Goal: Task Accomplishment & Management: Manage account settings

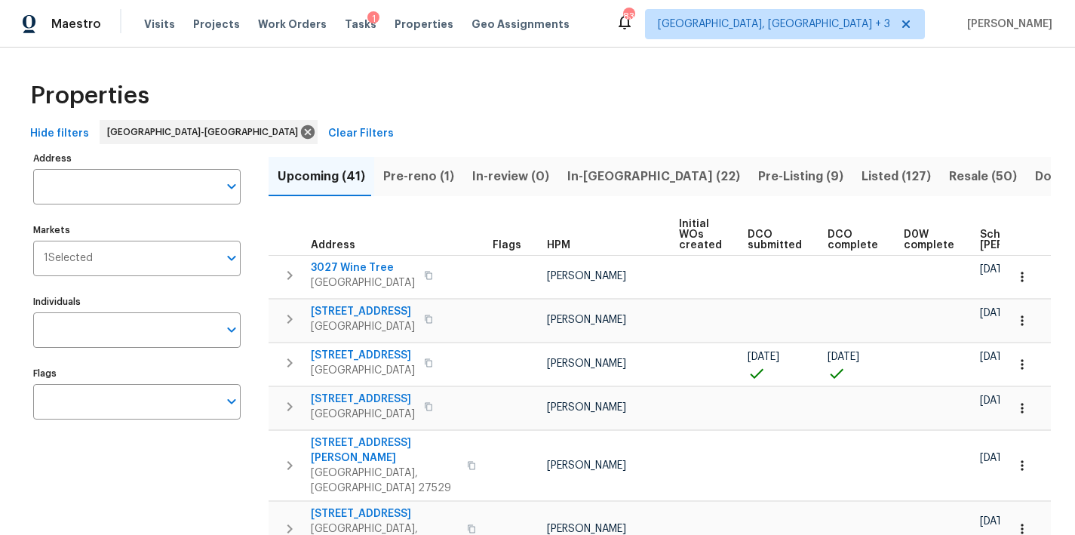
click at [640, 126] on div "Hide filters [GEOGRAPHIC_DATA]-[GEOGRAPHIC_DATA] Clear Filters" at bounding box center [537, 134] width 1027 height 28
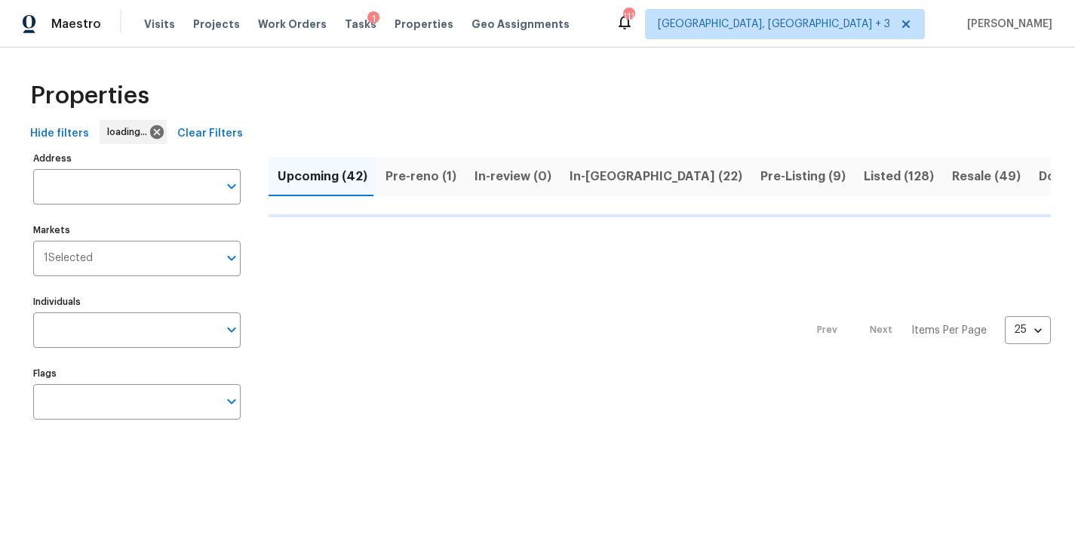
click at [563, 77] on div "Properties" at bounding box center [537, 96] width 1027 height 48
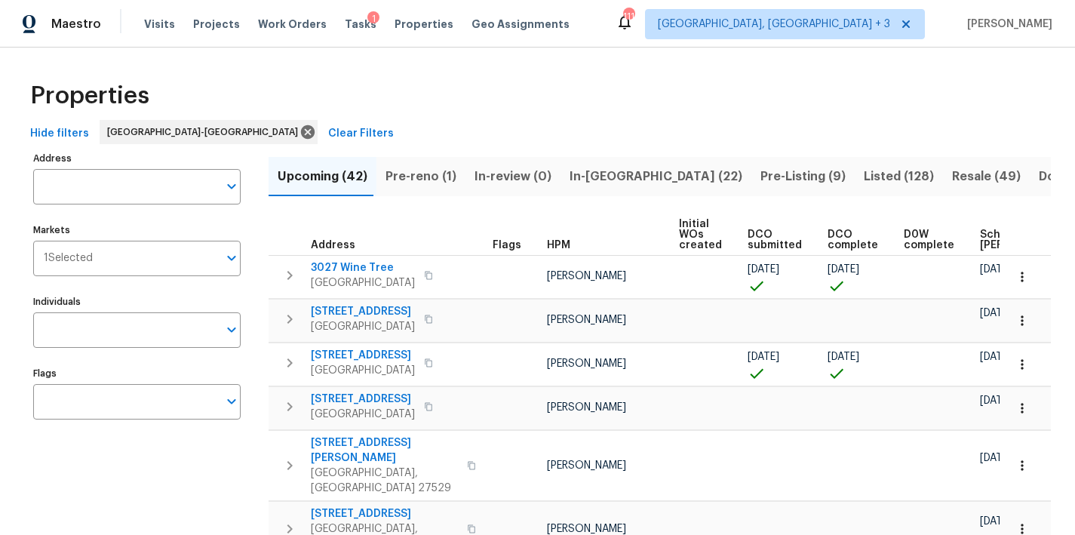
click at [679, 119] on div "Properties" at bounding box center [537, 96] width 1027 height 48
click at [66, 196] on input "Address" at bounding box center [125, 186] width 185 height 35
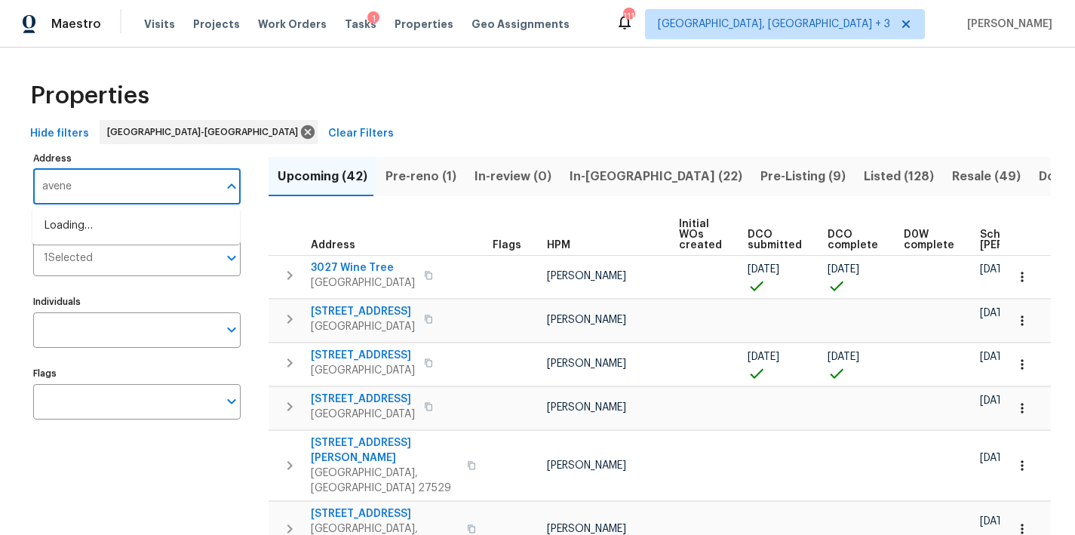
type input "avenel"
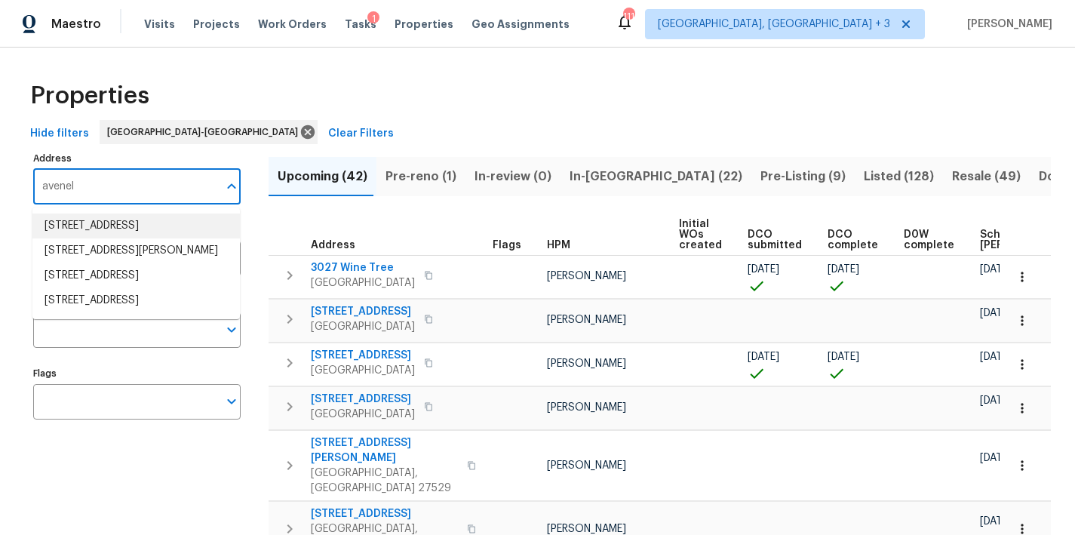
click at [126, 232] on li "104 Avenel Ln Clayton NC 27527" at bounding box center [135, 225] width 207 height 25
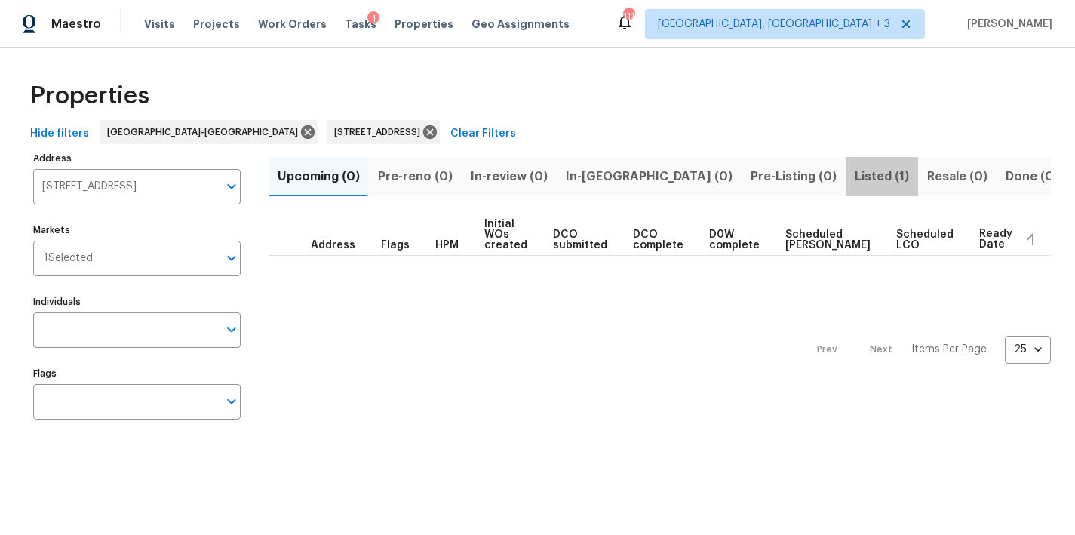
click at [855, 177] on span "Listed (1)" at bounding box center [882, 176] width 54 height 21
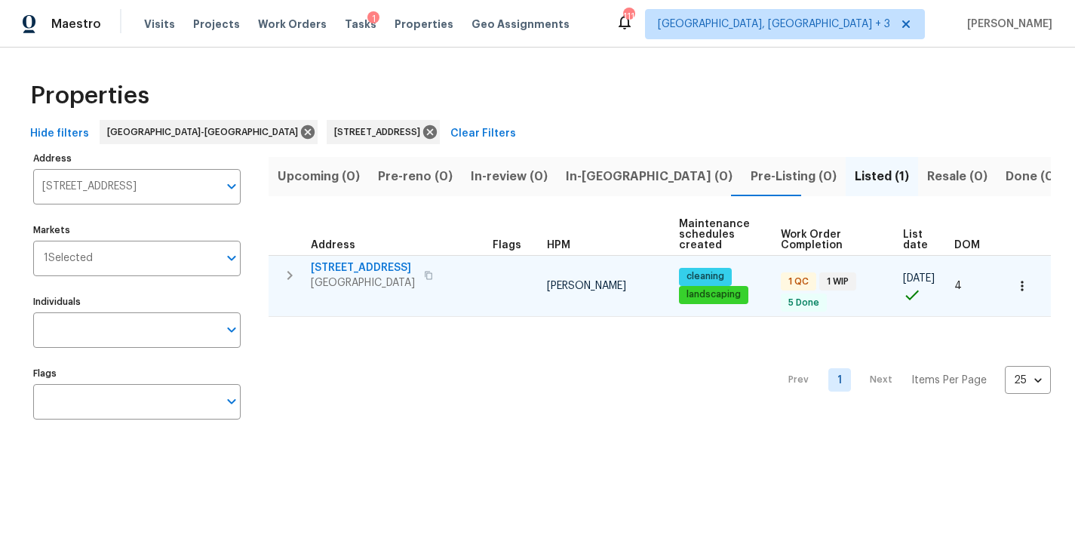
click at [327, 271] on span "[STREET_ADDRESS]" at bounding box center [363, 267] width 104 height 15
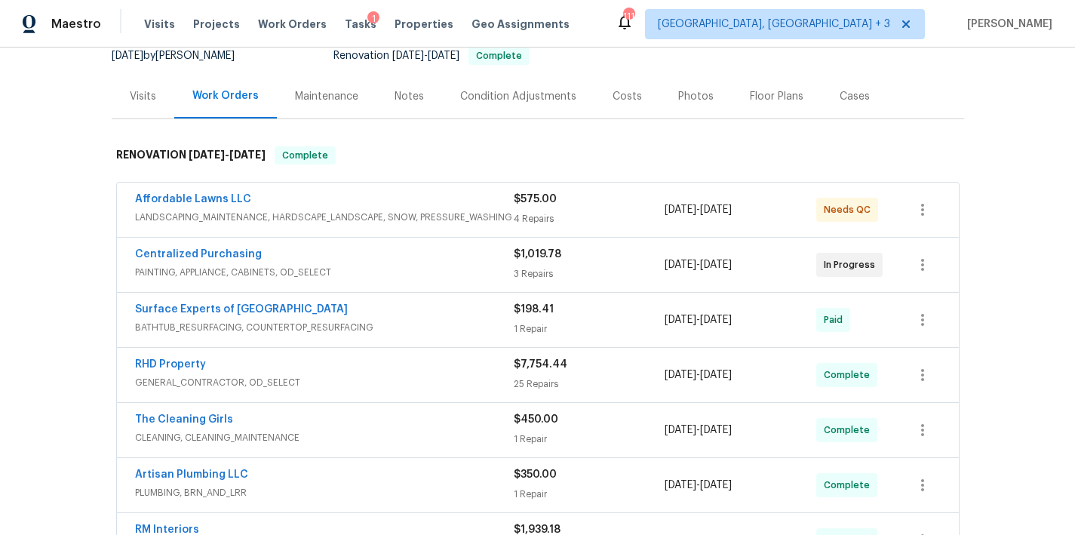
scroll to position [76, 0]
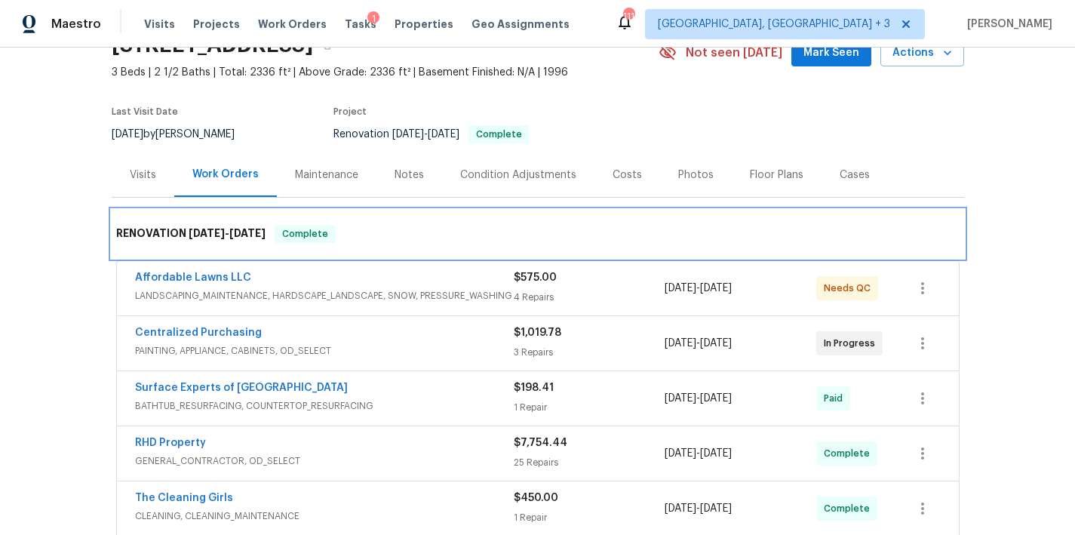
click at [577, 223] on div "RENOVATION 7/22/25 - 8/13/25 Complete" at bounding box center [538, 234] width 852 height 48
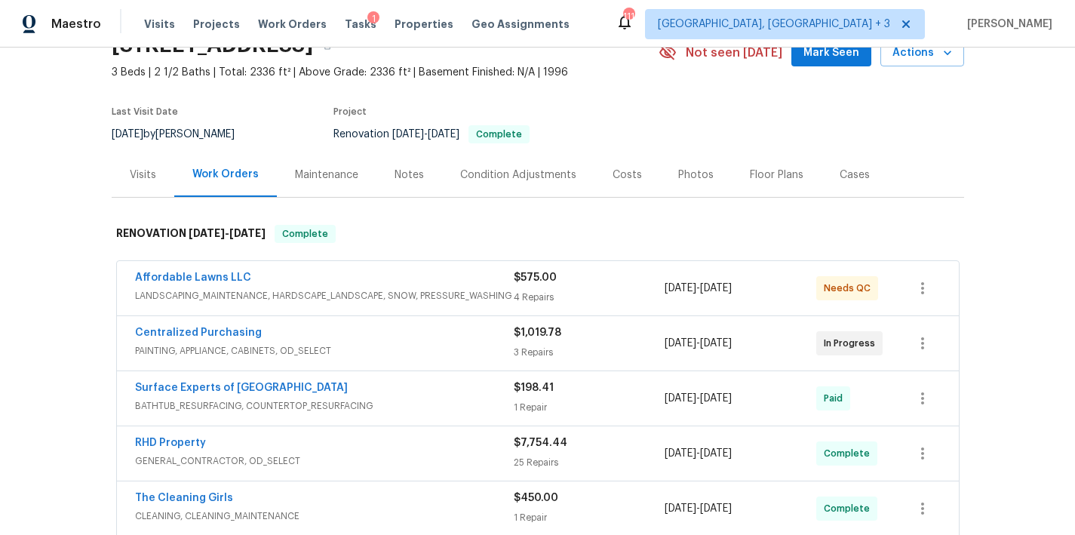
click at [978, 194] on div "Back to all projects 104 Avenel Ln, Clayton, NC 27527 3 Beds | 2 1/2 Baths | To…" at bounding box center [537, 291] width 1075 height 487
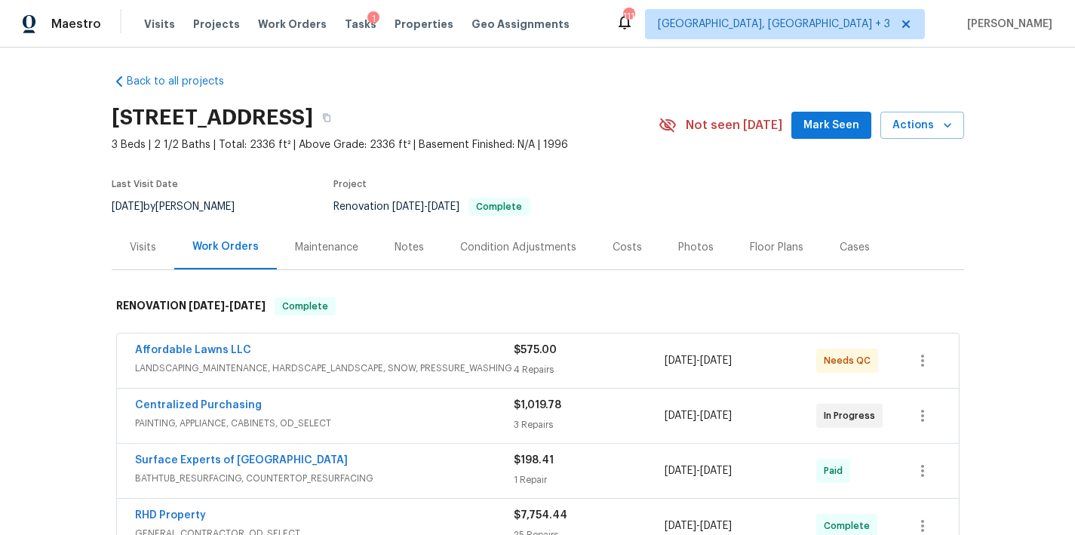
scroll to position [0, 0]
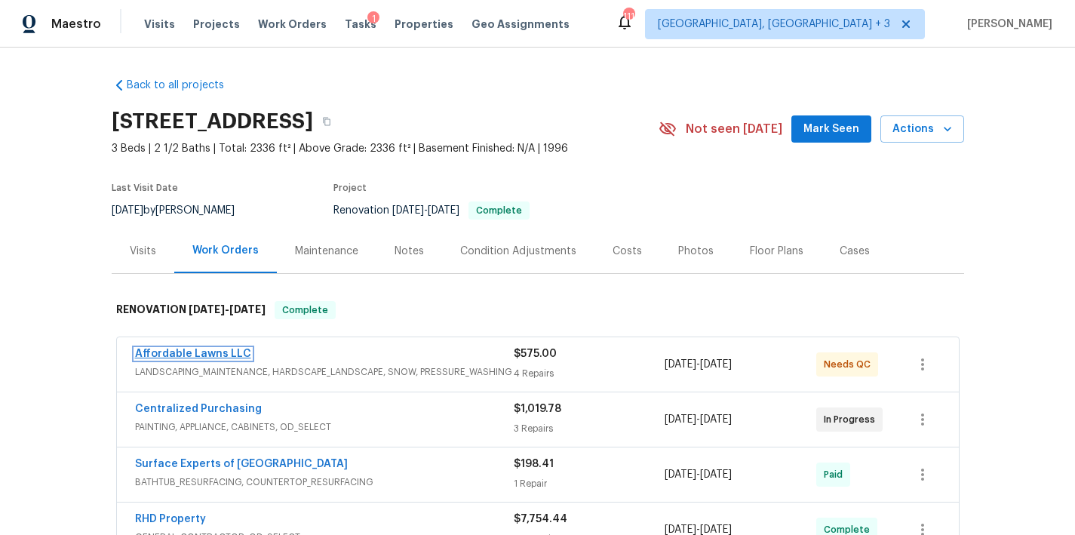
click at [146, 354] on link "Affordable Lawns LLC" at bounding box center [193, 353] width 116 height 11
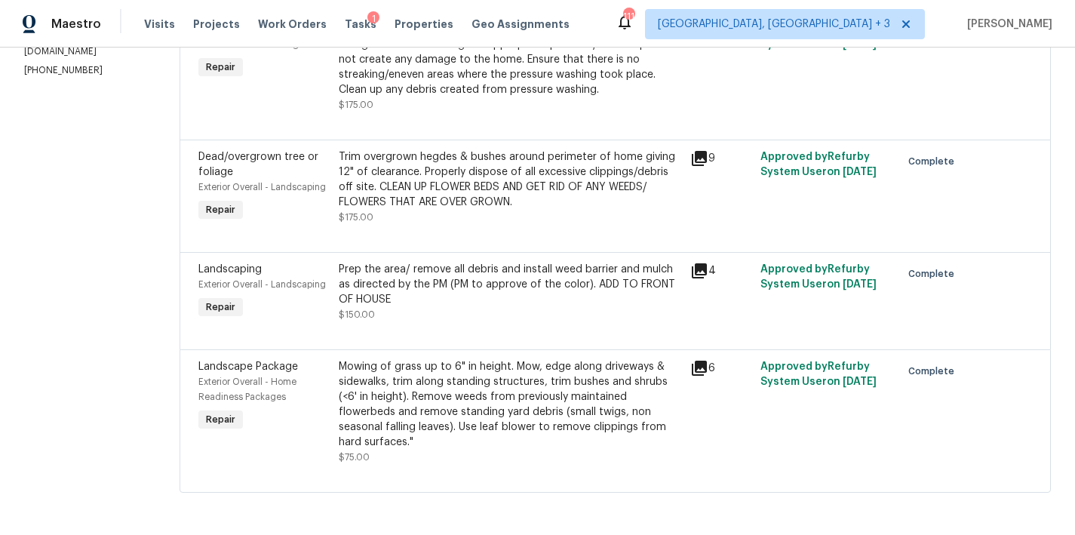
scroll to position [189, 0]
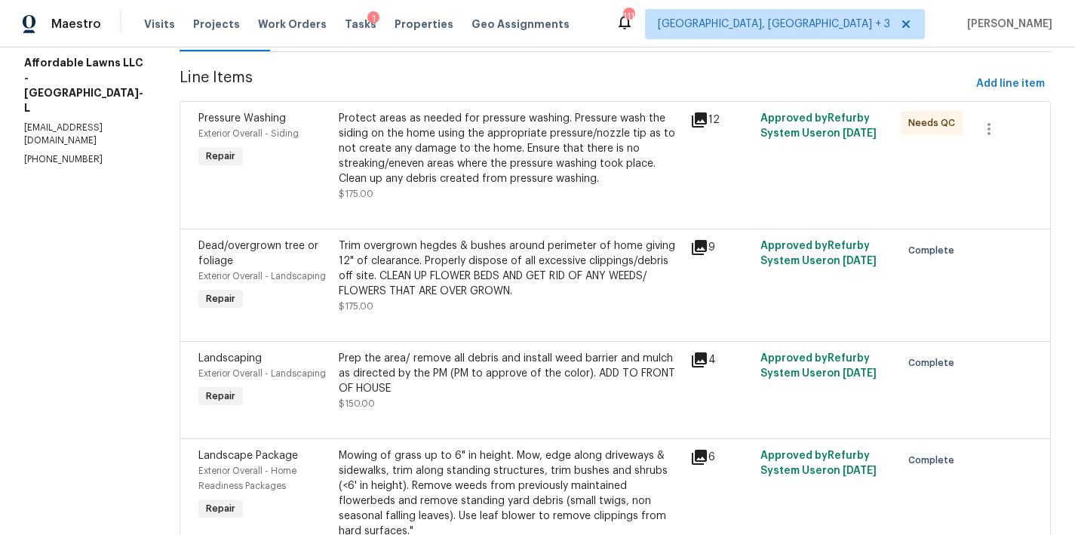
click at [450, 153] on div "Protect areas as needed for pressure washing. Pressure wash the siding on the h…" at bounding box center [510, 148] width 342 height 75
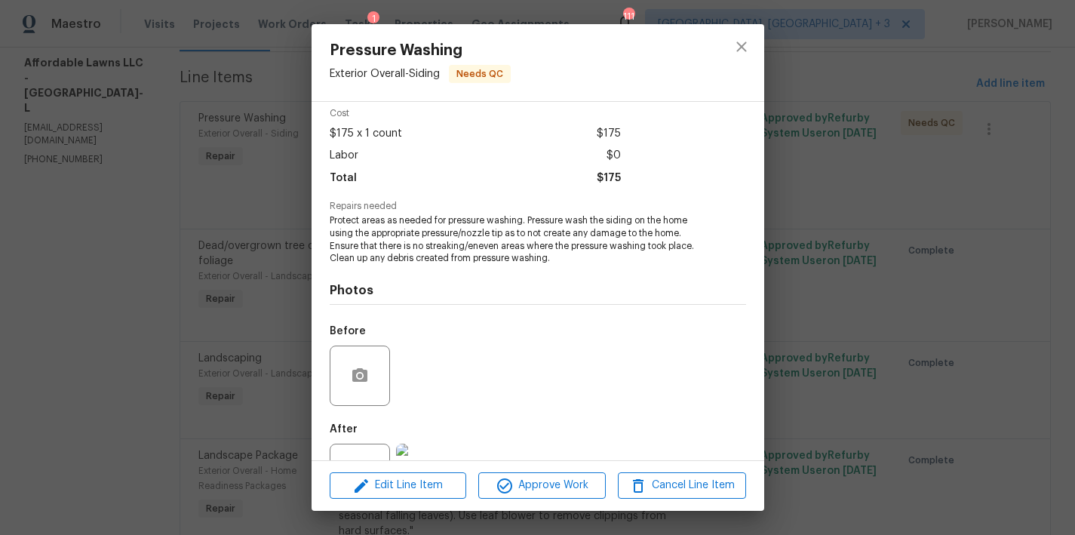
scroll to position [122, 0]
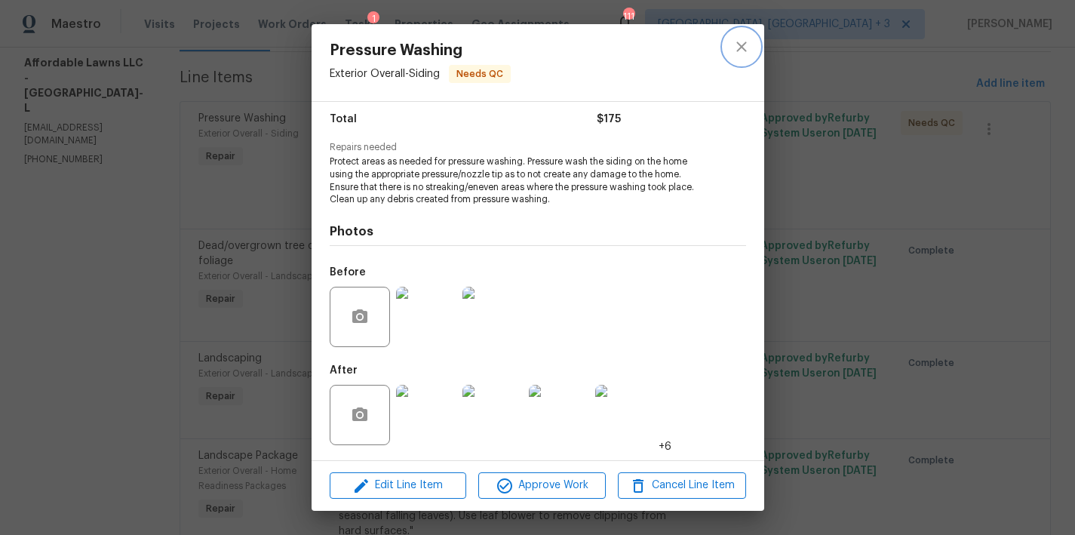
click at [743, 45] on icon "close" at bounding box center [741, 46] width 10 height 10
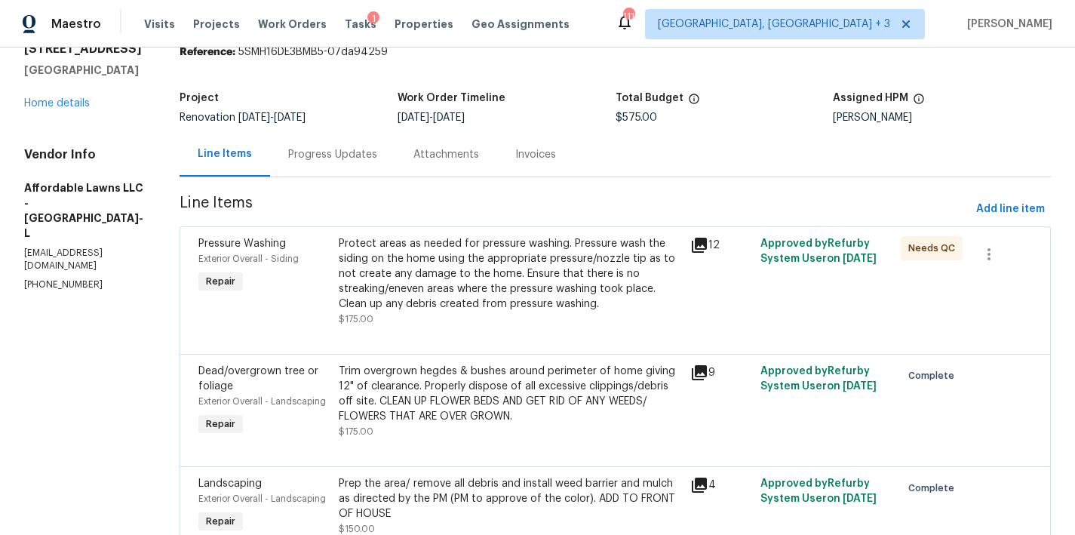
scroll to position [0, 0]
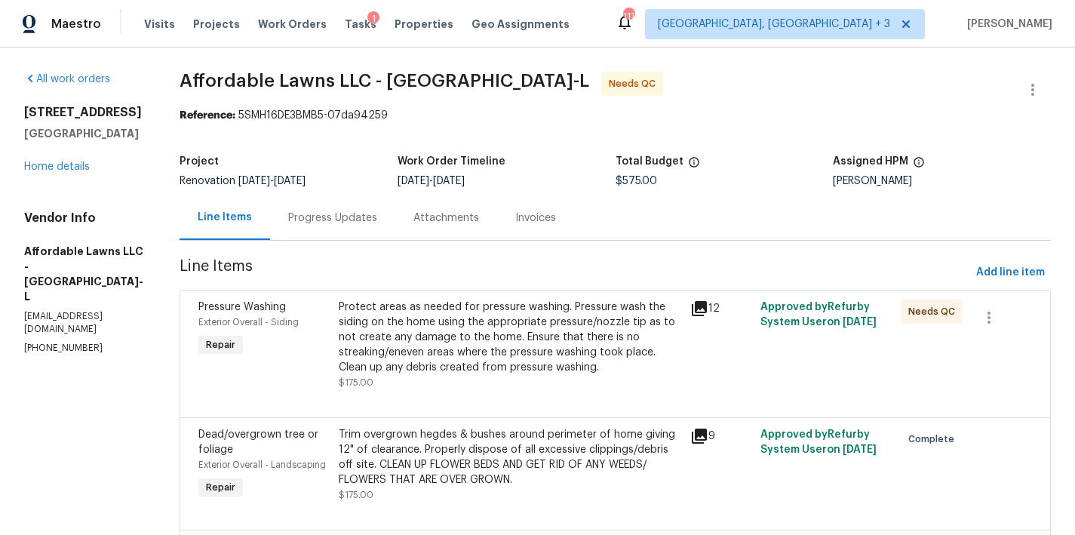
drag, startPoint x: 327, startPoint y: 228, endPoint x: 334, endPoint y: 216, distance: 13.6
click at [327, 225] on div "Progress Updates" at bounding box center [332, 217] width 125 height 45
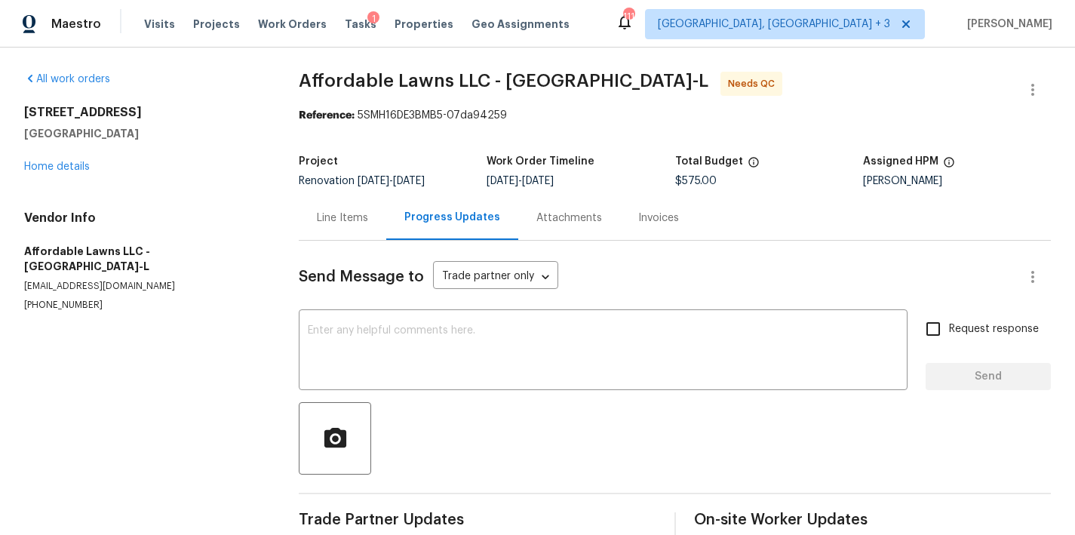
click at [333, 228] on div "Line Items" at bounding box center [342, 217] width 87 height 45
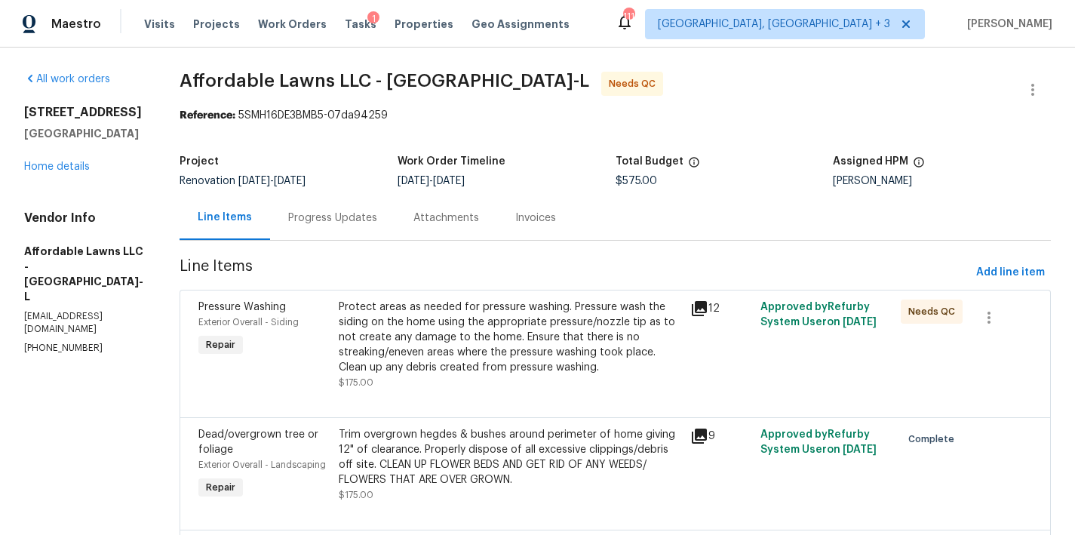
click at [462, 331] on div "Protect areas as needed for pressure washing. Pressure wash the siding on the h…" at bounding box center [510, 336] width 342 height 75
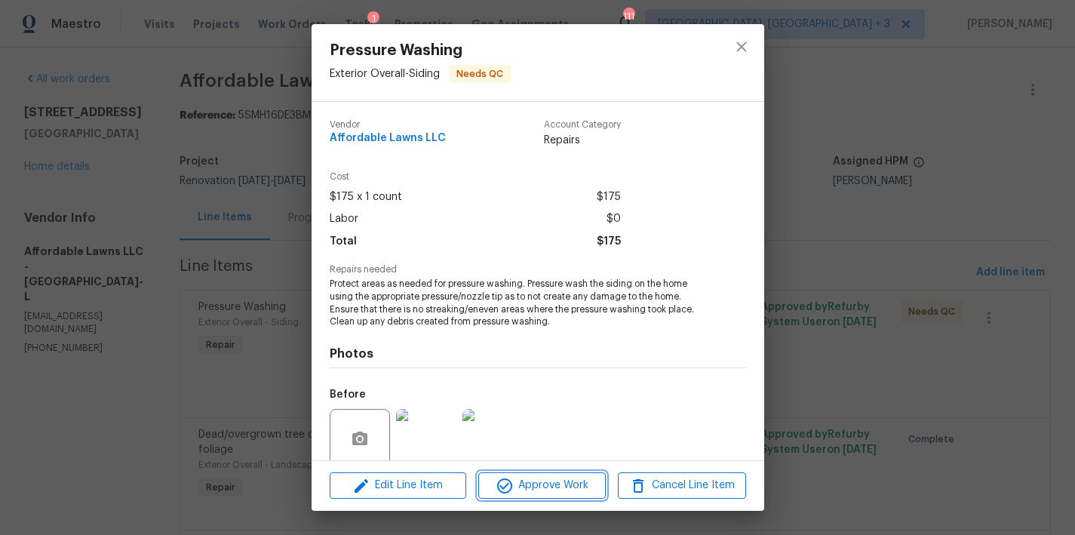
click at [557, 477] on span "Approve Work" at bounding box center [542, 485] width 118 height 19
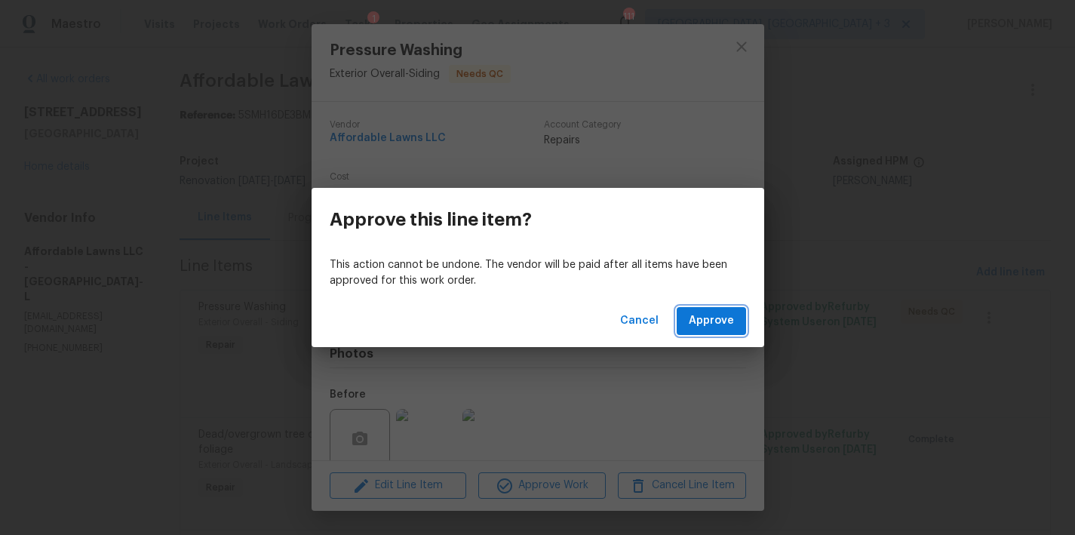
click at [719, 326] on span "Approve" at bounding box center [711, 321] width 45 height 19
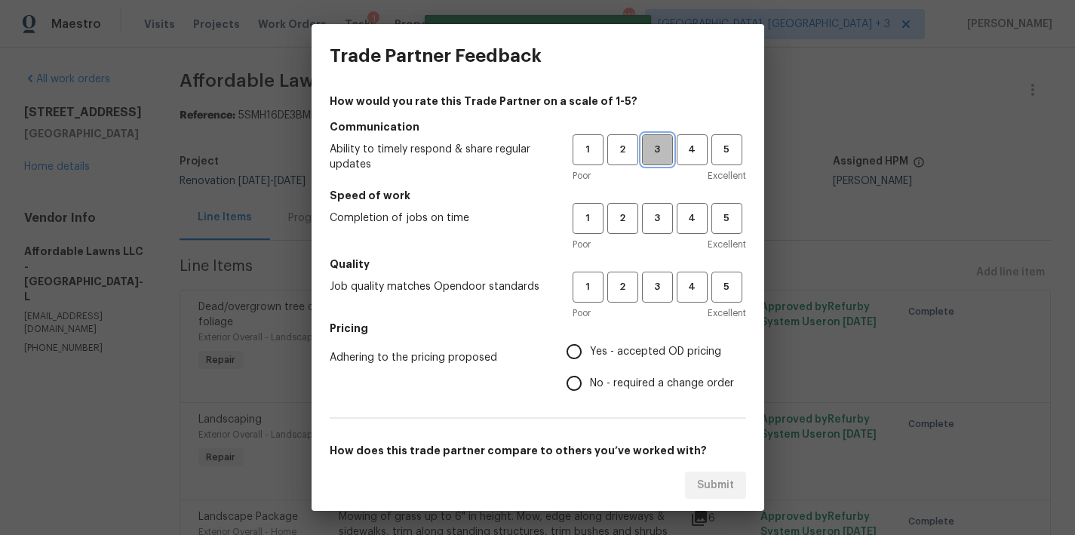
click at [643, 158] on span "3" at bounding box center [657, 149] width 28 height 17
click at [652, 221] on span "3" at bounding box center [657, 218] width 28 height 17
click at [643, 285] on span "3" at bounding box center [657, 286] width 28 height 17
click at [570, 348] on input "Yes - accepted OD pricing" at bounding box center [574, 352] width 32 height 32
radio input "true"
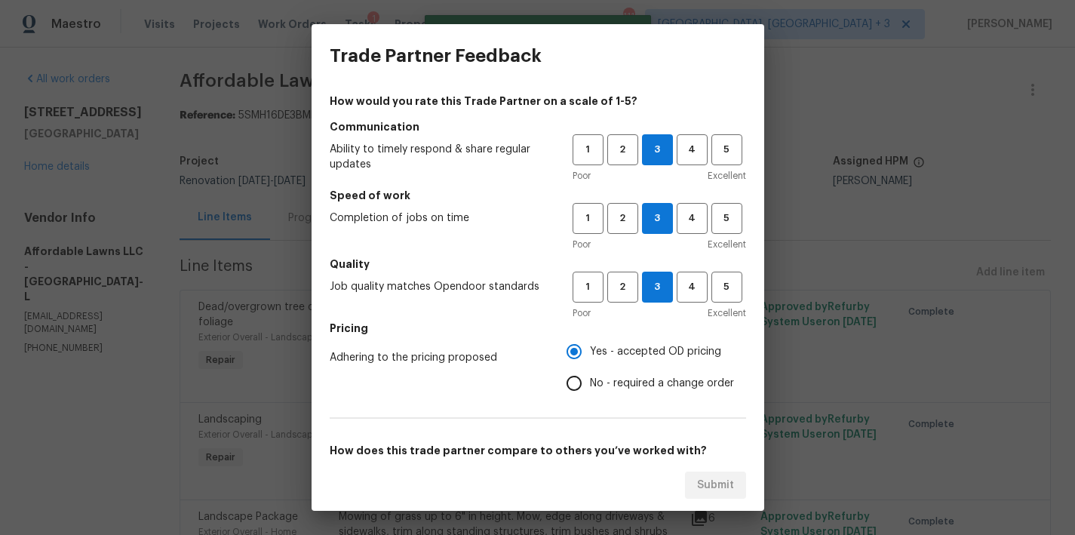
scroll to position [231, 0]
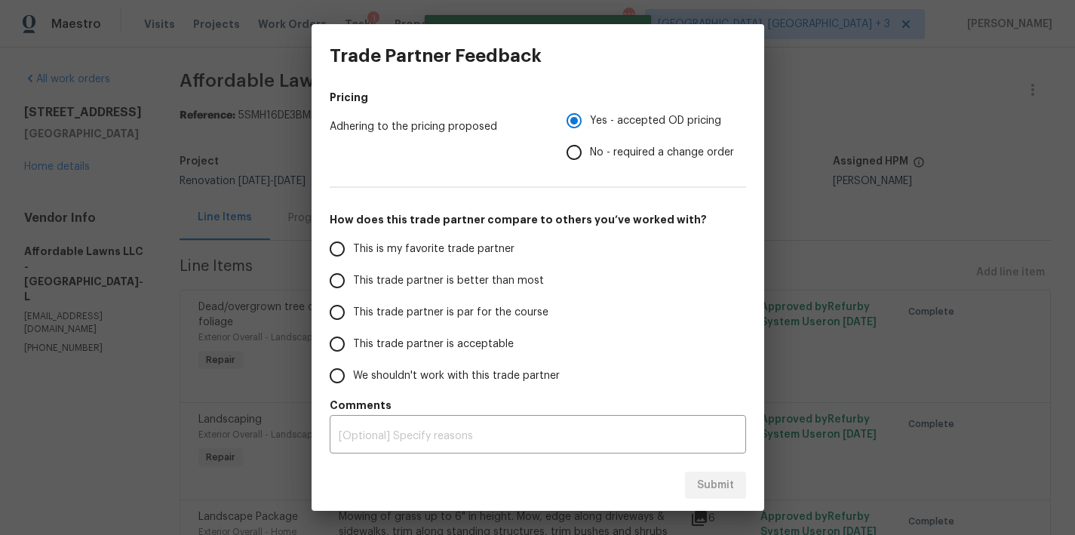
click at [431, 312] on span "This trade partner is par for the course" at bounding box center [450, 313] width 195 height 16
click at [353, 312] on input "This trade partner is par for the course" at bounding box center [337, 312] width 32 height 32
click at [701, 478] on span "Submit" at bounding box center [715, 485] width 37 height 19
radio input "true"
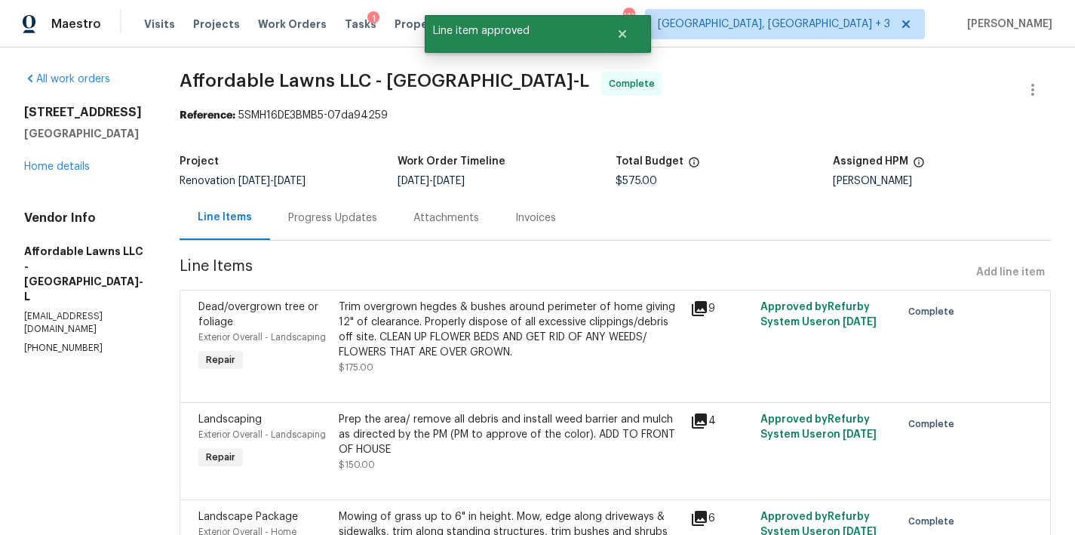
radio input "false"
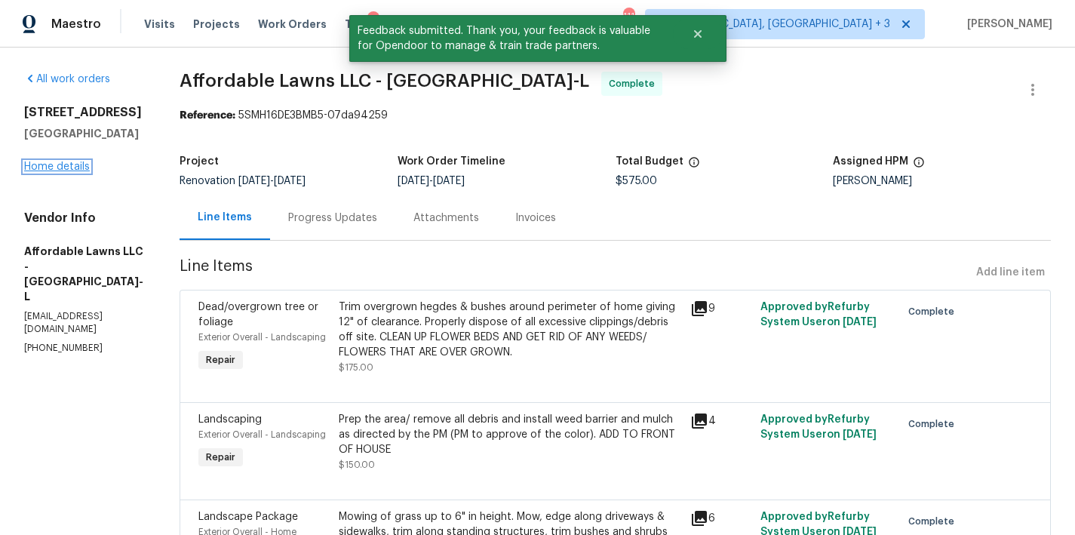
click at [50, 167] on link "Home details" at bounding box center [57, 166] width 66 height 11
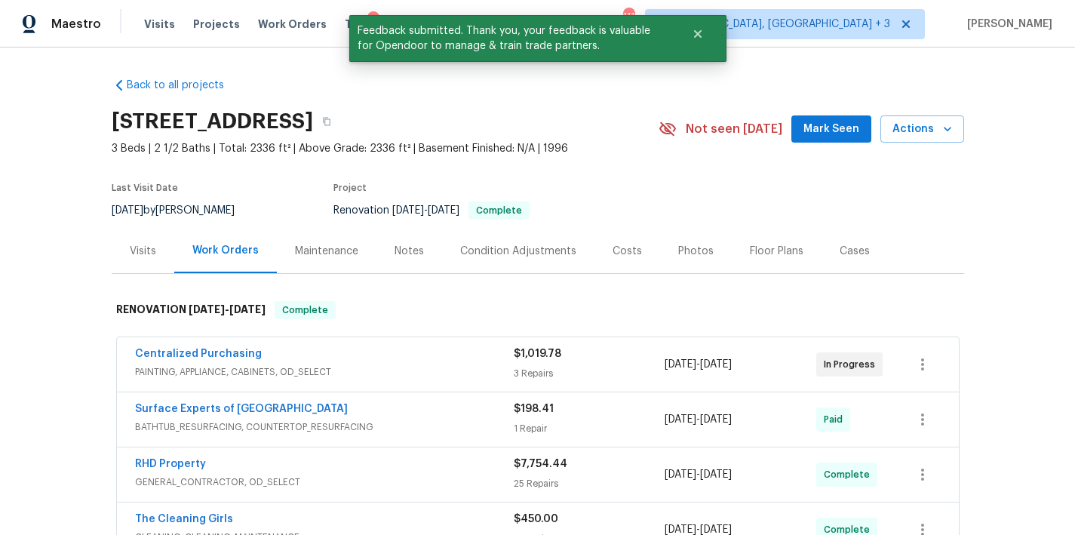
click at [662, 182] on section "104 Avenel Ln, Clayton, NC 27527 3 Beds | 2 1/2 Baths | Total: 2336 ft² | Above…" at bounding box center [538, 165] width 852 height 127
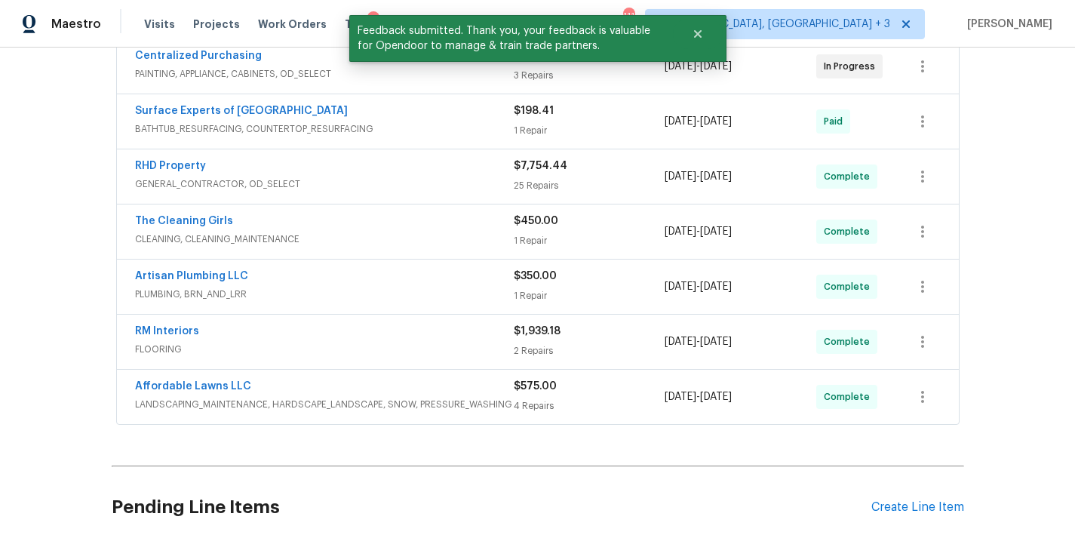
scroll to position [434, 0]
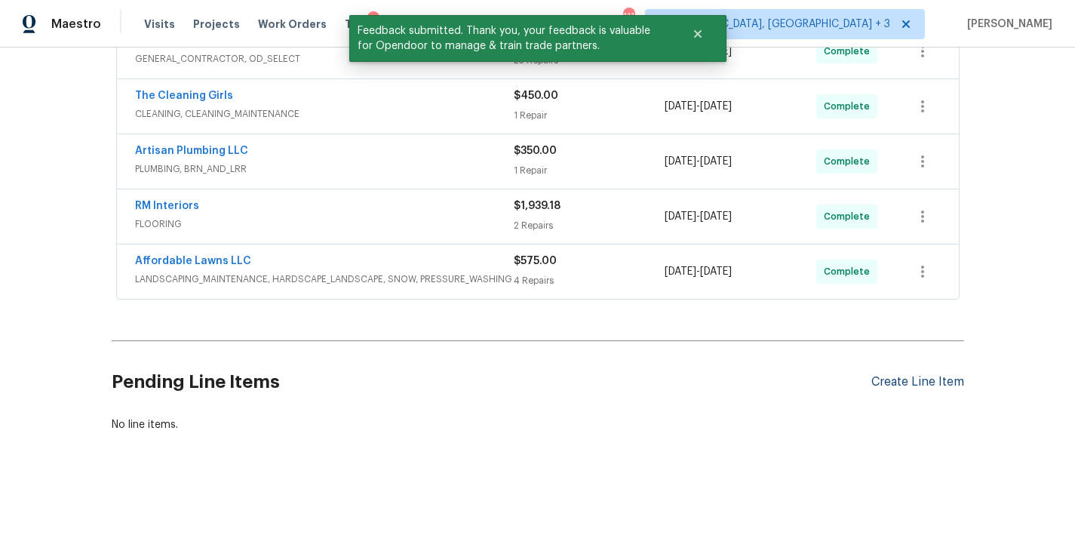
click at [892, 375] on div "Create Line Item" at bounding box center [917, 382] width 93 height 14
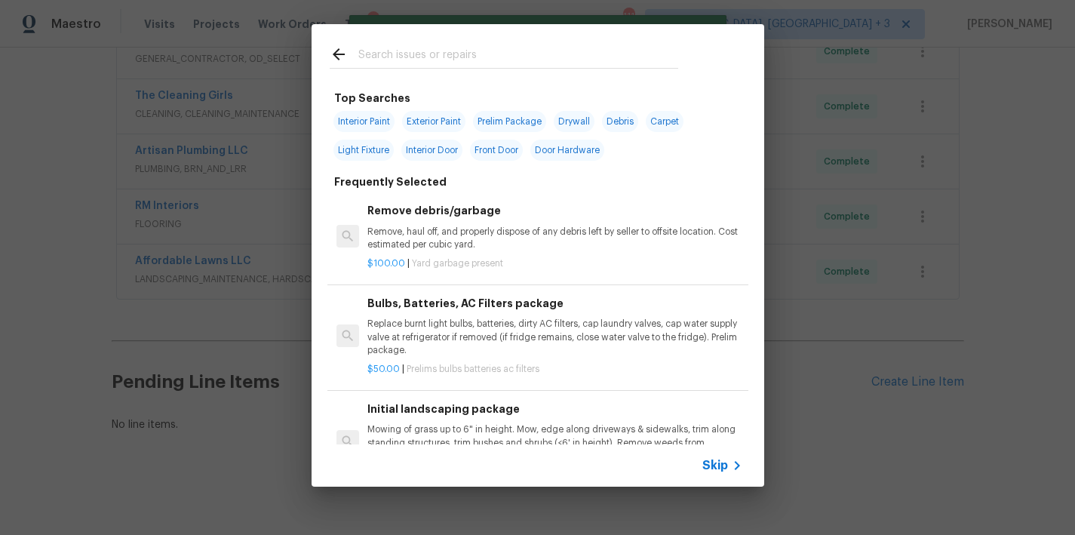
click at [401, 63] on input "text" at bounding box center [518, 56] width 320 height 23
type input "w"
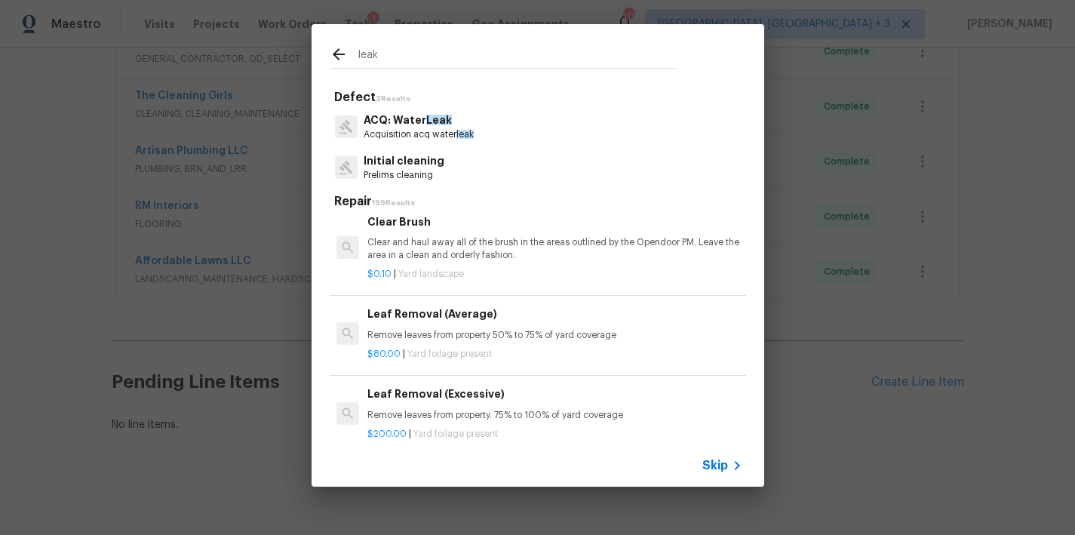
scroll to position [1156, 0]
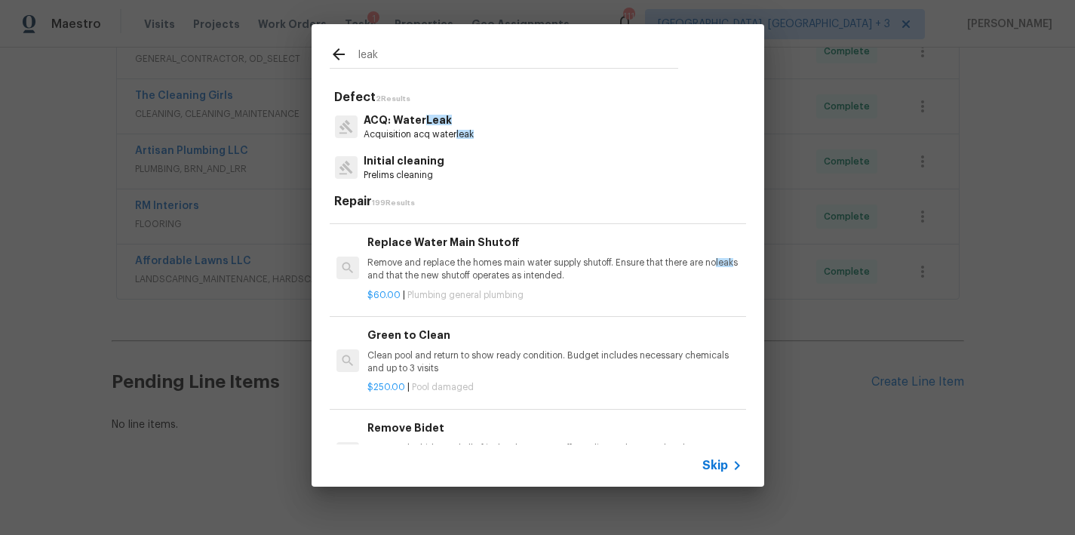
click at [384, 58] on input "leak" at bounding box center [518, 56] width 320 height 23
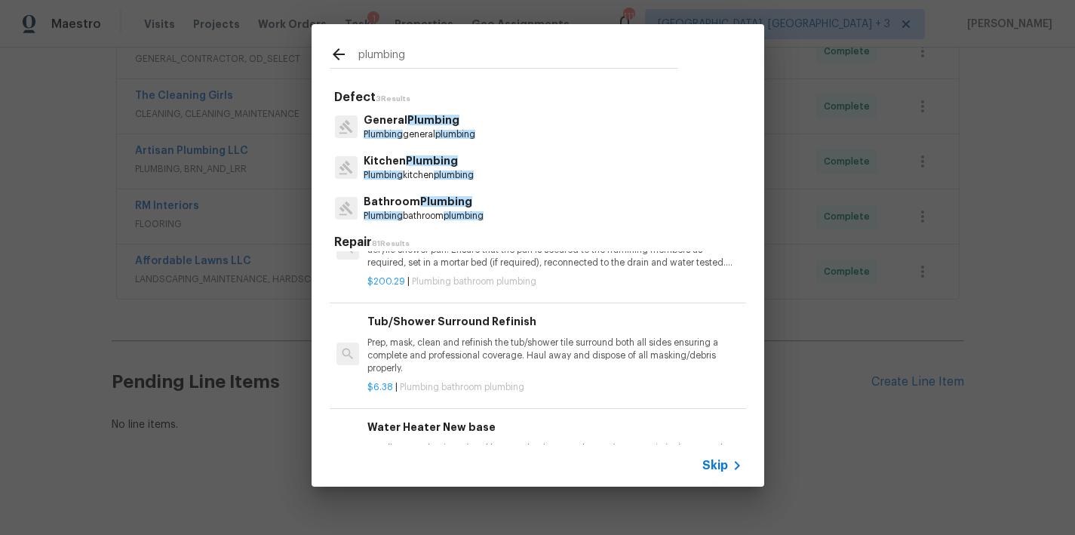
type input "plumbing"
click at [404, 130] on p "Plumbing general plumbing" at bounding box center [420, 134] width 112 height 13
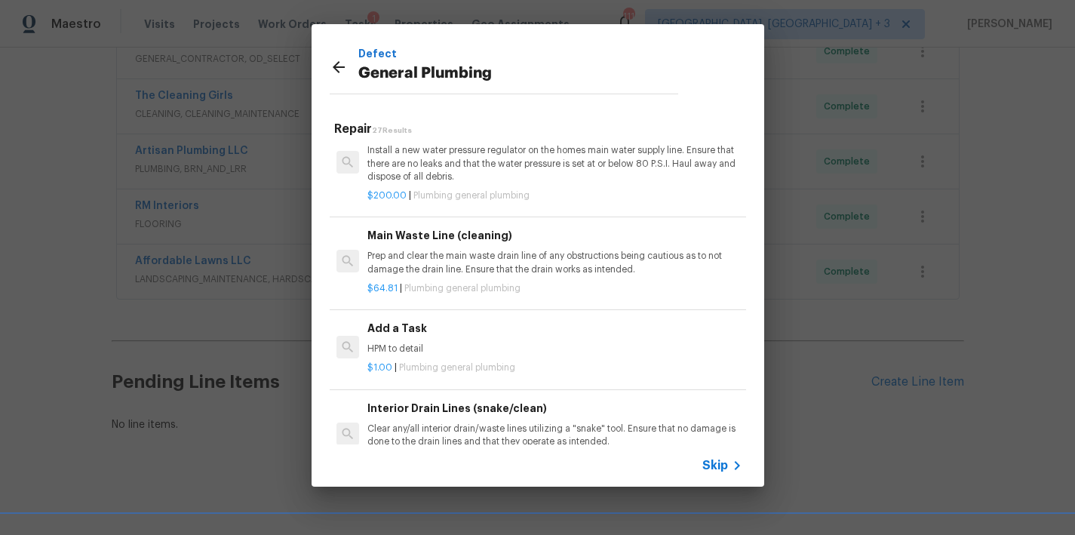
scroll to position [1581, 0]
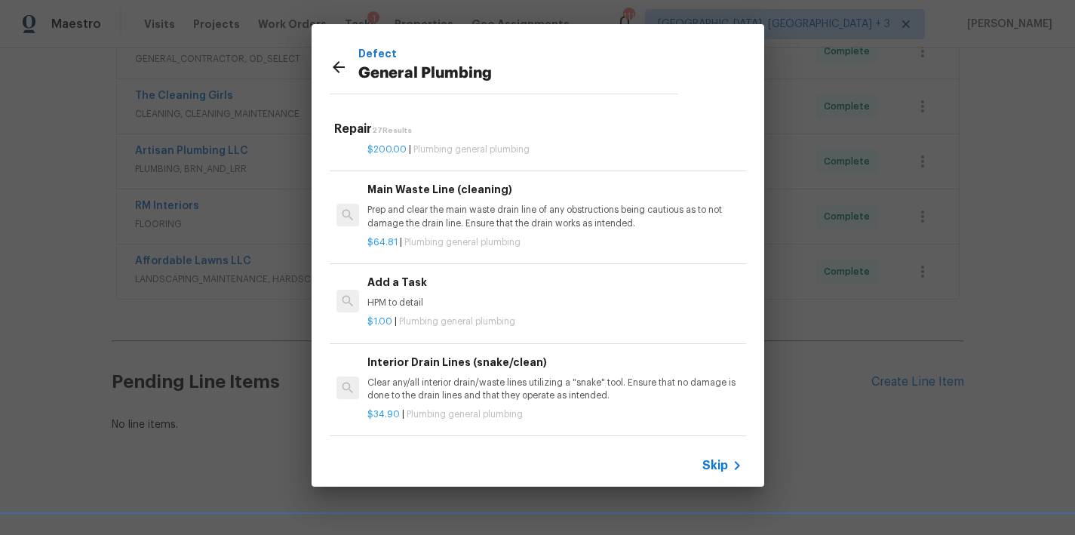
click at [414, 290] on h6 "Add a Task" at bounding box center [554, 282] width 374 height 17
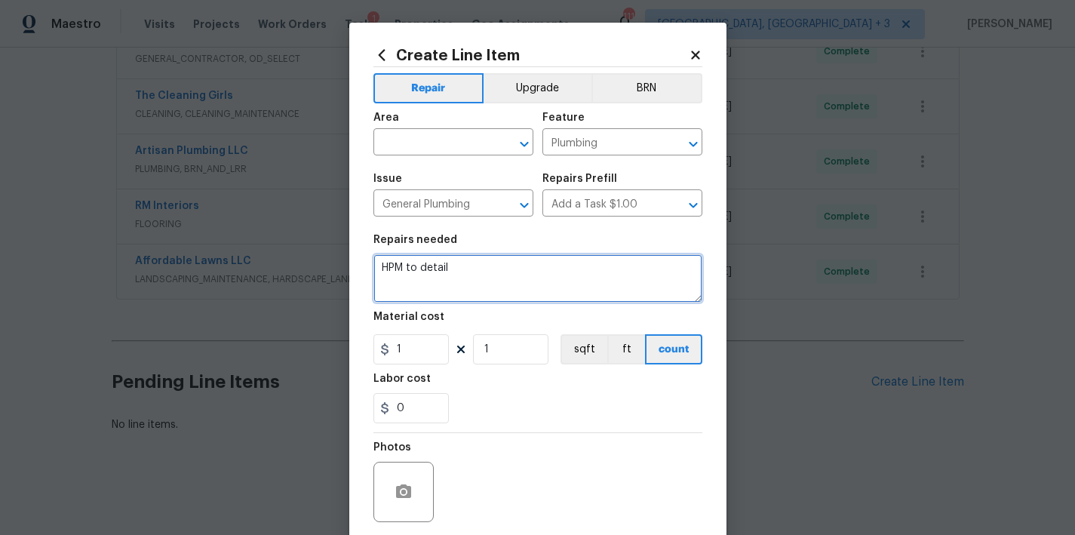
click at [442, 270] on textarea "HPM to detail" at bounding box center [537, 278] width 329 height 48
type textarea "Water purifier is leaking. Bypass the purifier to stop the leak"
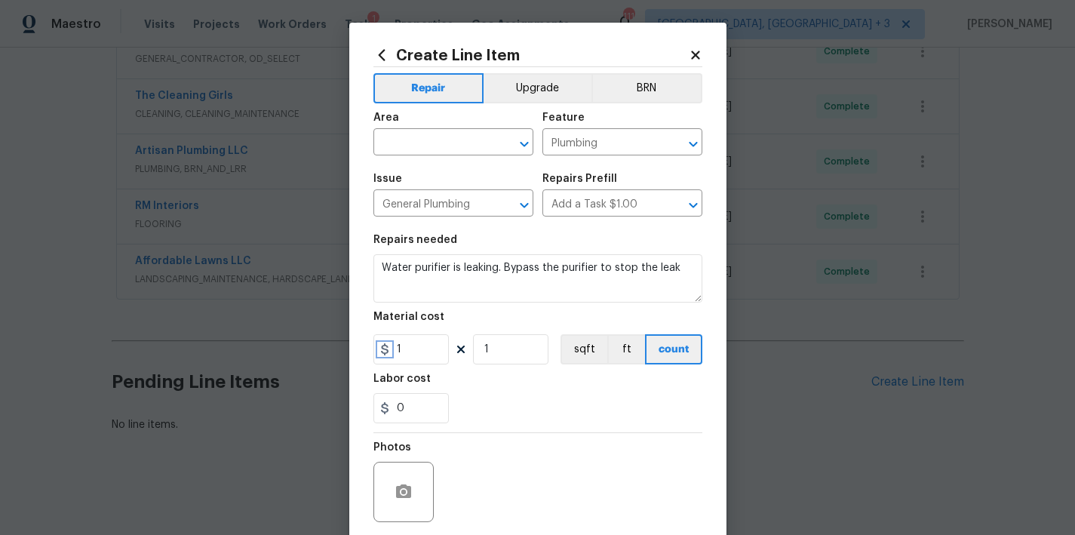
click at [382, 348] on icon at bounding box center [385, 349] width 8 height 12
click at [401, 346] on input "1" at bounding box center [410, 349] width 75 height 30
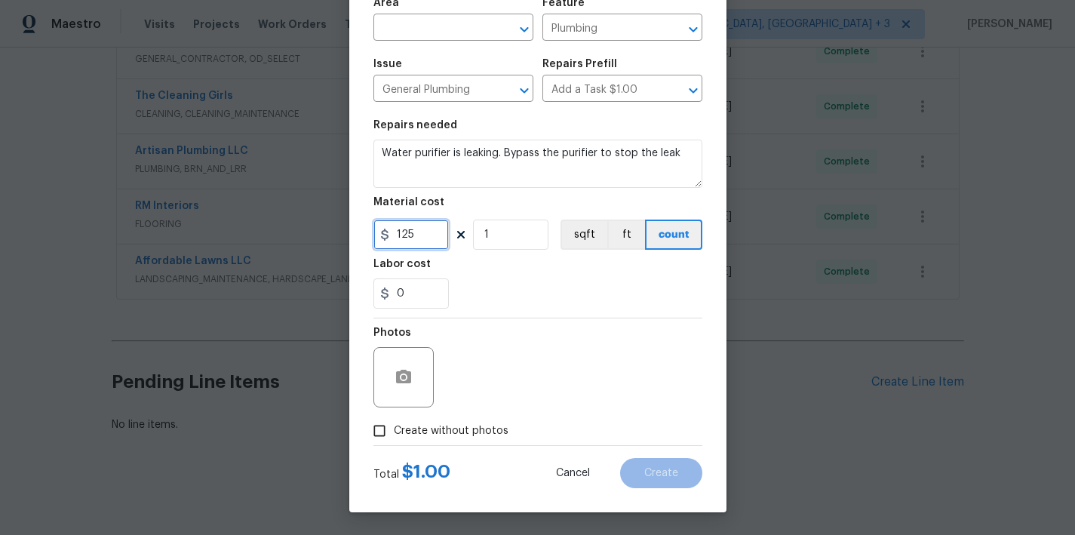
type input "125"
click at [450, 431] on span "Create without photos" at bounding box center [451, 431] width 115 height 16
click at [394, 431] on input "Create without photos" at bounding box center [379, 430] width 29 height 29
checkbox input "true"
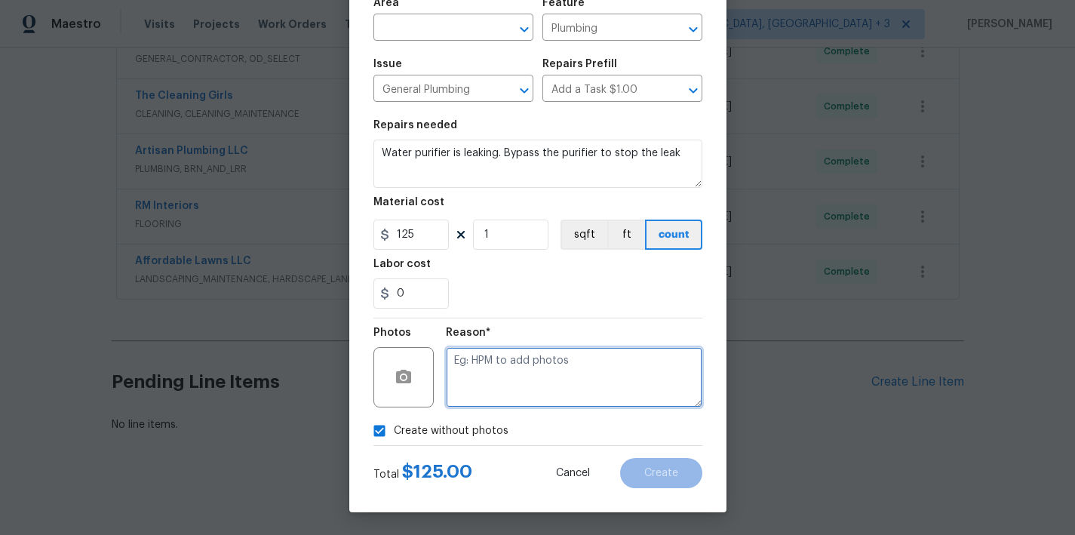
click at [564, 371] on textarea at bounding box center [574, 377] width 256 height 60
type textarea "none"
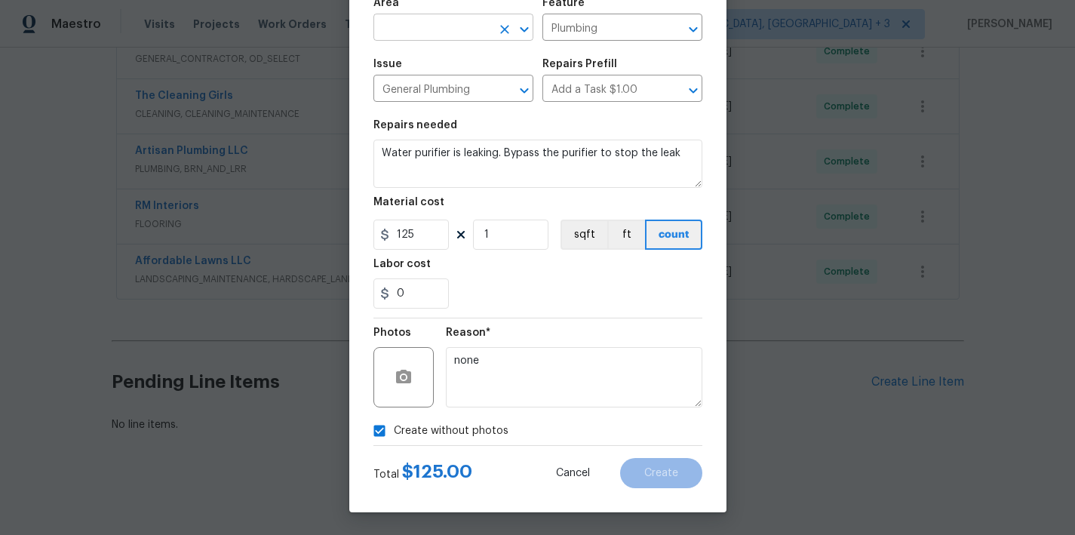
click at [460, 29] on input "text" at bounding box center [432, 28] width 118 height 23
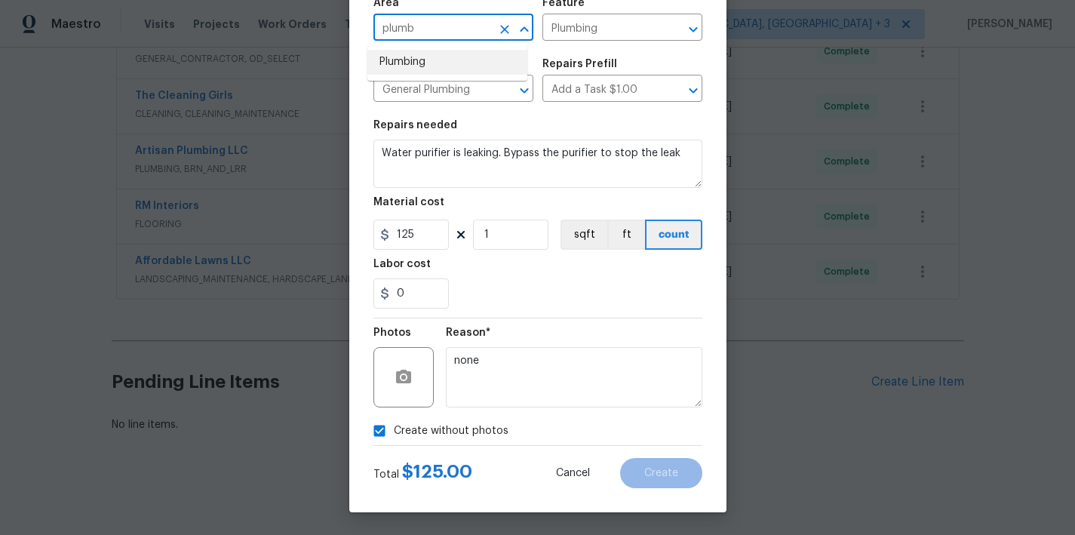
drag, startPoint x: 405, startPoint y: 60, endPoint x: 466, endPoint y: 121, distance: 86.9
click at [405, 60] on li "Plumbing" at bounding box center [447, 62] width 160 height 25
type input "Plumbing"
click at [662, 480] on button "Create" at bounding box center [661, 473] width 82 height 30
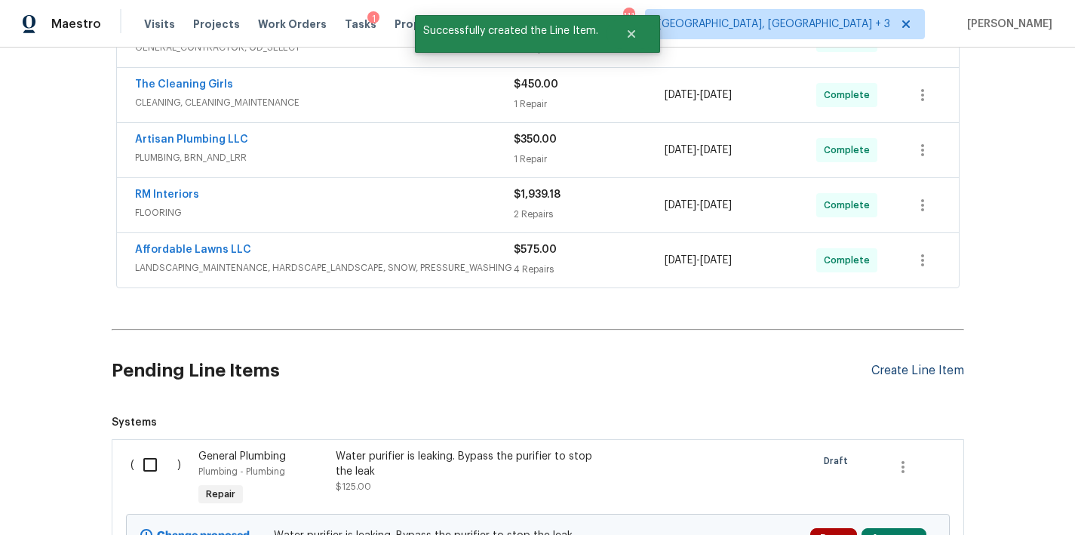
click at [925, 376] on div "Create Line Item" at bounding box center [917, 371] width 93 height 14
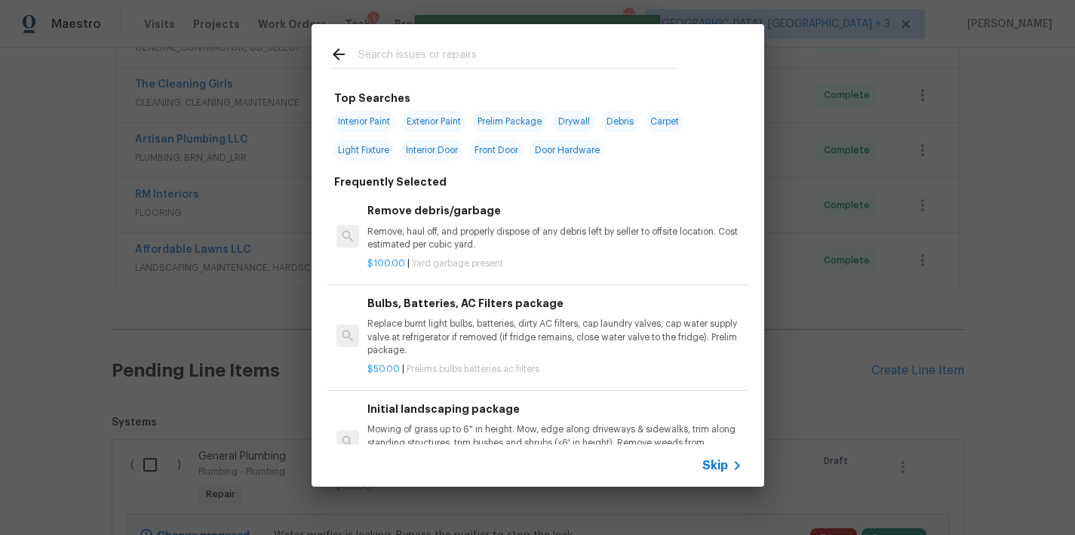
click at [410, 43] on div at bounding box center [504, 54] width 385 height 60
click at [400, 59] on input "text" at bounding box center [518, 56] width 320 height 23
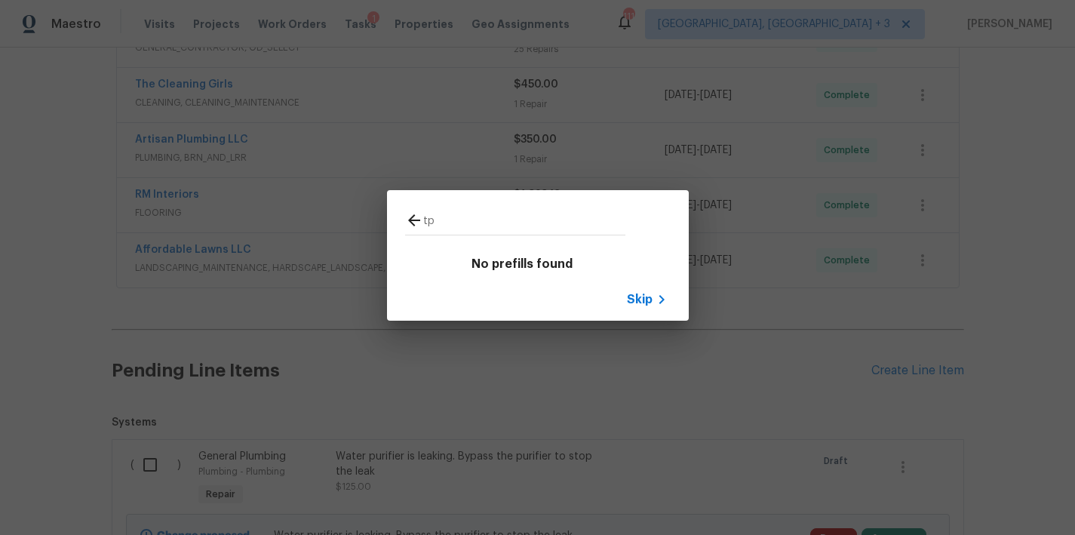
type input "t"
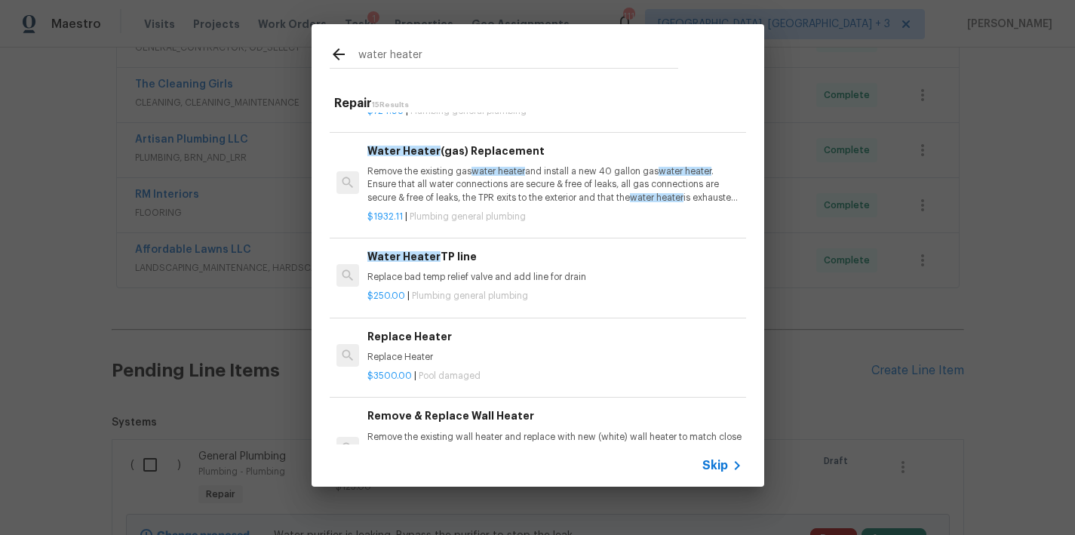
scroll to position [453, 0]
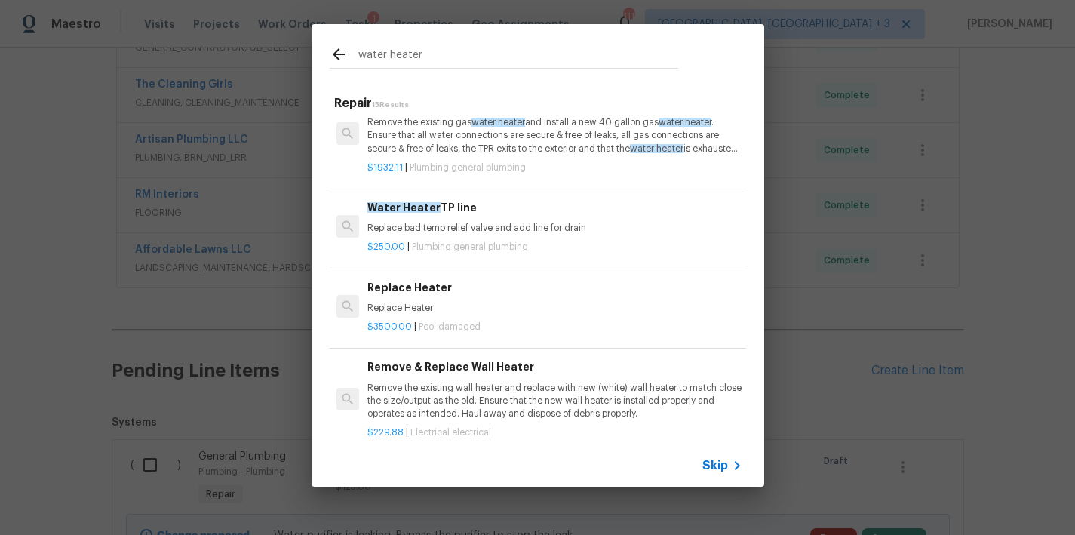
type input "water heater"
click at [511, 223] on p "Replace bad temp relief valve and add line for drain" at bounding box center [554, 228] width 374 height 13
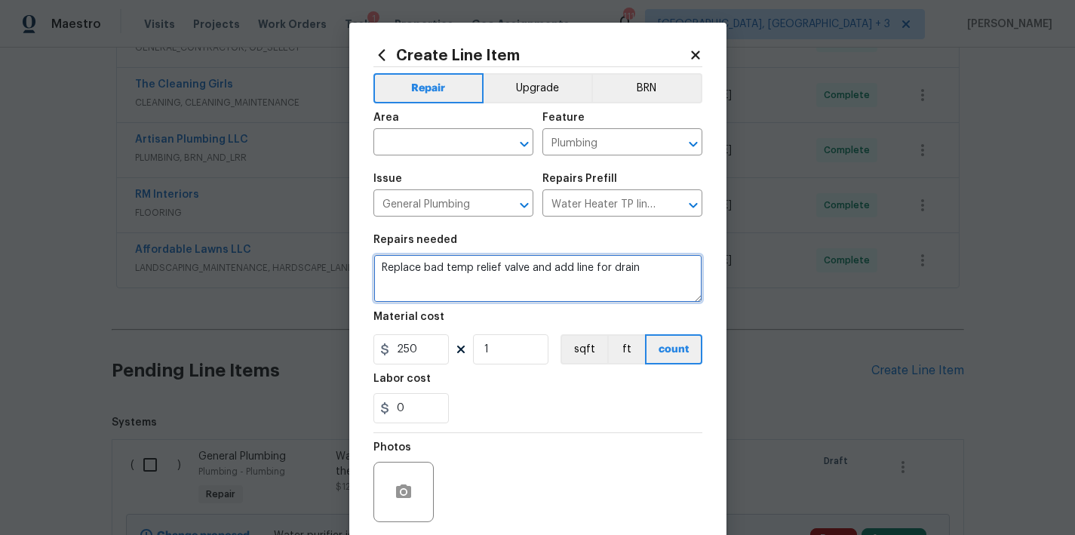
drag, startPoint x: 646, startPoint y: 271, endPoint x: 361, endPoint y: 265, distance: 284.4
click at [356, 271] on div "Create Line Item Repair Upgrade BRN Area ​ Feature Plumbing ​ Issue General Plu…" at bounding box center [537, 325] width 377 height 604
click at [387, 268] on textarea "IUnstall correct TP line to water heater" at bounding box center [537, 278] width 329 height 48
type textarea "Install correct TP line to water heater"
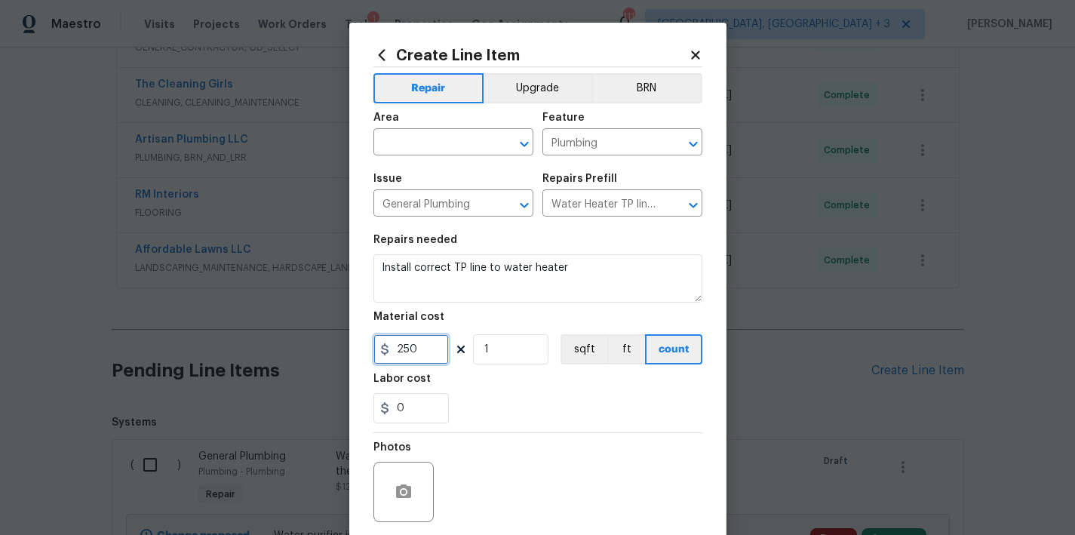
click at [418, 348] on input "250" at bounding box center [410, 349] width 75 height 30
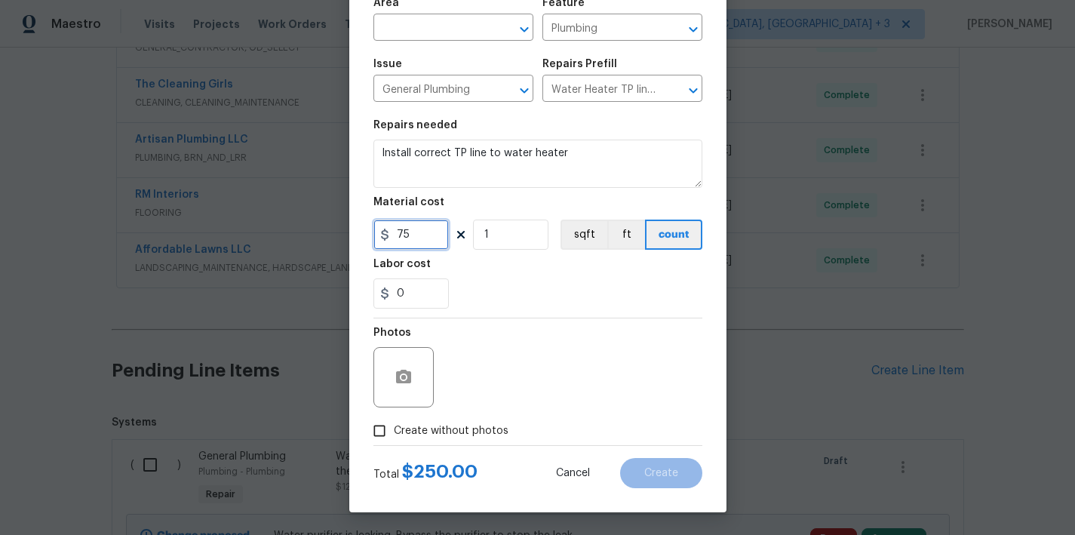
type input "75"
click at [474, 422] on label "Create without photos" at bounding box center [436, 430] width 143 height 29
click at [394, 422] on input "Create without photos" at bounding box center [379, 430] width 29 height 29
checkbox input "true"
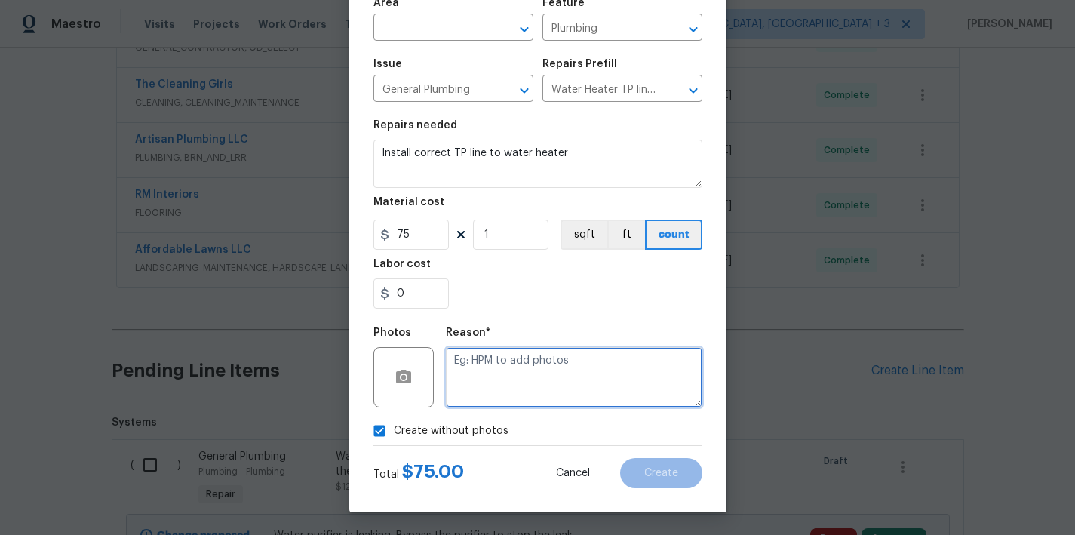
click at [613, 373] on textarea at bounding box center [574, 377] width 256 height 60
type textarea "none"
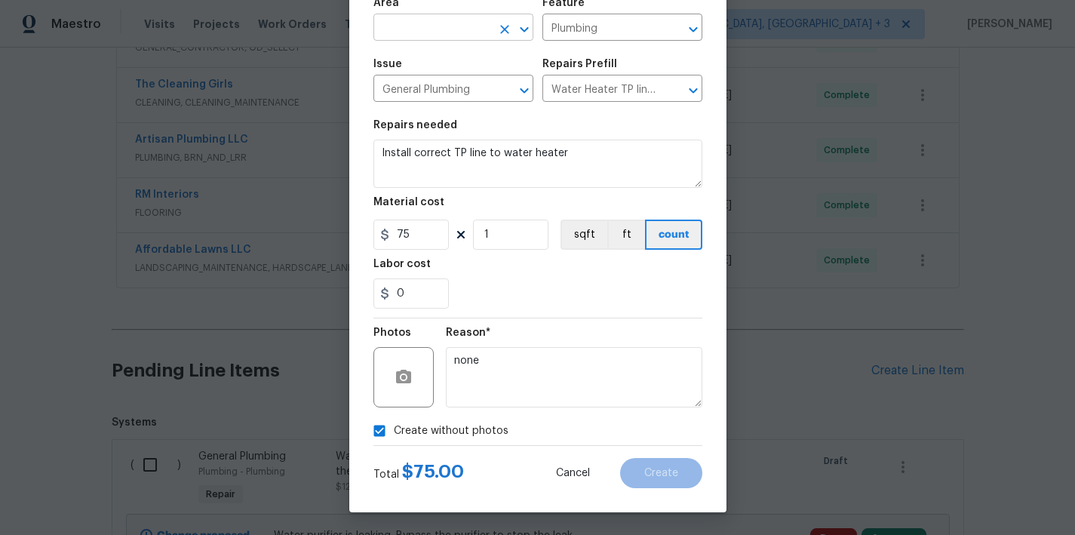
click at [453, 23] on input "text" at bounding box center [432, 28] width 118 height 23
click at [419, 81] on li "Interior Overall" at bounding box center [447, 87] width 160 height 25
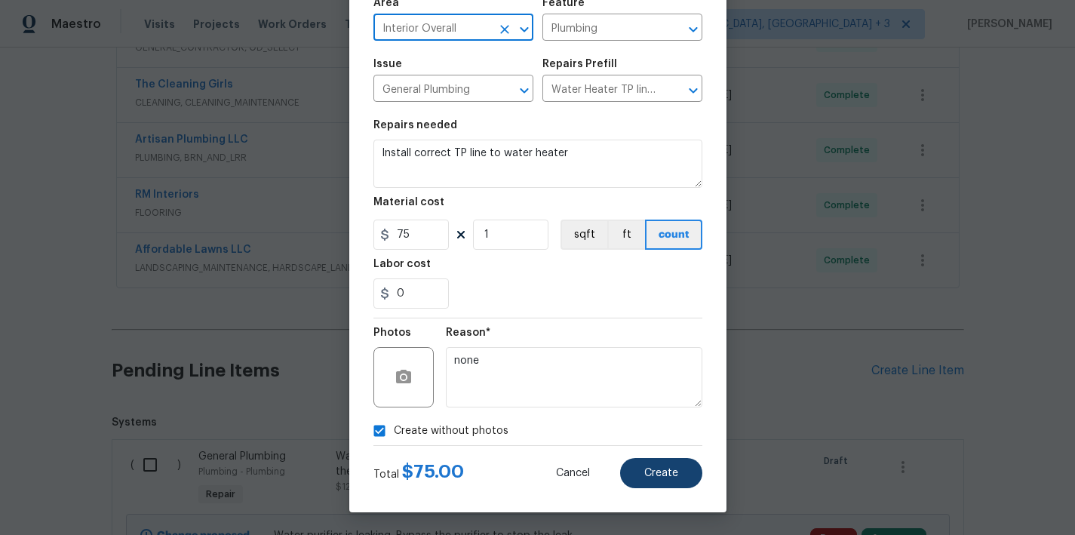
type input "Interior Overall"
click at [664, 468] on span "Create" at bounding box center [661, 473] width 34 height 11
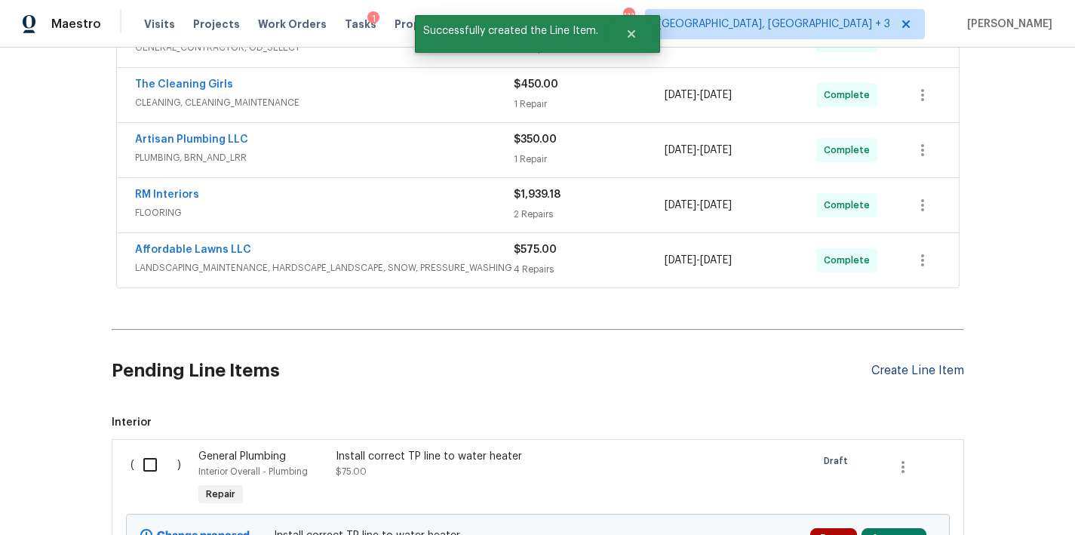
click at [937, 370] on div "Create Line Item" at bounding box center [917, 371] width 93 height 14
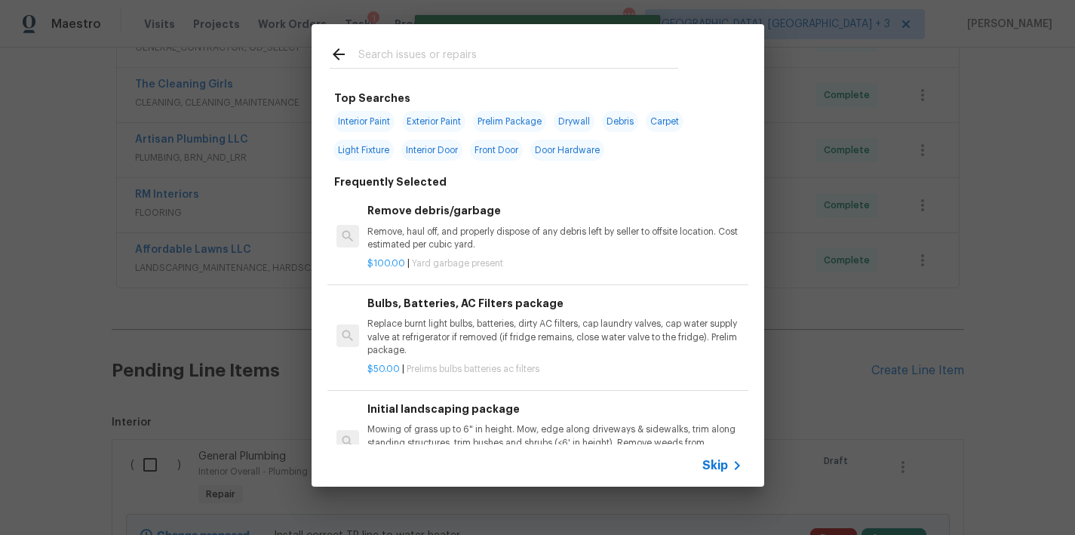
click at [401, 65] on input "text" at bounding box center [518, 56] width 320 height 23
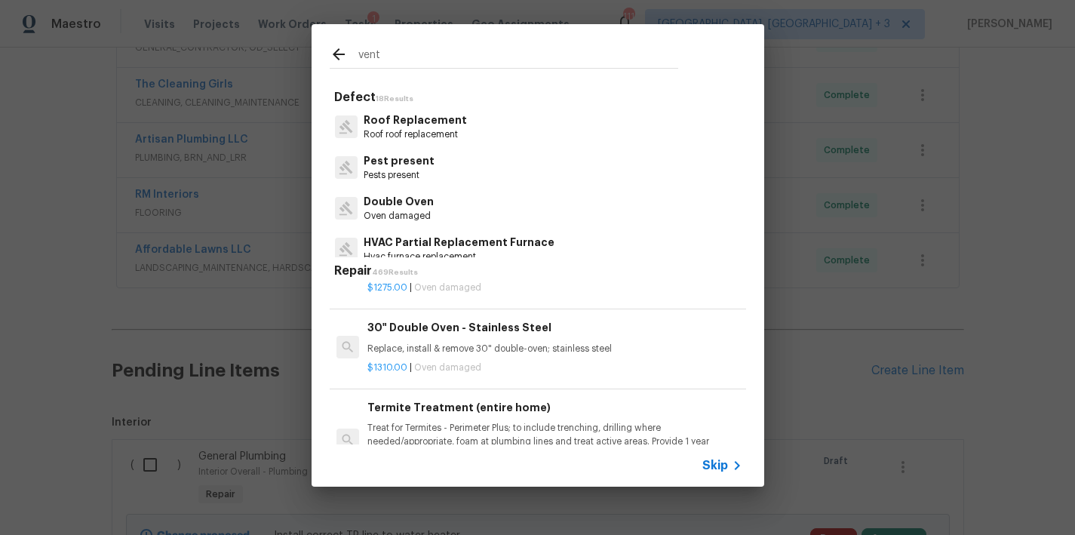
scroll to position [2247, 0]
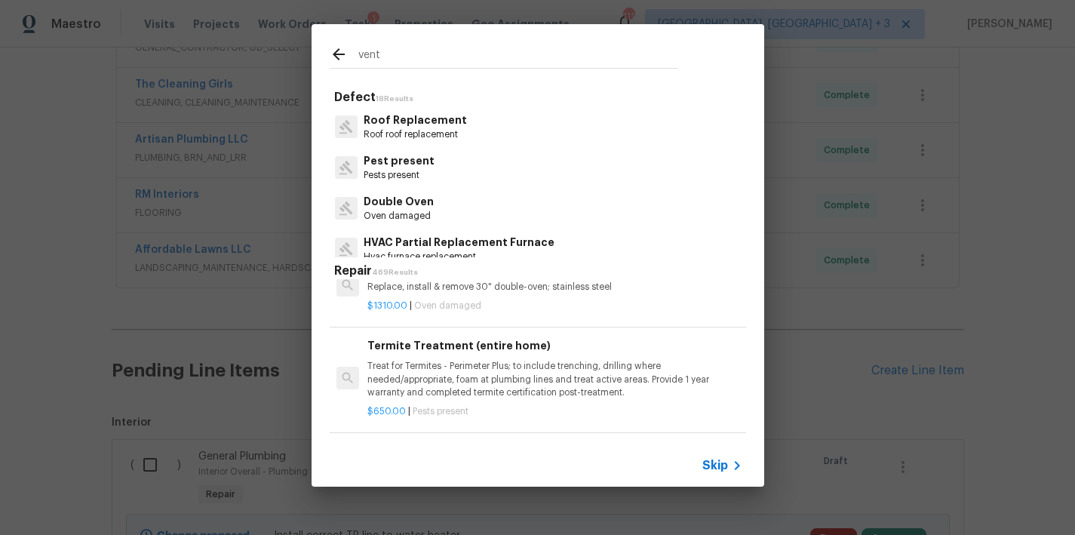
click at [419, 60] on input "vent" at bounding box center [518, 56] width 320 height 23
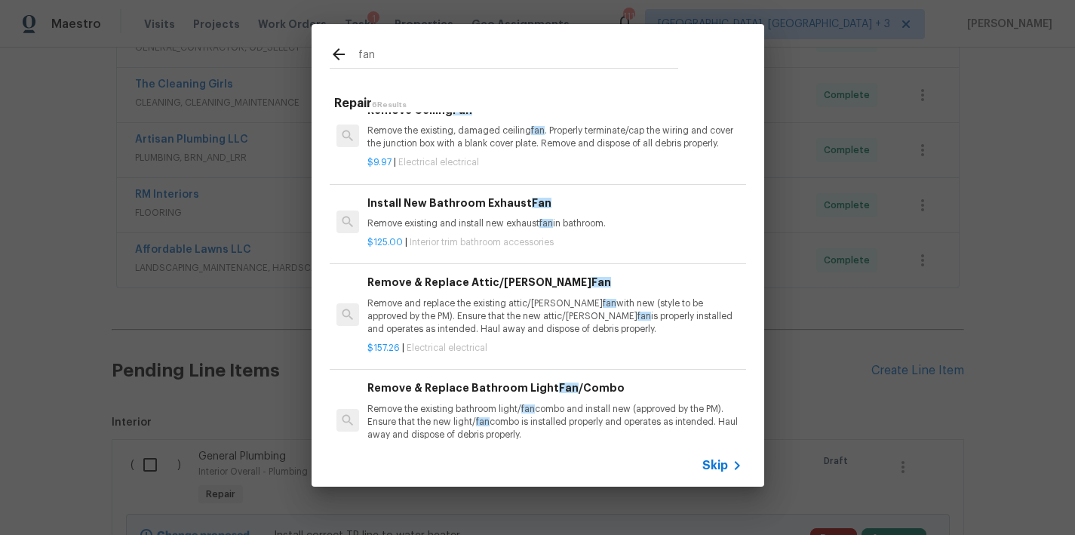
scroll to position [0, 0]
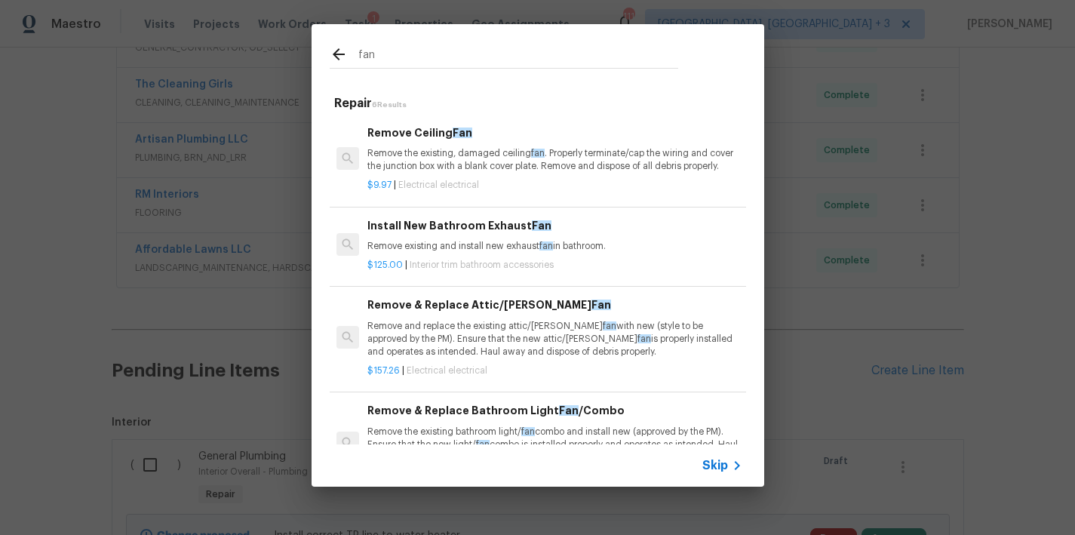
type input "fan"
click at [452, 253] on p "Remove existing and install new exhaust fan in bathroom." at bounding box center [554, 246] width 374 height 13
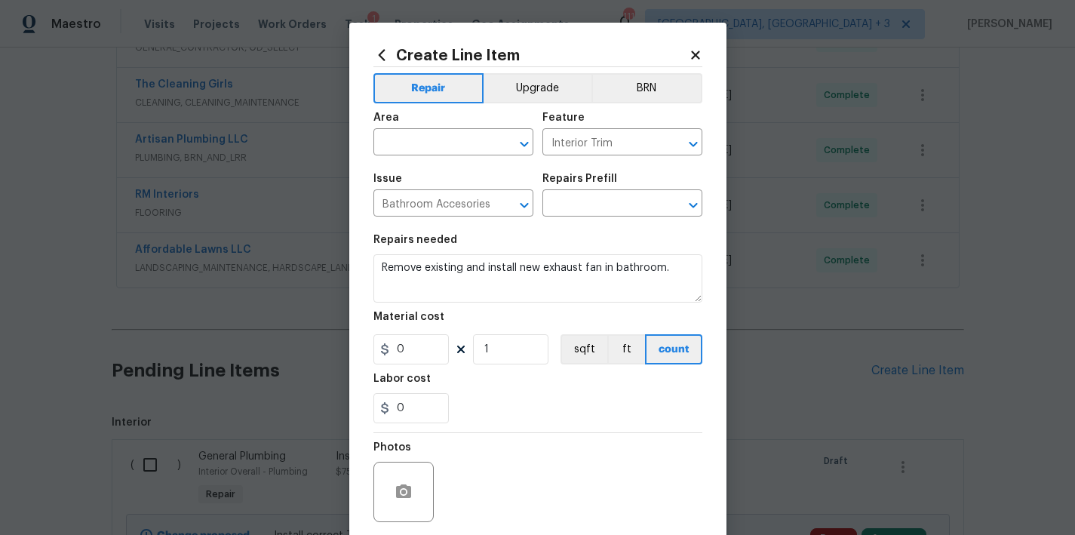
type input "Install New Bathroom Exhaust Fan $125.00"
type input "125"
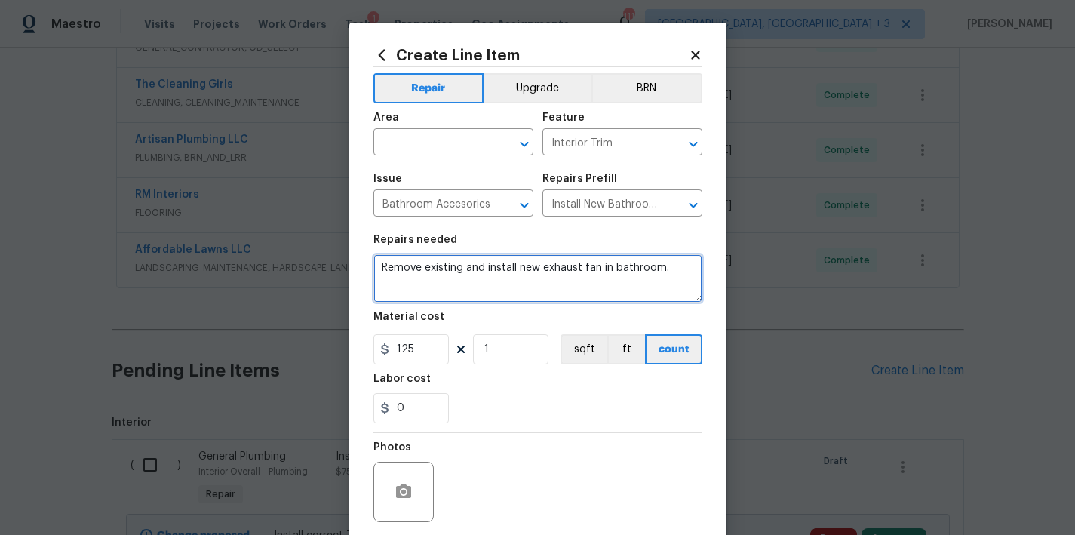
drag, startPoint x: 661, startPoint y: 269, endPoint x: 373, endPoint y: 267, distance: 288.1
click at [373, 267] on textarea "Remove existing and install new exhaust fan in bathroom." at bounding box center [537, 278] width 329 height 48
type textarea "Repair bathroom exhaust vent in attic where it has been cut"
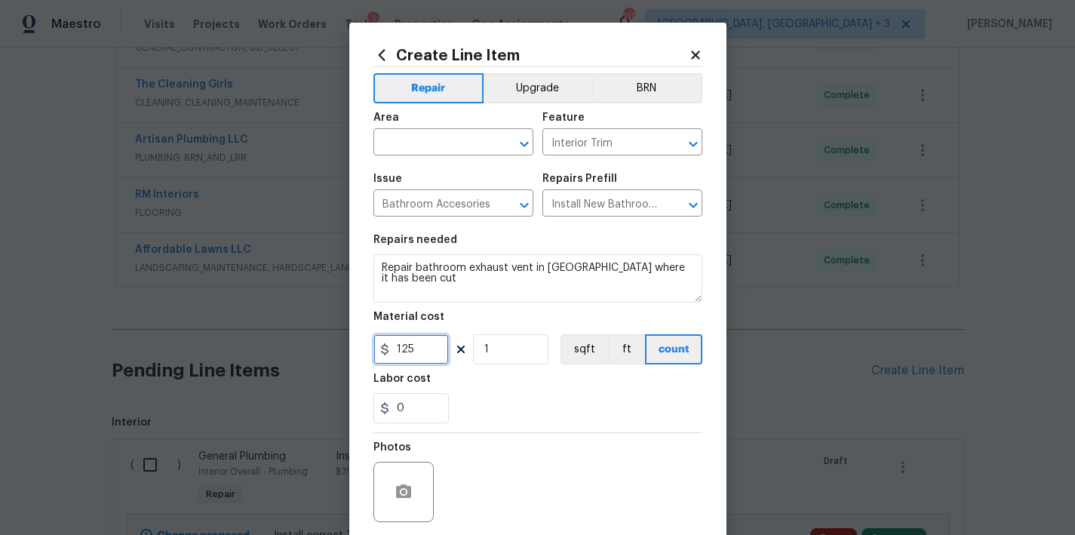
click at [408, 361] on input "125" at bounding box center [410, 349] width 75 height 30
click at [387, 142] on input "text" at bounding box center [432, 143] width 118 height 23
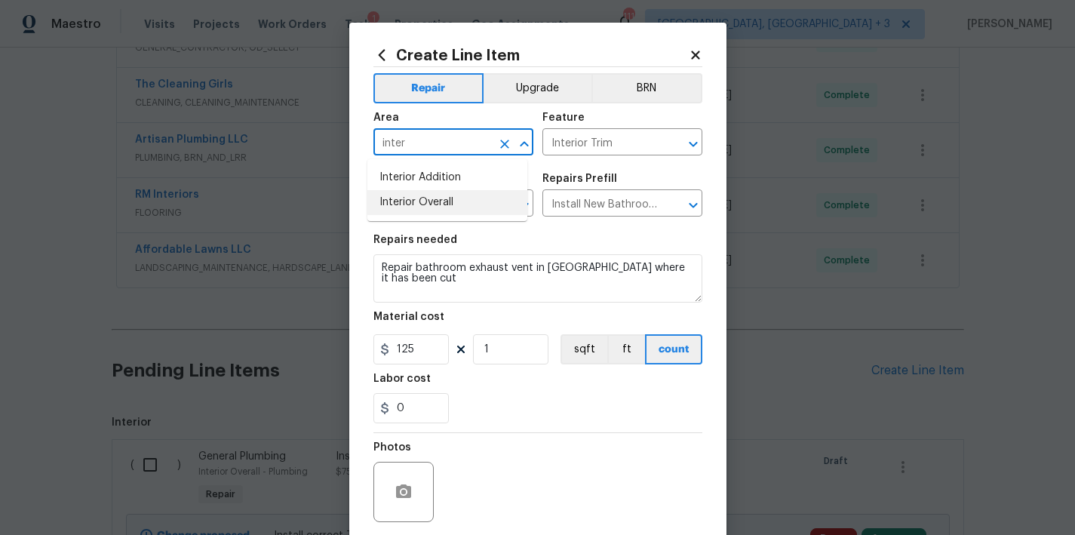
click at [420, 200] on li "Interior Overall" at bounding box center [447, 202] width 160 height 25
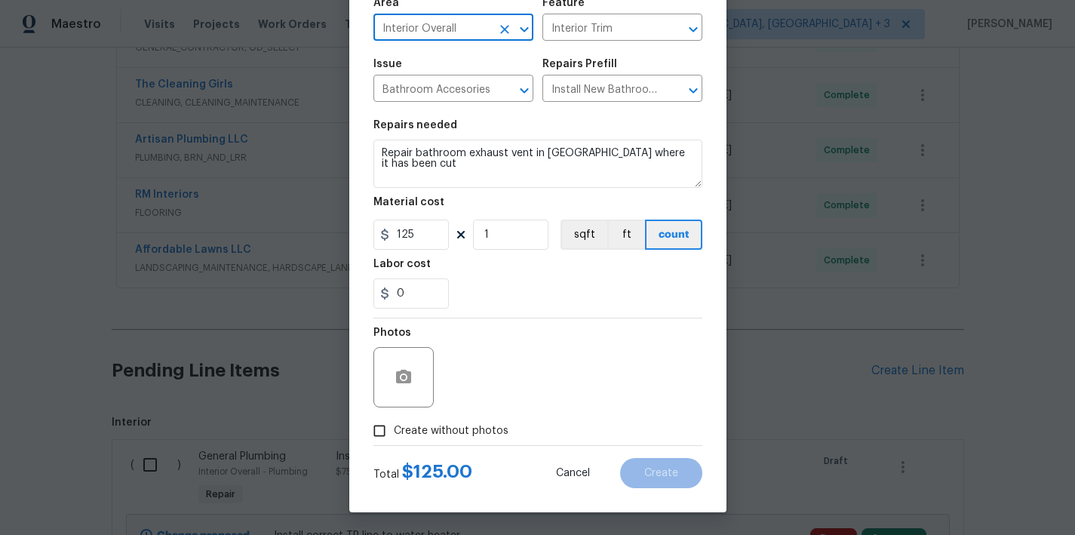
type input "Interior Overall"
click at [446, 429] on span "Create without photos" at bounding box center [451, 431] width 115 height 16
click at [394, 429] on input "Create without photos" at bounding box center [379, 430] width 29 height 29
checkbox input "true"
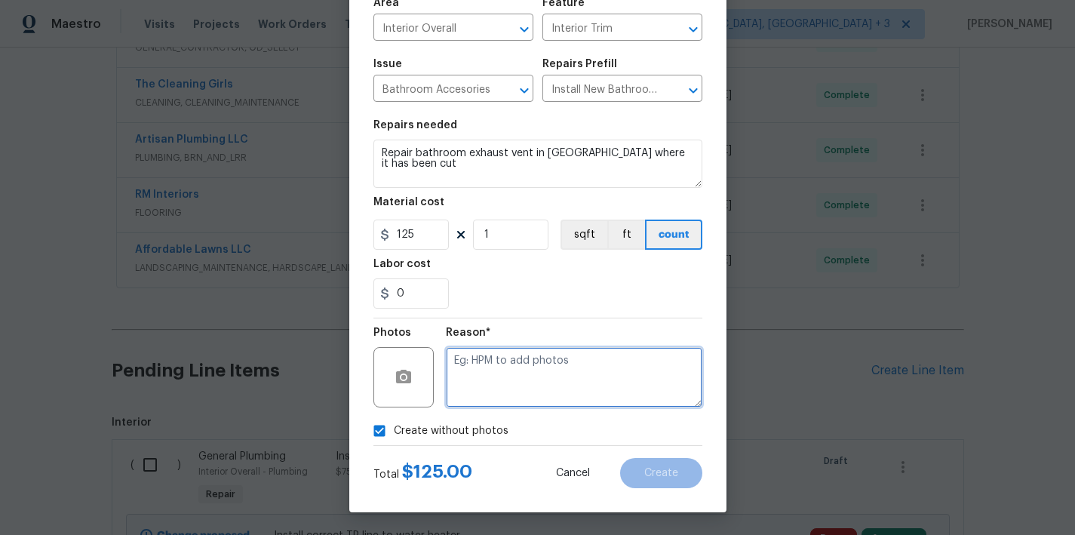
click at [588, 376] on textarea at bounding box center [574, 377] width 256 height 60
type textarea "none"
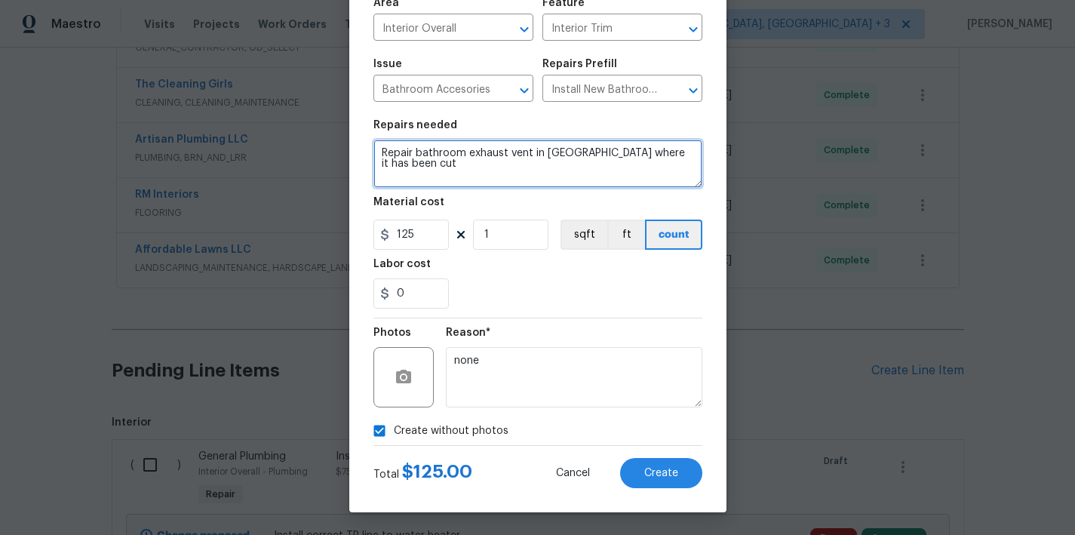
click at [378, 152] on textarea "Repair bathroom exhaust vent in attic where it has been cut" at bounding box center [537, 164] width 329 height 48
type textarea "#NLA Repair bathroom exhaust vent in attic where it has been cut"
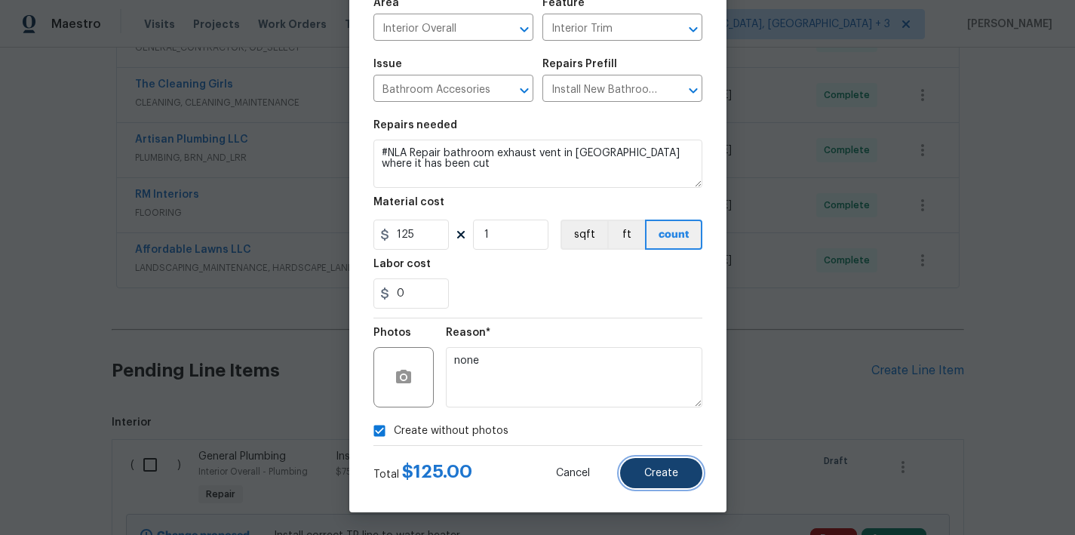
click at [680, 470] on button "Create" at bounding box center [661, 473] width 82 height 30
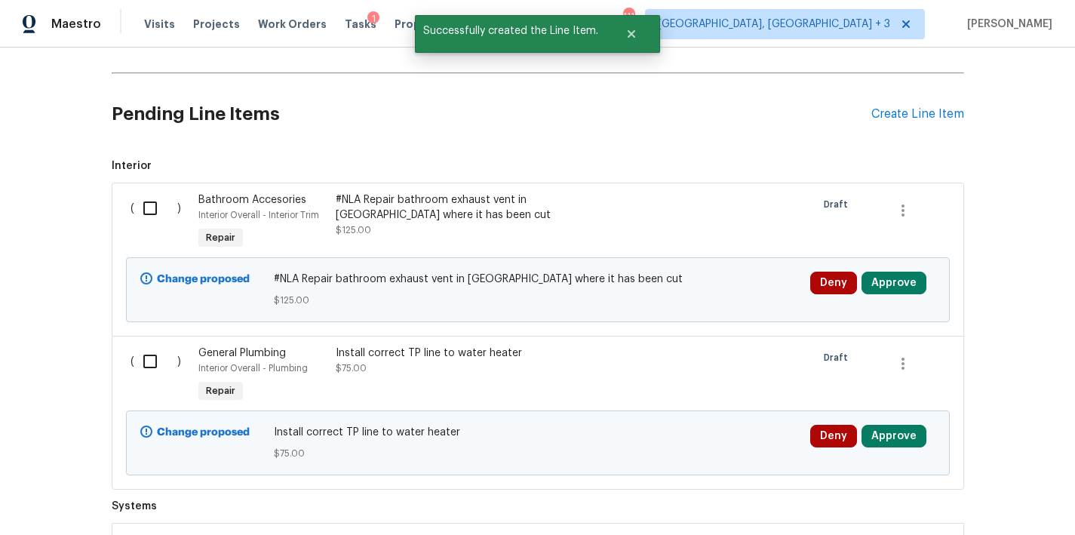
scroll to position [695, 0]
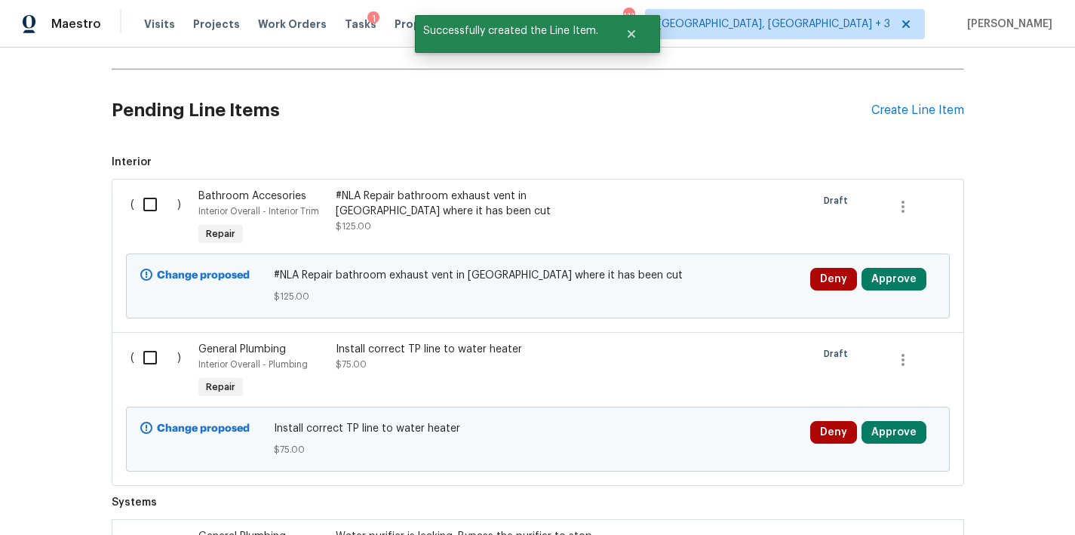
click at [355, 357] on div "Install correct TP line to water heater $75.00" at bounding box center [469, 357] width 266 height 30
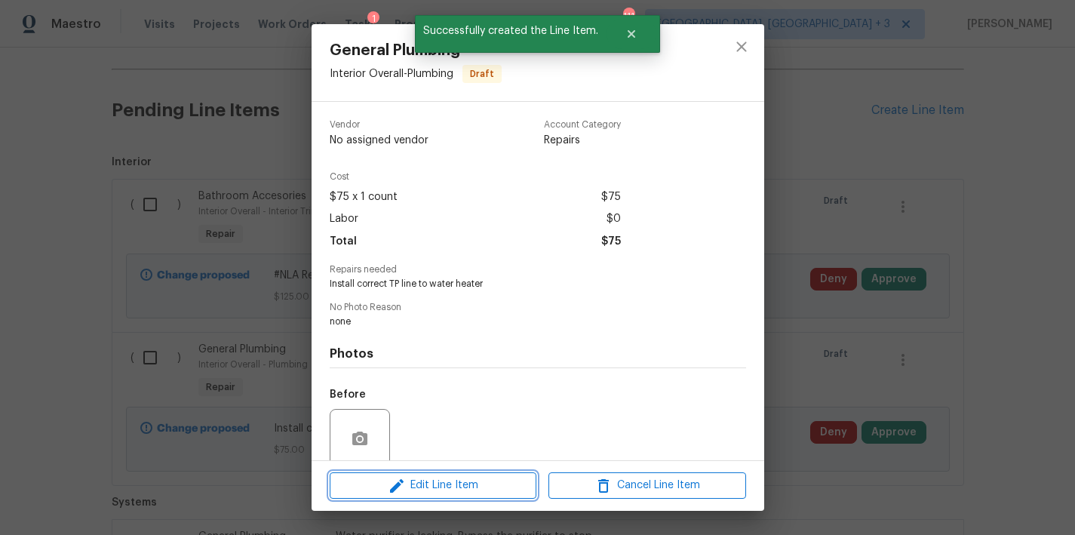
click at [449, 492] on span "Edit Line Item" at bounding box center [433, 485] width 198 height 19
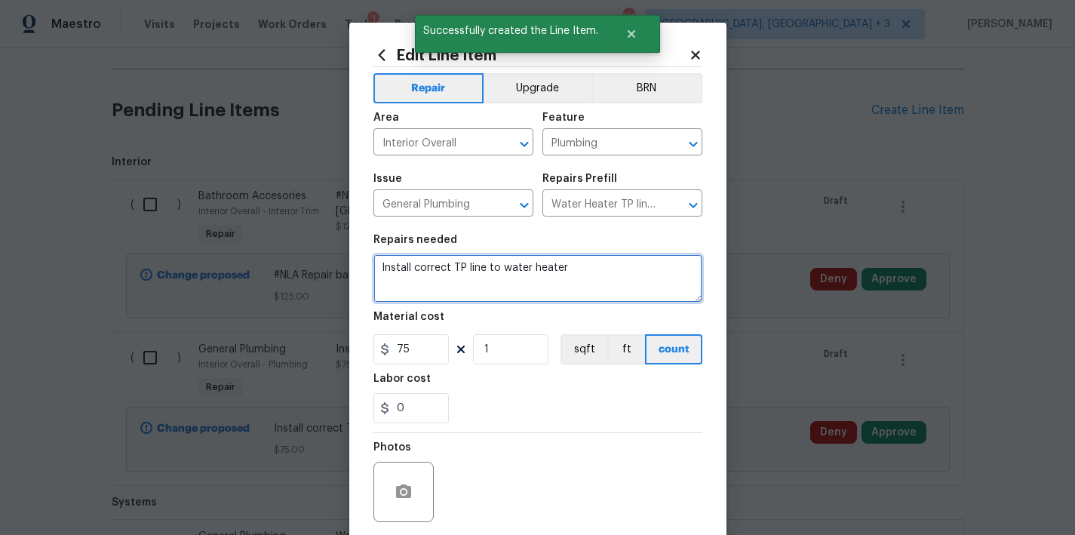
click at [374, 265] on textarea "Install correct TP line to water heater" at bounding box center [537, 278] width 329 height 48
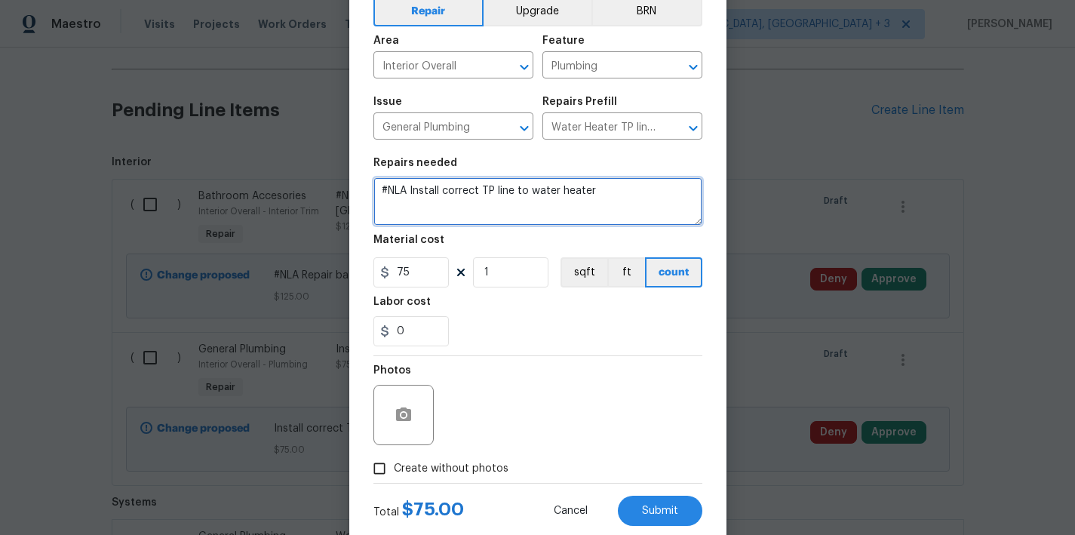
scroll to position [115, 0]
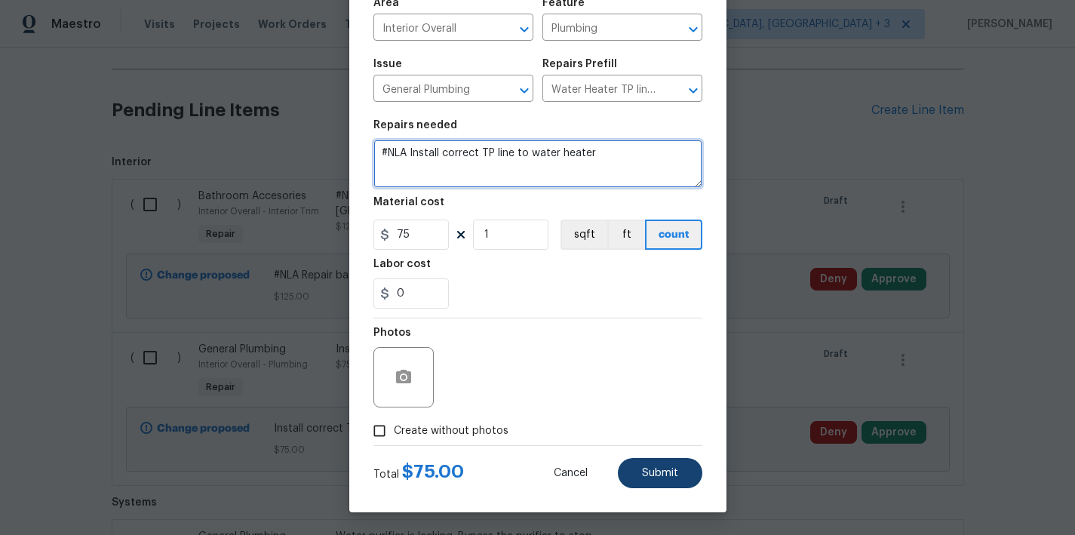
type textarea "#NLA Install correct TP line to water heater"
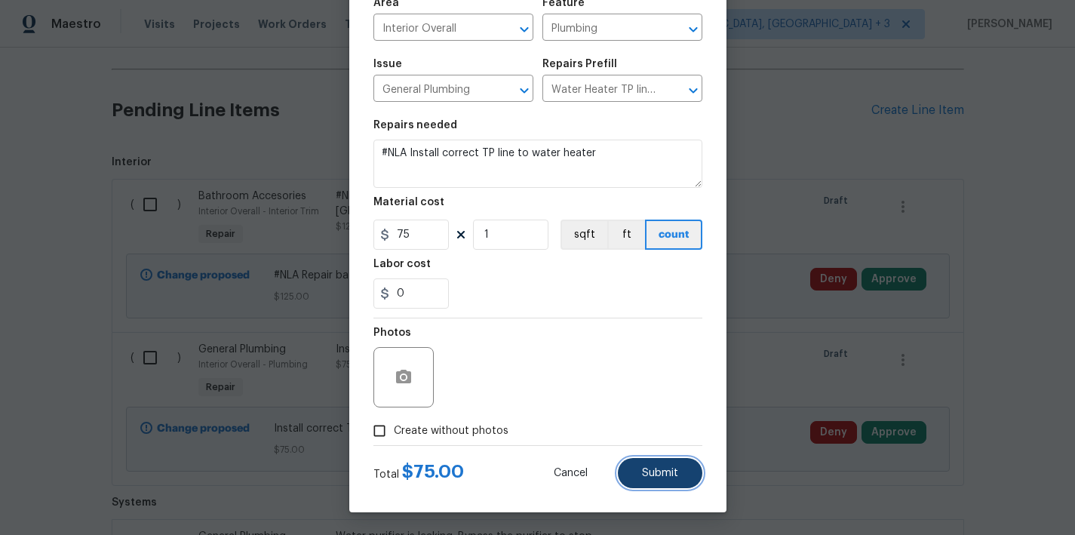
click at [654, 474] on span "Submit" at bounding box center [660, 473] width 36 height 11
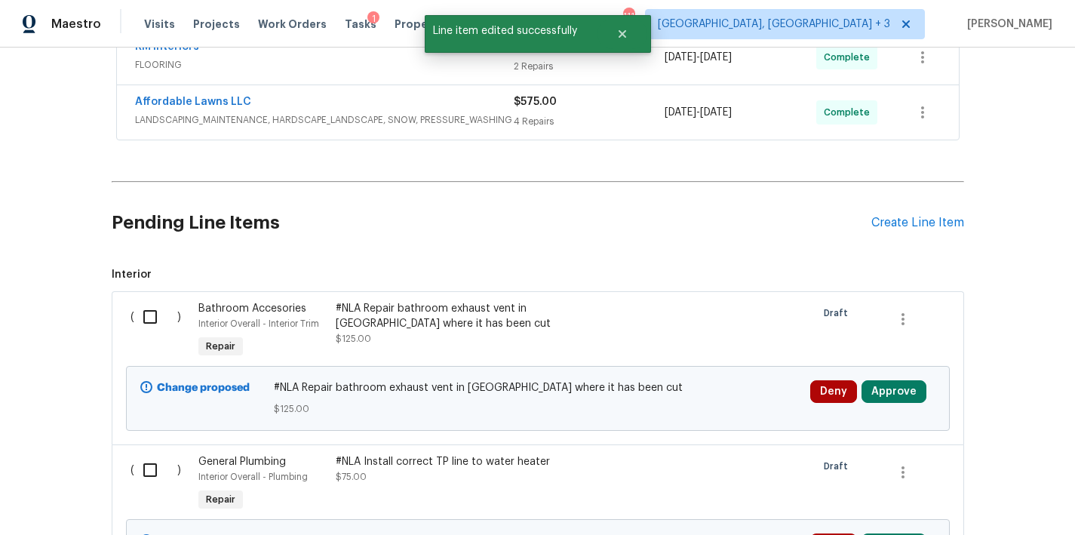
scroll to position [920, 0]
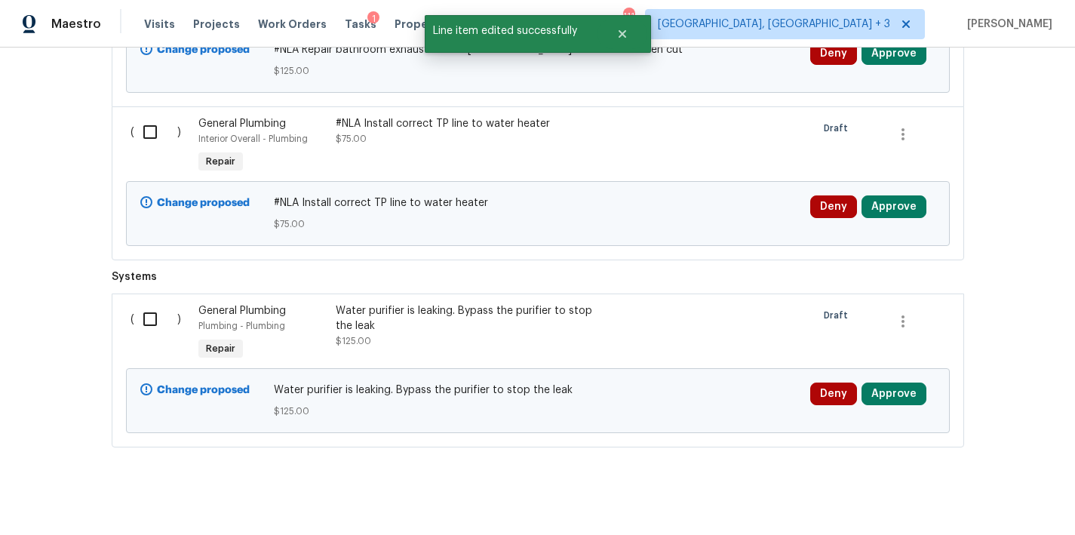
click at [401, 324] on div "Water purifier is leaking. Bypass the purifier to stop the leak" at bounding box center [469, 318] width 266 height 30
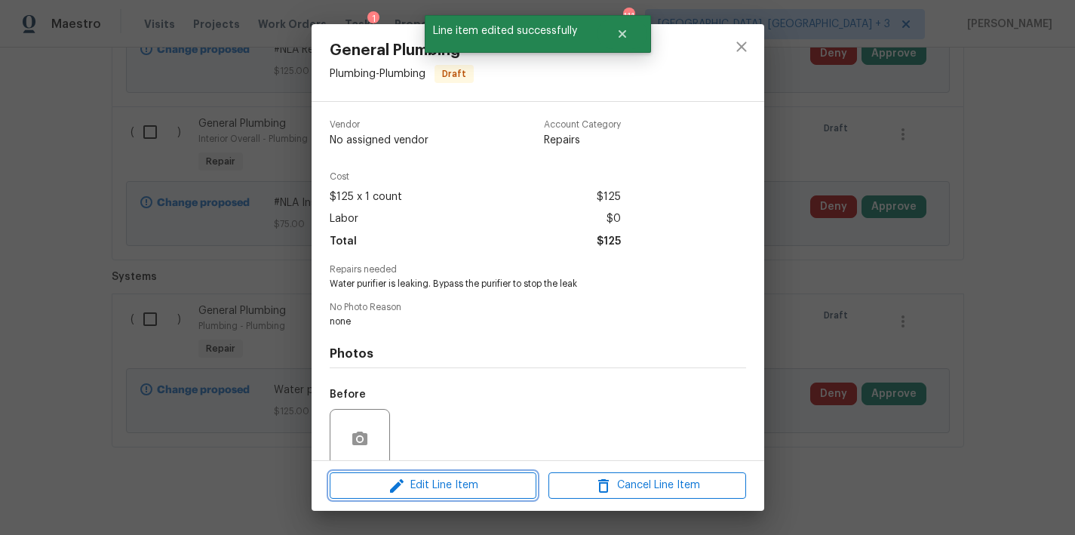
click at [426, 487] on span "Edit Line Item" at bounding box center [433, 485] width 198 height 19
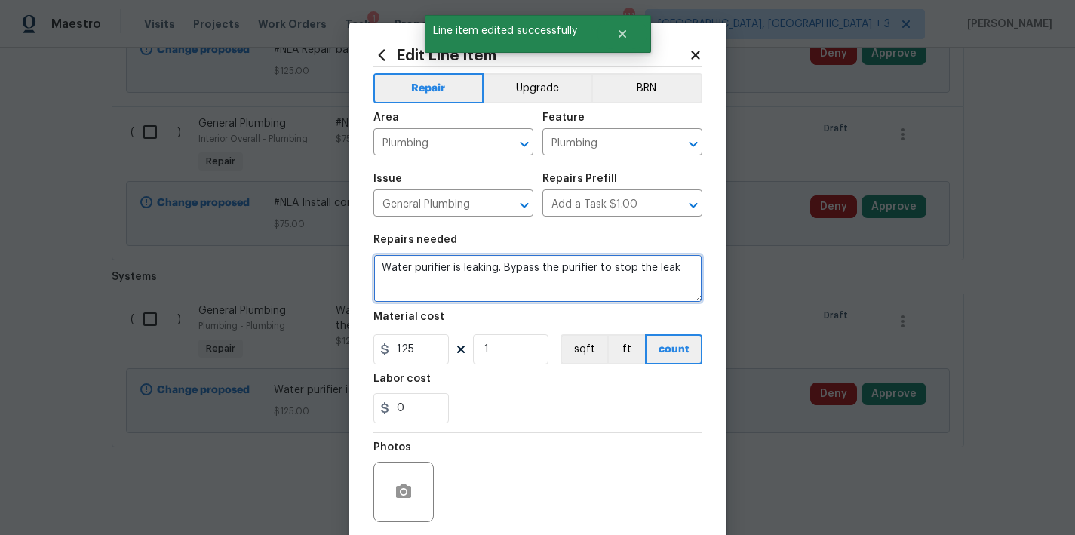
click at [373, 270] on textarea "Water purifier is leaking. Bypass the purifier to stop the leak" at bounding box center [537, 278] width 329 height 48
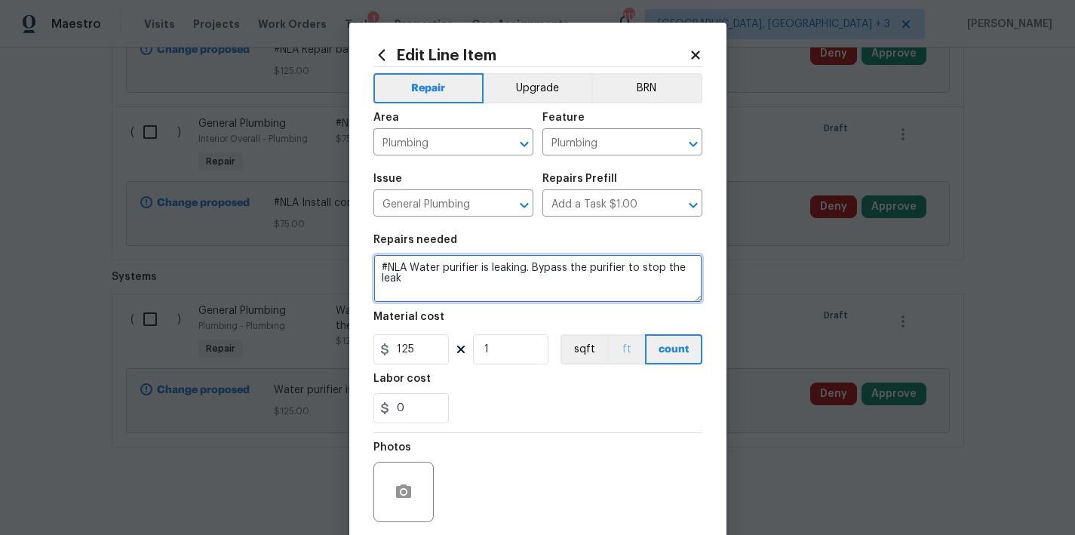
scroll to position [115, 0]
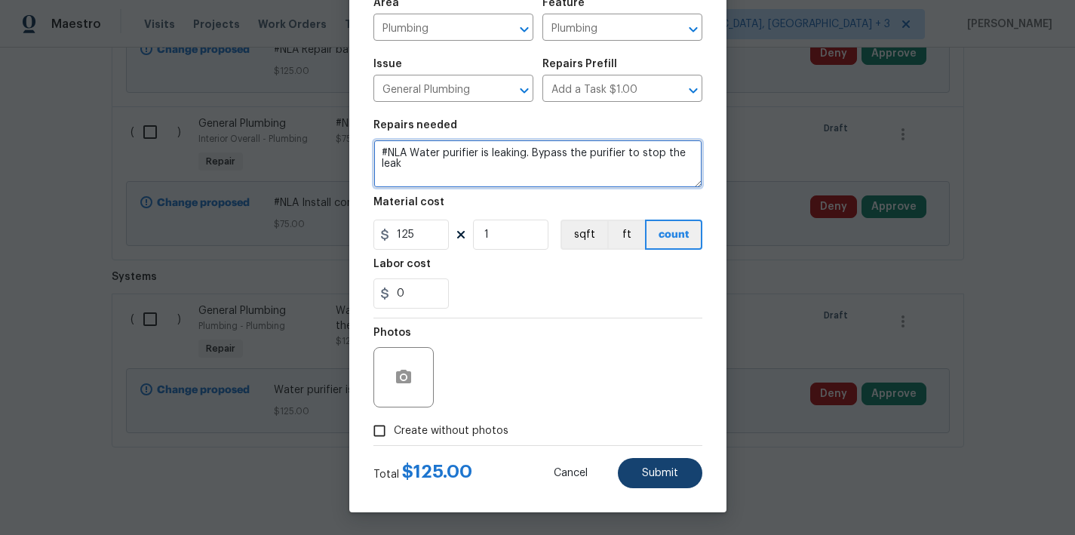
type textarea "#NLA Water purifier is leaking. Bypass the purifier to stop the leak"
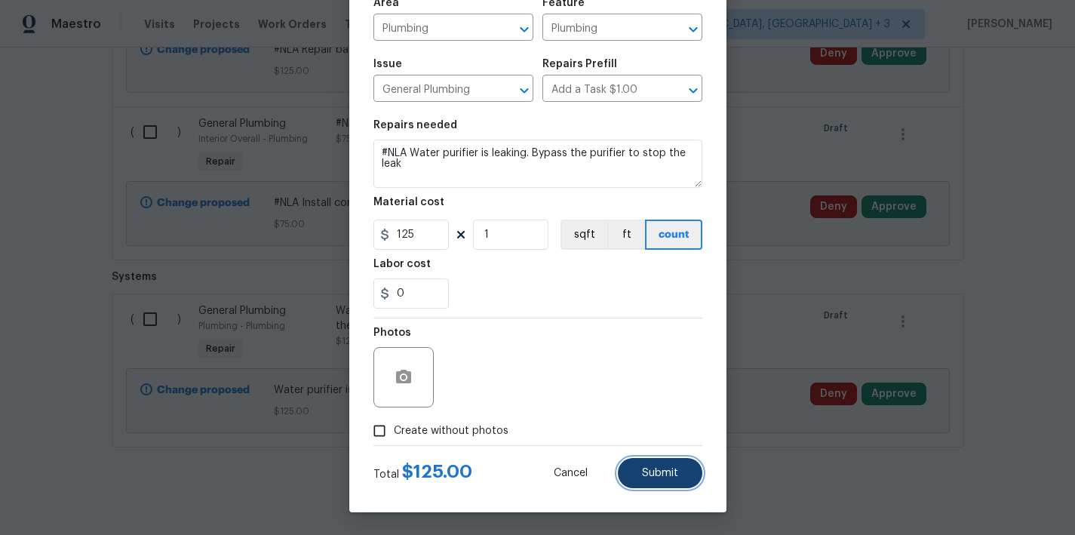
click at [648, 481] on button "Submit" at bounding box center [660, 473] width 84 height 30
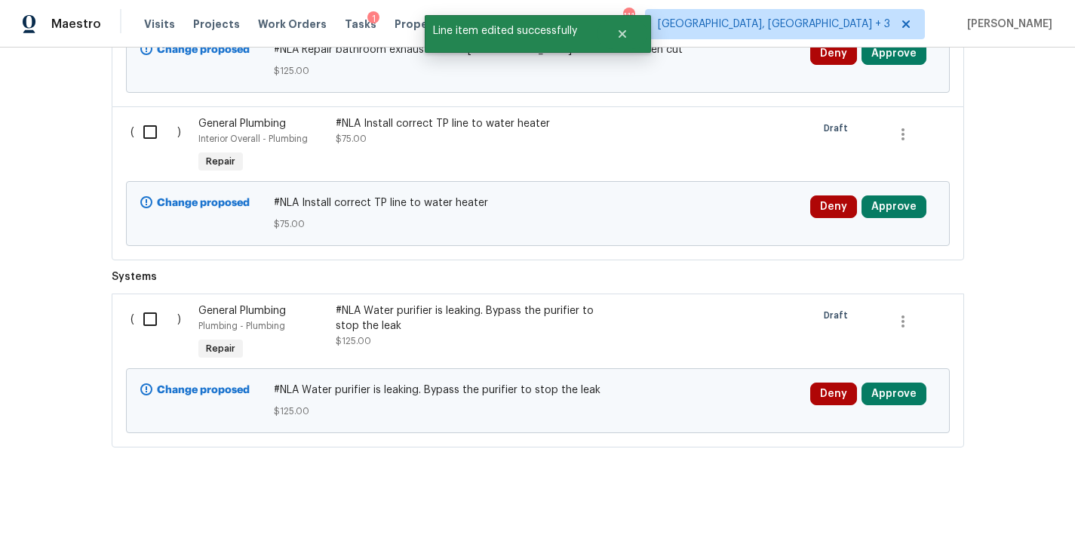
scroll to position [608, 0]
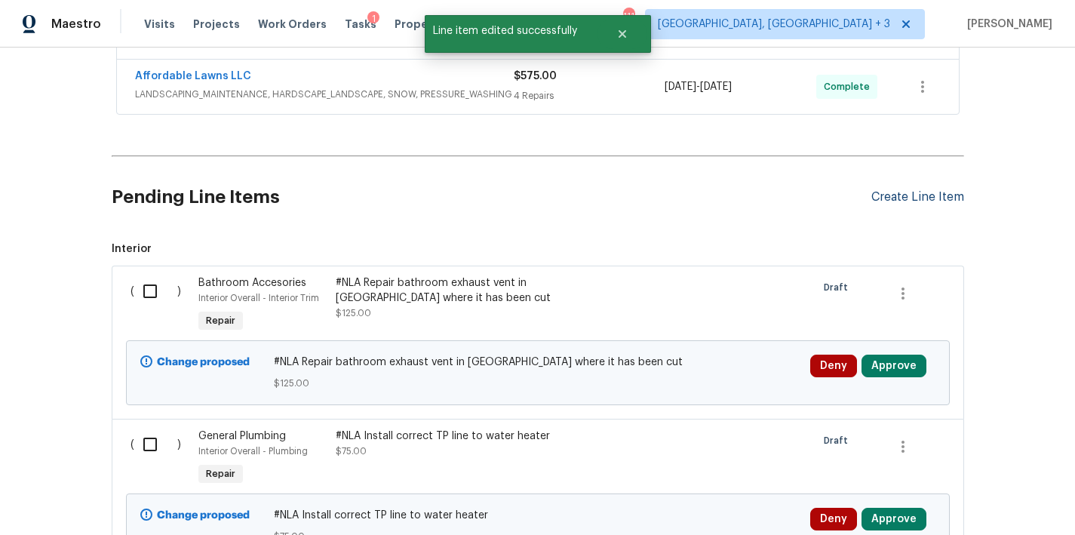
click at [898, 195] on div "Create Line Item" at bounding box center [917, 197] width 93 height 14
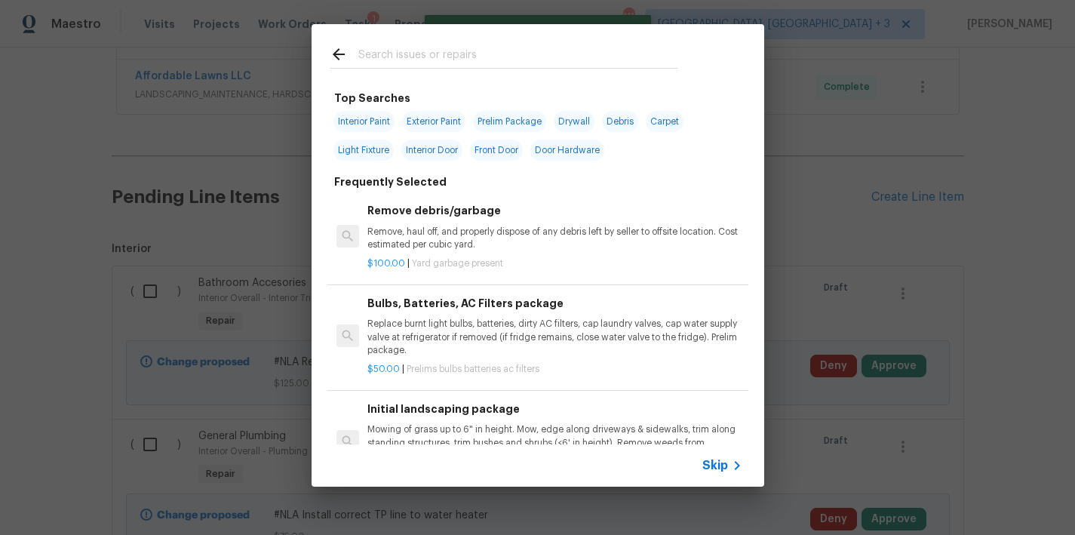
click at [370, 65] on input "text" at bounding box center [518, 56] width 320 height 23
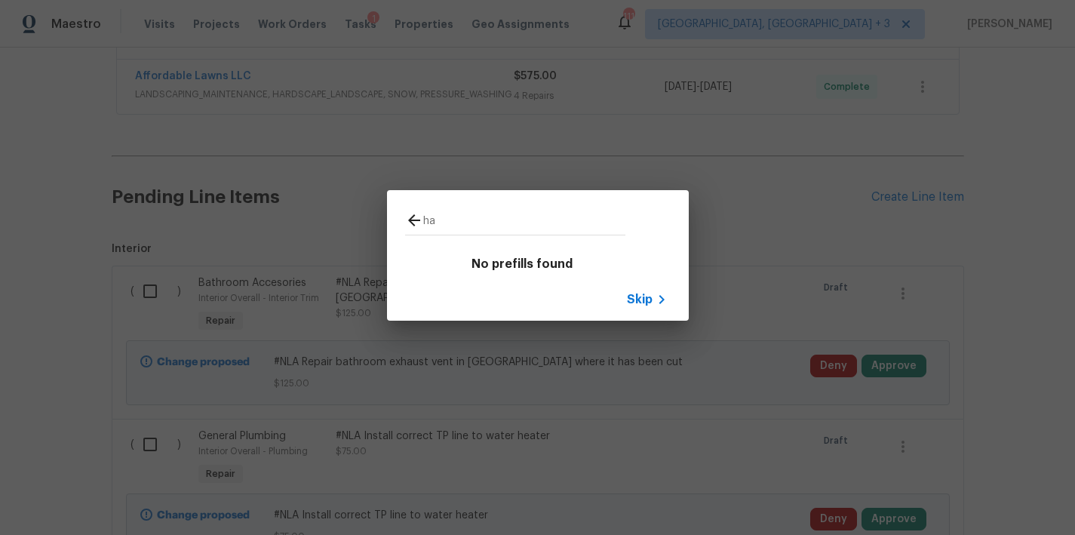
type input "h"
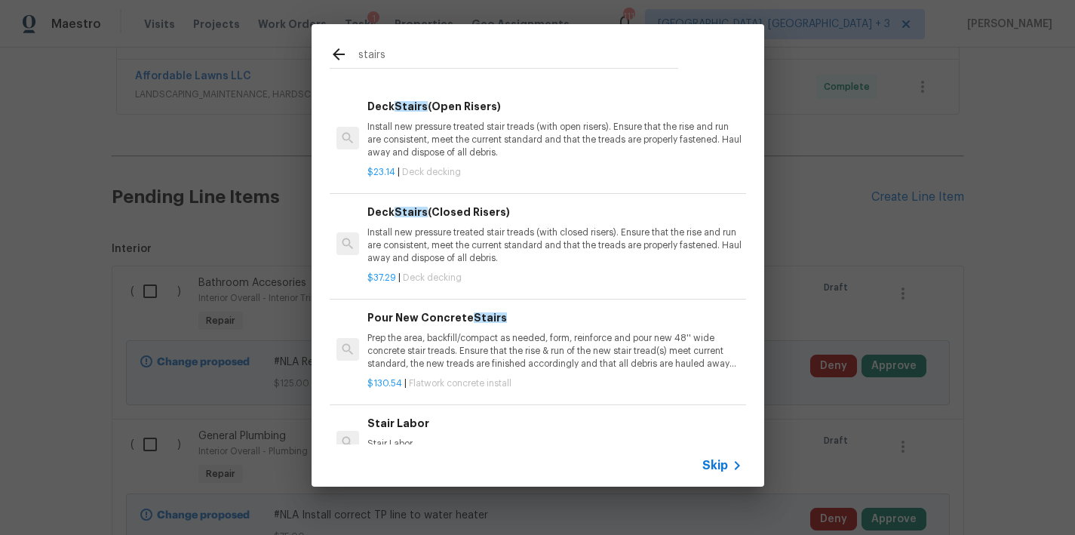
scroll to position [0, 0]
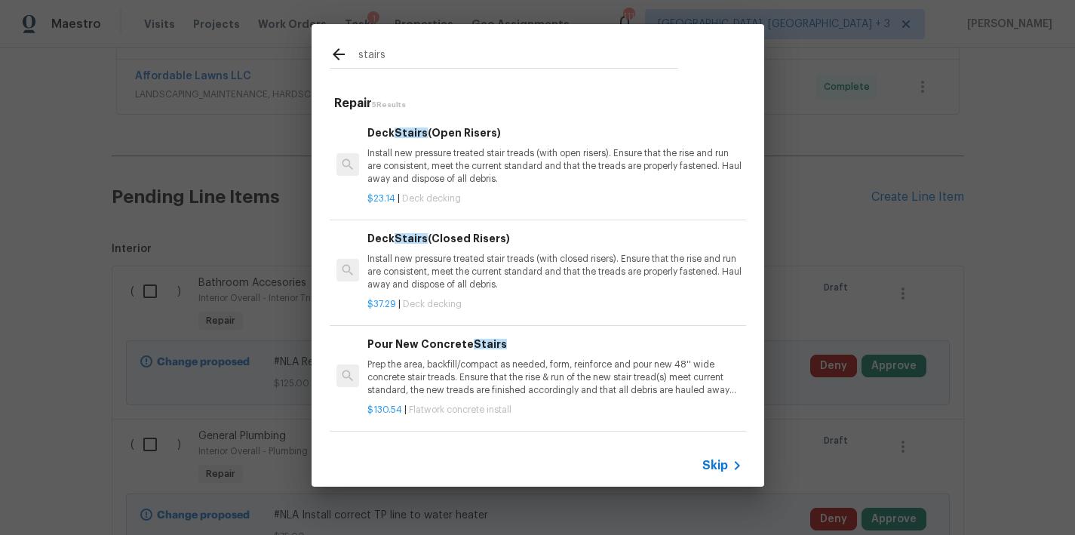
click at [402, 51] on input "stairs" at bounding box center [518, 56] width 320 height 23
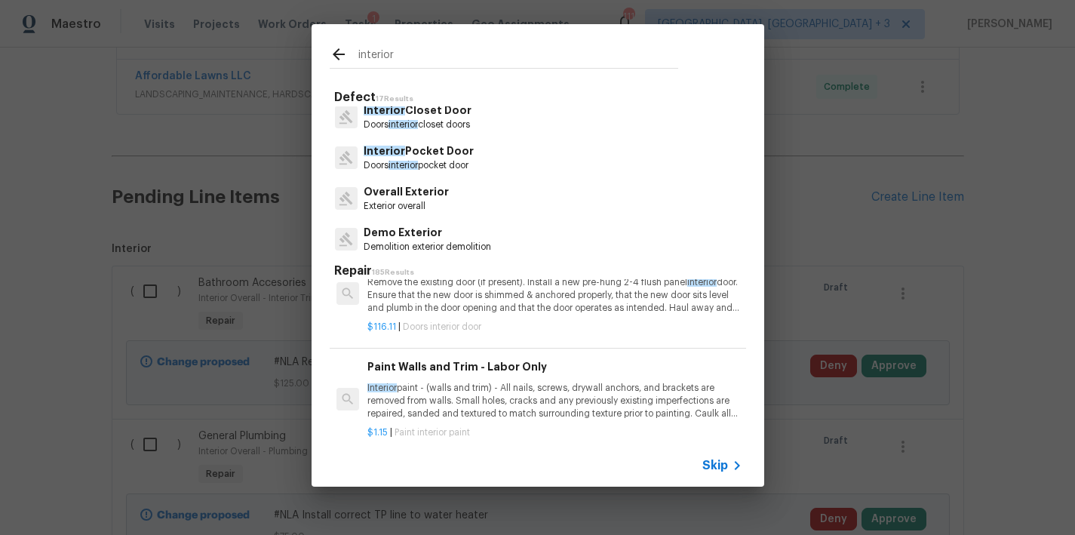
scroll to position [2194, 0]
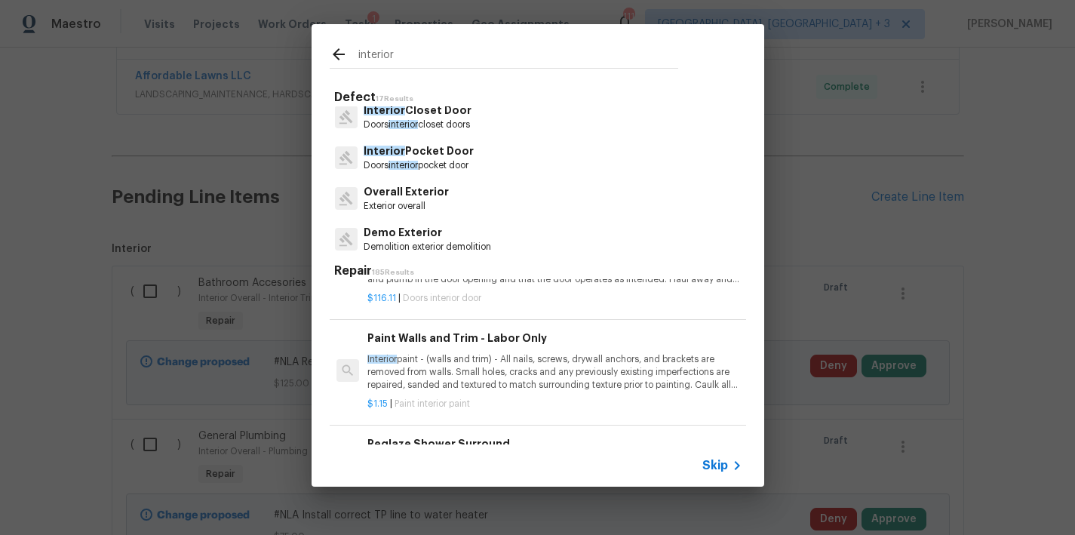
click at [403, 54] on input "interior" at bounding box center [518, 56] width 320 height 23
click at [404, 54] on input "interior" at bounding box center [518, 56] width 320 height 23
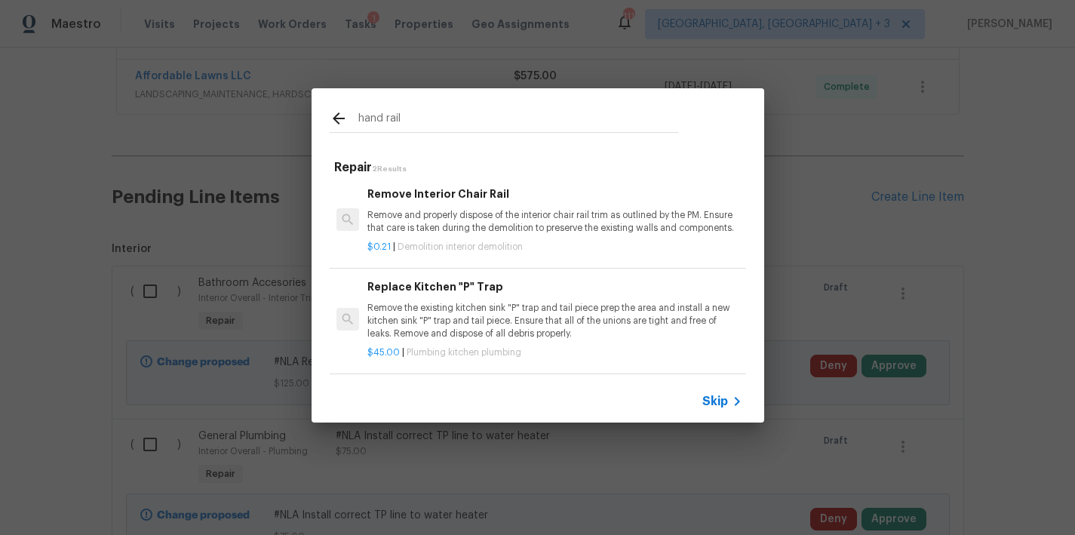
scroll to position [2, 0]
type input "hand rail"
click at [431, 216] on p "Remove and properly dispose of the interior chair rail trim as outlined by the …" at bounding box center [554, 222] width 374 height 26
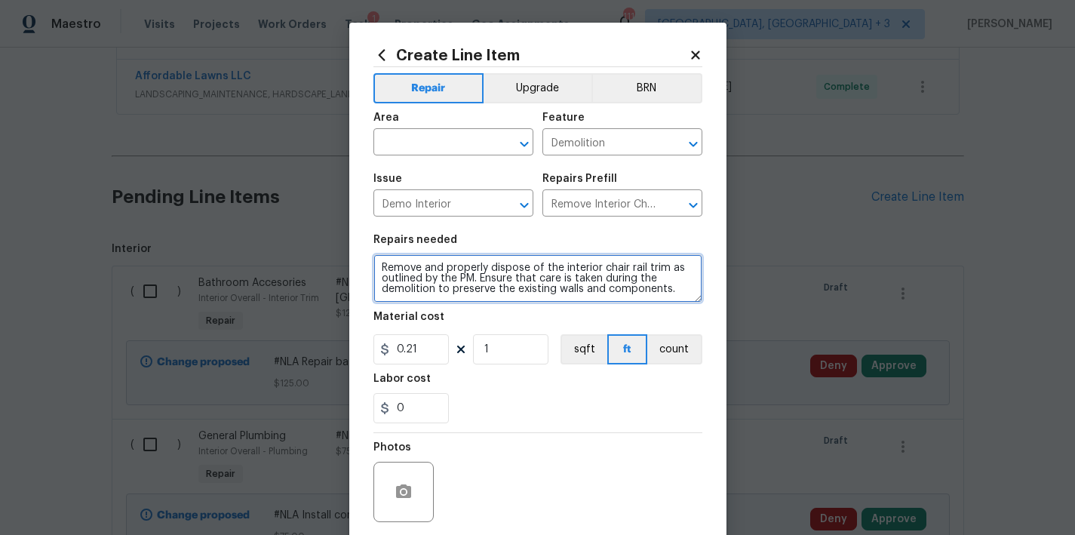
drag, startPoint x: 378, startPoint y: 265, endPoint x: 875, endPoint y: 293, distance: 497.9
click at [875, 293] on div "Create Line Item Repair Upgrade BRN Area ​ Feature Demolition ​ Issue Demo Inte…" at bounding box center [537, 267] width 1075 height 535
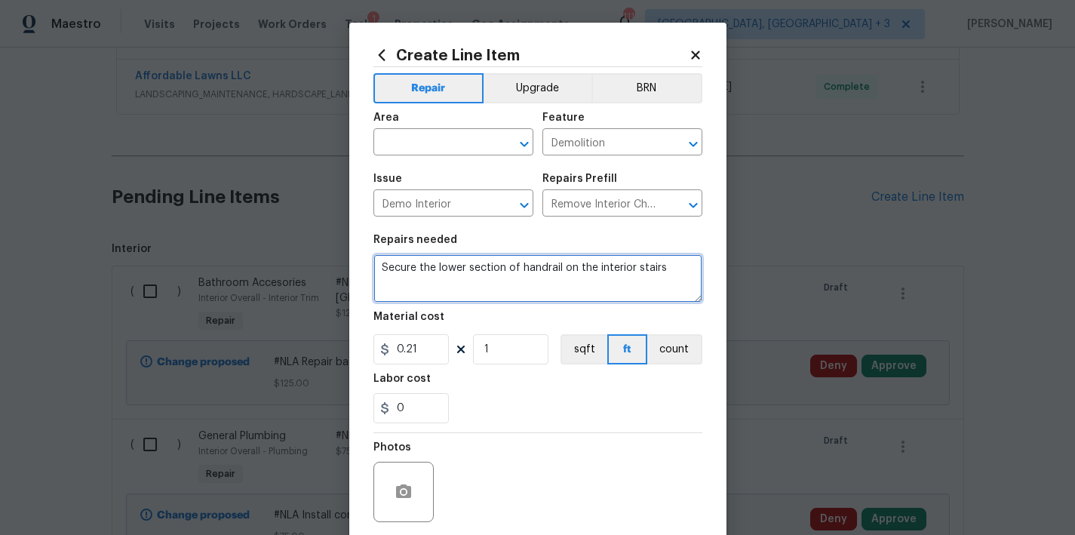
type textarea "Secure the lower section of handrail on the interior stairs"
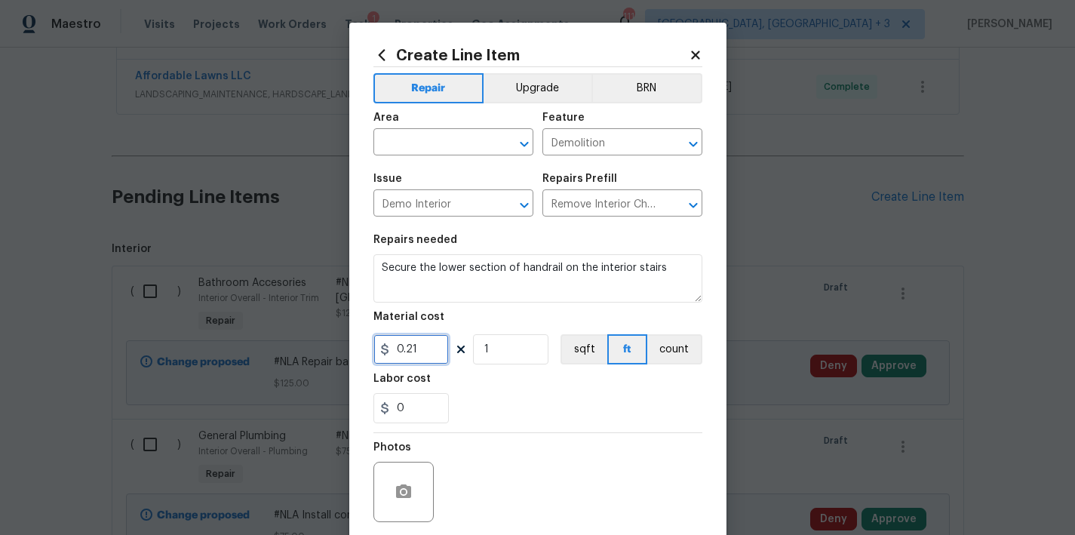
click at [417, 350] on input "0.21" at bounding box center [410, 349] width 75 height 30
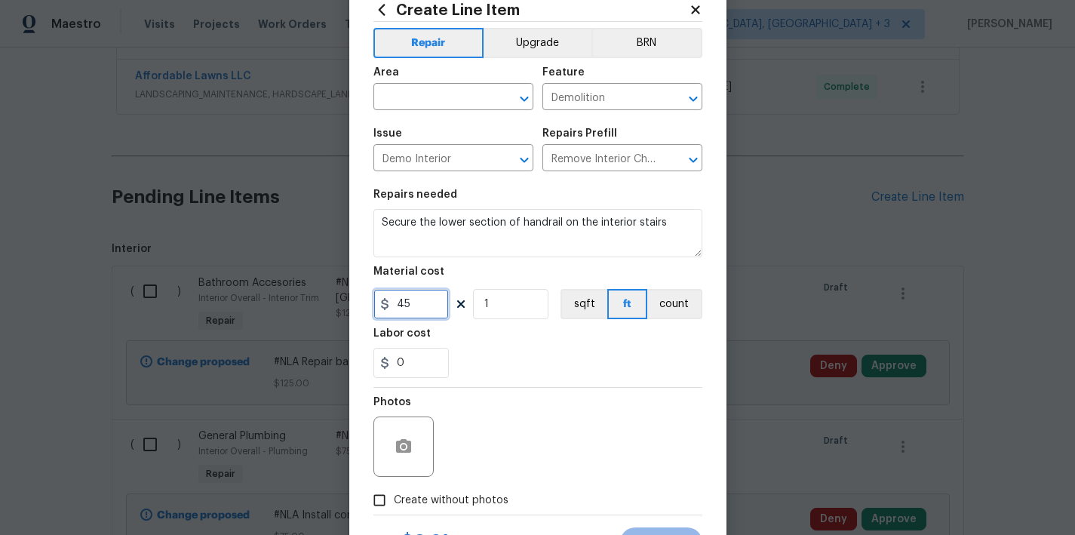
scroll to position [115, 0]
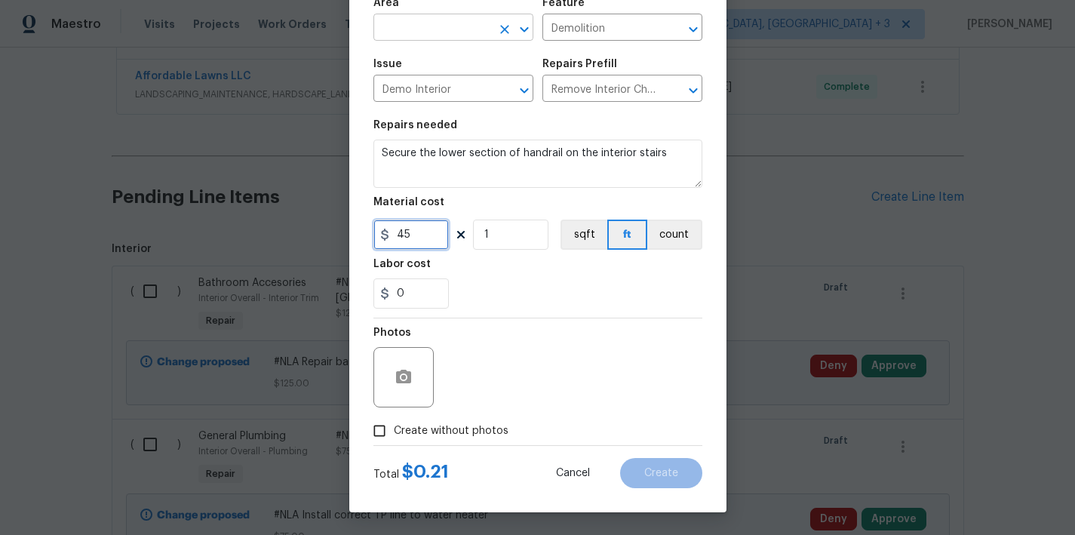
type input "45"
click at [403, 25] on input "text" at bounding box center [432, 28] width 118 height 23
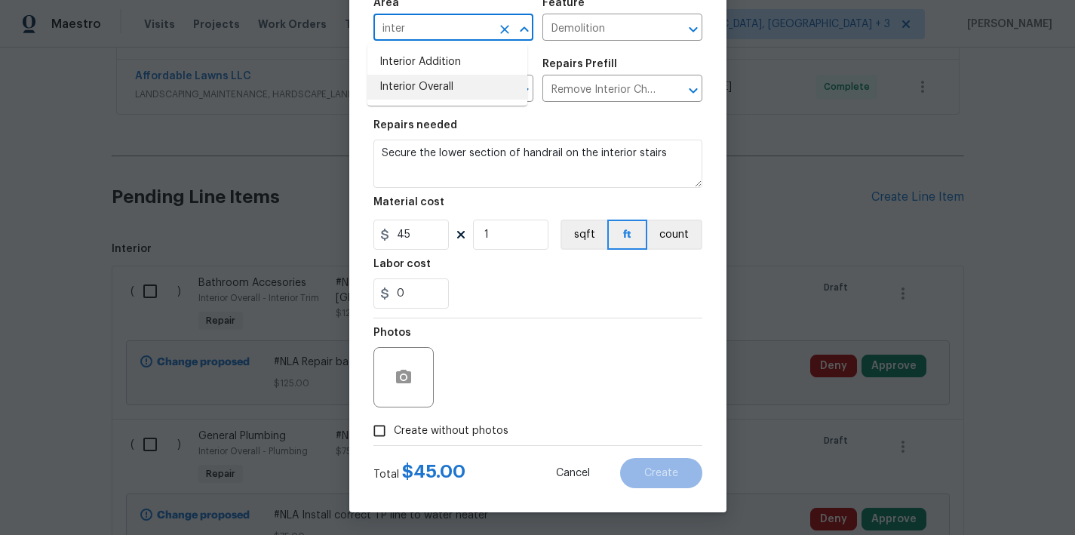
click at [416, 87] on li "Interior Overall" at bounding box center [447, 87] width 160 height 25
type input "Interior Overall"
click at [628, 24] on input "Demolition" at bounding box center [601, 28] width 118 height 23
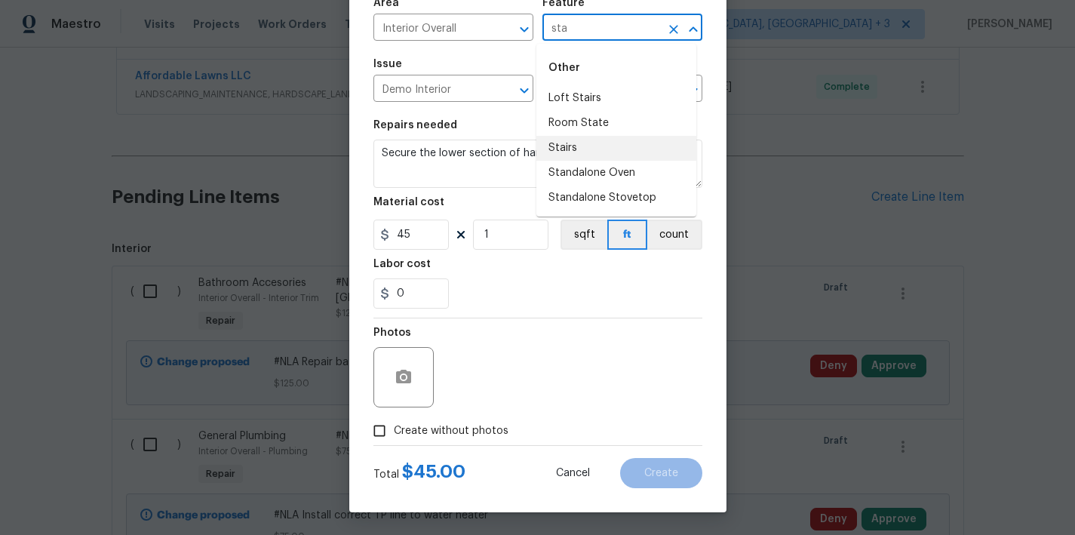
click at [578, 141] on li "Stairs" at bounding box center [616, 148] width 160 height 25
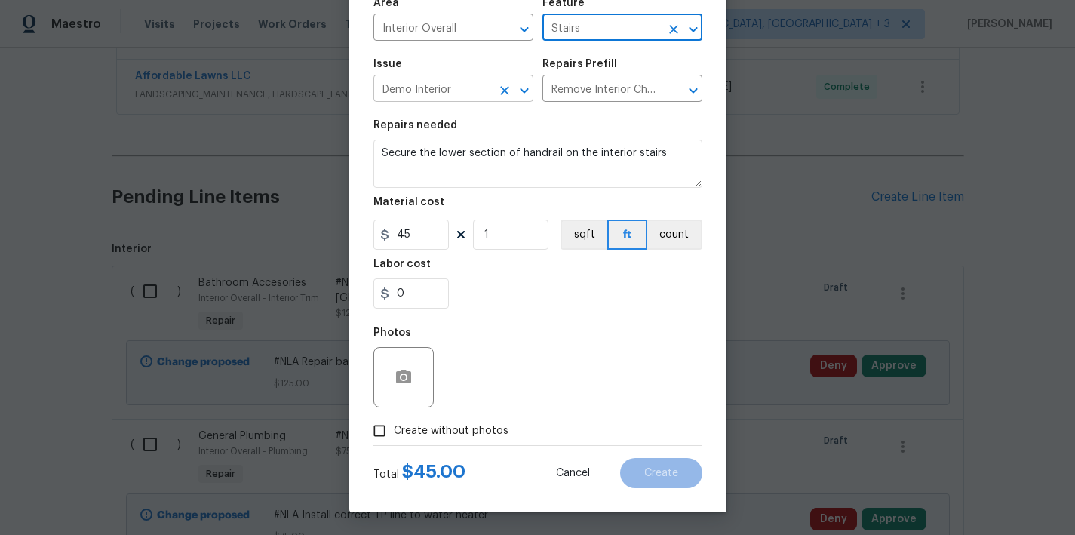
type input "Stairs"
click at [464, 86] on input "Demo Interior" at bounding box center [432, 89] width 118 height 23
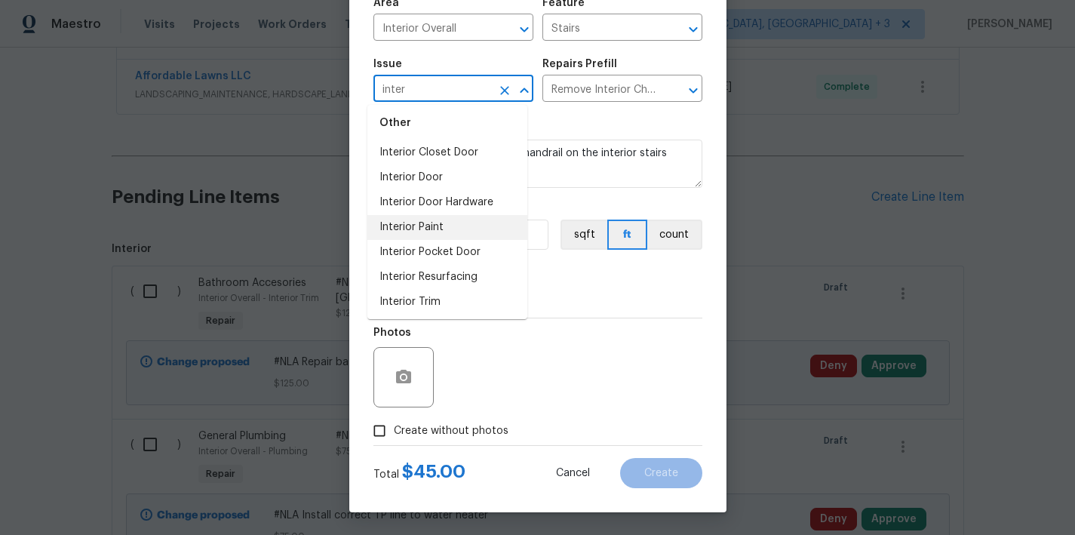
scroll to position [58, 0]
click at [431, 302] on li "Interior Trim" at bounding box center [447, 300] width 160 height 25
type input "Interior Trim"
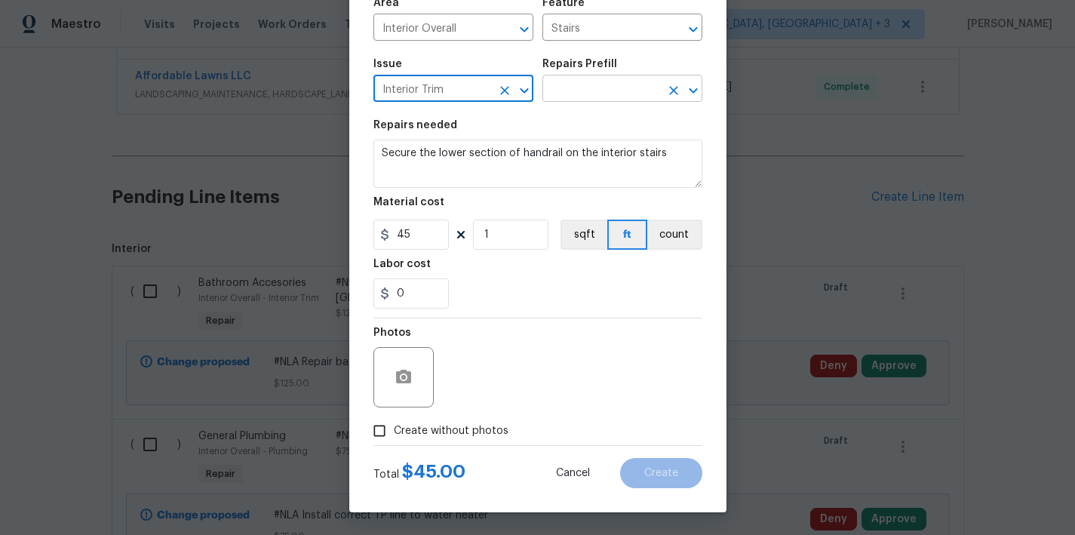
type input "Interior Trim"
click at [601, 90] on input "text" at bounding box center [601, 89] width 118 height 23
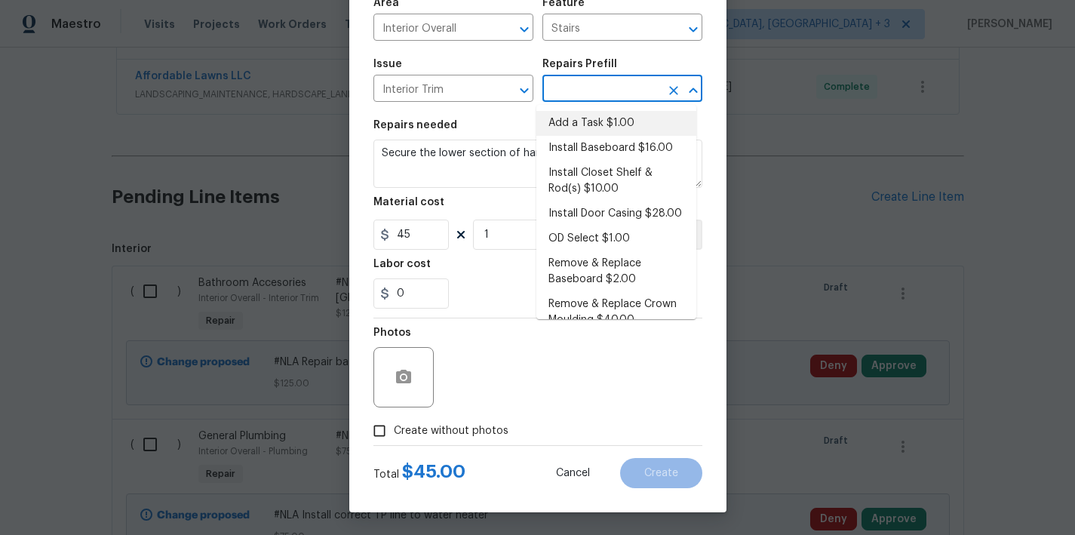
click at [599, 120] on li "Add a Task $1.00" at bounding box center [616, 123] width 160 height 25
type input "Interior Trim"
type input "Add a Task $1.00"
type textarea "HPM to detail"
type input "1"
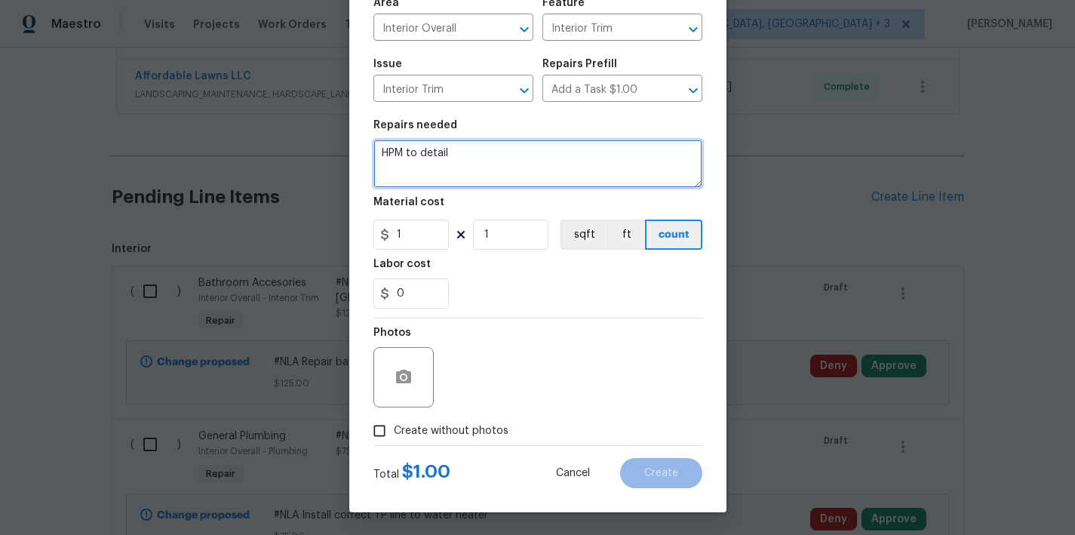
drag, startPoint x: 450, startPoint y: 158, endPoint x: 339, endPoint y: 156, distance: 110.9
click at [339, 156] on div "Create Line Item Repair Upgrade BRN Area Interior Overall ​ Feature Interior Tr…" at bounding box center [537, 267] width 1075 height 535
type textarea "Secure the lower section of handrail to the wall on lower section of stairs"
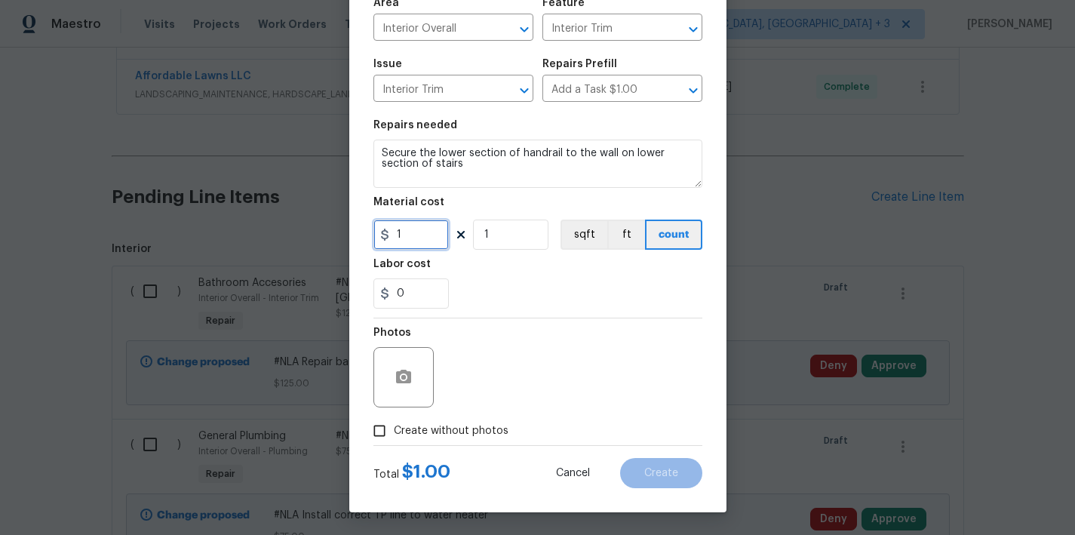
click at [411, 242] on input "1" at bounding box center [410, 234] width 75 height 30
type input "45"
click at [453, 419] on label "Create without photos" at bounding box center [436, 430] width 143 height 29
click at [394, 419] on input "Create without photos" at bounding box center [379, 430] width 29 height 29
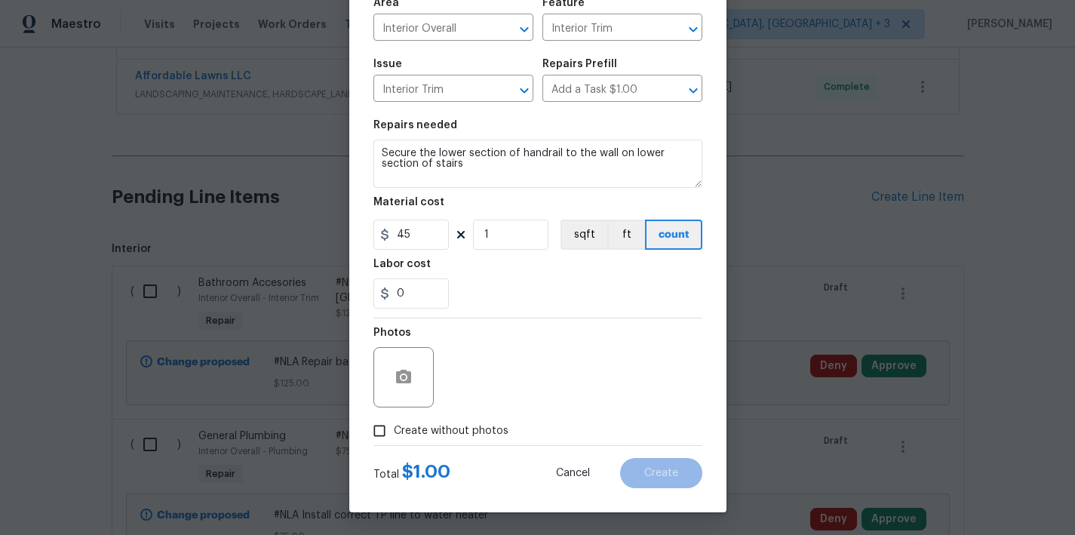
checkbox input "true"
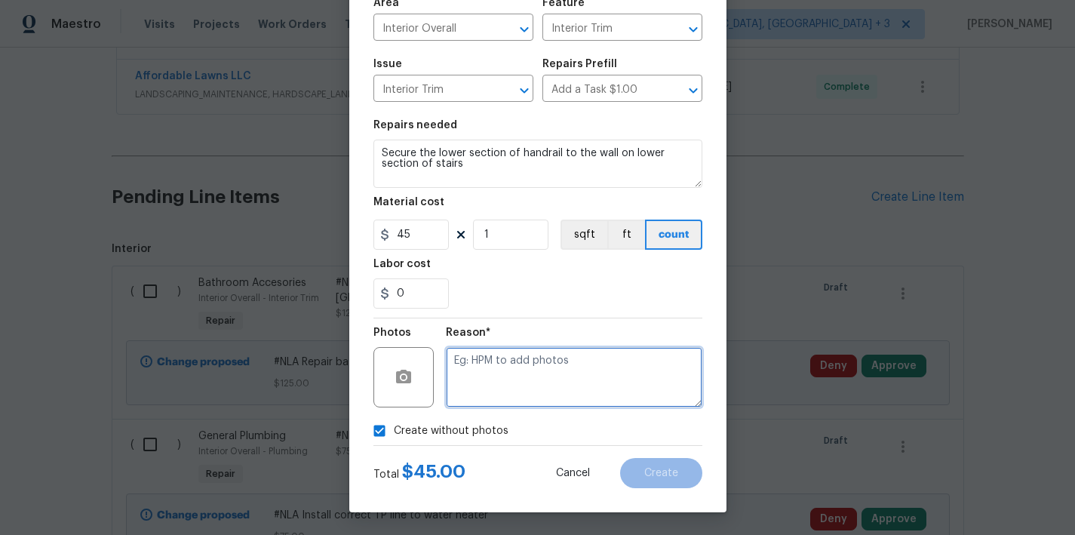
click at [548, 385] on textarea at bounding box center [574, 377] width 256 height 60
type textarea "none"
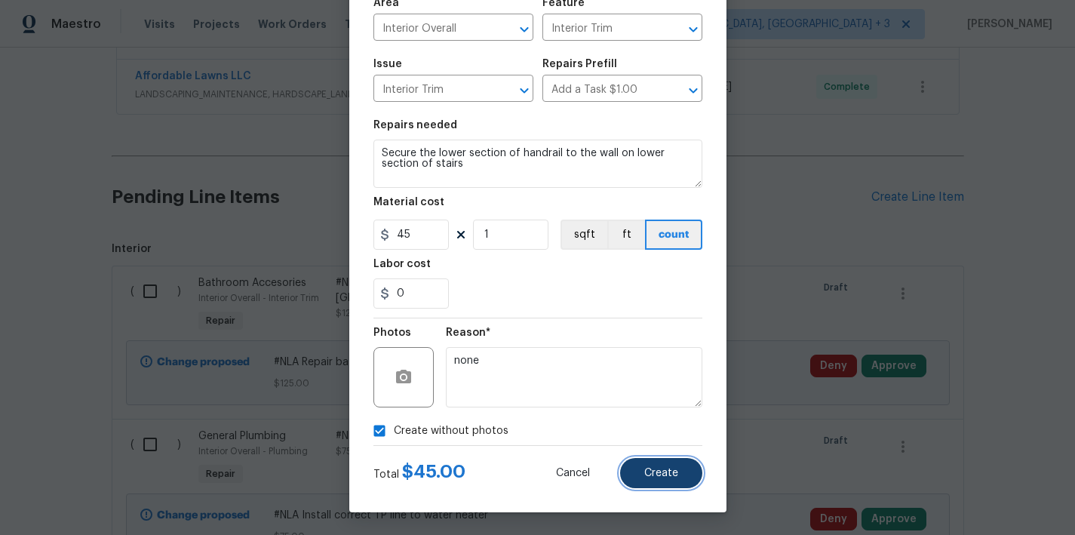
click at [656, 480] on button "Create" at bounding box center [661, 473] width 82 height 30
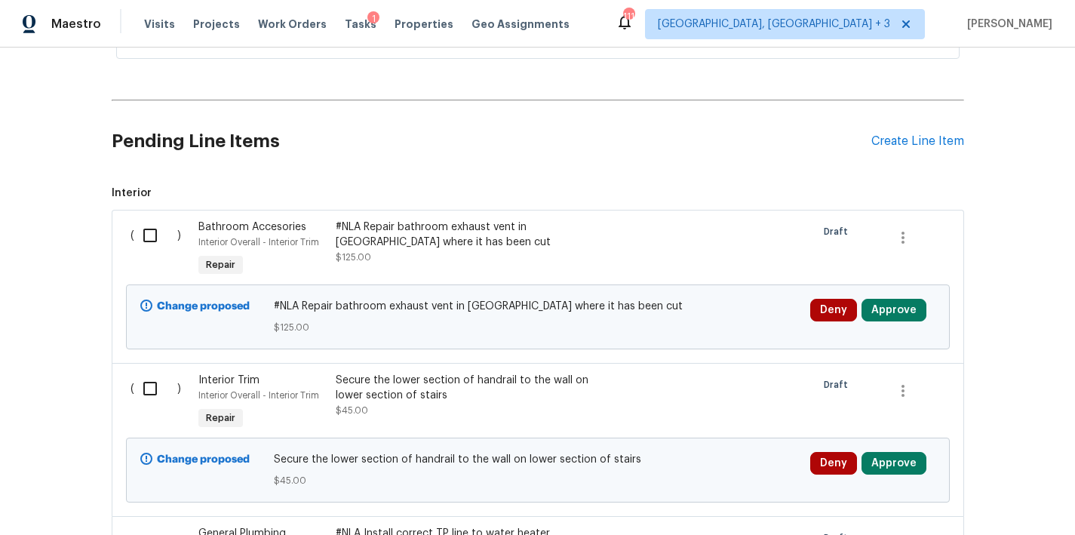
scroll to position [615, 0]
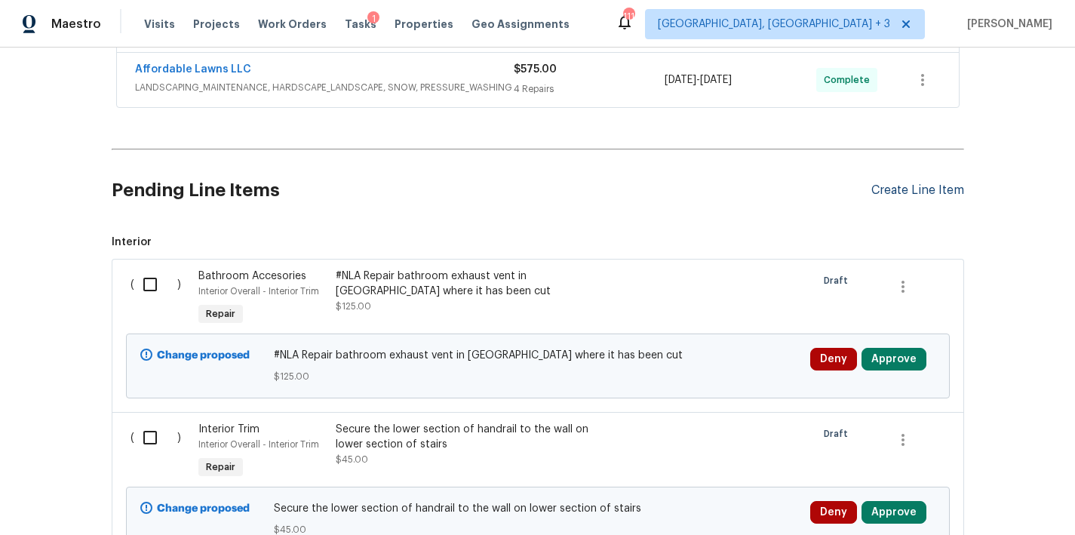
click at [909, 188] on div "Create Line Item" at bounding box center [917, 190] width 93 height 14
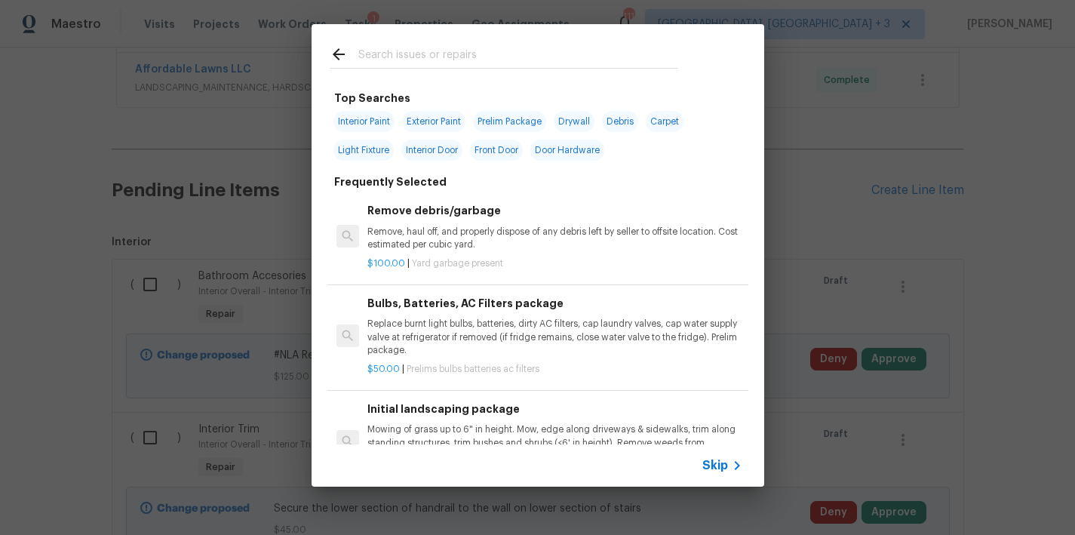
click at [404, 60] on input "text" at bounding box center [518, 56] width 320 height 23
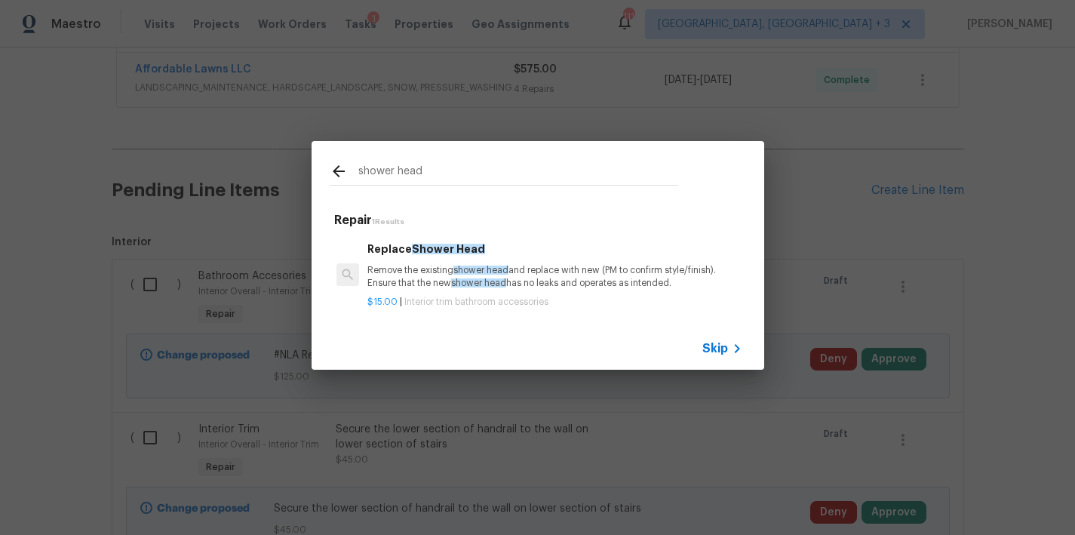
type input "shower head"
click at [420, 270] on p "Remove the existing shower head and replace with new (PM to confirm style/finis…" at bounding box center [554, 277] width 374 height 26
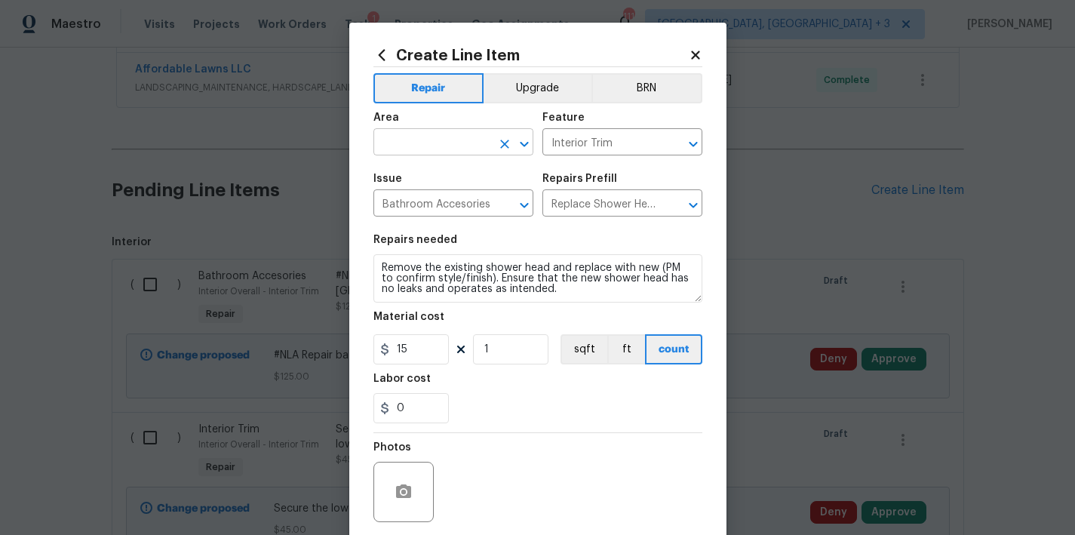
click at [425, 140] on input "text" at bounding box center [432, 143] width 118 height 23
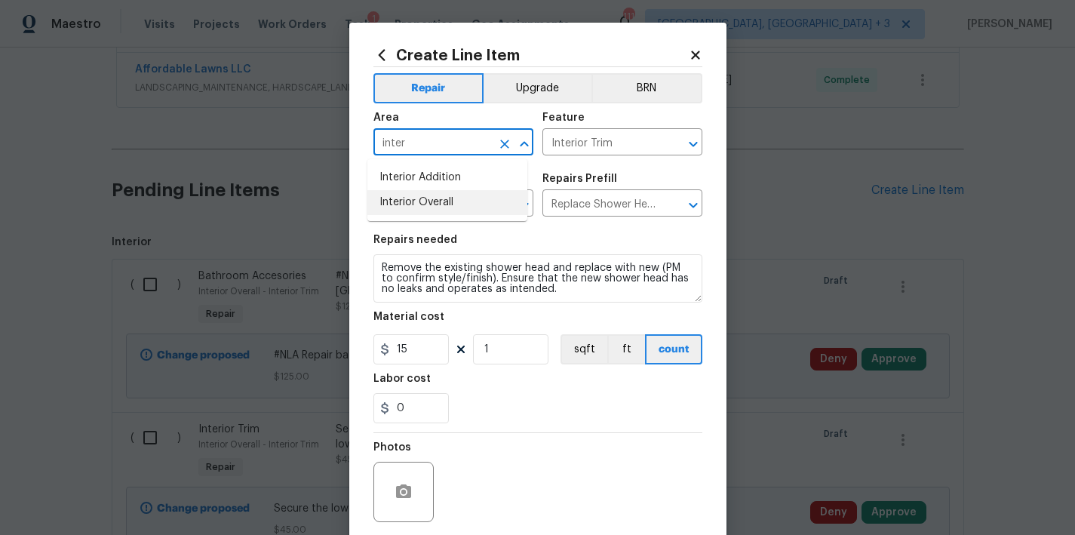
click at [404, 205] on li "Interior Overall" at bounding box center [447, 202] width 160 height 25
type input "Interior Overall"
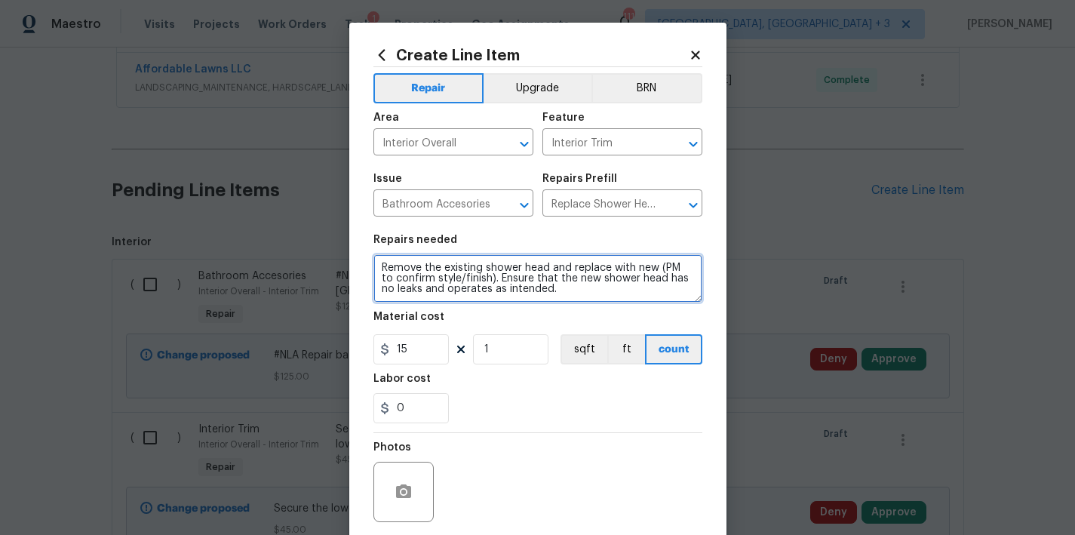
drag, startPoint x: 410, startPoint y: 269, endPoint x: 502, endPoint y: 269, distance: 91.3
click at [475, 275] on textarea "Remove the existing shower head and replace with new (PM to confirm style/finis…" at bounding box center [537, 278] width 329 height 48
type textarea "Install new shower head in primary bathroom shower. Ensure that the new shower …"
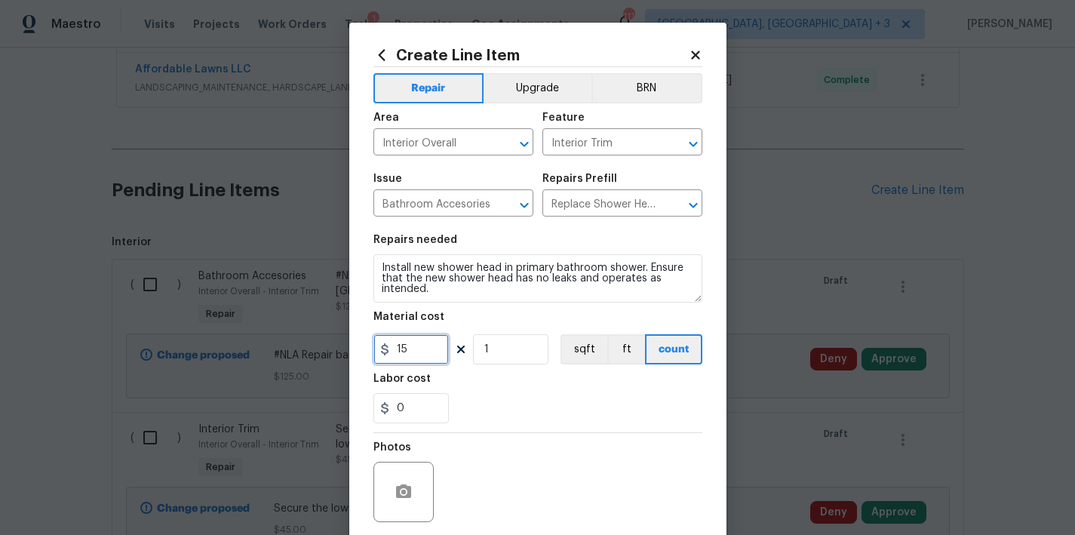
click at [404, 359] on input "15" at bounding box center [410, 349] width 75 height 30
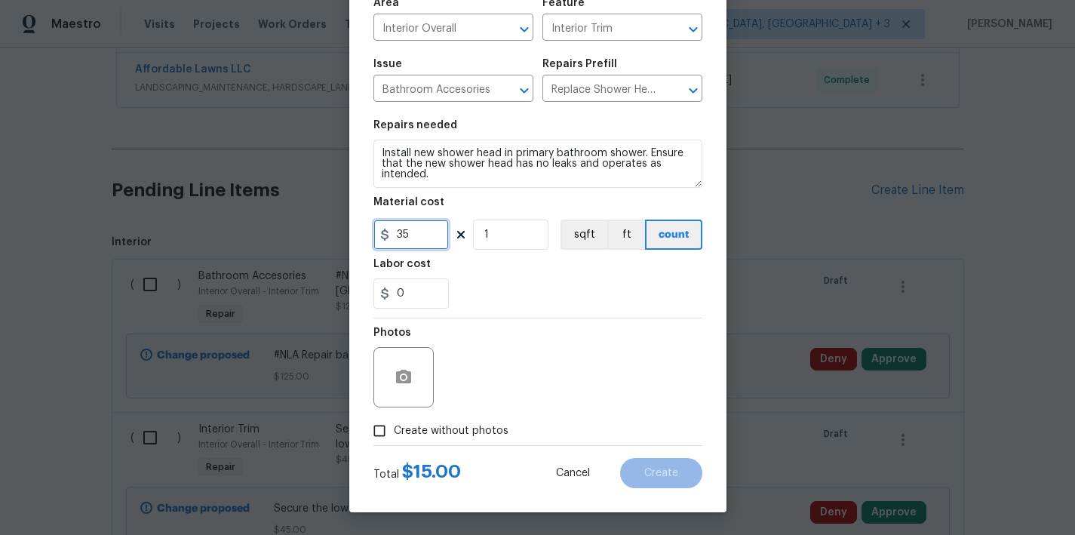
type input "35"
click at [437, 428] on span "Create without photos" at bounding box center [451, 431] width 115 height 16
click at [394, 428] on input "Create without photos" at bounding box center [379, 430] width 29 height 29
checkbox input "true"
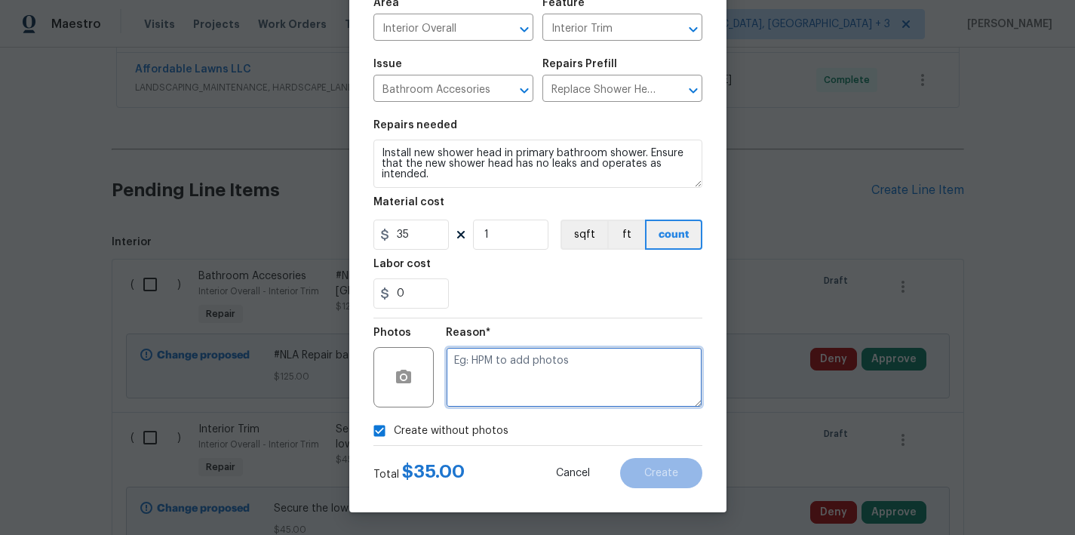
click at [544, 378] on textarea at bounding box center [574, 377] width 256 height 60
type textarea "none"
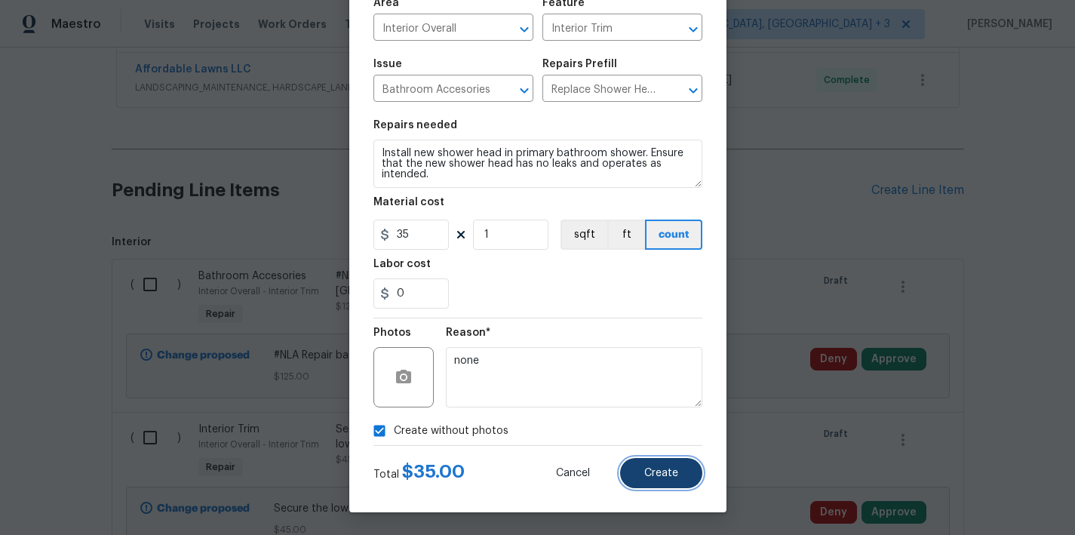
click at [646, 469] on span "Create" at bounding box center [661, 473] width 34 height 11
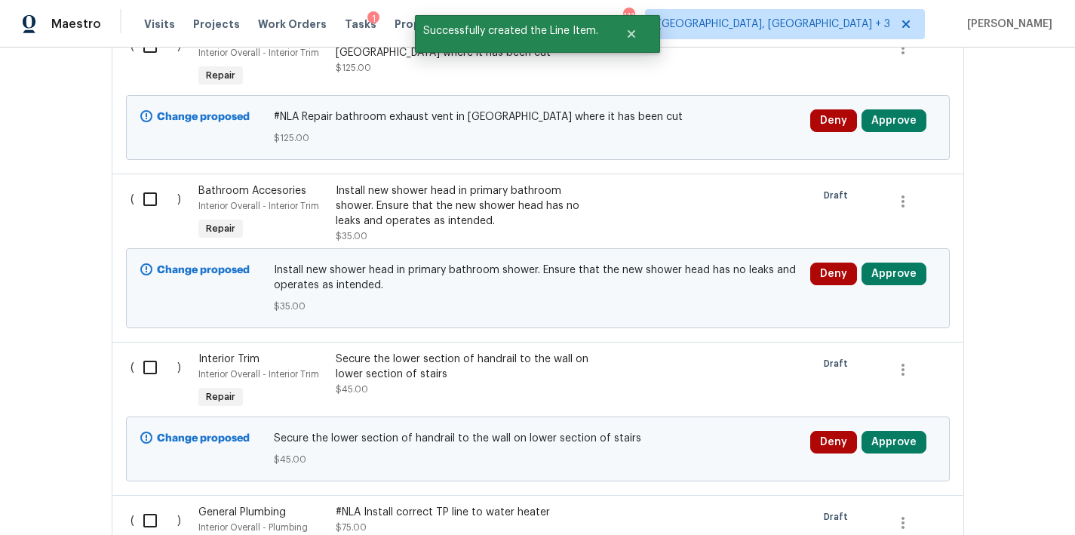
scroll to position [855, 0]
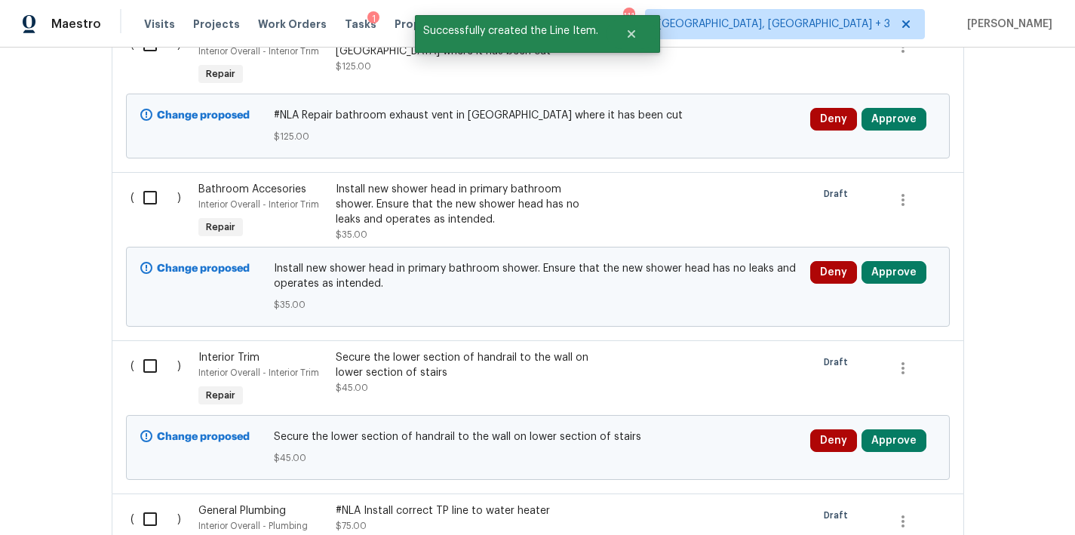
click at [409, 206] on div "Install new shower head in primary bathroom shower. Ensure that the new shower …" at bounding box center [469, 204] width 266 height 45
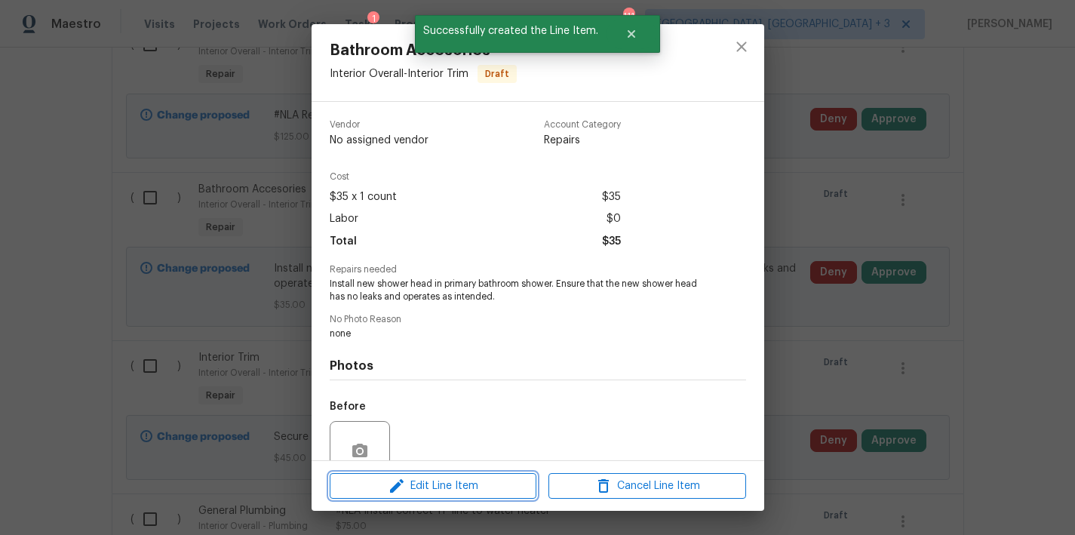
click at [449, 488] on span "Edit Line Item" at bounding box center [433, 486] width 198 height 19
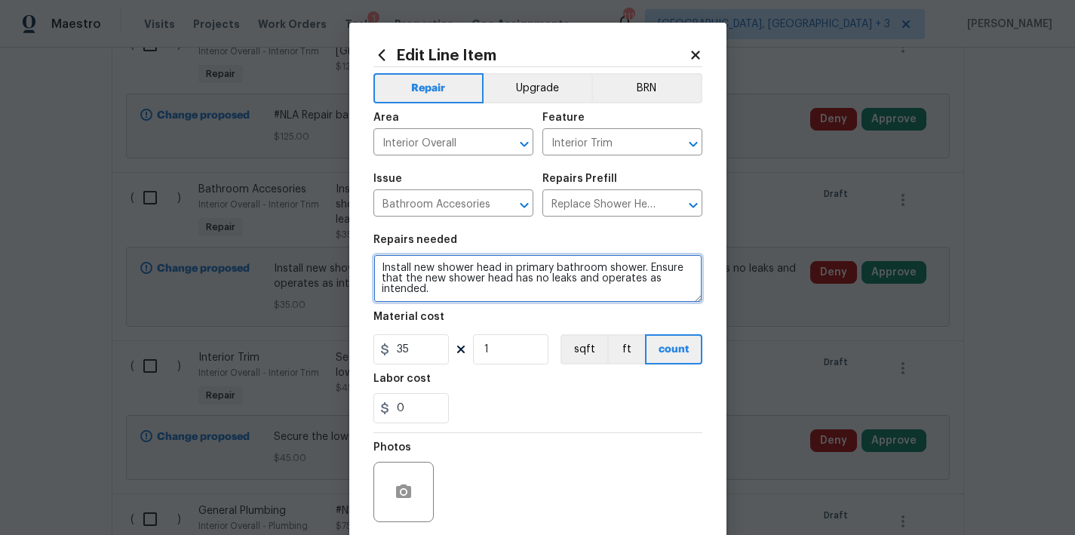
click at [373, 269] on textarea "Install new shower head in primary bathroom shower. Ensure that the new shower …" at bounding box center [537, 278] width 329 height 48
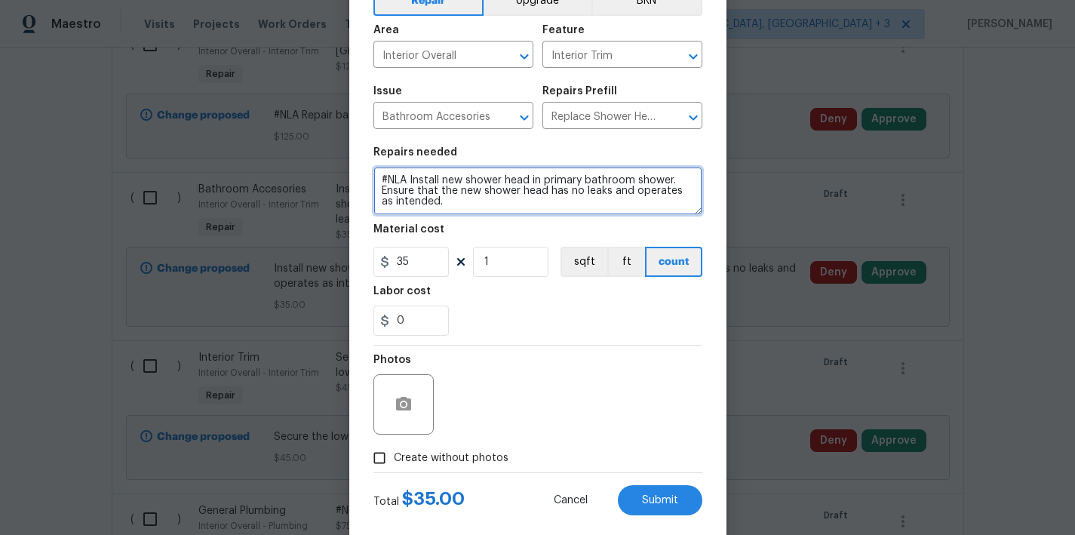
scroll to position [115, 0]
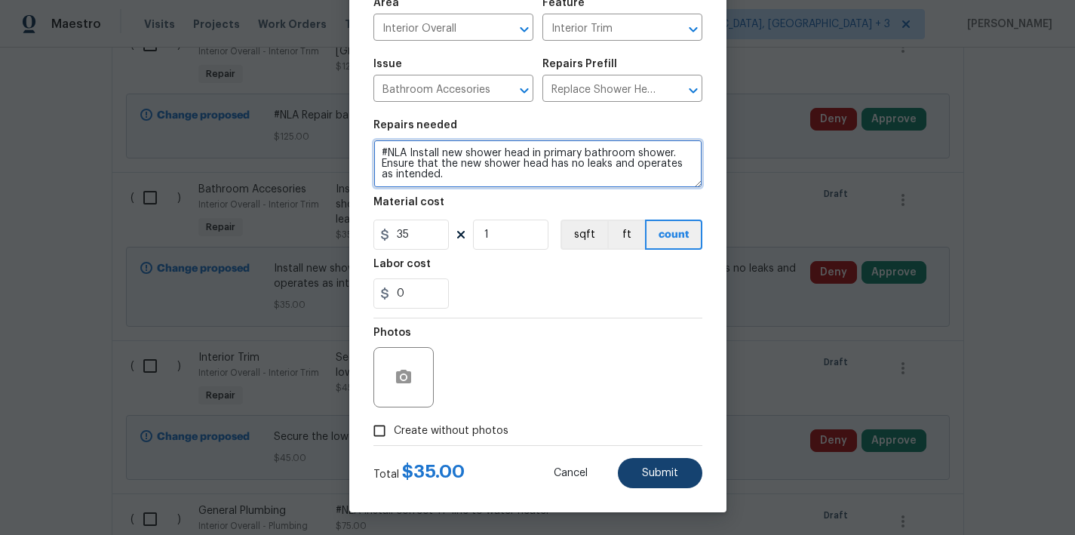
type textarea "#NLA Install new shower head in primary bathroom shower. Ensure that the new sh…"
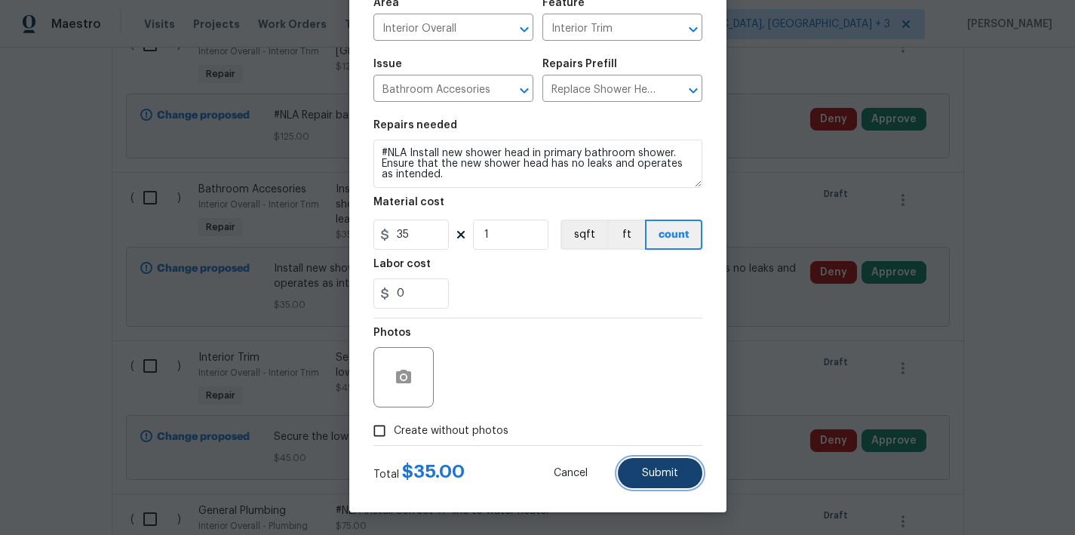
click at [655, 478] on button "Submit" at bounding box center [660, 473] width 84 height 30
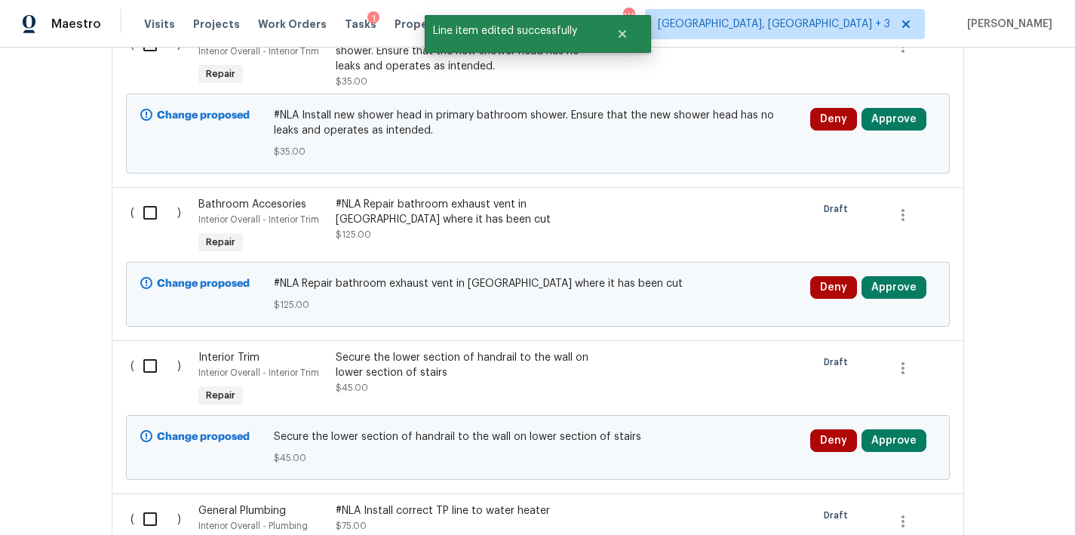
scroll to position [698, 0]
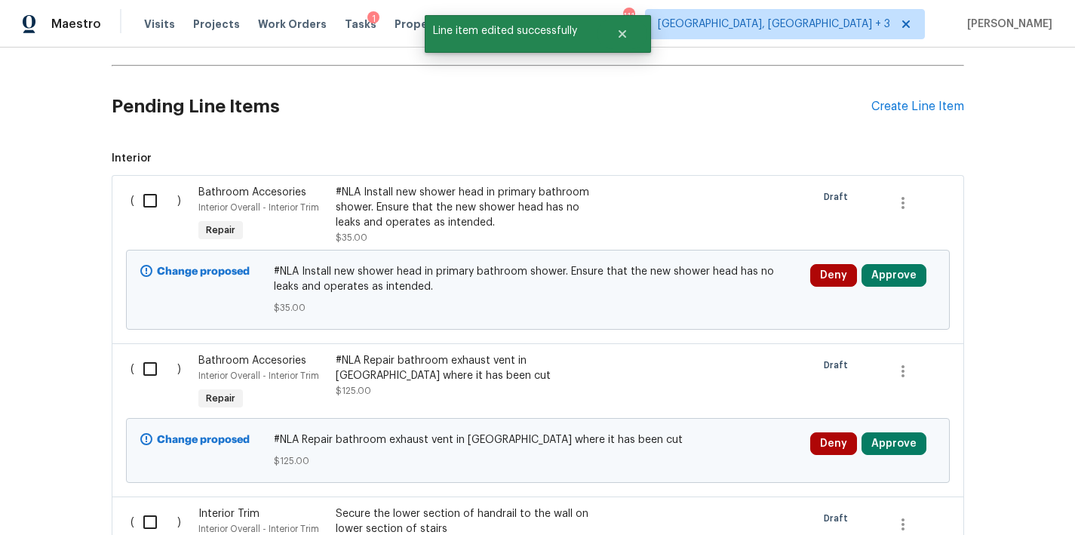
click at [146, 192] on input "checkbox" at bounding box center [155, 201] width 43 height 32
checkbox input "true"
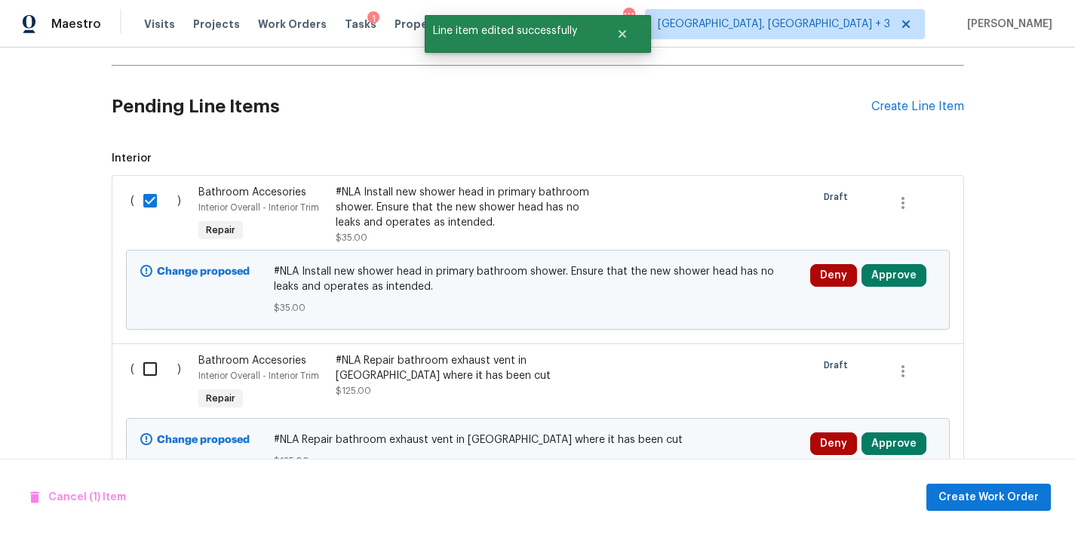
click at [150, 376] on input "checkbox" at bounding box center [155, 369] width 43 height 32
checkbox input "true"
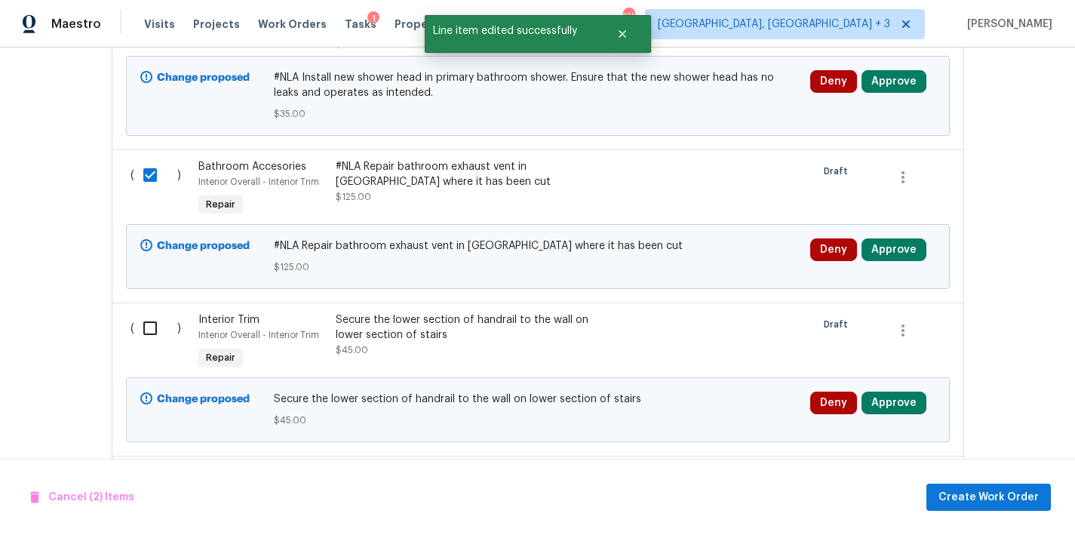
scroll to position [1002, 0]
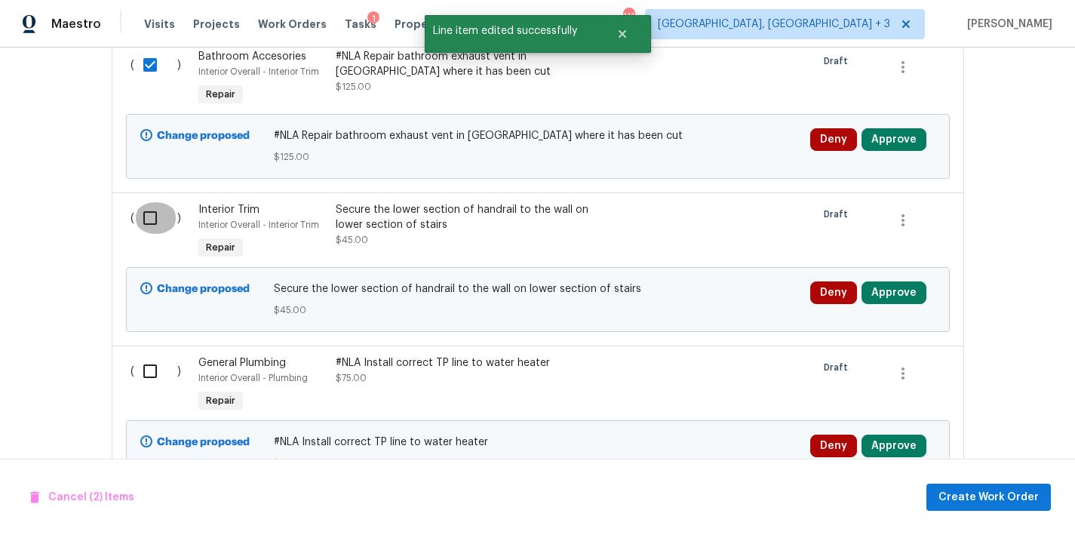
drag, startPoint x: 135, startPoint y: 219, endPoint x: 138, endPoint y: 249, distance: 29.6
click at [135, 219] on input "checkbox" at bounding box center [155, 218] width 43 height 32
checkbox input "true"
click at [143, 379] on input "checkbox" at bounding box center [155, 371] width 43 height 32
checkbox input "true"
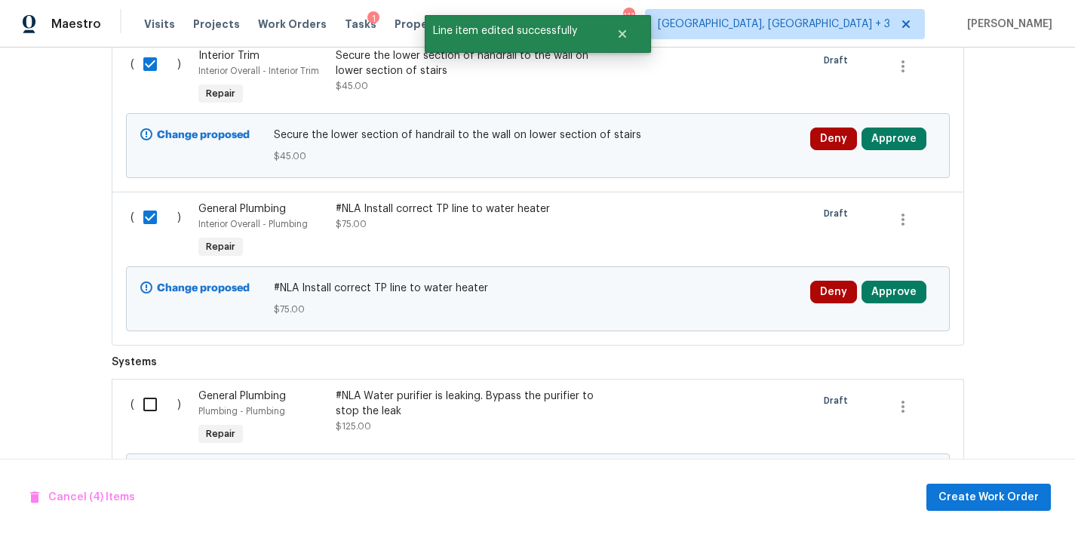
scroll to position [1269, 0]
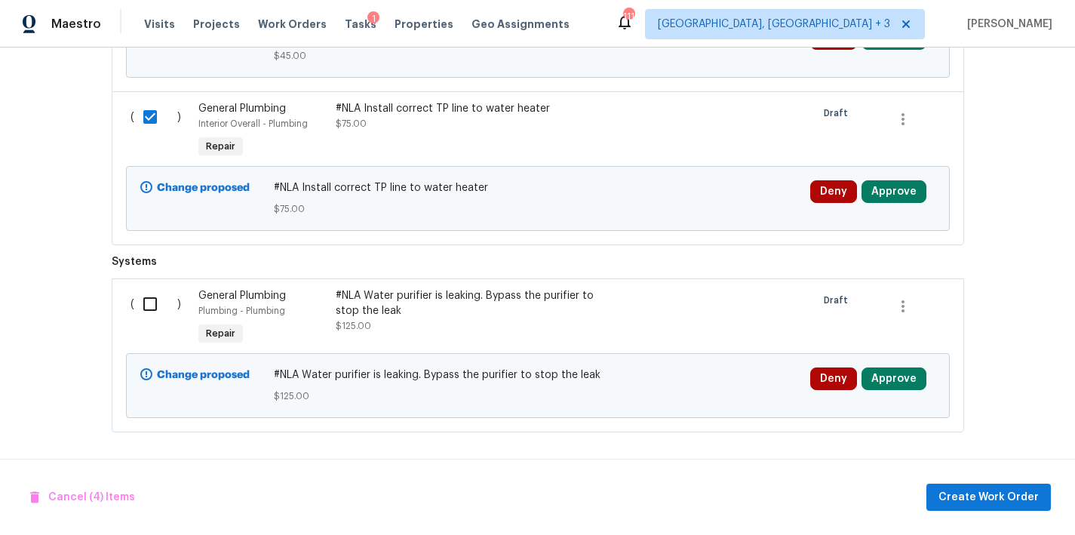
click at [143, 293] on input "checkbox" at bounding box center [155, 304] width 43 height 32
checkbox input "true"
click at [976, 498] on span "Create Work Order" at bounding box center [988, 497] width 100 height 19
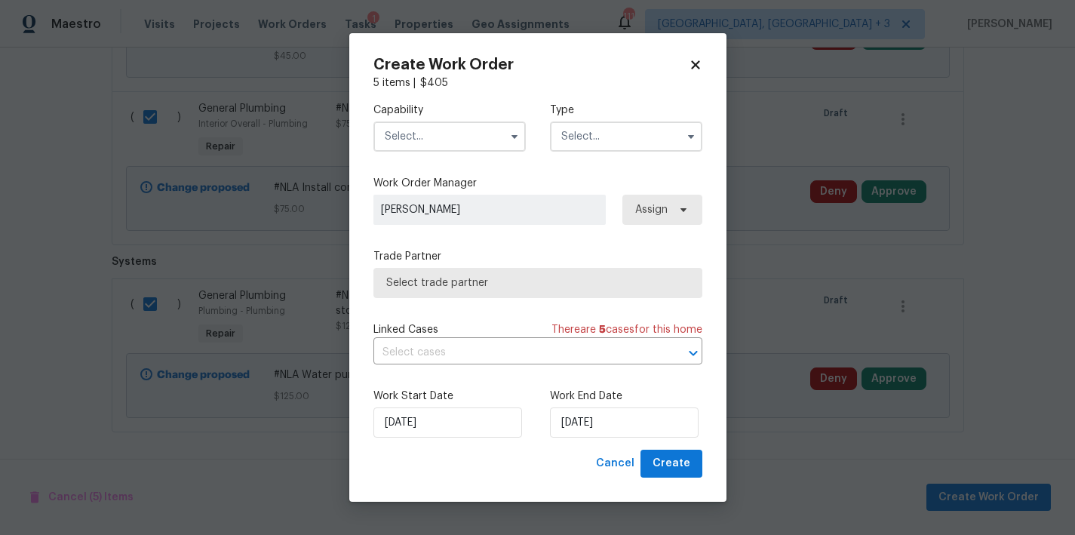
click at [445, 137] on input "text" at bounding box center [449, 136] width 152 height 30
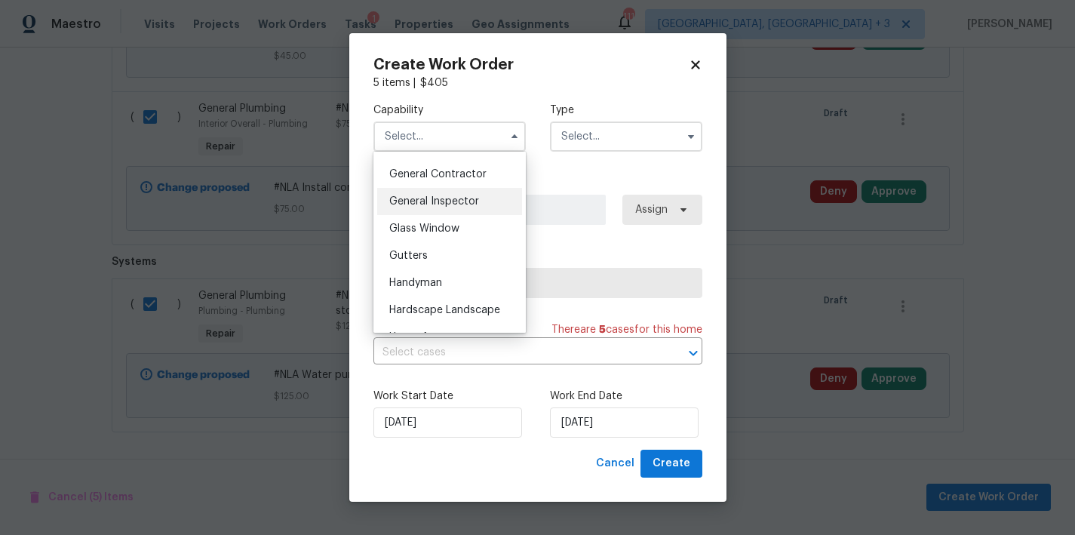
scroll to position [700, 0]
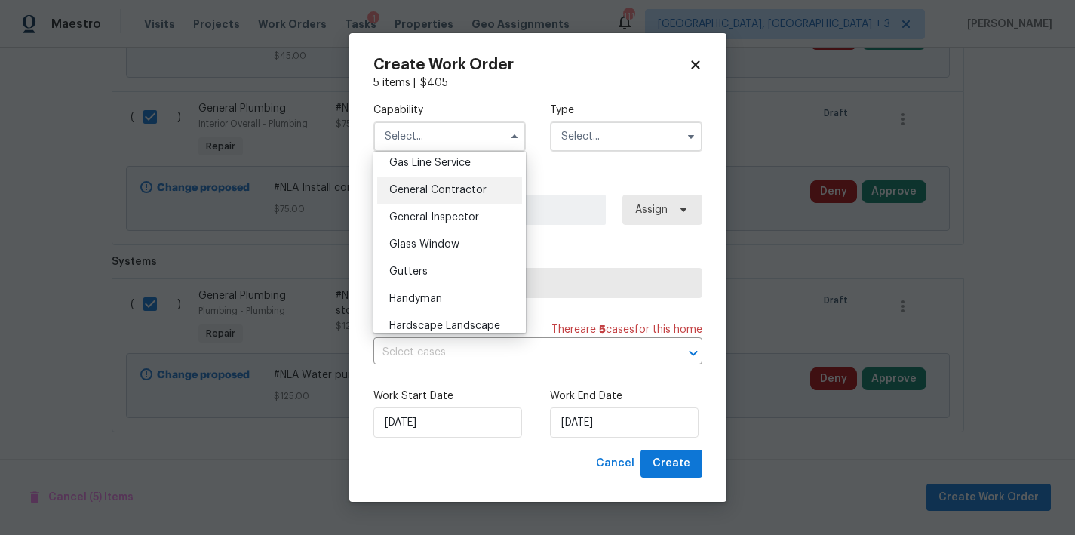
click at [435, 204] on div "General Contractor" at bounding box center [449, 190] width 145 height 27
type input "General Contractor"
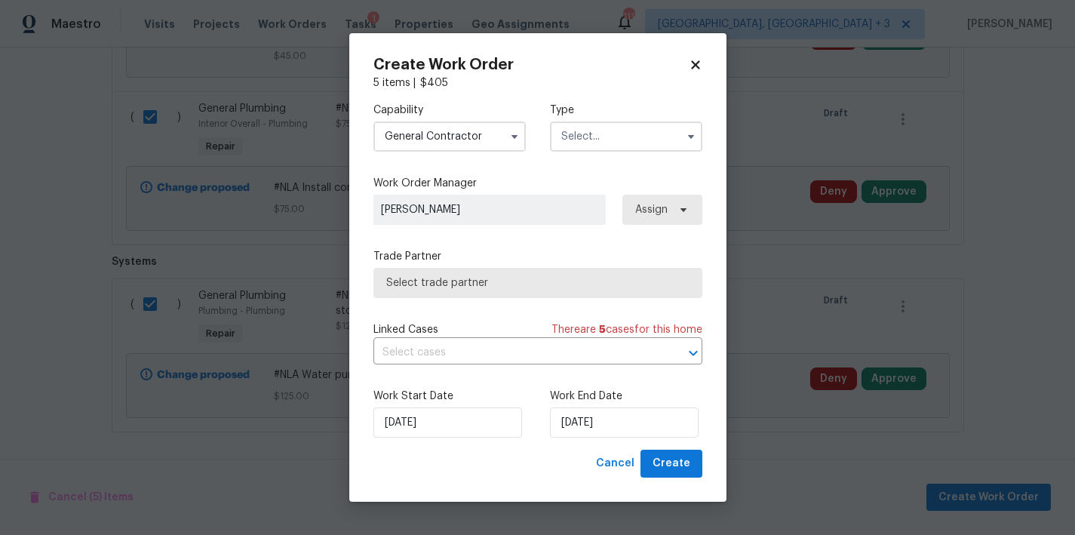
click at [637, 138] on input "text" at bounding box center [626, 136] width 152 height 30
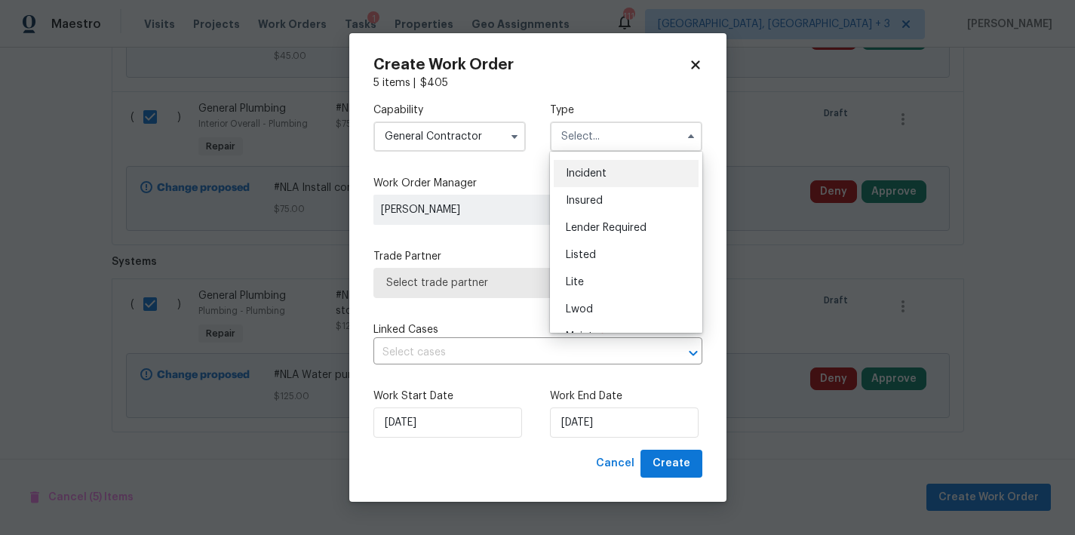
scroll to position [129, 0]
click at [591, 207] on span "Listed" at bounding box center [581, 203] width 30 height 11
type input "Listed"
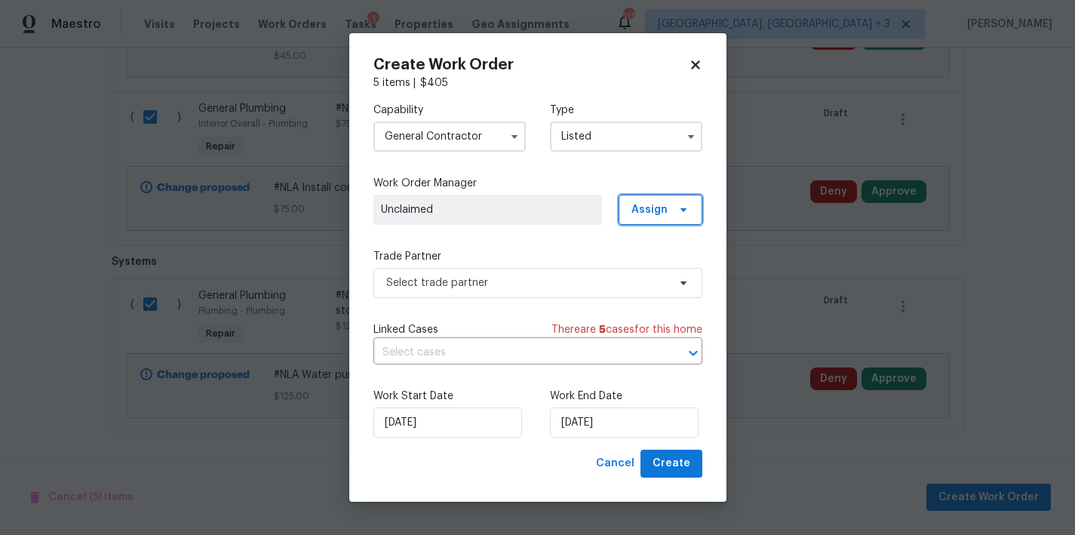
click at [658, 213] on span "Assign" at bounding box center [649, 209] width 36 height 15
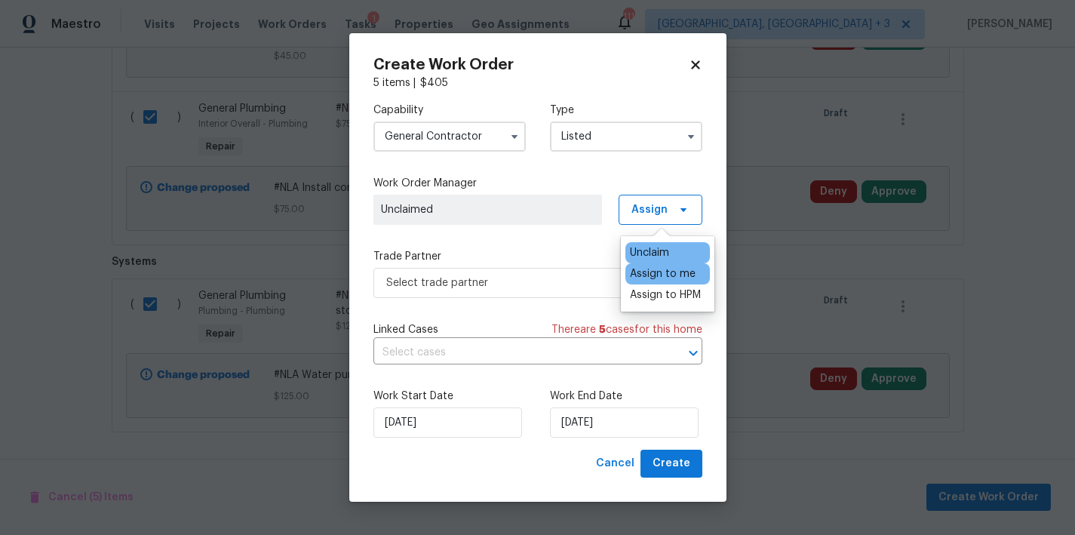
click at [665, 276] on div "Assign to me" at bounding box center [663, 273] width 66 height 15
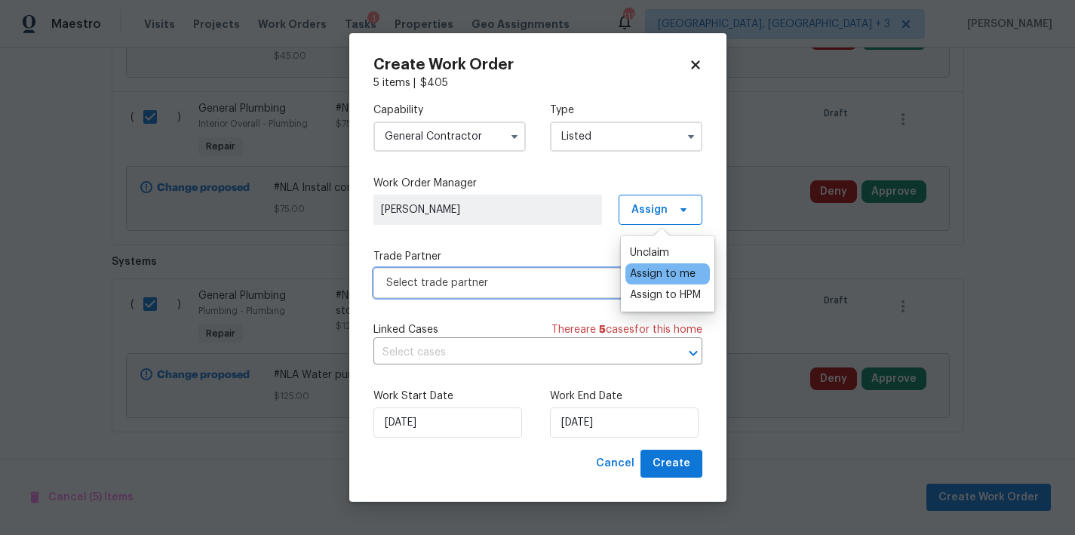
click at [443, 285] on span "Select trade partner" at bounding box center [526, 282] width 281 height 15
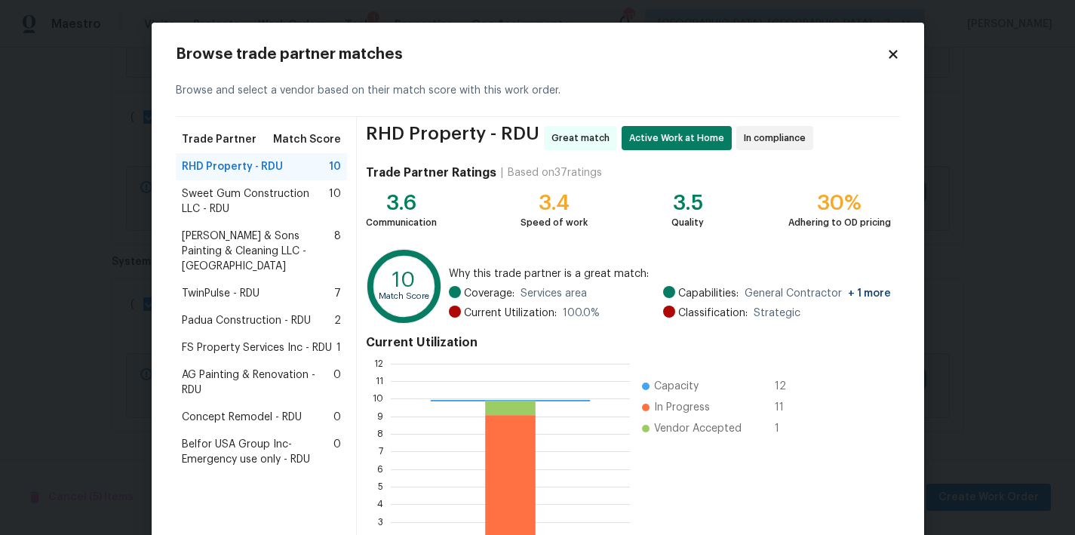
scroll to position [200, 228]
click at [217, 201] on span "Sweet Gum Construction LLC - RDU" at bounding box center [256, 201] width 148 height 30
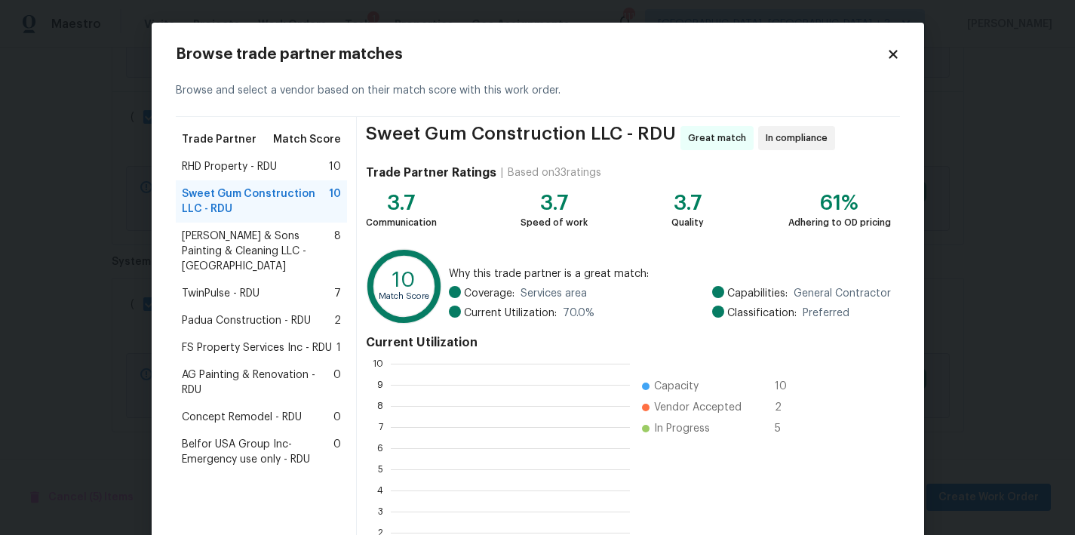
click at [233, 243] on span "Hodge & Sons Painting & Cleaning LLC - RDU" at bounding box center [258, 251] width 153 height 45
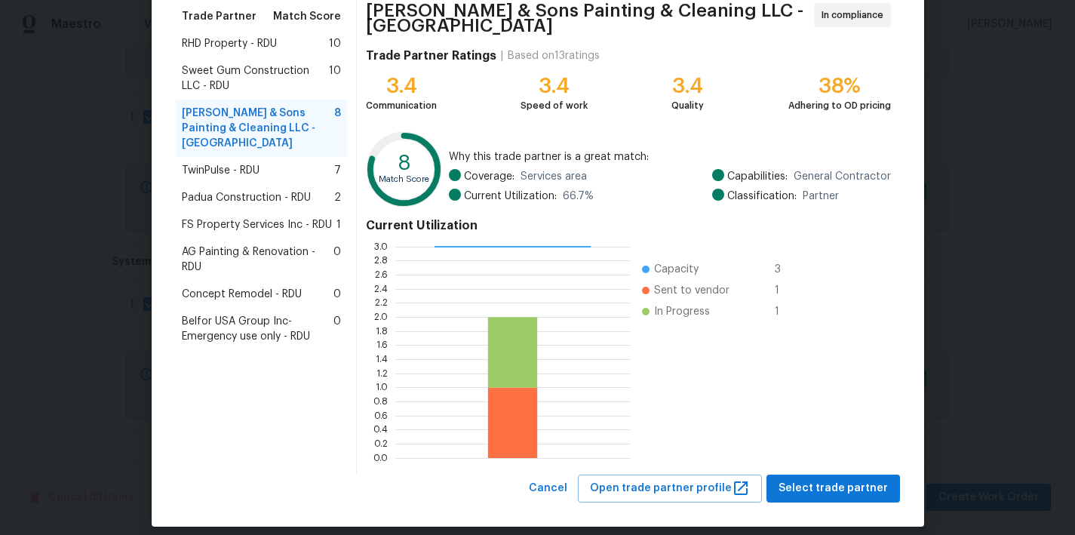
scroll to position [130, 0]
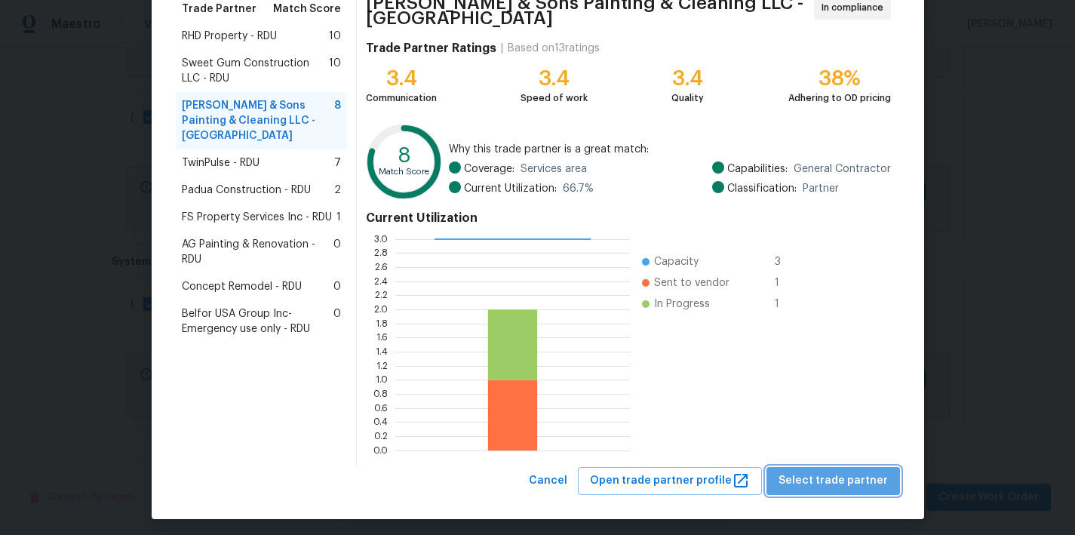
click at [842, 473] on span "Select trade partner" at bounding box center [832, 480] width 109 height 19
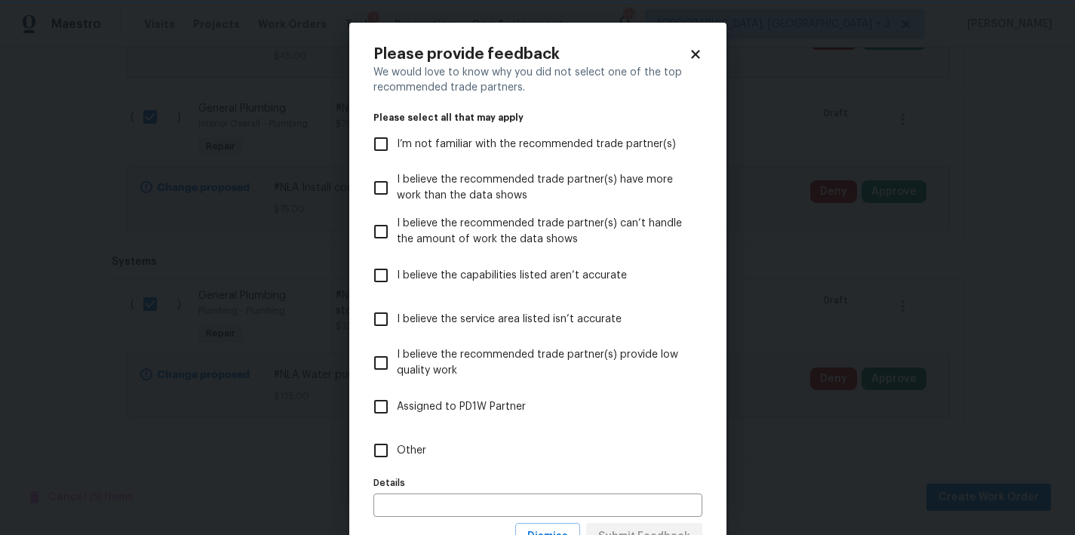
scroll to position [0, 0]
click at [376, 453] on input "Other" at bounding box center [381, 450] width 32 height 32
checkbox input "true"
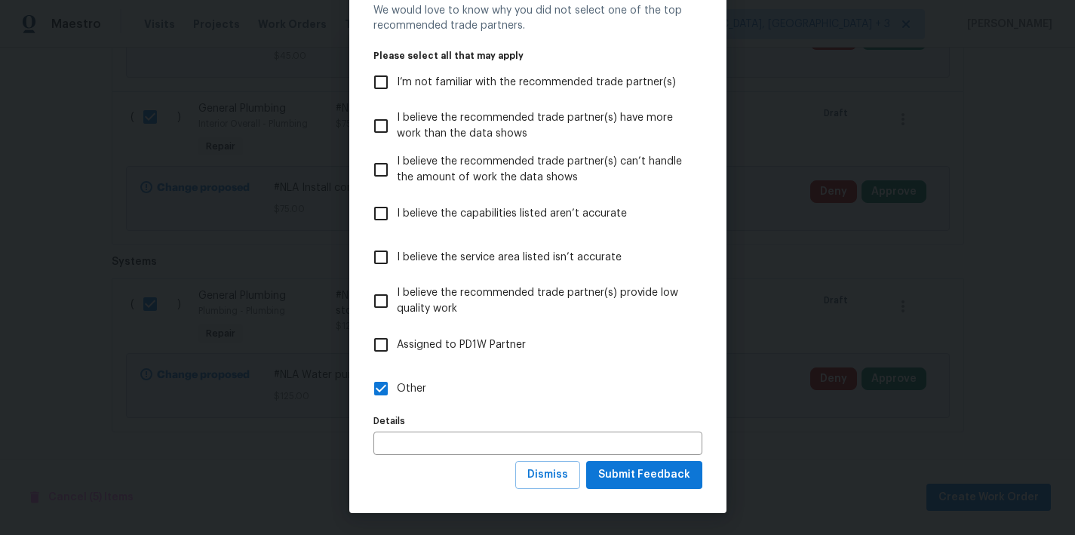
scroll to position [63, 0]
click at [657, 476] on span "Submit Feedback" at bounding box center [644, 474] width 92 height 19
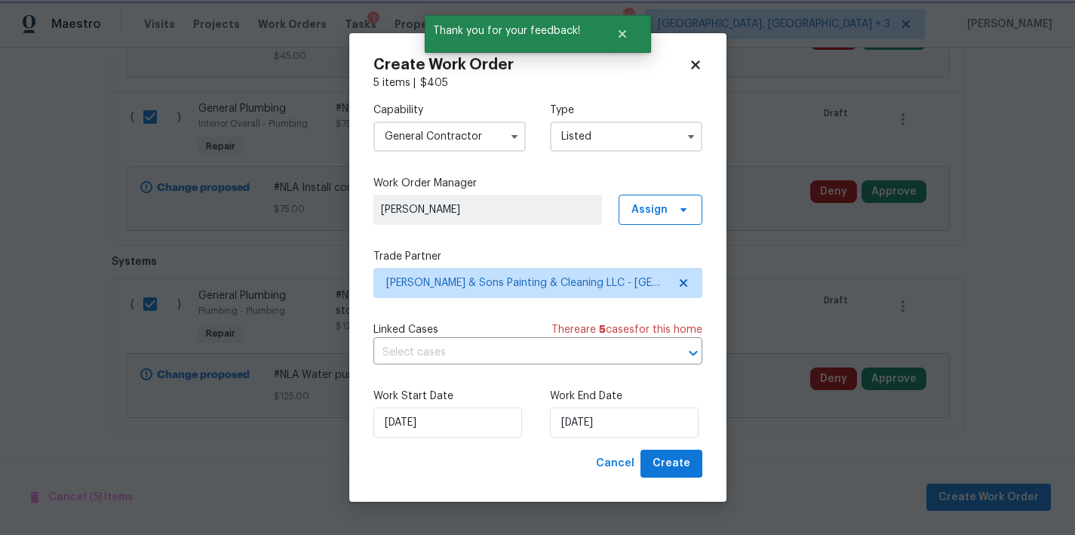
scroll to position [0, 0]
click at [601, 435] on input "8/20/2025" at bounding box center [624, 422] width 149 height 30
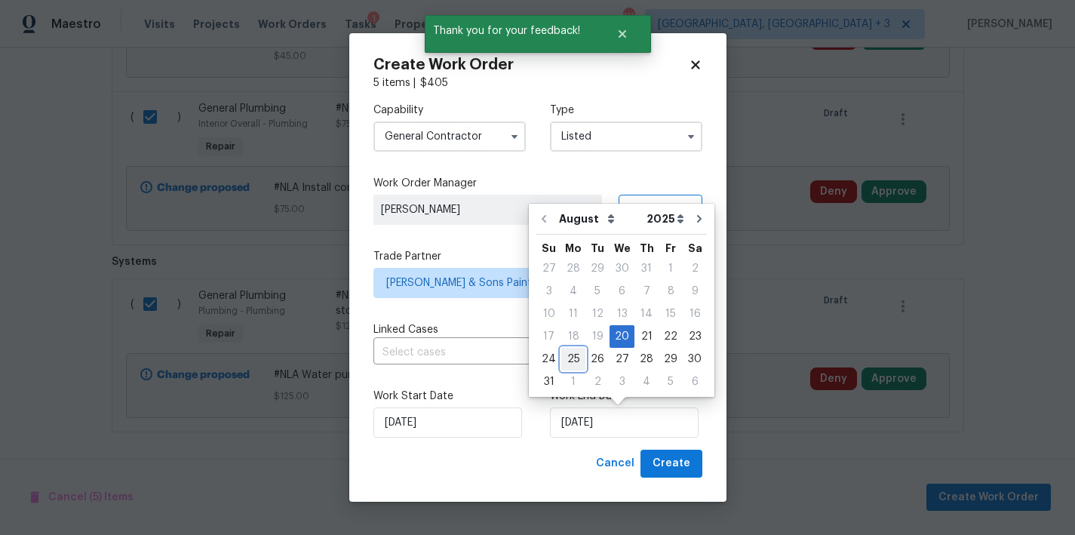
click at [571, 359] on div "25" at bounding box center [573, 358] width 24 height 21
type input "8/25/2025"
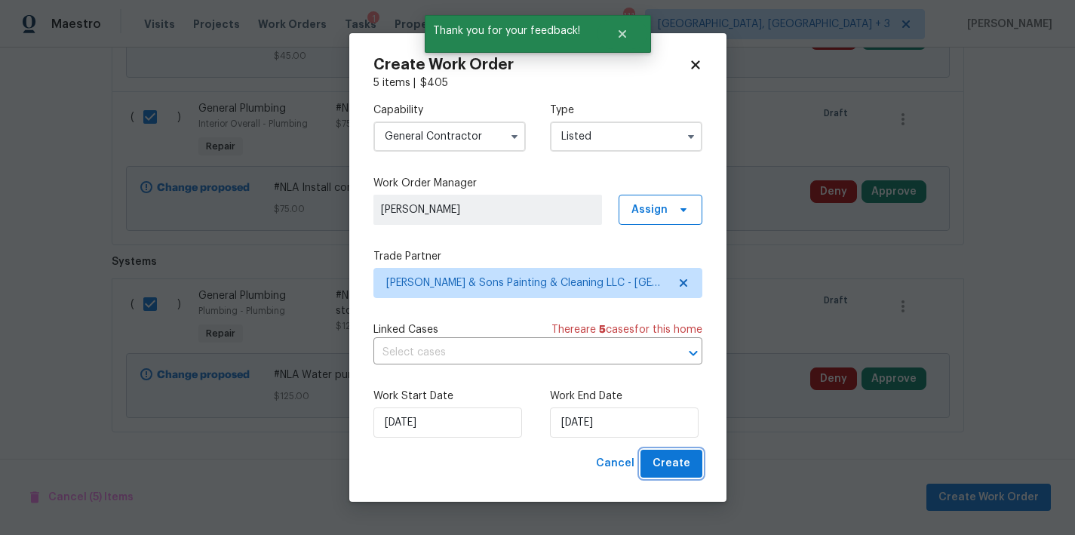
click at [689, 457] on span "Create" at bounding box center [671, 463] width 38 height 19
checkbox input "false"
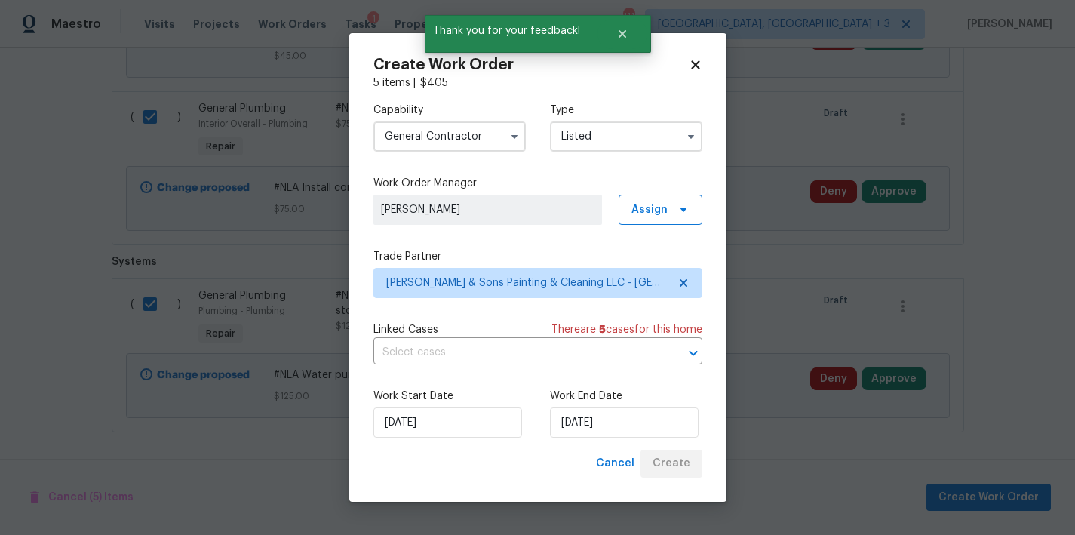
checkbox input "false"
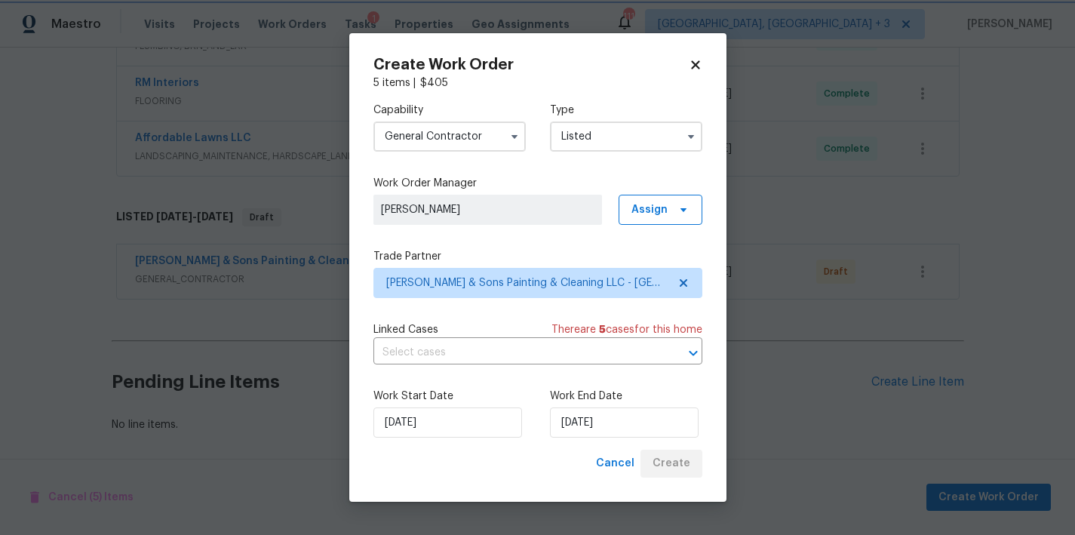
scroll to position [557, 0]
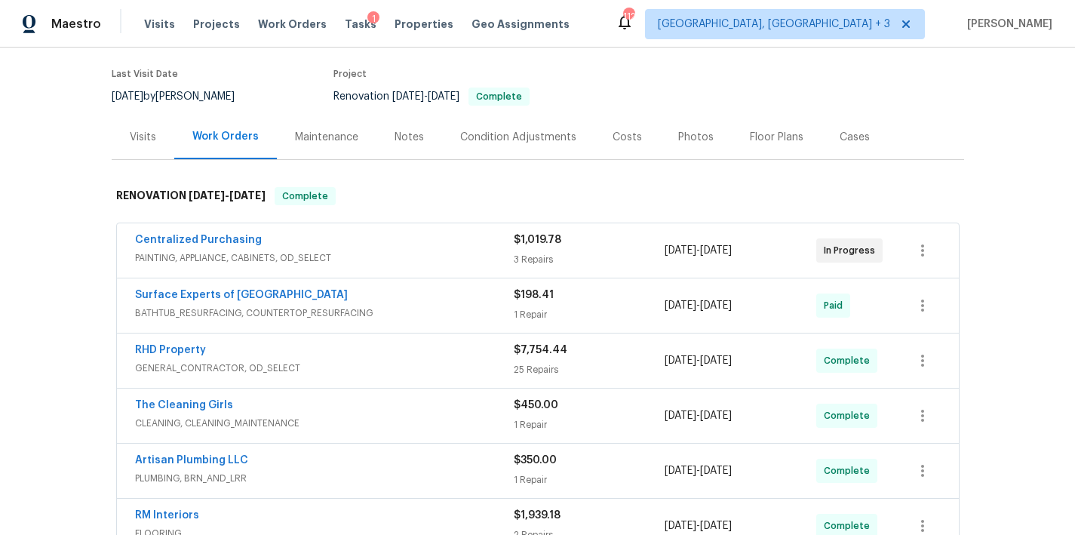
scroll to position [499, 0]
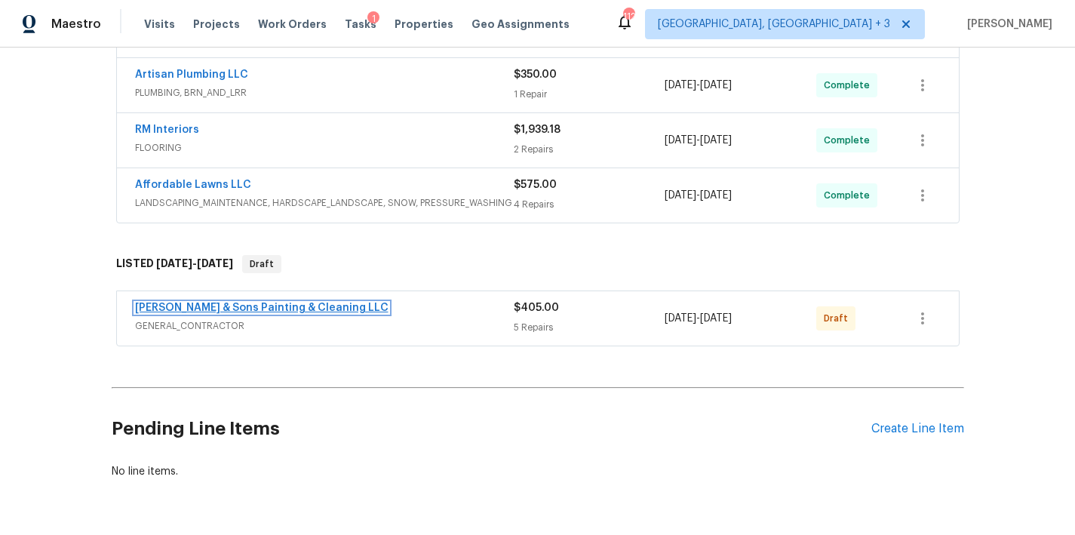
click at [273, 312] on link "[PERSON_NAME] & Sons Painting & Cleaning LLC" at bounding box center [261, 307] width 253 height 11
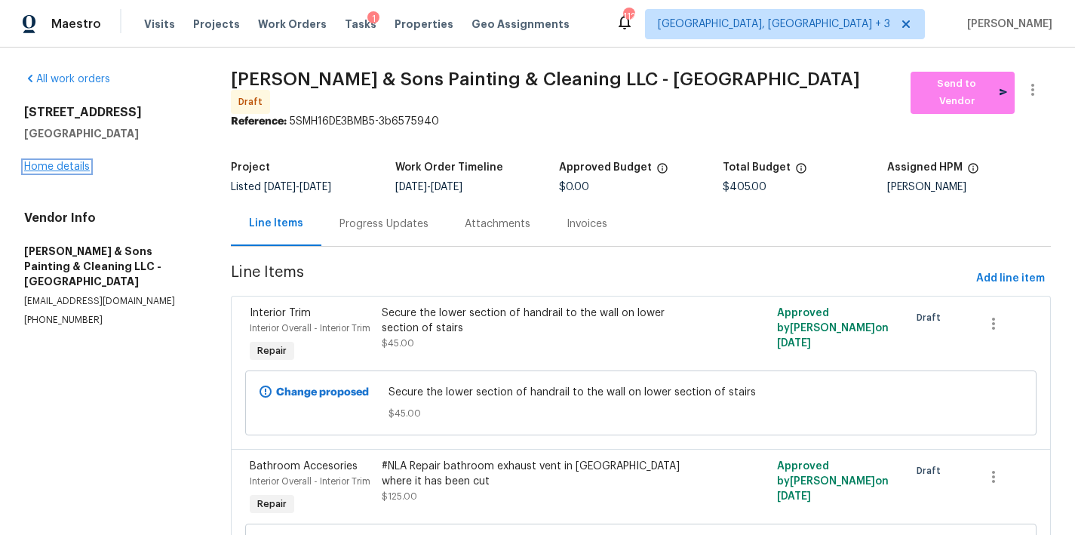
click at [72, 165] on link "Home details" at bounding box center [57, 166] width 66 height 11
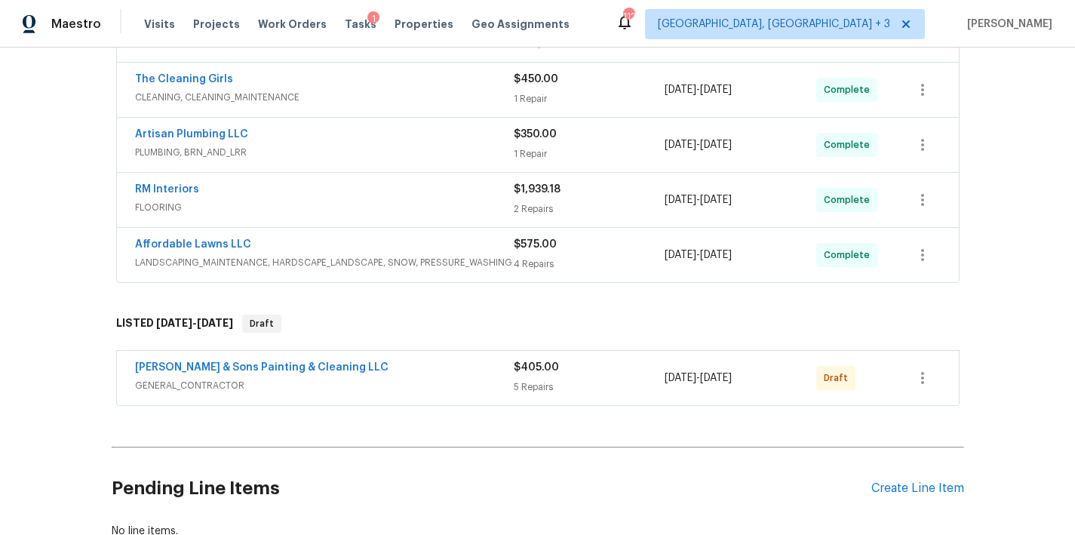
scroll to position [441, 0]
click at [921, 379] on icon "button" at bounding box center [922, 377] width 18 height 18
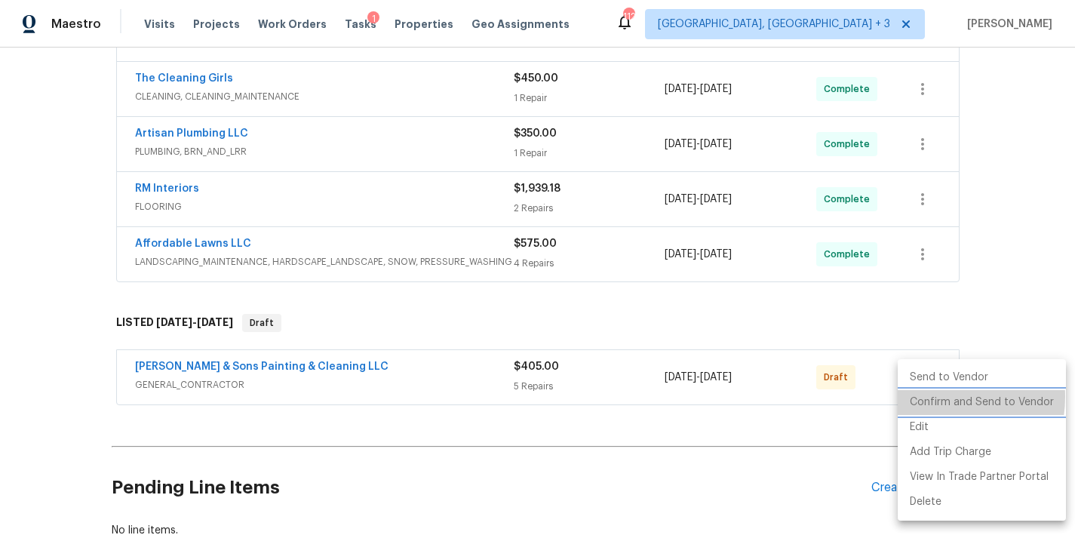
click at [933, 397] on li "Confirm and Send to Vendor" at bounding box center [982, 402] width 168 height 25
click at [1019, 233] on div "Back to all projects 104 Avenel Ln, Clayton, NC 27527 3 Beds | 2 1/2 Baths | To…" at bounding box center [537, 291] width 1075 height 487
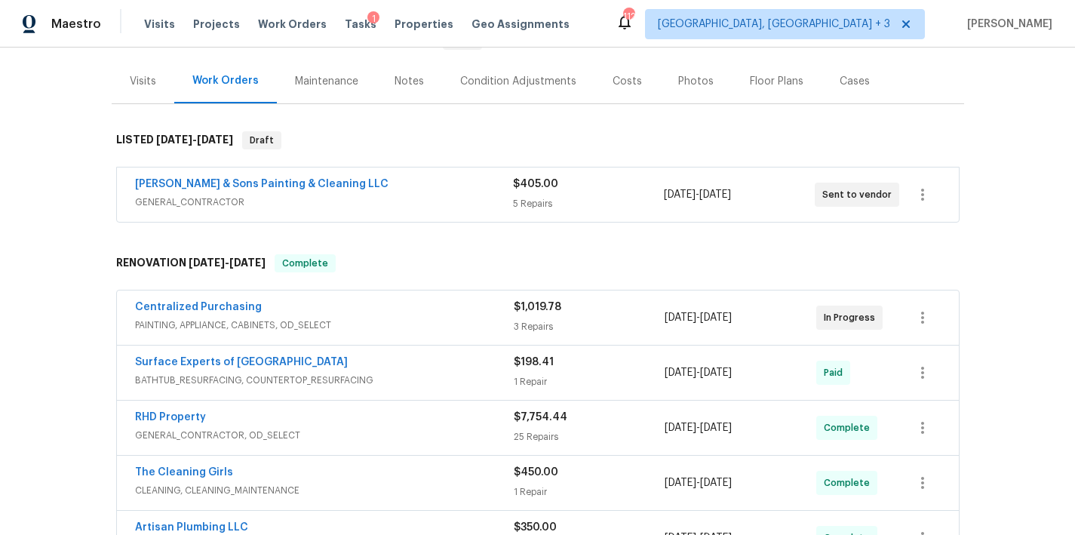
scroll to position [118, 0]
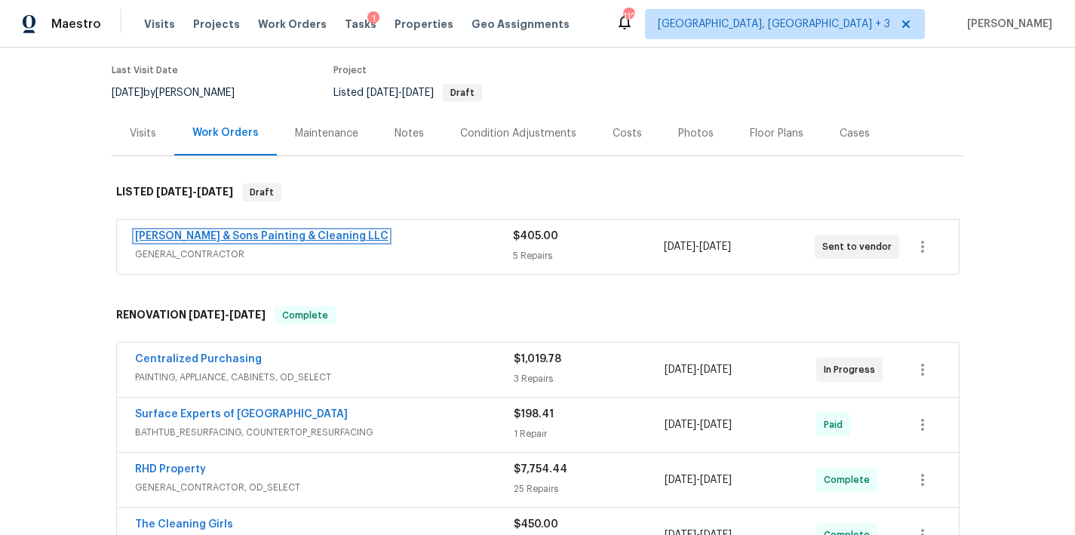
click at [210, 240] on link "Hodge & Sons Painting & Cleaning LLC" at bounding box center [261, 236] width 253 height 11
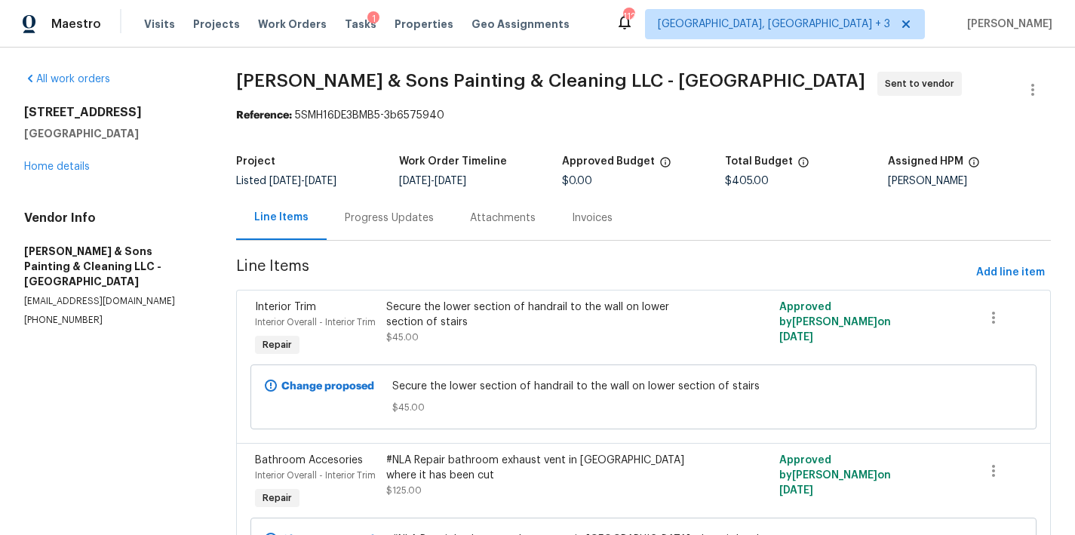
click at [387, 223] on div "Progress Updates" at bounding box center [389, 217] width 89 height 15
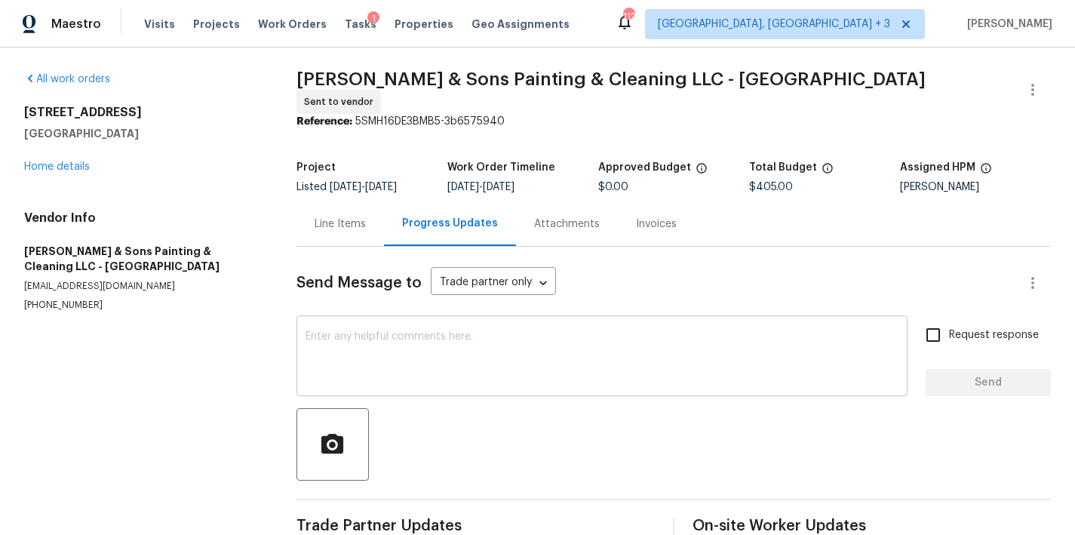
click at [444, 352] on textarea at bounding box center [601, 357] width 593 height 53
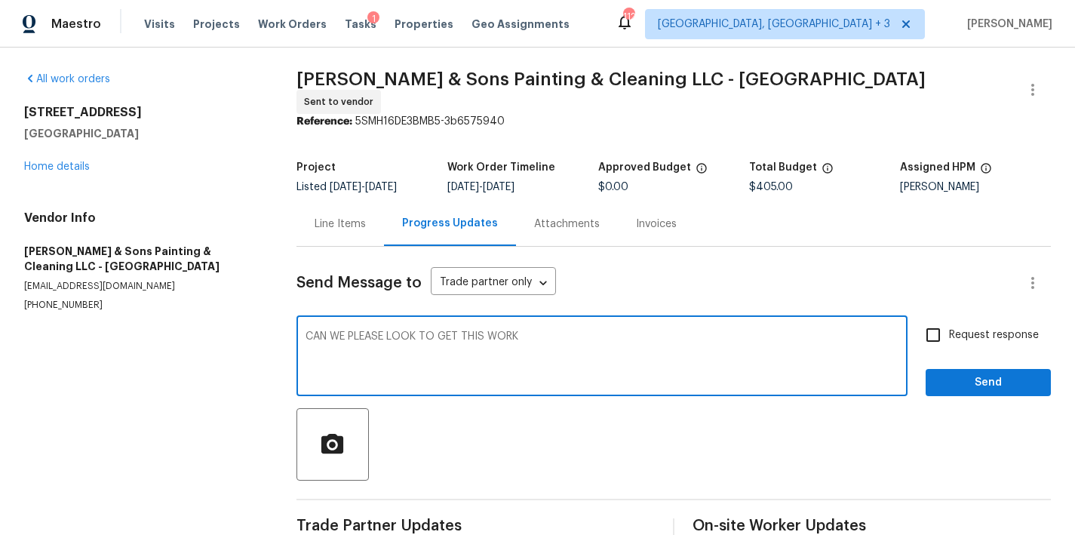
drag, startPoint x: 523, startPoint y: 330, endPoint x: 296, endPoint y: 321, distance: 227.2
click at [296, 321] on div "All work orders 104 Avenel Ln Clayton, NC 27527 Home details Vendor Info Hodge …" at bounding box center [537, 307] width 1075 height 519
type textarea "Can we please look to get this done by Friday? Please call me if you have any q…"
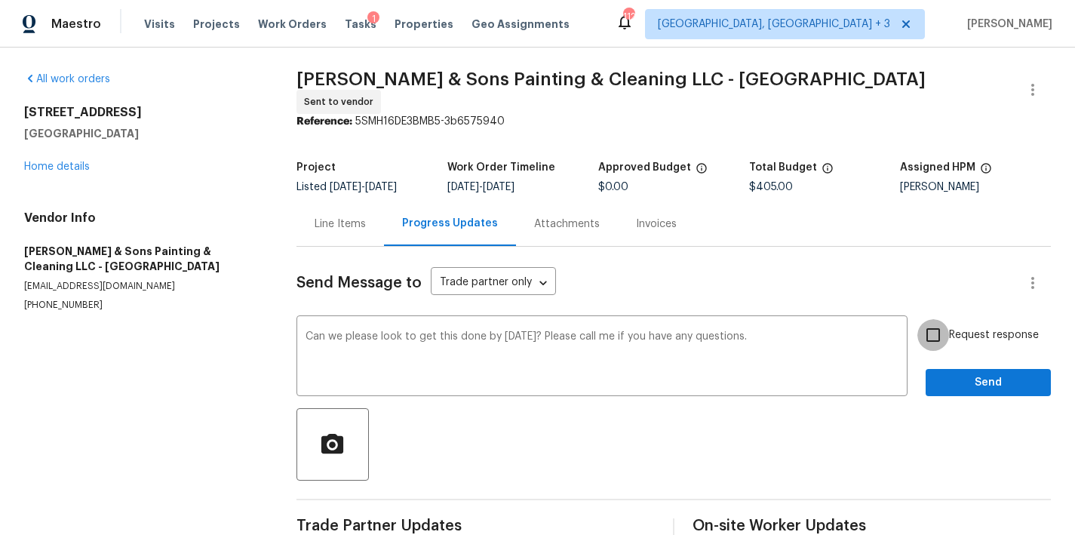
click at [929, 323] on input "Request response" at bounding box center [933, 335] width 32 height 32
checkbox input "true"
click at [982, 377] on span "Send" at bounding box center [988, 382] width 101 height 19
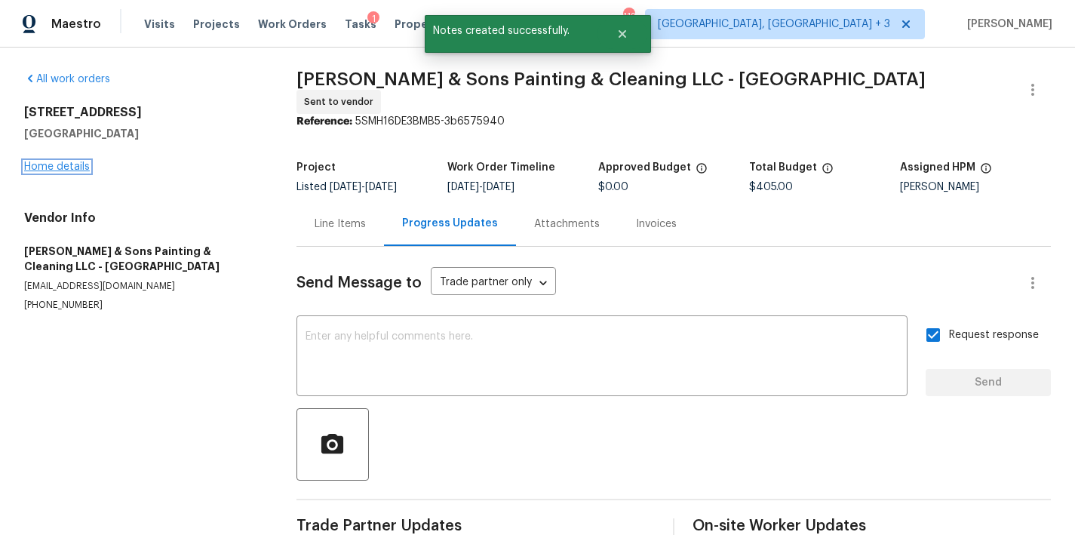
click at [70, 166] on link "Home details" at bounding box center [57, 166] width 66 height 11
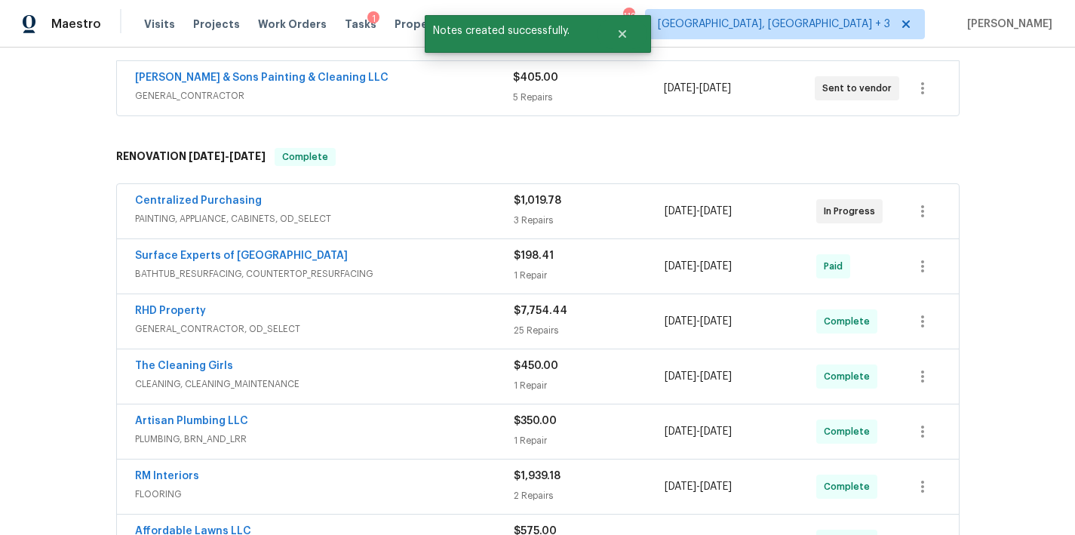
scroll to position [130, 0]
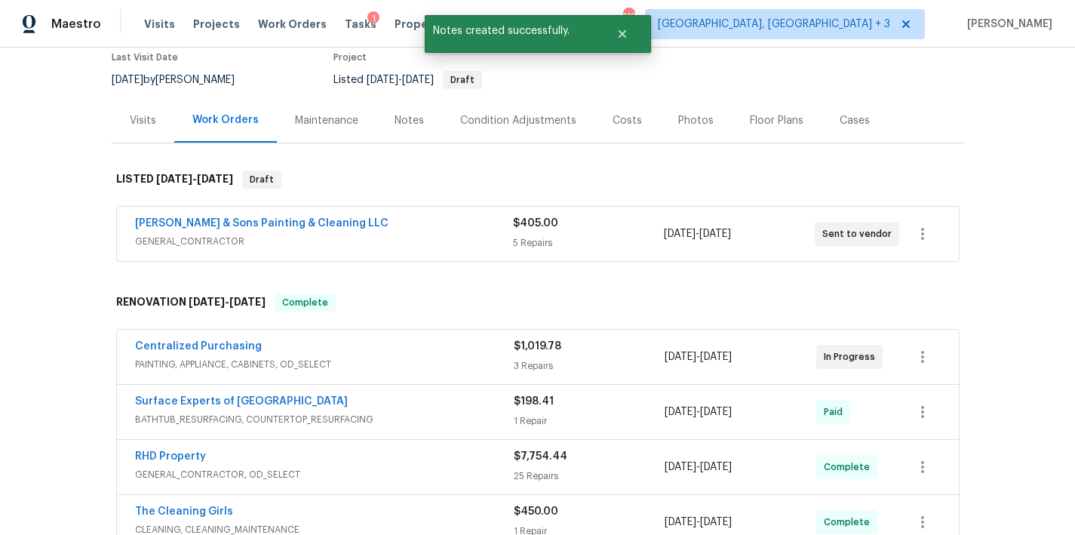
click at [990, 137] on div "Back to all projects 104 Avenel Ln, Clayton, NC 27527 3 Beds | 2 1/2 Baths | To…" at bounding box center [537, 291] width 1075 height 487
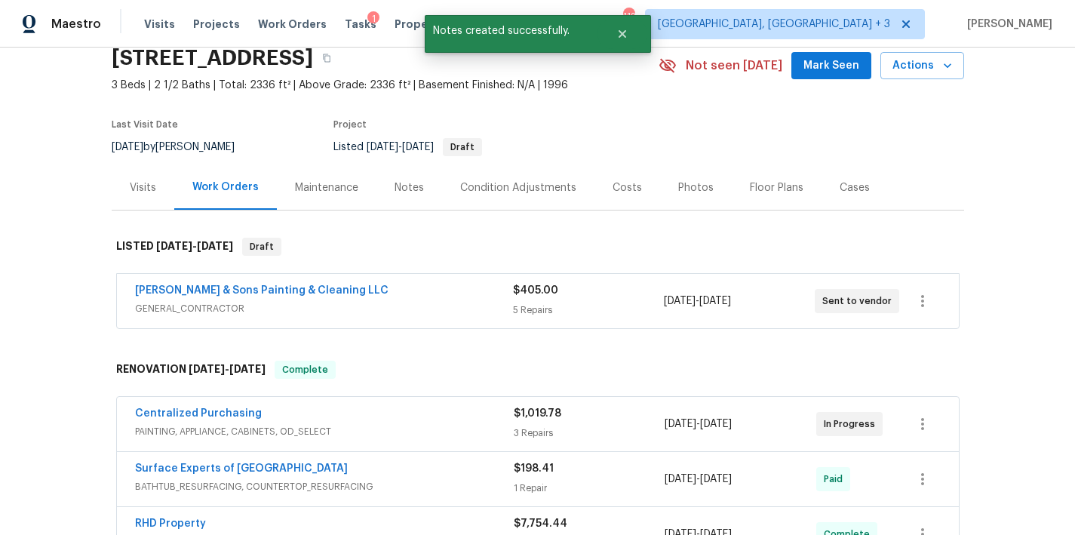
scroll to position [0, 0]
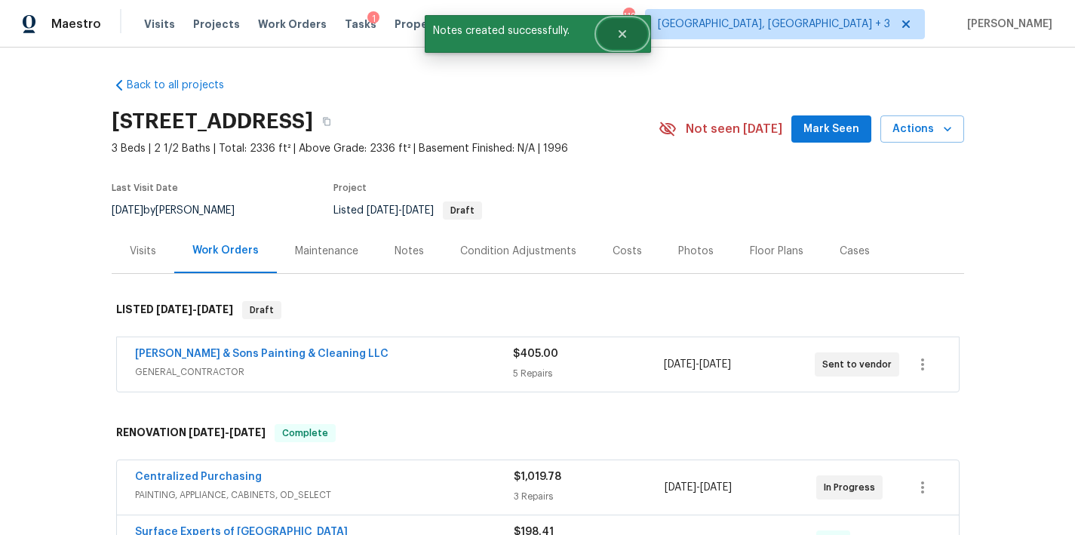
click at [628, 29] on icon "Close" at bounding box center [622, 34] width 12 height 12
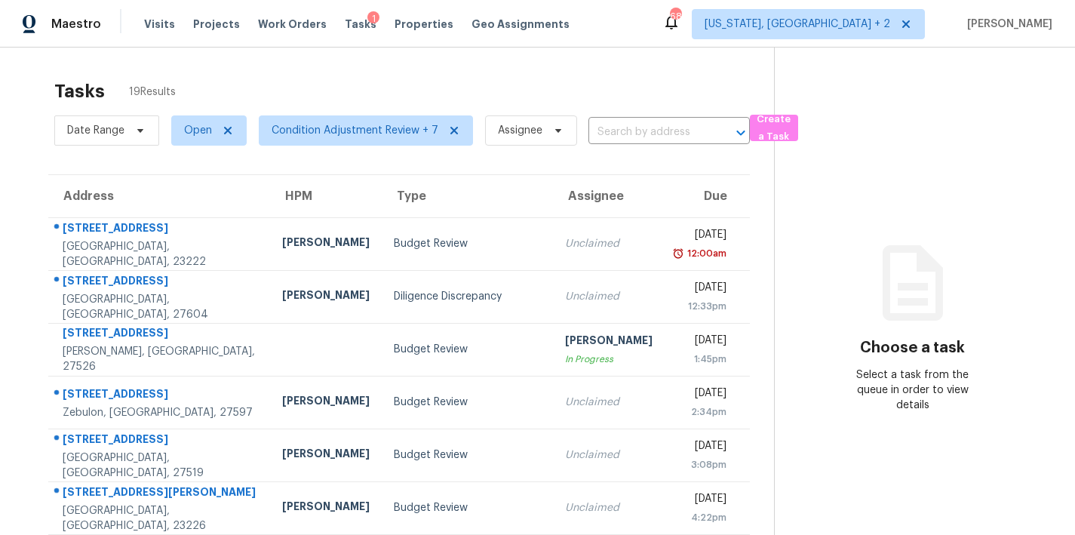
scroll to position [59, 0]
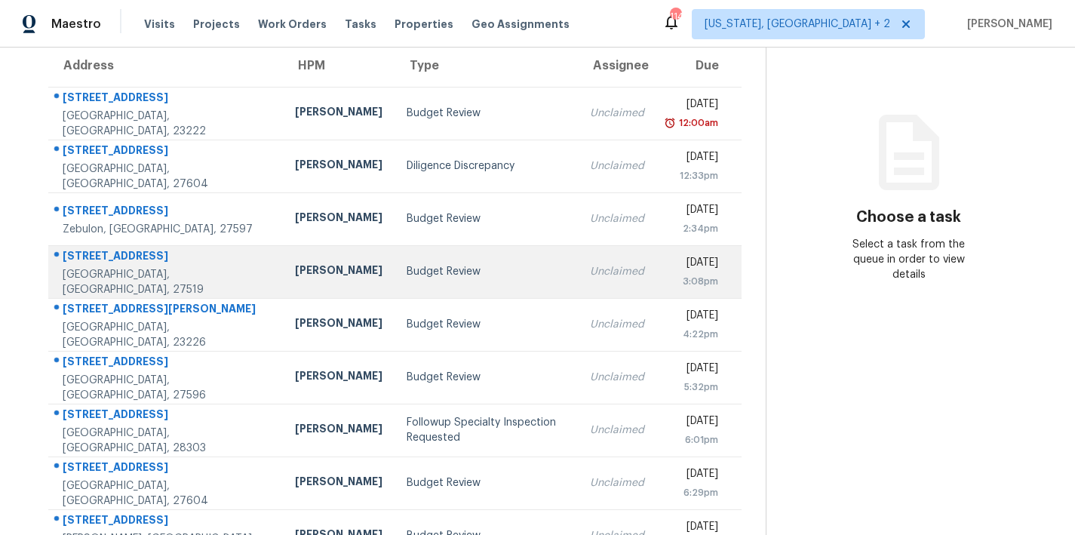
scroll to position [262, 0]
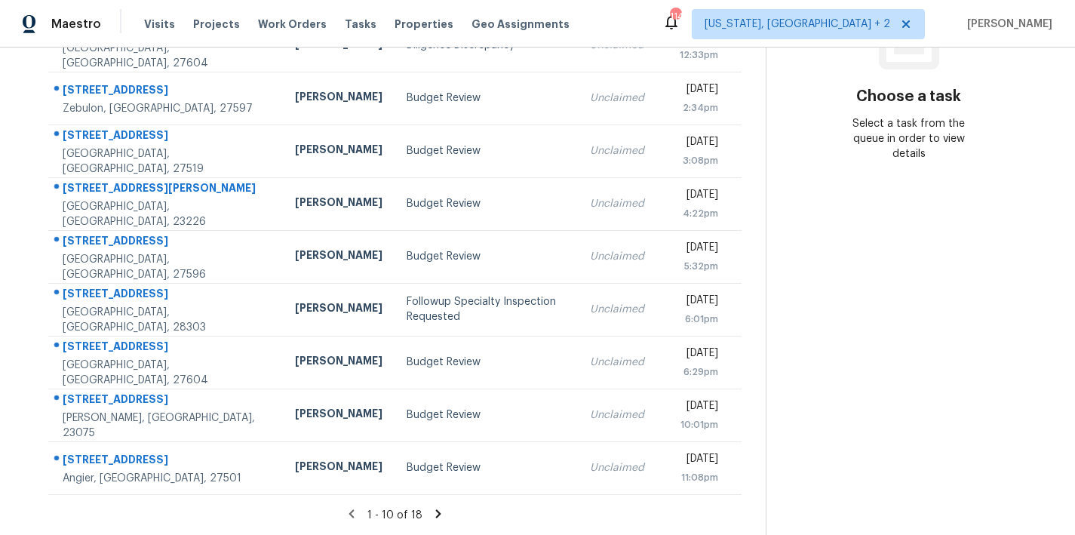
click at [431, 507] on icon at bounding box center [438, 514] width 14 height 14
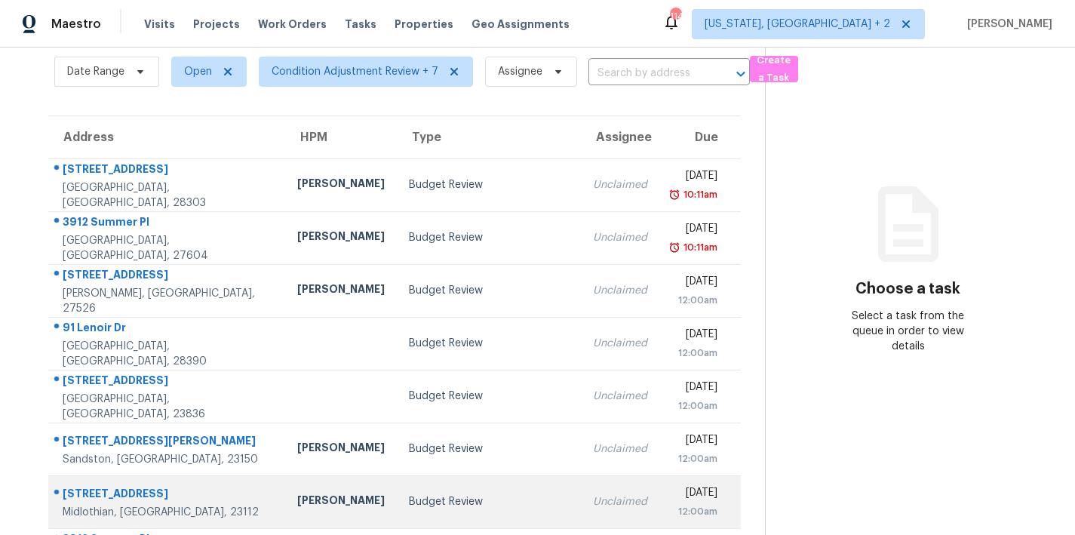
scroll to position [156, 0]
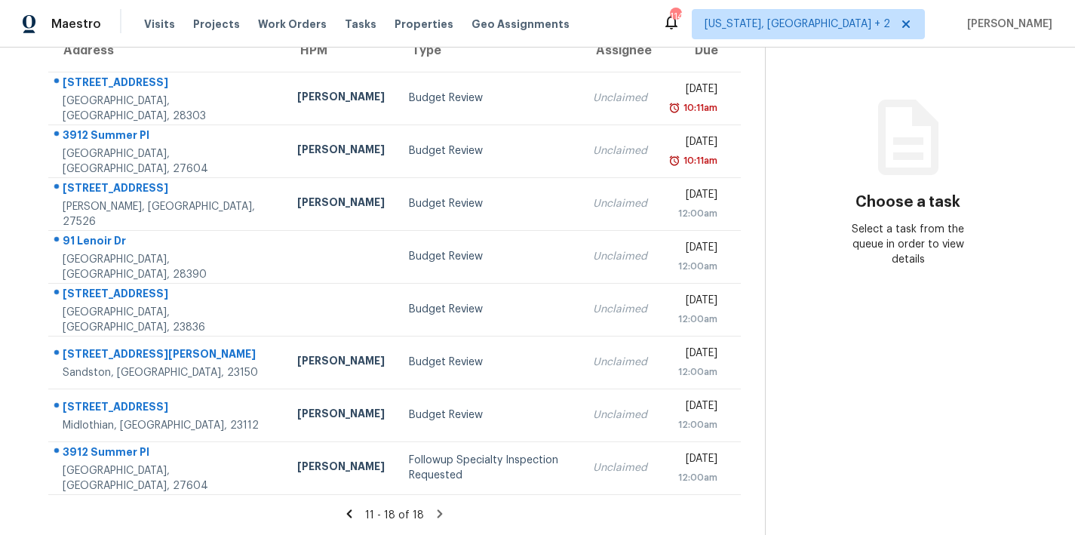
click at [348, 509] on icon at bounding box center [349, 513] width 5 height 8
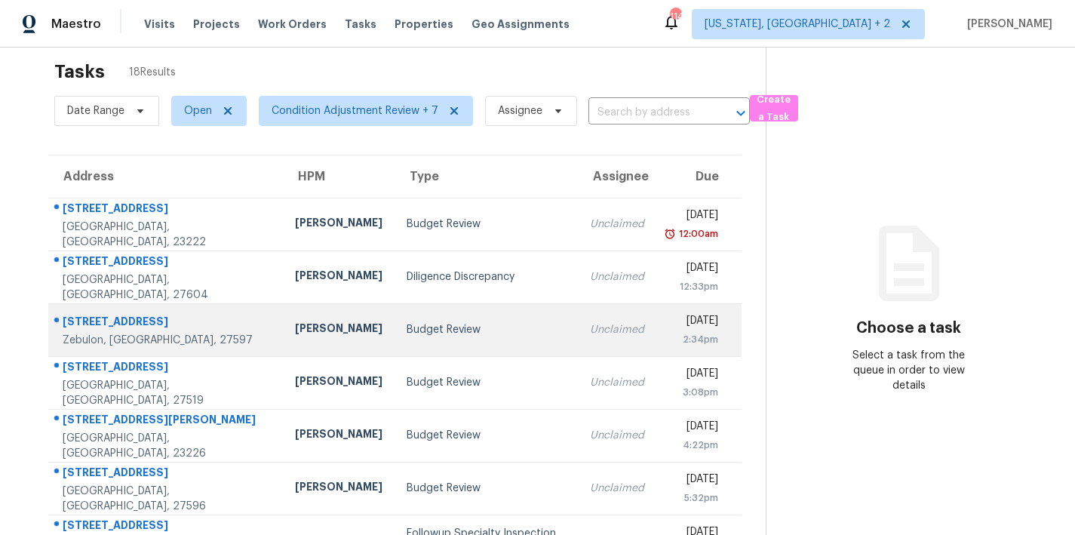
scroll to position [0, 0]
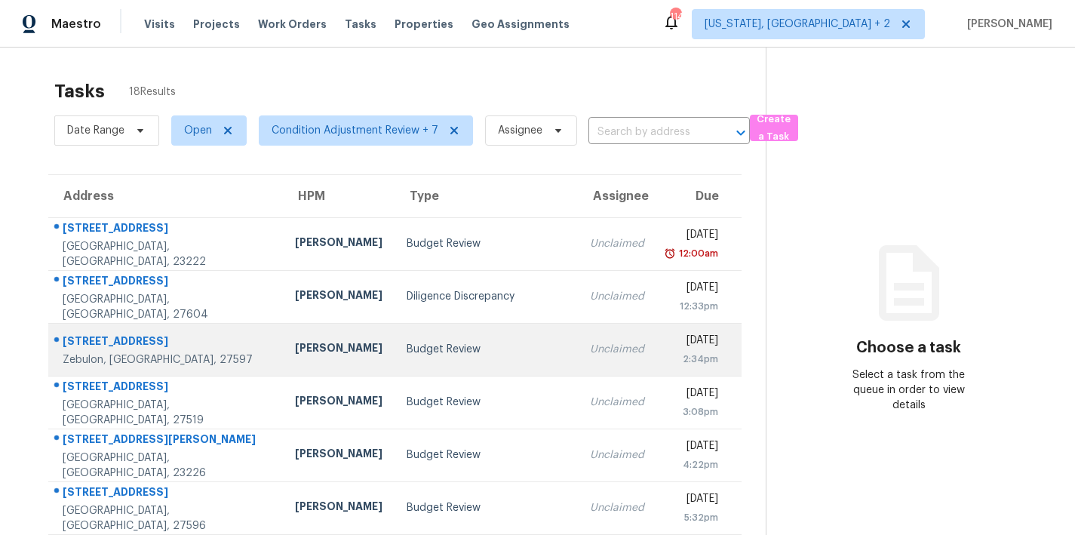
click at [407, 356] on div "Budget Review" at bounding box center [486, 349] width 159 height 15
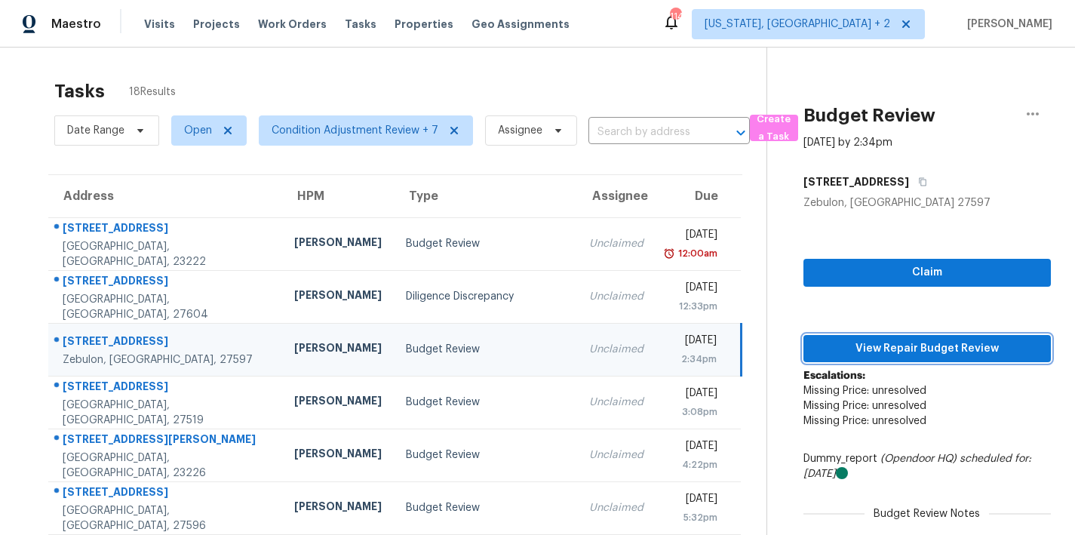
click at [897, 348] on span "View Repair Budget Review" at bounding box center [926, 348] width 223 height 19
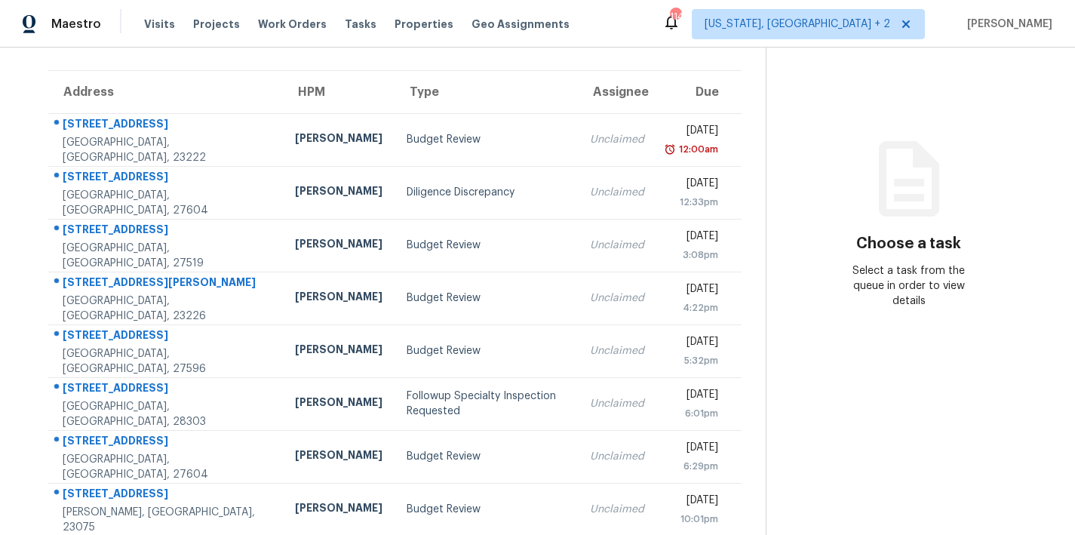
scroll to position [105, 0]
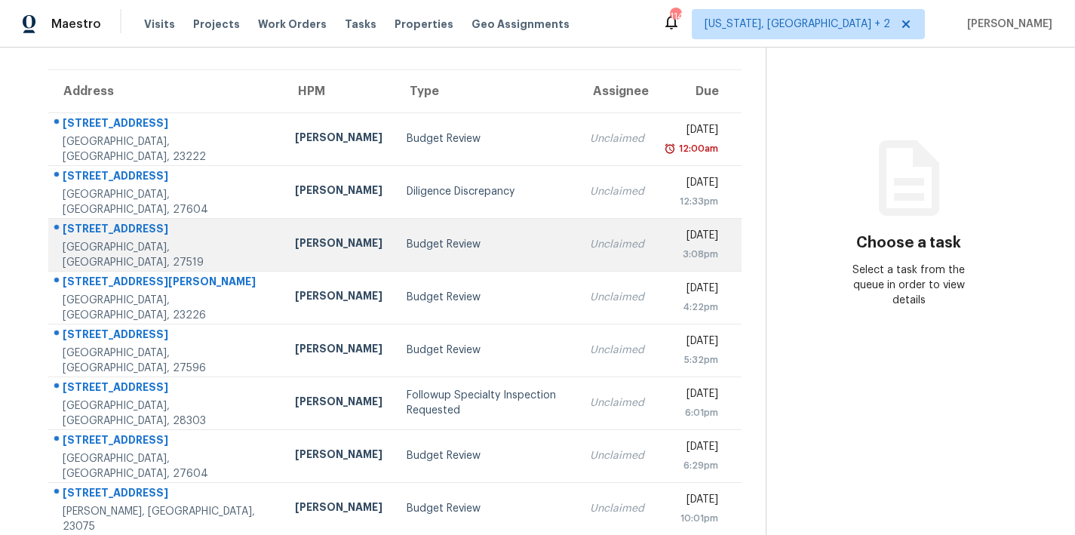
click at [394, 255] on td "Budget Review" at bounding box center [485, 244] width 183 height 53
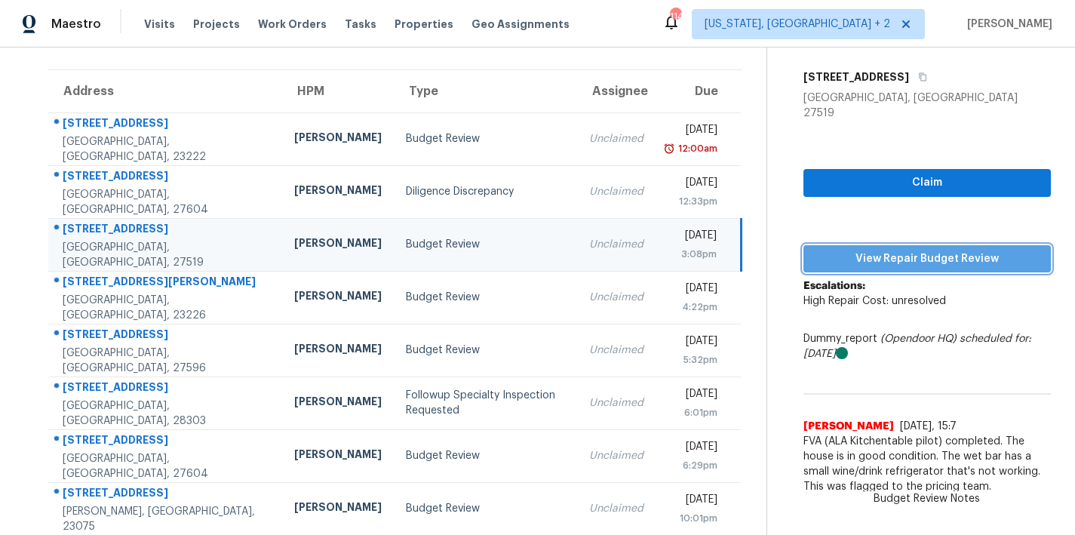
click at [896, 250] on span "View Repair Budget Review" at bounding box center [926, 259] width 223 height 19
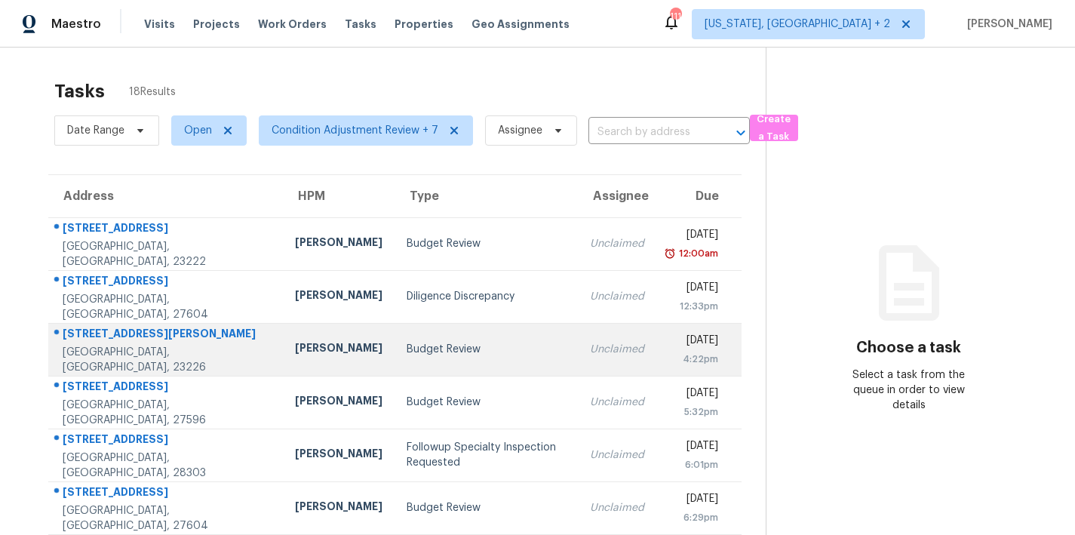
scroll to position [262, 0]
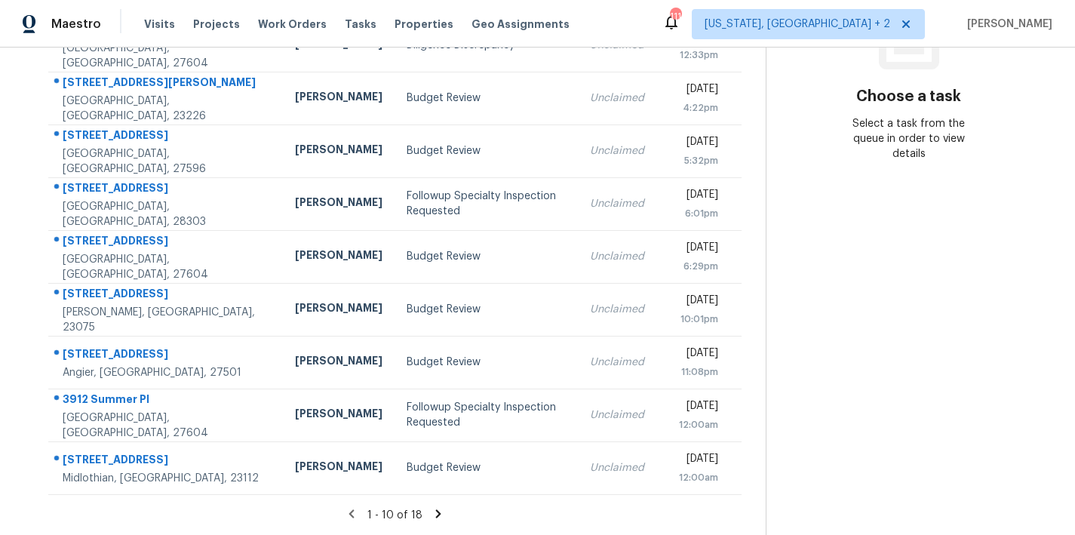
click at [436, 509] on icon at bounding box center [438, 513] width 5 height 8
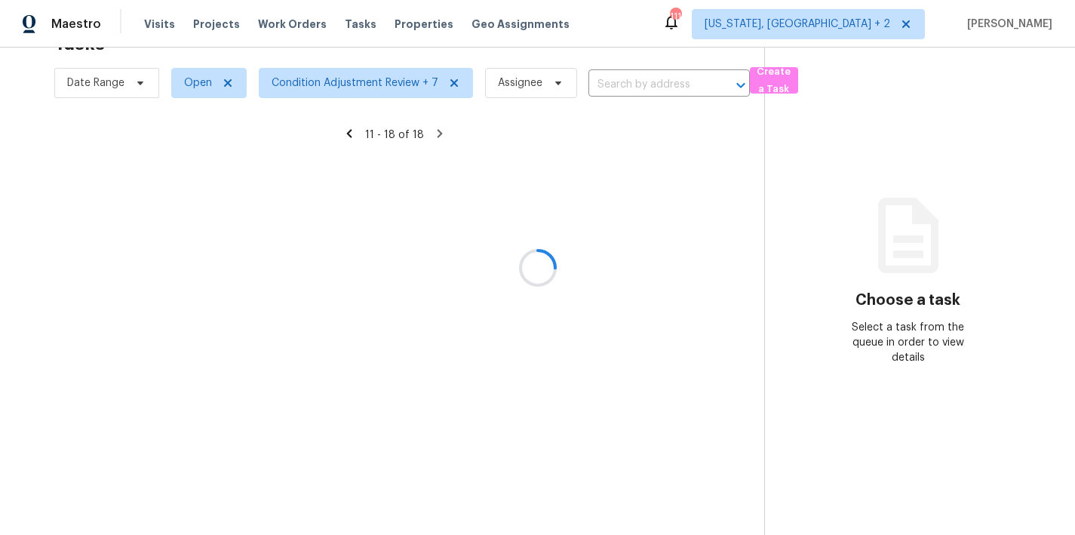
scroll to position [156, 0]
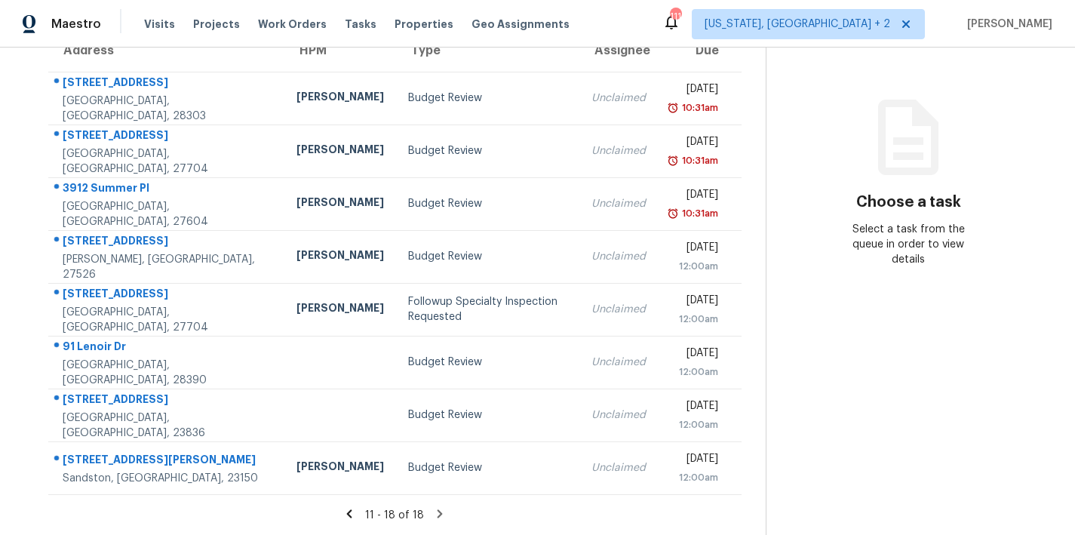
click at [347, 509] on icon at bounding box center [349, 513] width 5 height 8
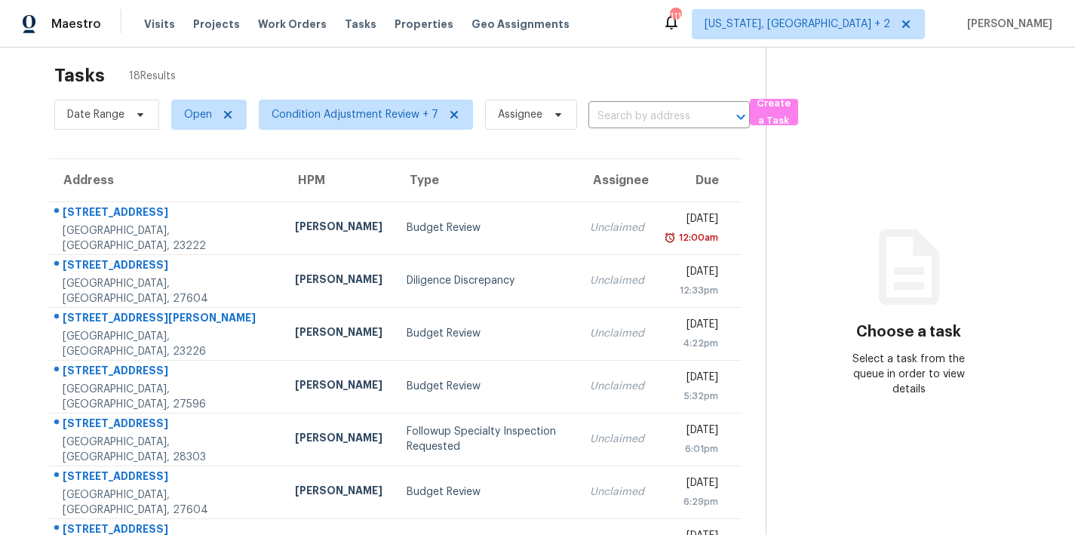
scroll to position [0, 0]
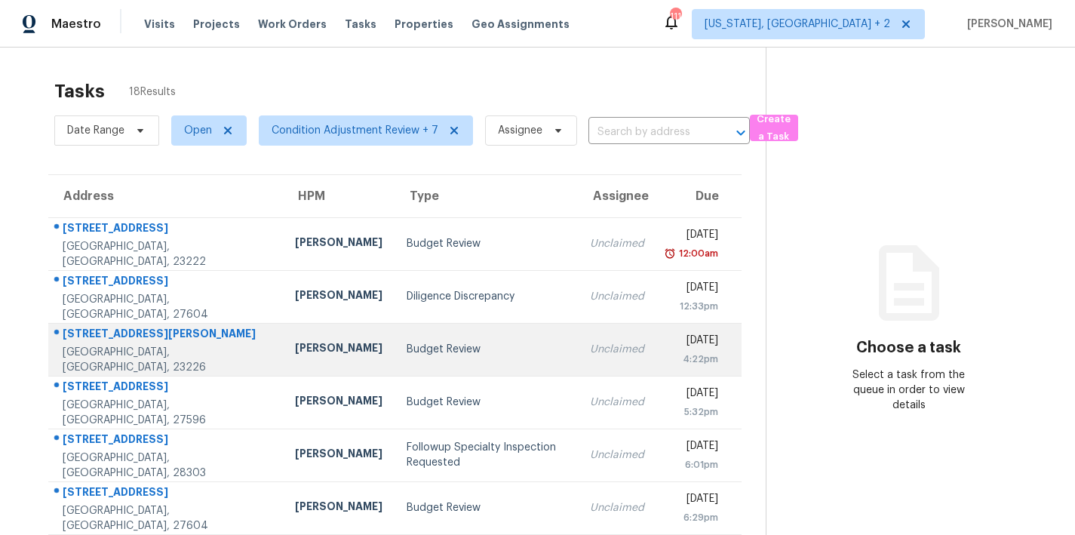
click at [407, 346] on div "Budget Review" at bounding box center [486, 349] width 159 height 15
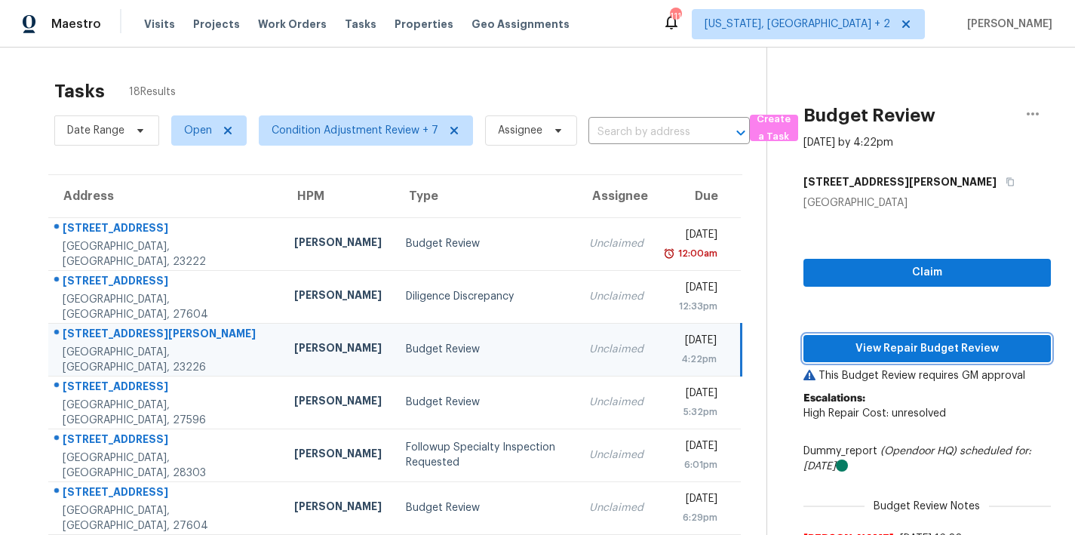
click at [913, 339] on span "View Repair Budget Review" at bounding box center [926, 348] width 223 height 19
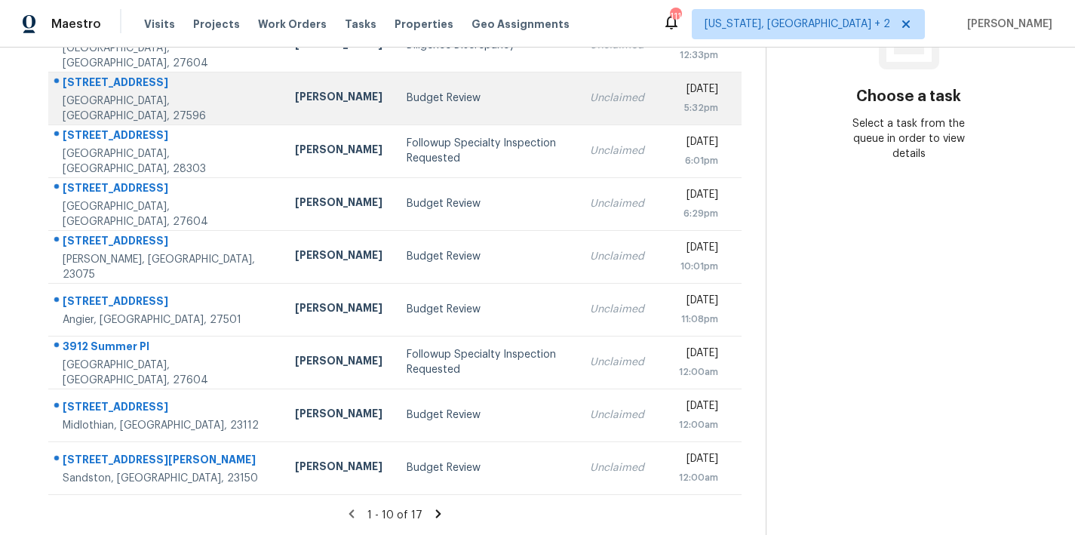
scroll to position [54, 0]
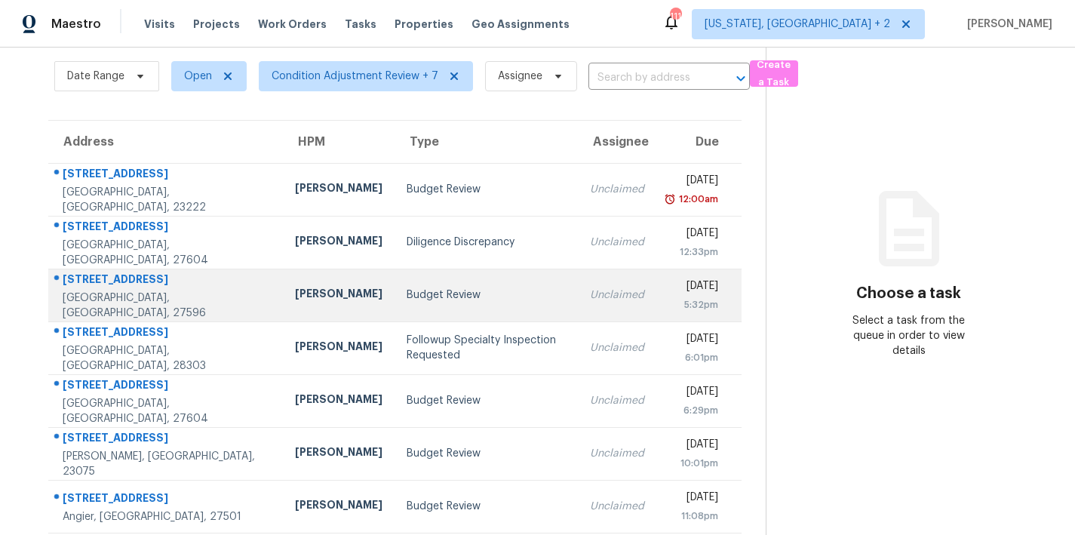
click at [307, 292] on td "[PERSON_NAME]" at bounding box center [339, 295] width 112 height 53
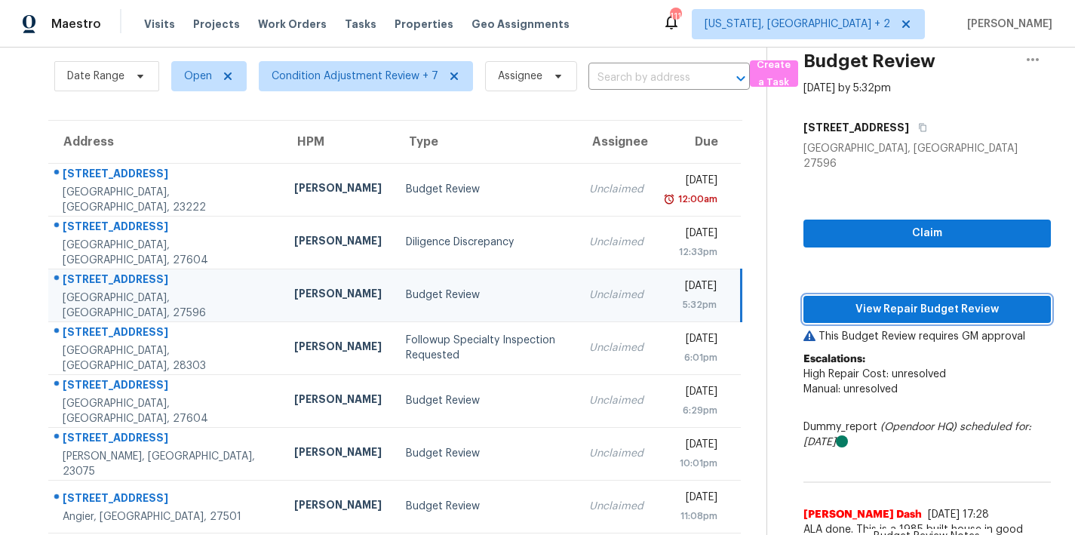
click at [1001, 300] on span "View Repair Budget Review" at bounding box center [926, 309] width 223 height 19
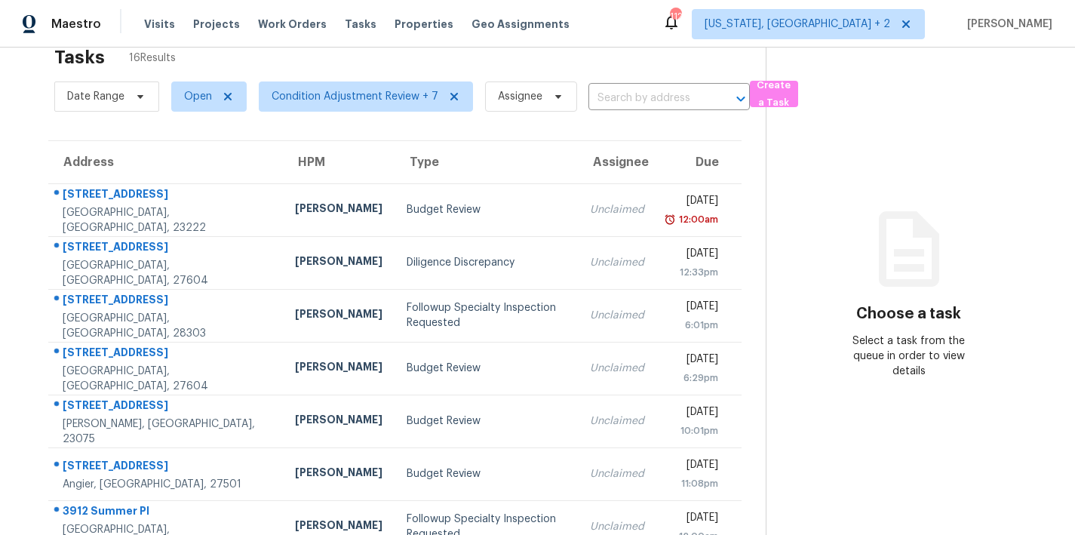
scroll to position [114, 0]
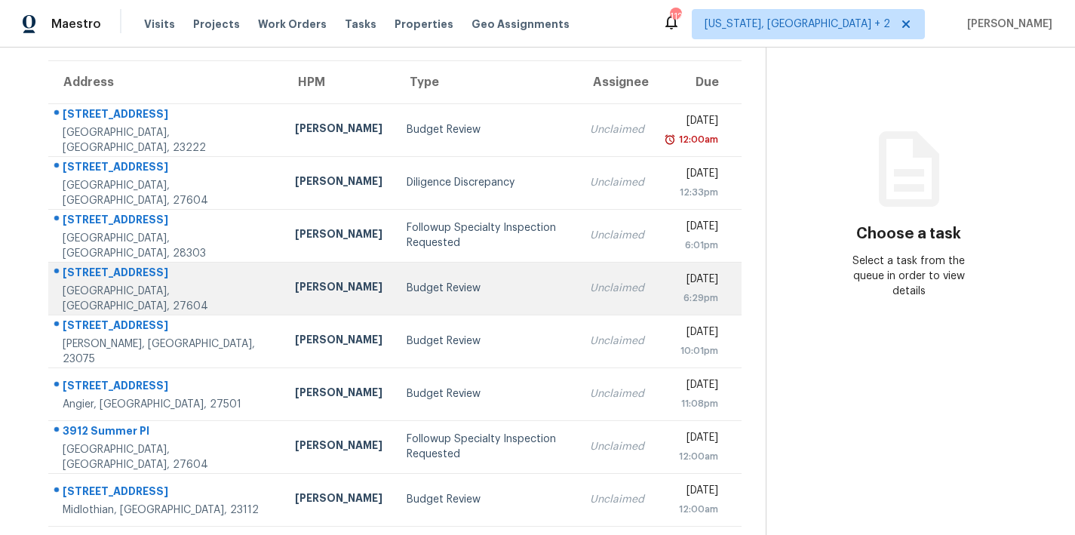
click at [407, 287] on div "Budget Review" at bounding box center [486, 288] width 159 height 15
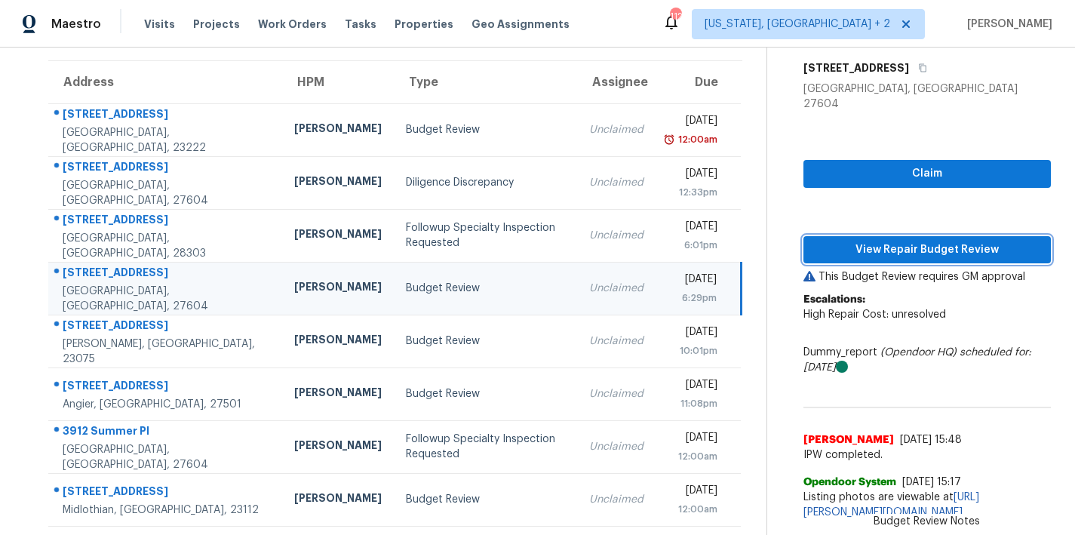
click at [889, 241] on span "View Repair Budget Review" at bounding box center [926, 250] width 223 height 19
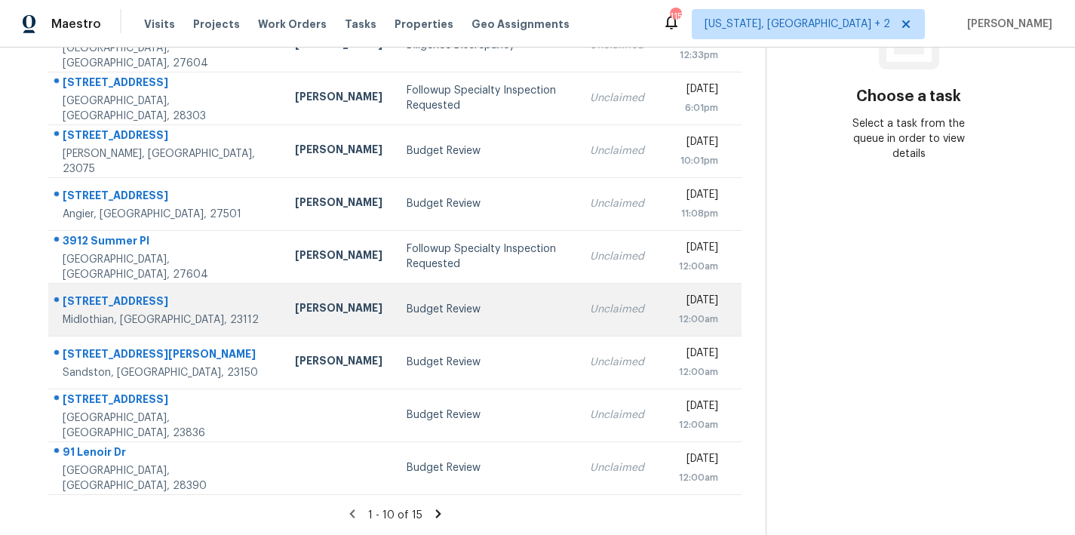
scroll to position [134, 0]
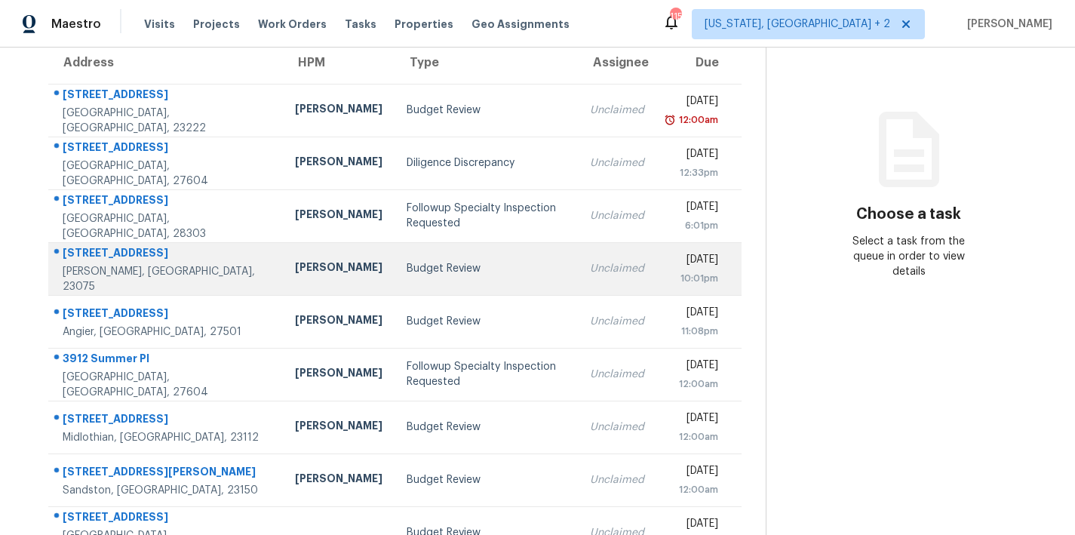
click at [394, 260] on td "Budget Review" at bounding box center [485, 268] width 183 height 53
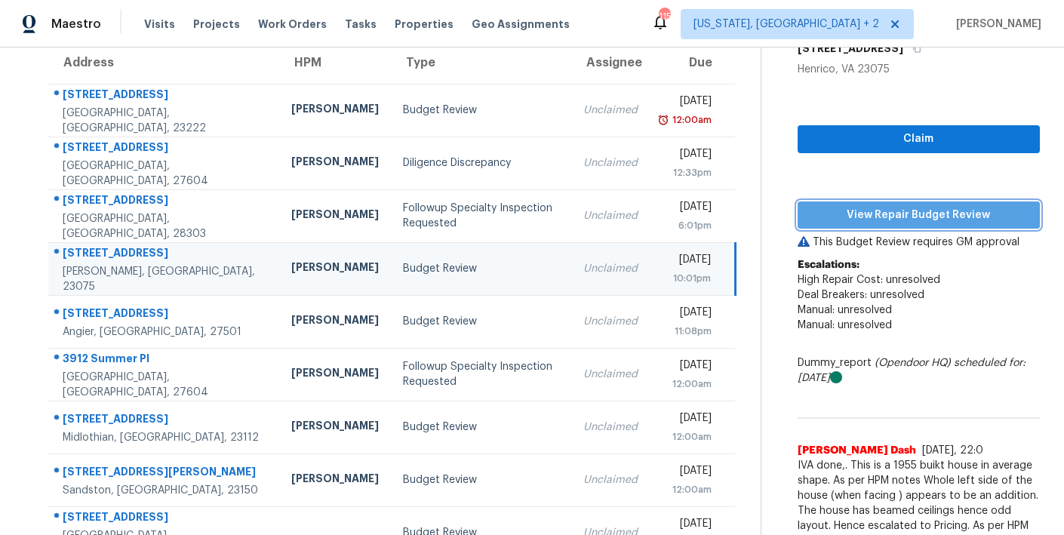
click at [870, 212] on span "View Repair Budget Review" at bounding box center [918, 215] width 218 height 19
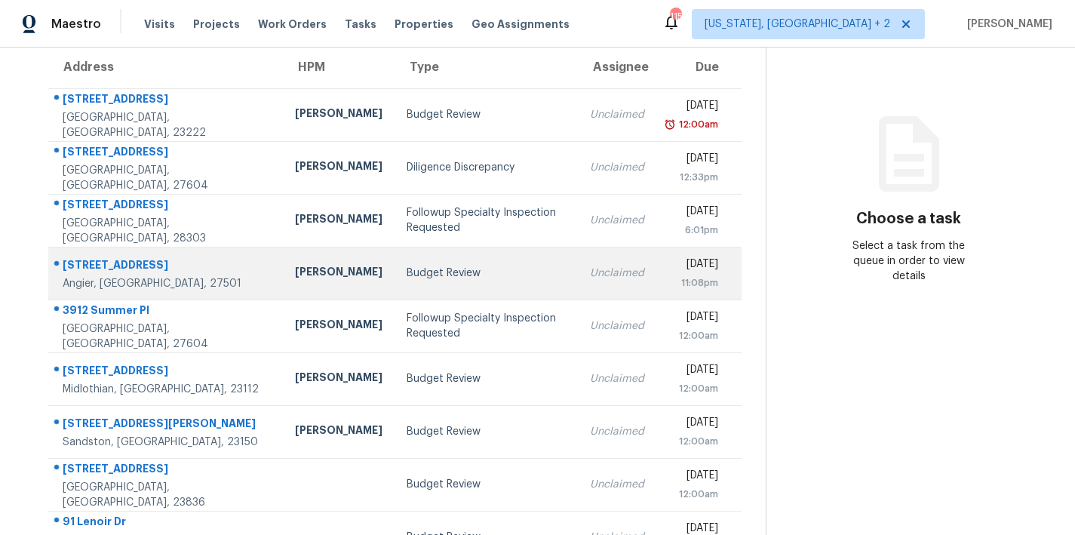
scroll to position [241, 0]
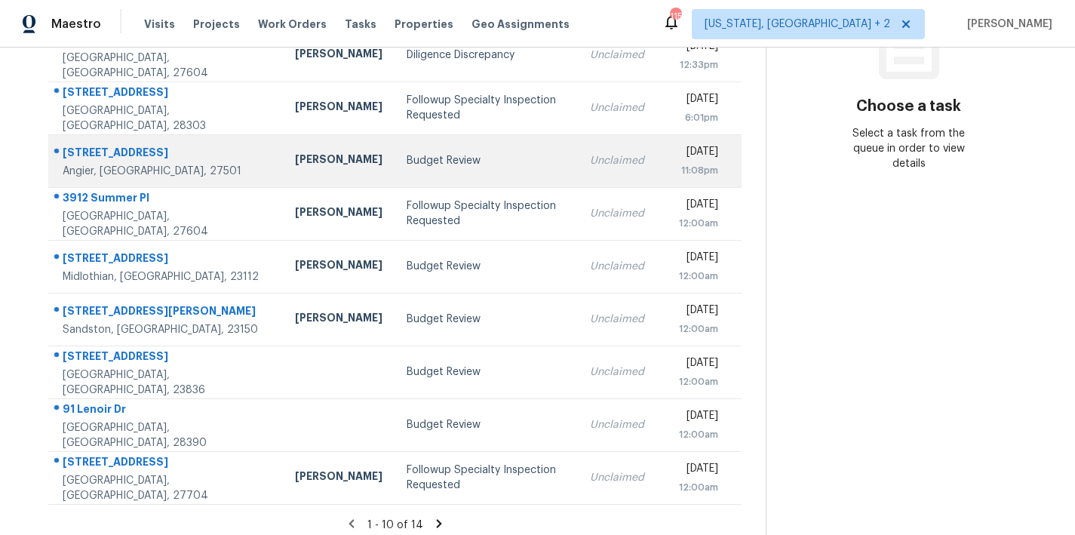
click at [407, 166] on div "Budget Review" at bounding box center [486, 160] width 159 height 15
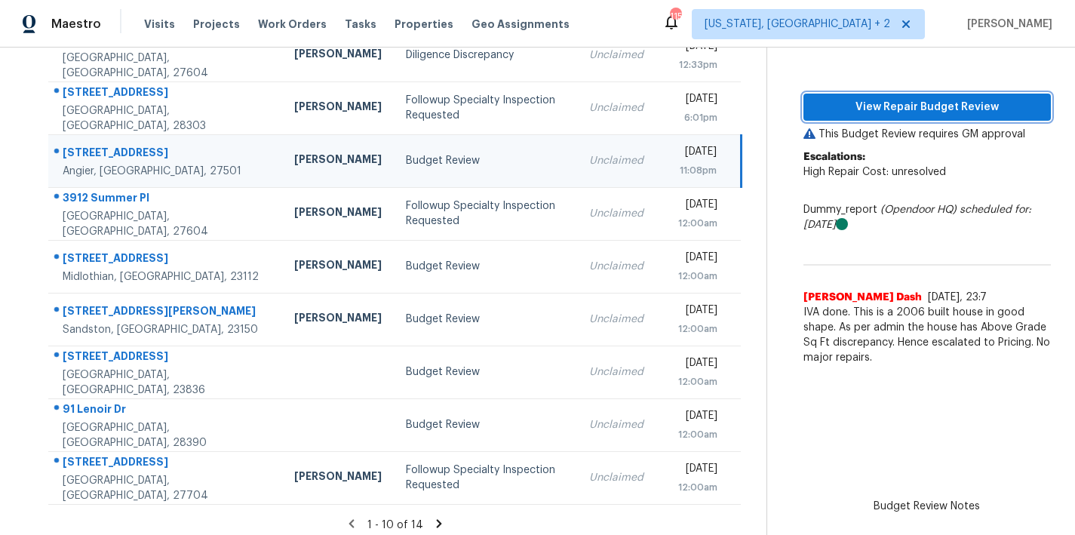
click at [946, 109] on span "View Repair Budget Review" at bounding box center [926, 107] width 223 height 19
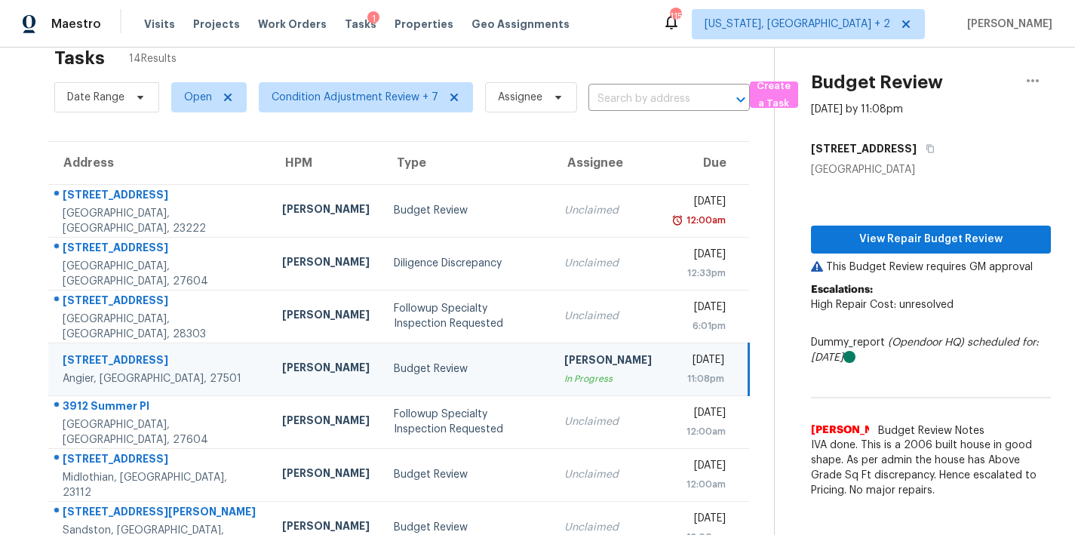
scroll to position [0, 0]
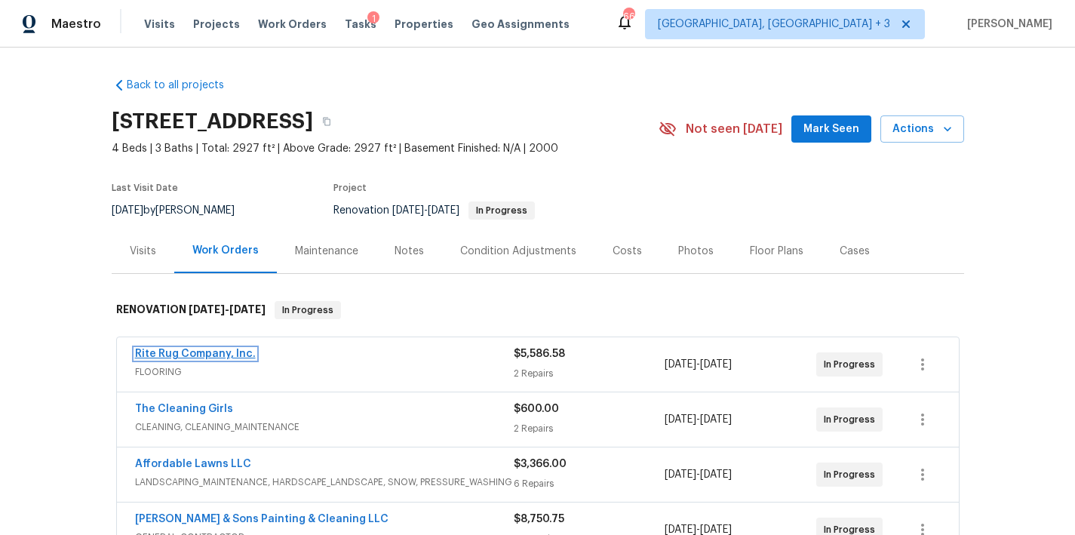
click at [216, 352] on link "Rite Rug Company, Inc." at bounding box center [195, 353] width 121 height 11
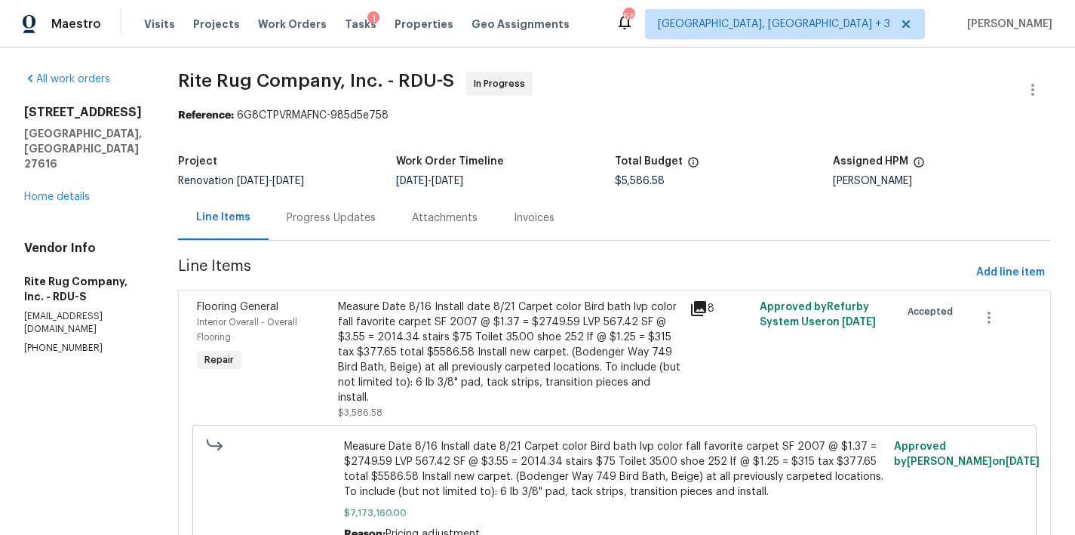
click at [344, 216] on div "Progress Updates" at bounding box center [331, 217] width 89 height 15
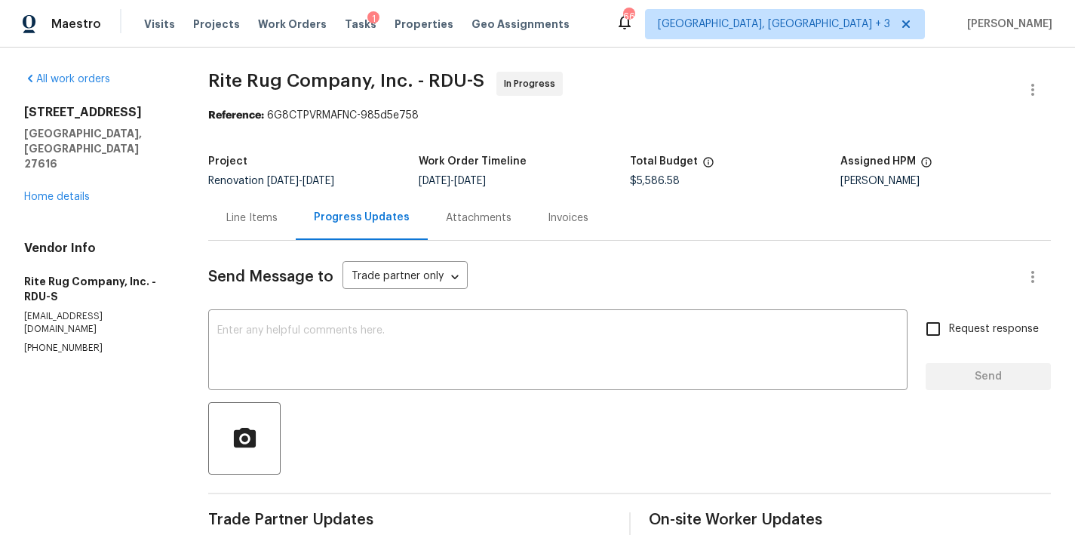
click at [253, 226] on div "Line Items" at bounding box center [251, 217] width 87 height 45
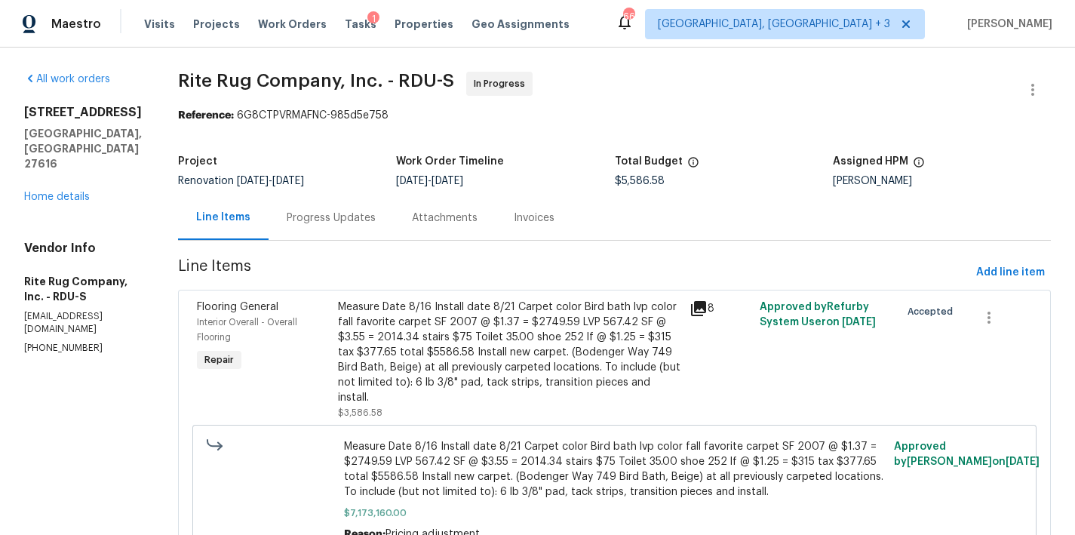
click at [502, 321] on div "Measure Date 8/16 Install date 8/21 Carpet color Bird bath lvp color fall favor…" at bounding box center [509, 352] width 342 height 106
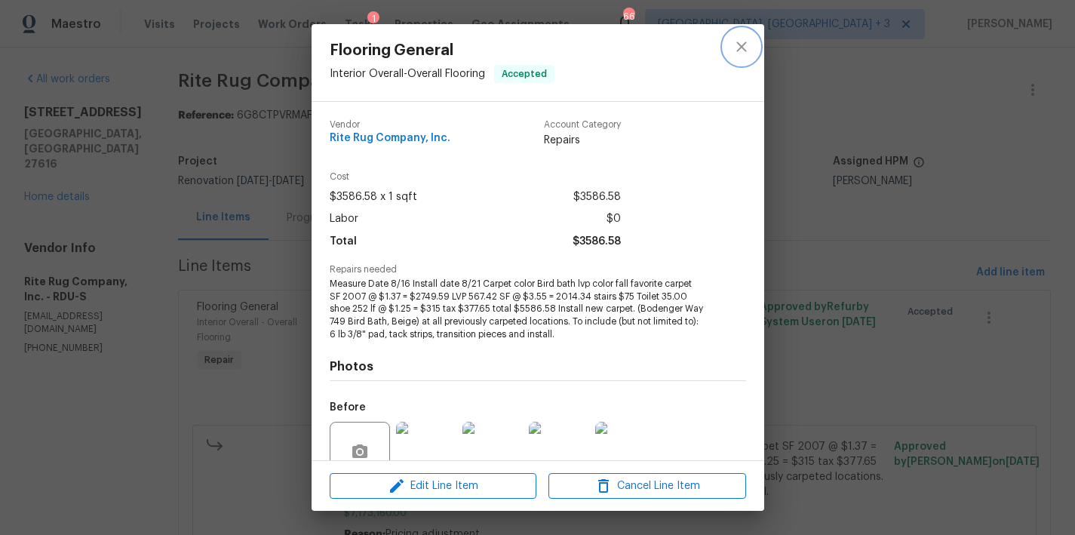
click at [741, 41] on icon "close" at bounding box center [741, 47] width 18 height 18
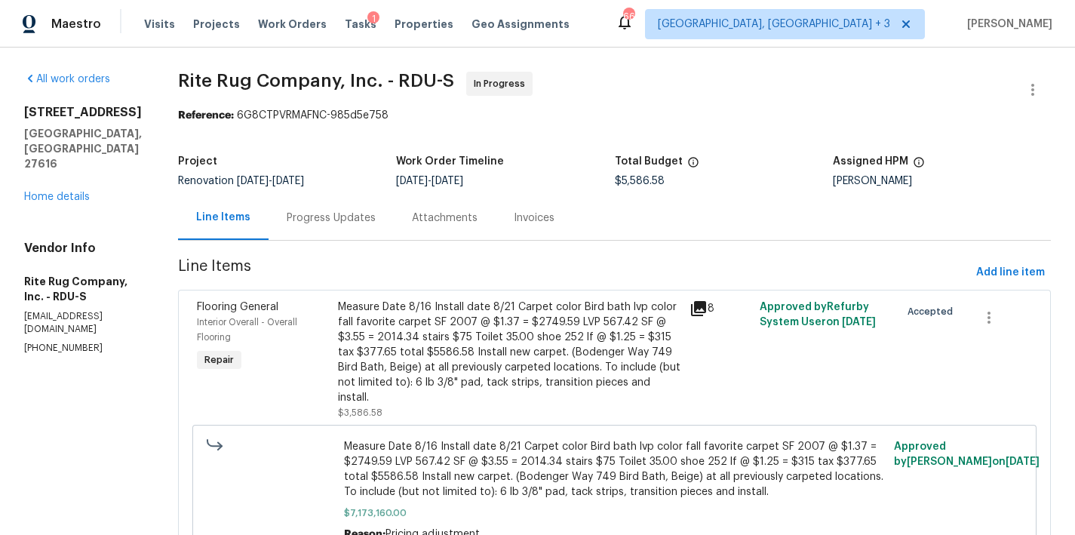
click at [420, 250] on section "Rite Rug Company, Inc. - RDU-S In Progress Reference: 6G8CTPVRMAFNC-985d5e758 P…" at bounding box center [614, 541] width 873 height 938
click at [532, 164] on div "Work Order Timeline" at bounding box center [505, 166] width 218 height 20
click at [734, 185] on div "$5,586.58" at bounding box center [724, 181] width 218 height 11
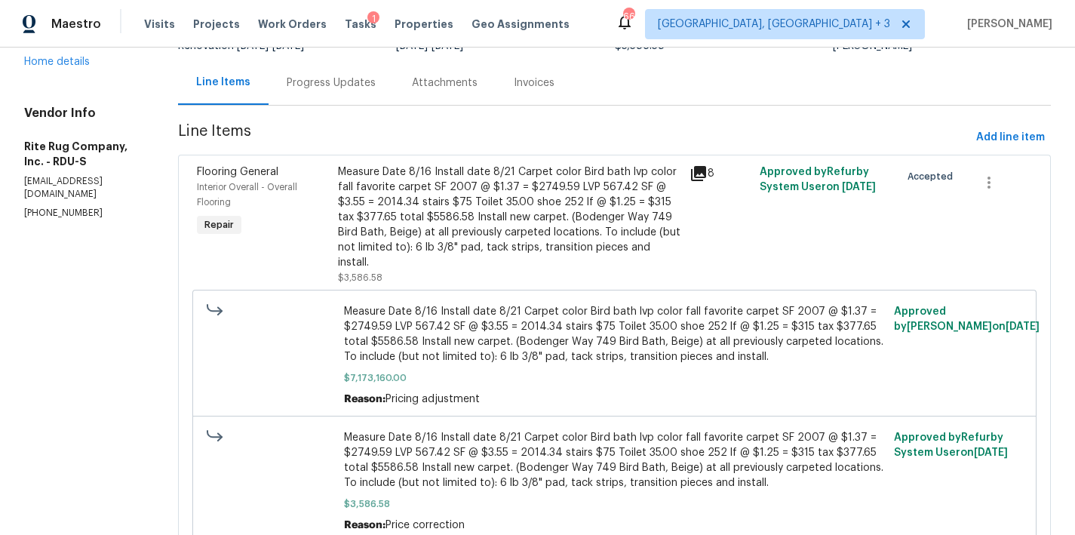
scroll to position [153, 0]
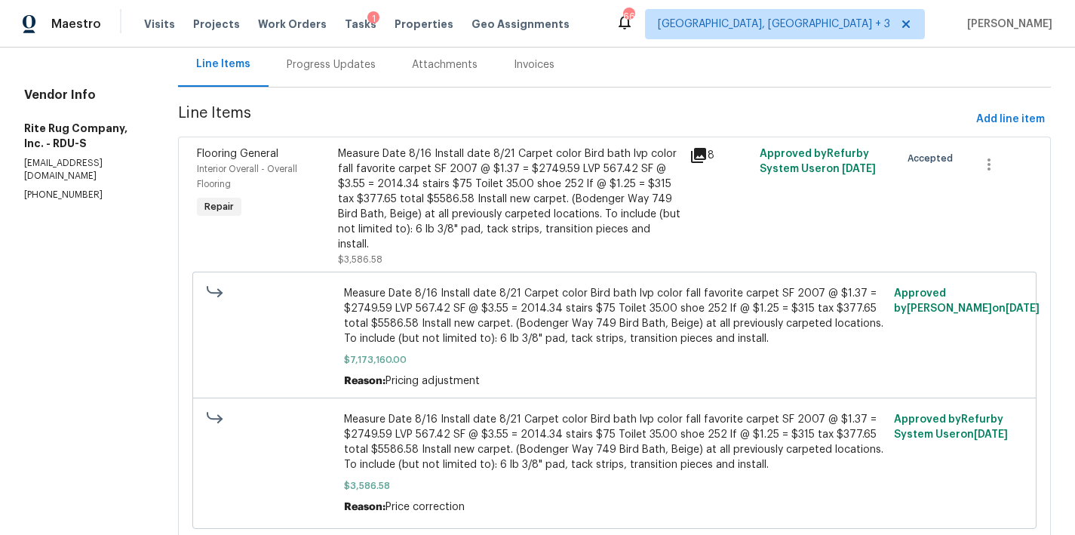
click at [343, 59] on div "Progress Updates" at bounding box center [331, 64] width 89 height 15
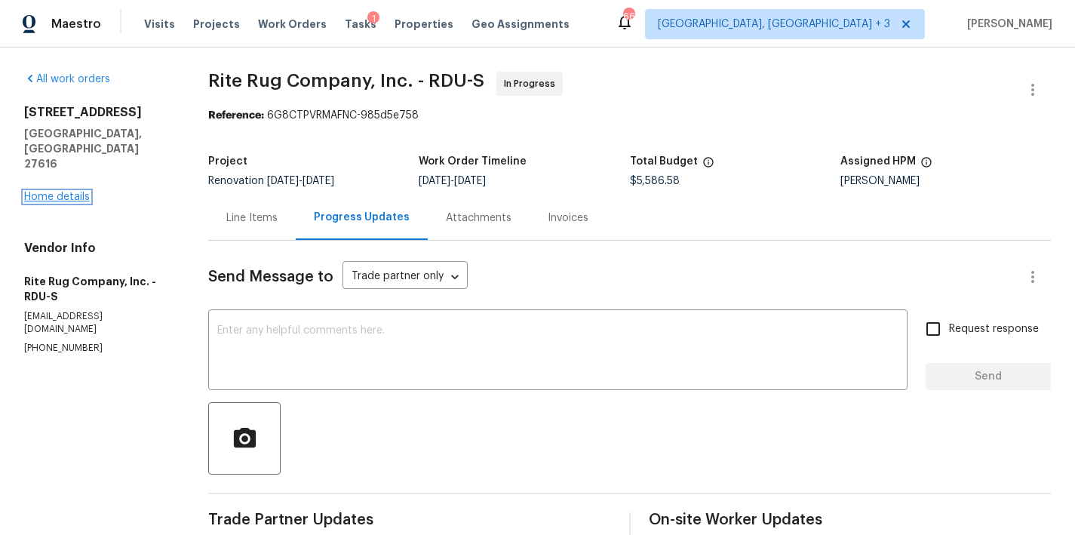
click at [64, 192] on link "Home details" at bounding box center [57, 197] width 66 height 11
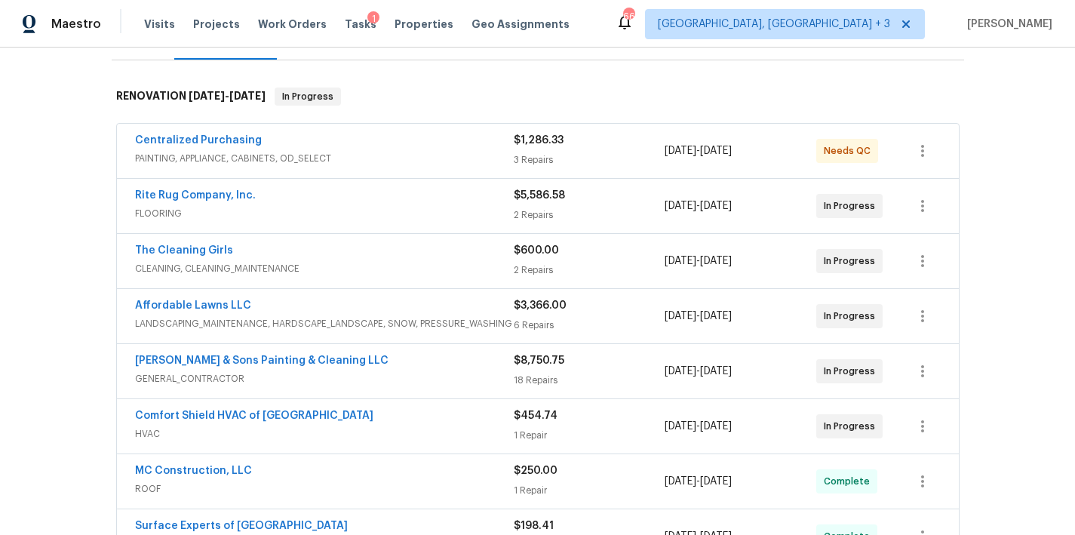
scroll to position [180, 0]
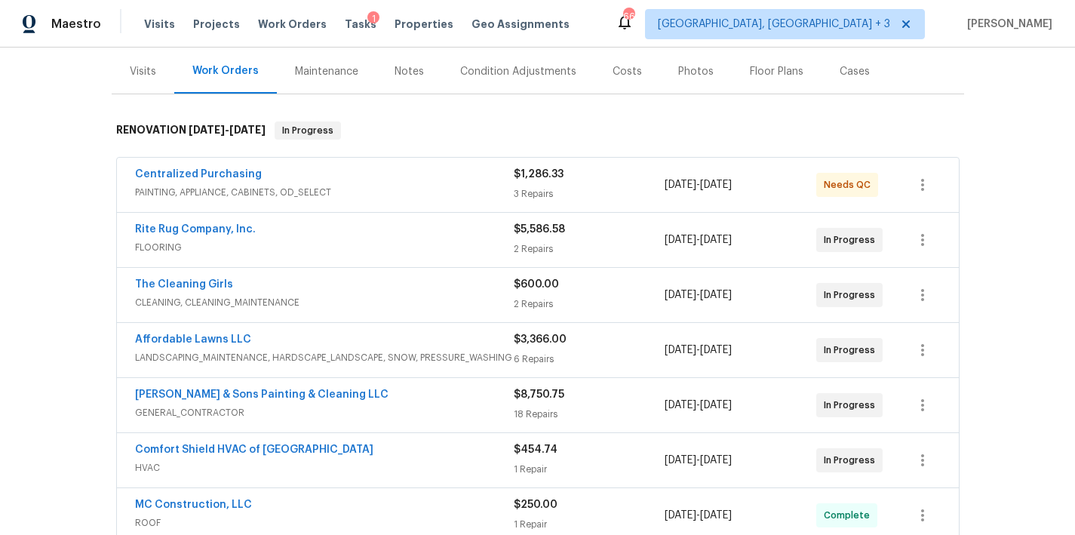
click at [394, 69] on div "Notes" at bounding box center [408, 71] width 29 height 15
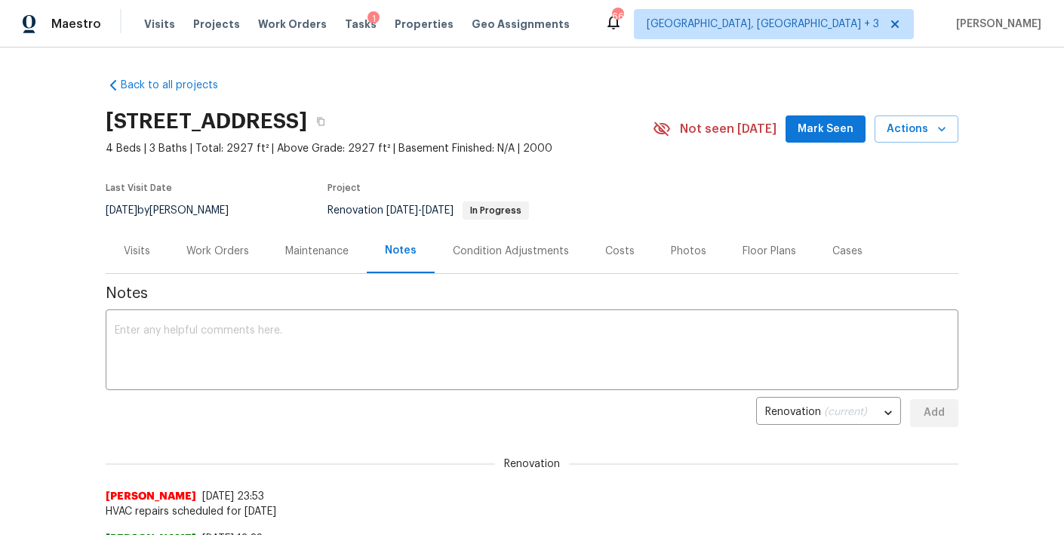
click at [222, 252] on div "Work Orders" at bounding box center [217, 251] width 63 height 15
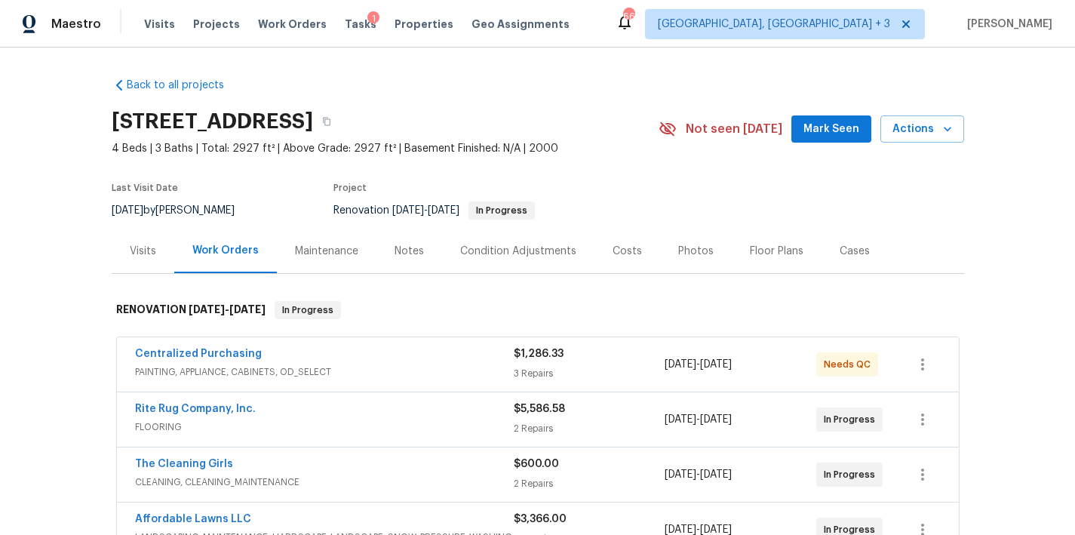
click at [570, 92] on div "Back to all projects 8204 Coosa Ct, Raleigh, NC 27616 4 Beds | 3 Baths | Total:…" at bounding box center [538, 494] width 852 height 857
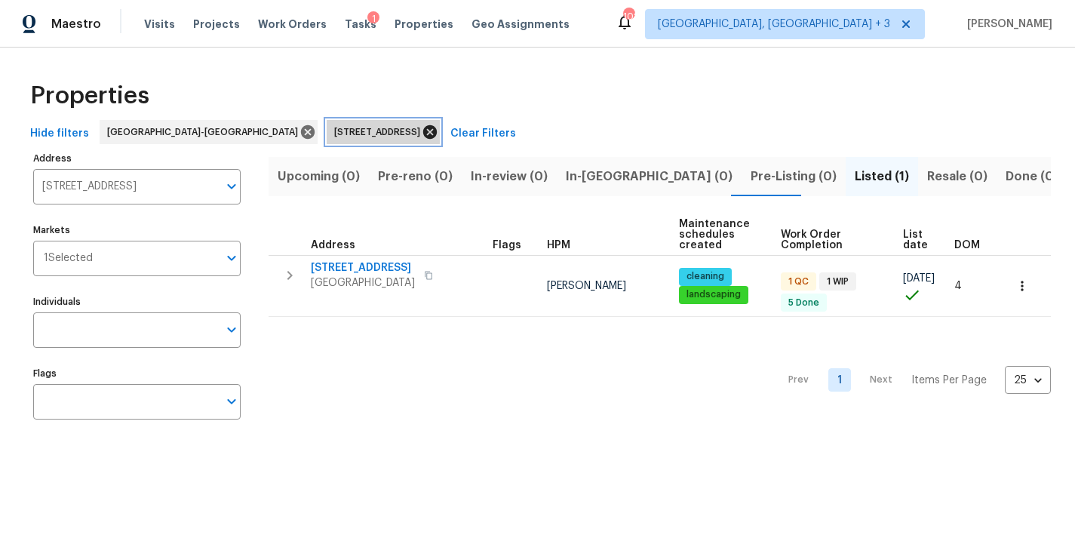
click at [423, 134] on icon at bounding box center [430, 132] width 14 height 14
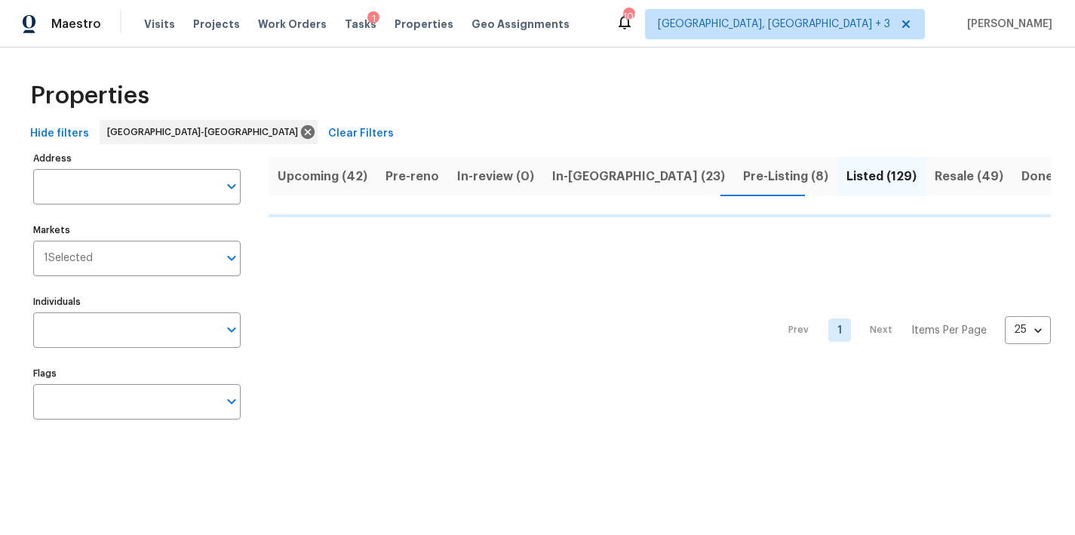
click at [482, 60] on div "Properties Hide filters [GEOGRAPHIC_DATA] Clear Filters Address Address Markets…" at bounding box center [537, 253] width 1075 height 411
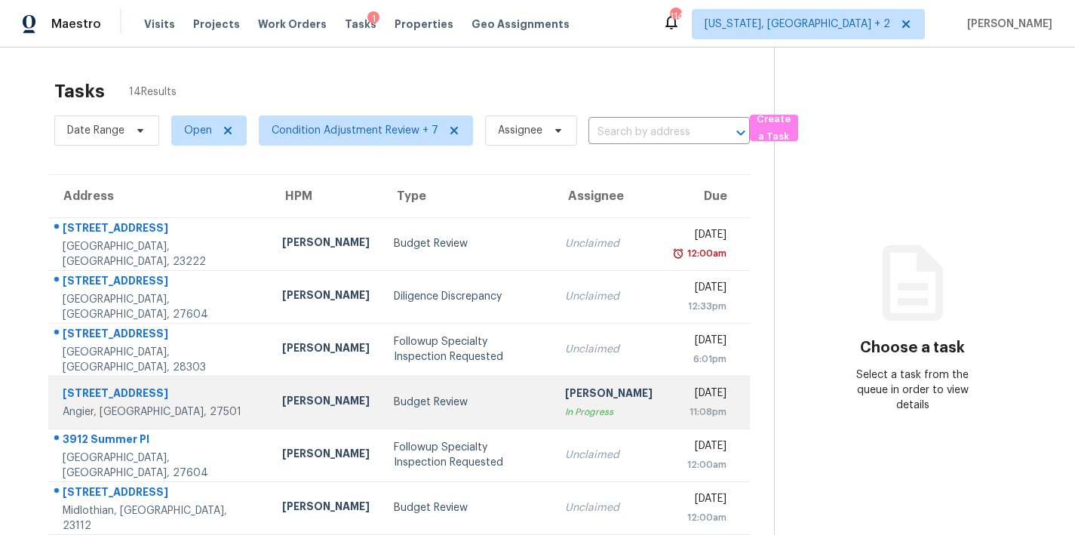
scroll to position [262, 0]
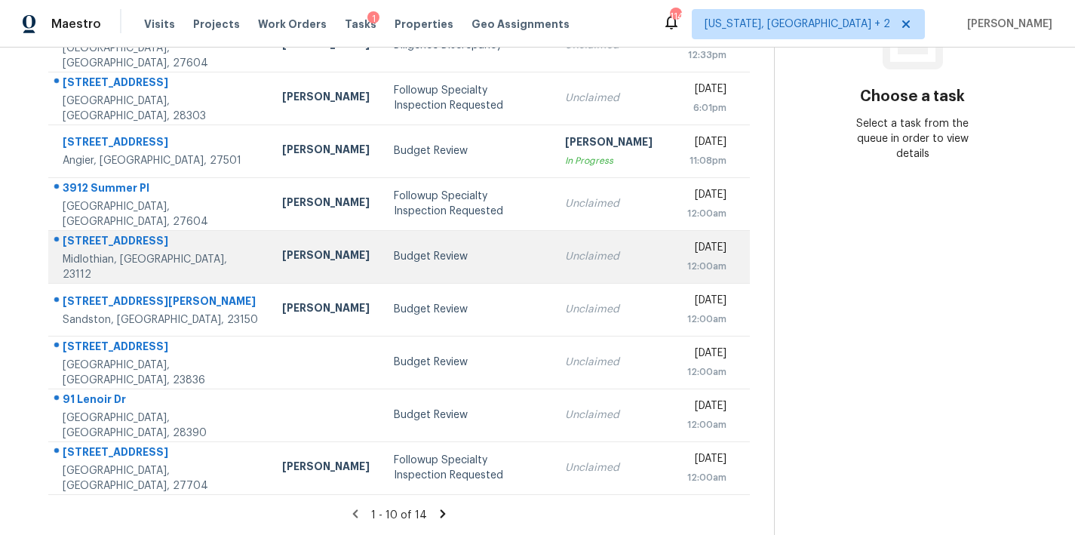
click at [290, 247] on div "[PERSON_NAME]" at bounding box center [325, 256] width 87 height 19
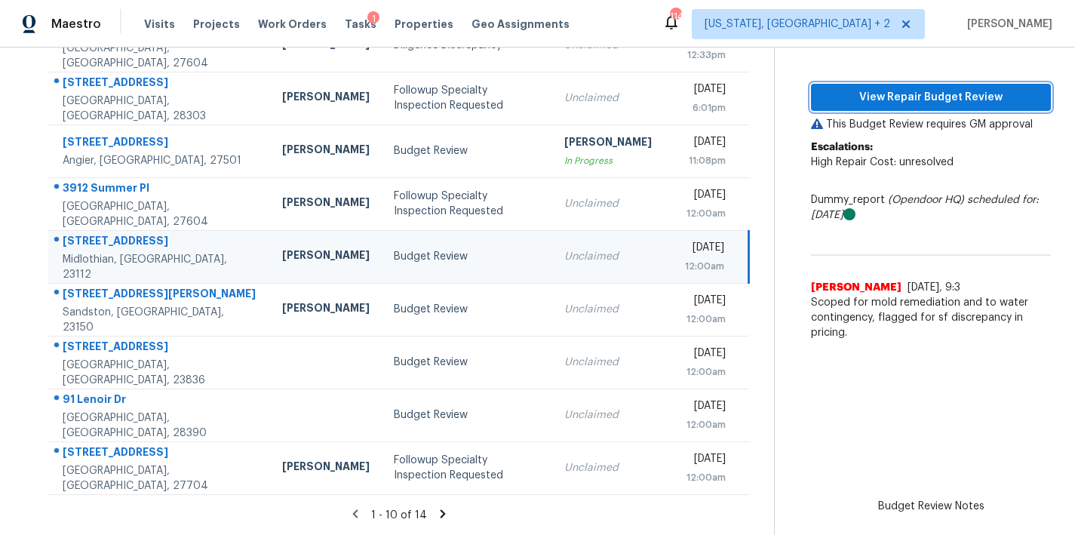
click at [934, 90] on span "View Repair Budget Review" at bounding box center [931, 97] width 216 height 19
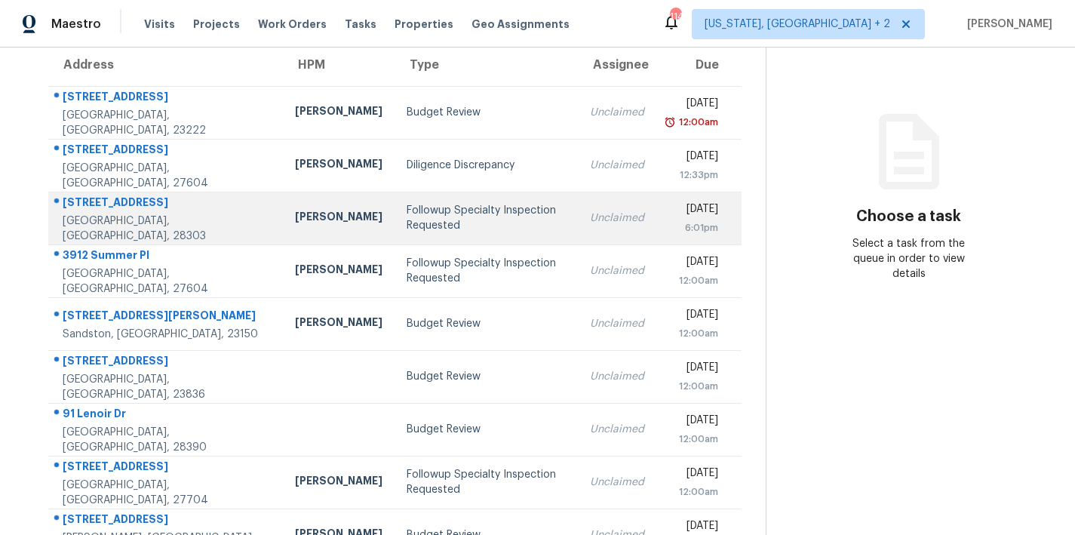
scroll to position [262, 0]
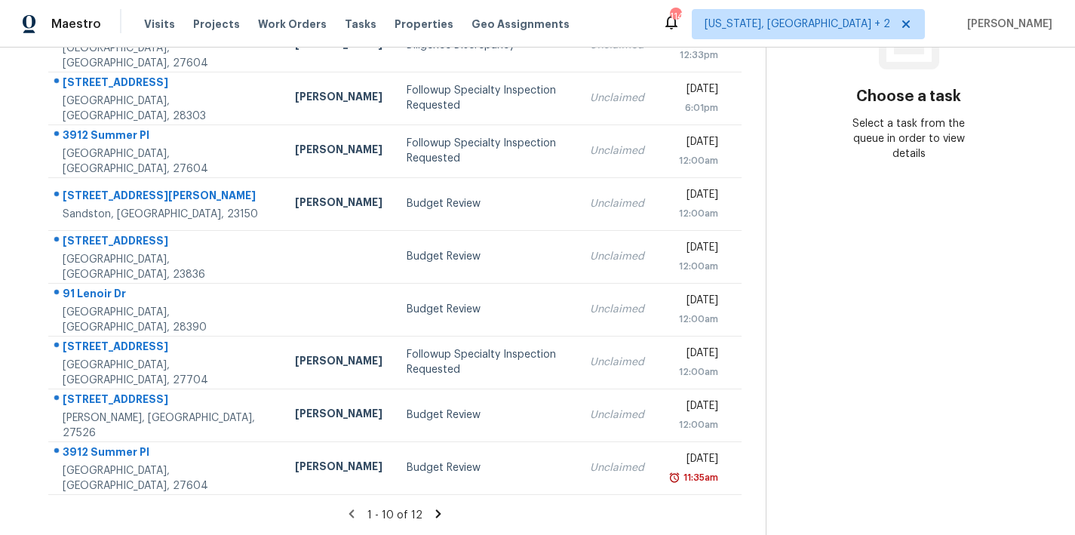
click at [431, 507] on icon at bounding box center [438, 514] width 14 height 14
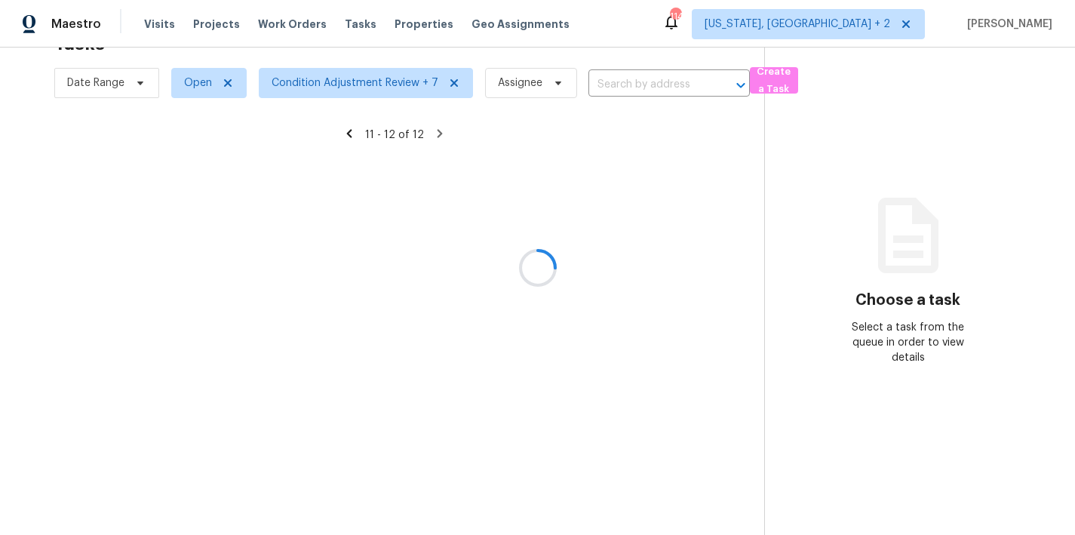
scroll to position [59, 0]
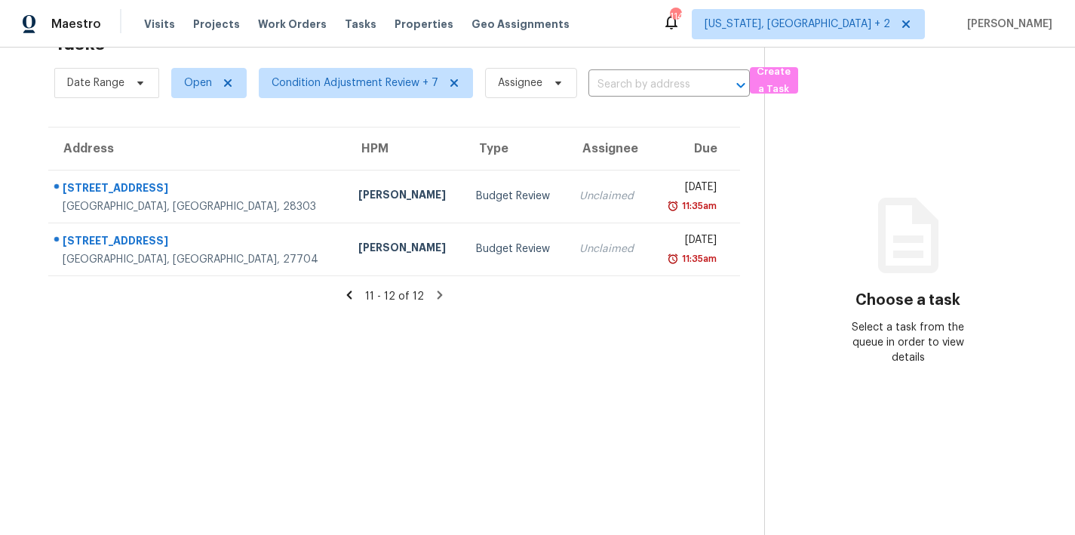
click at [346, 290] on icon at bounding box center [348, 294] width 5 height 8
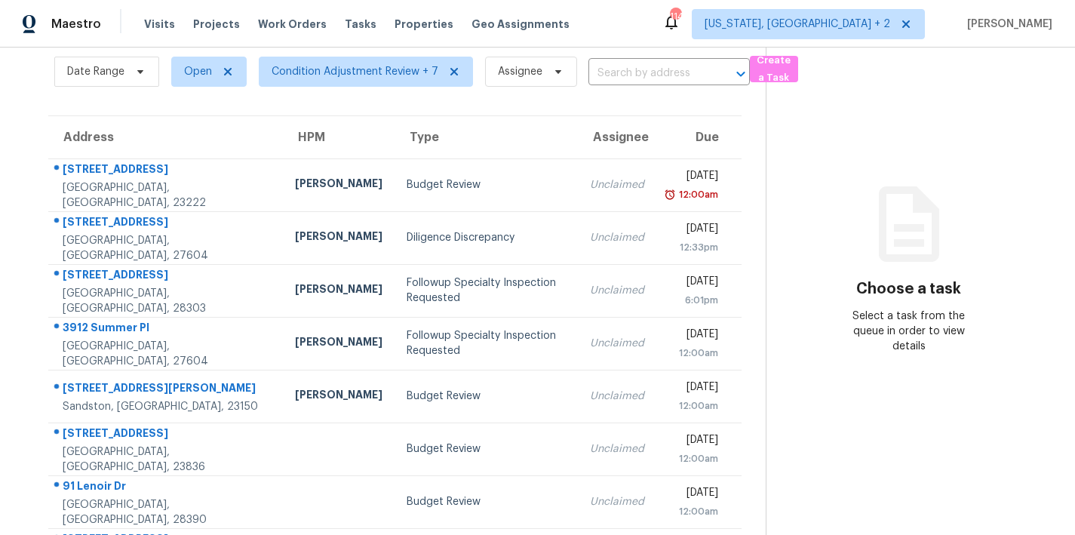
scroll to position [262, 0]
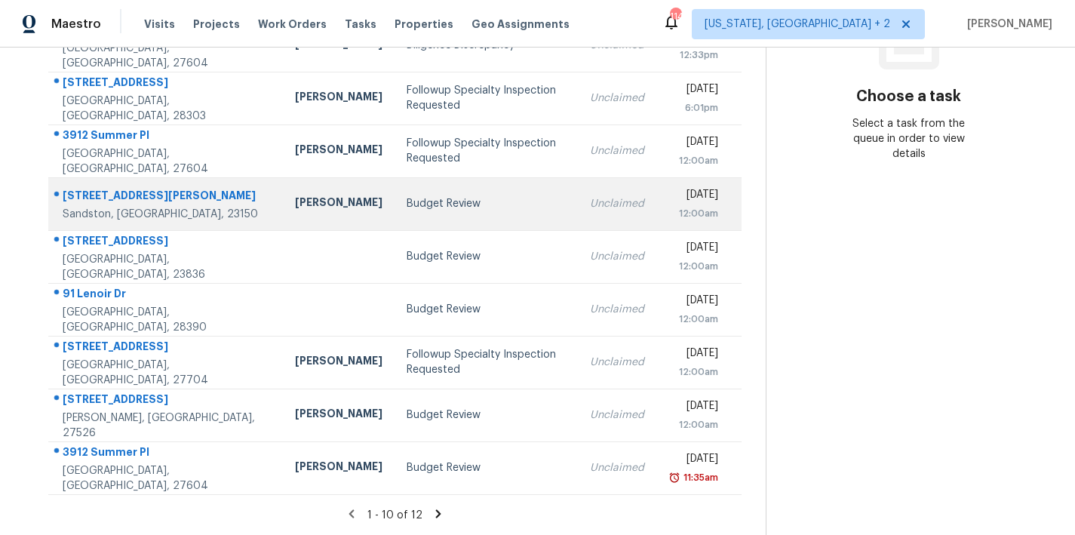
click at [299, 199] on div "[PERSON_NAME]" at bounding box center [338, 204] width 87 height 19
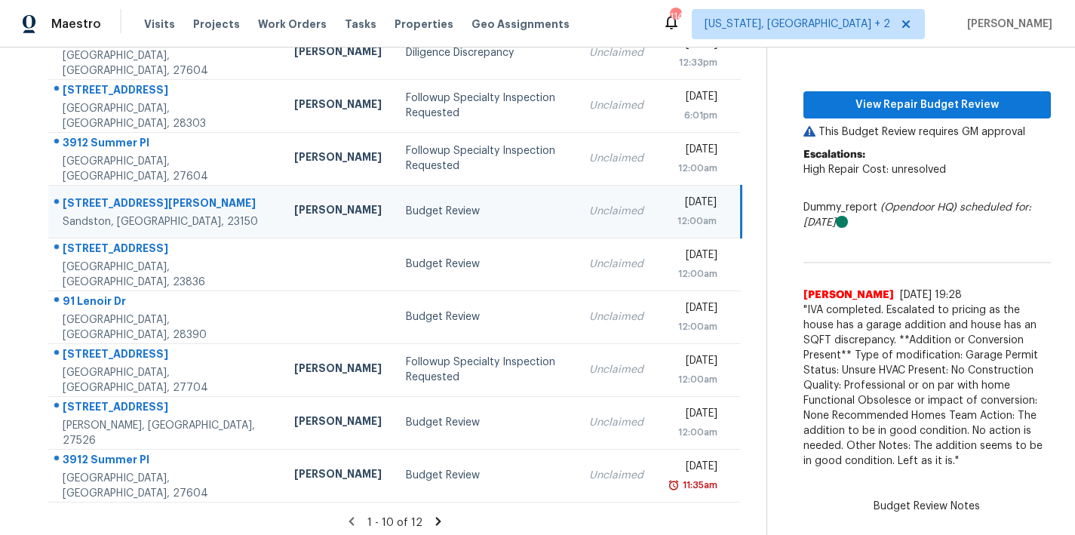
scroll to position [127, 0]
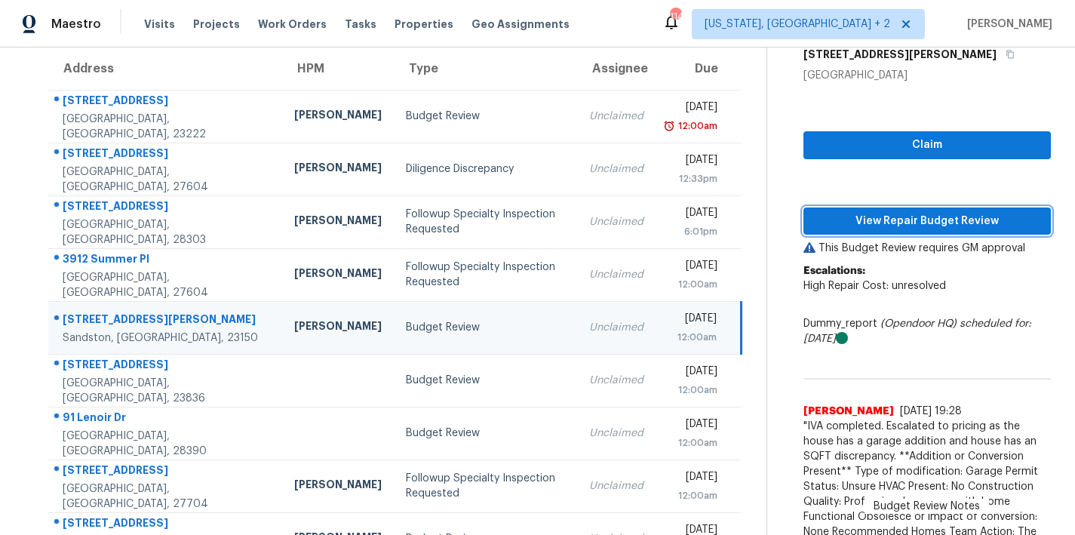
click at [858, 219] on span "View Repair Budget Review" at bounding box center [926, 221] width 223 height 19
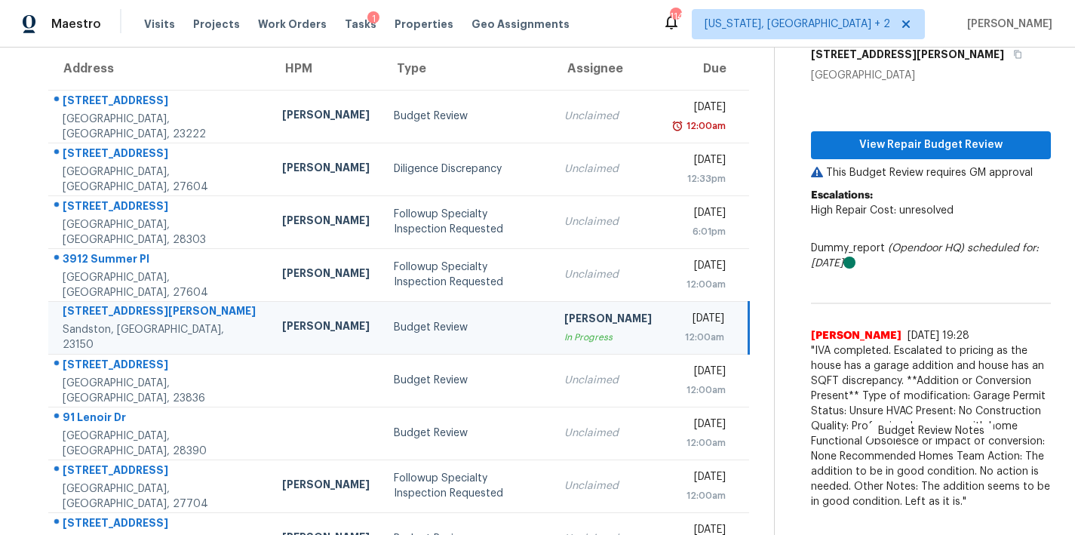
click at [563, 27] on div "Maestro Visits Projects Work Orders Tasks 1 Properties Geo Assignments 114 Wash…" at bounding box center [537, 24] width 1075 height 48
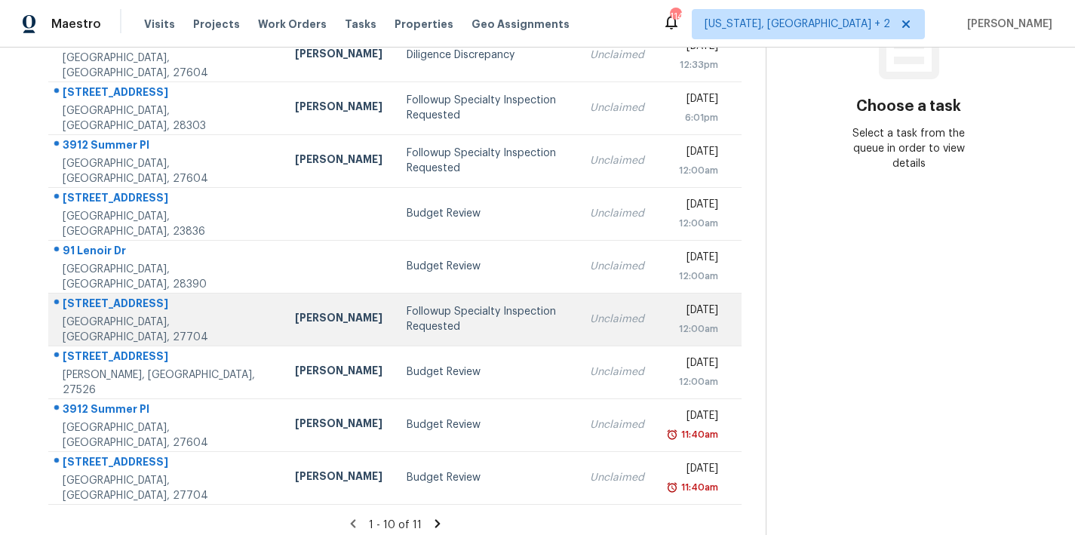
scroll to position [262, 0]
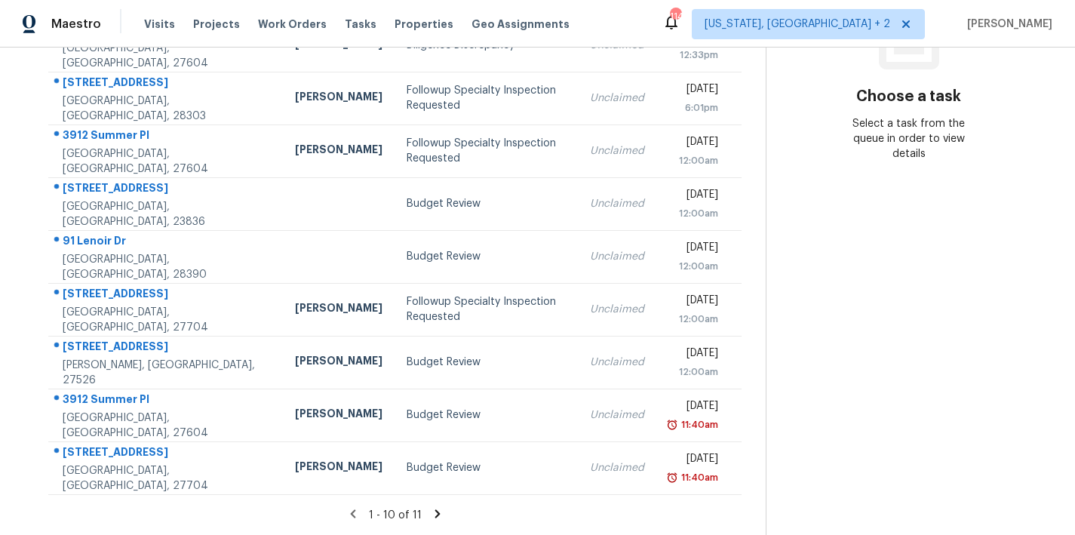
click at [434, 509] on icon at bounding box center [436, 513] width 5 height 8
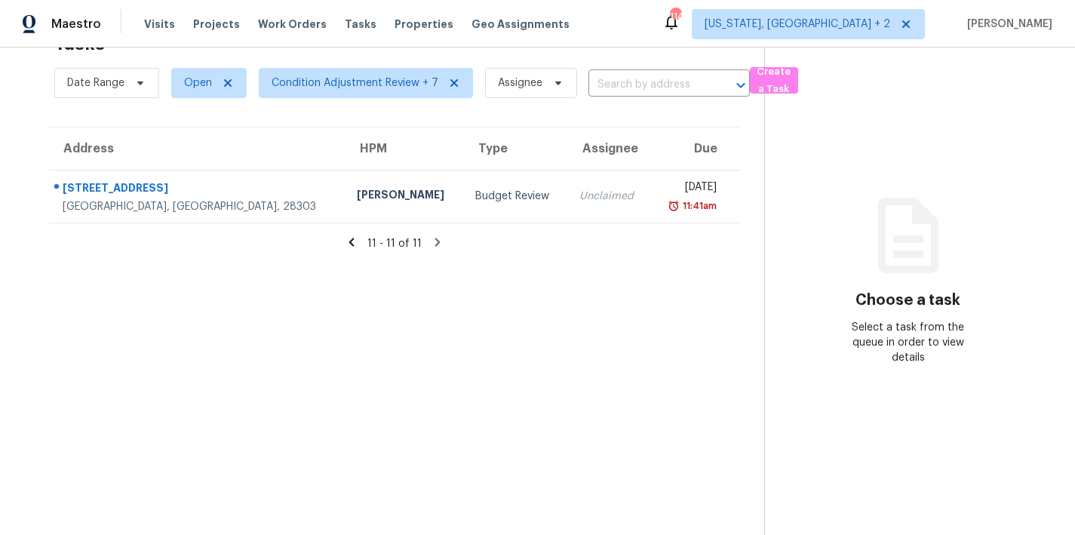
click at [345, 235] on icon at bounding box center [352, 242] width 14 height 14
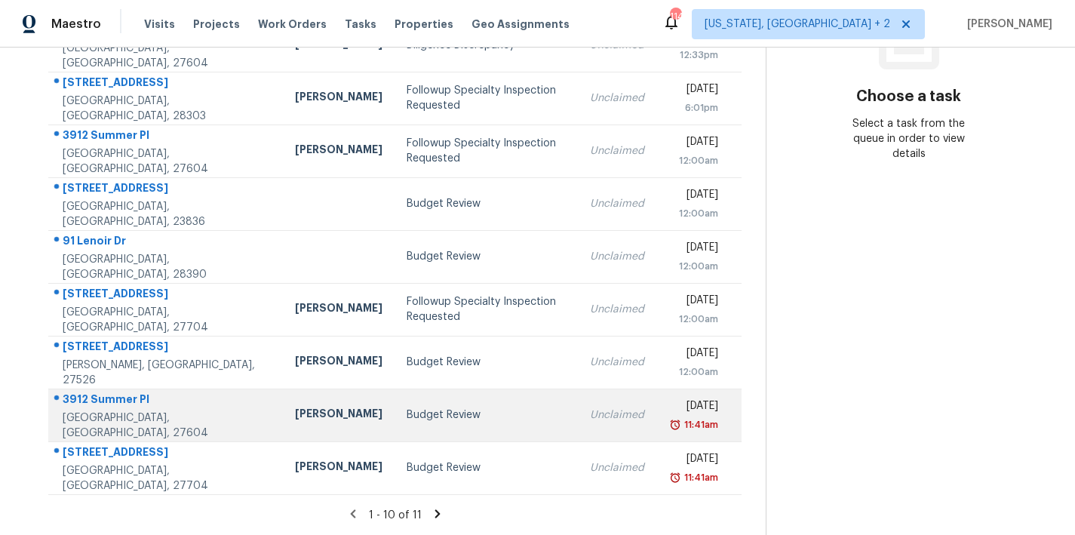
scroll to position [262, 0]
click at [394, 405] on td "Budget Review" at bounding box center [485, 414] width 183 height 53
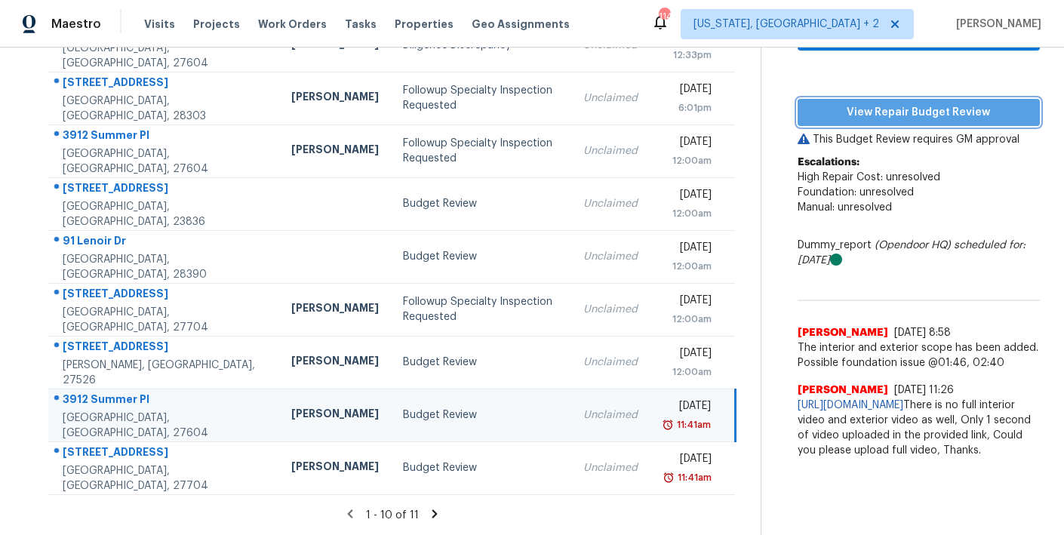
click at [876, 103] on span "View Repair Budget Review" at bounding box center [918, 112] width 218 height 19
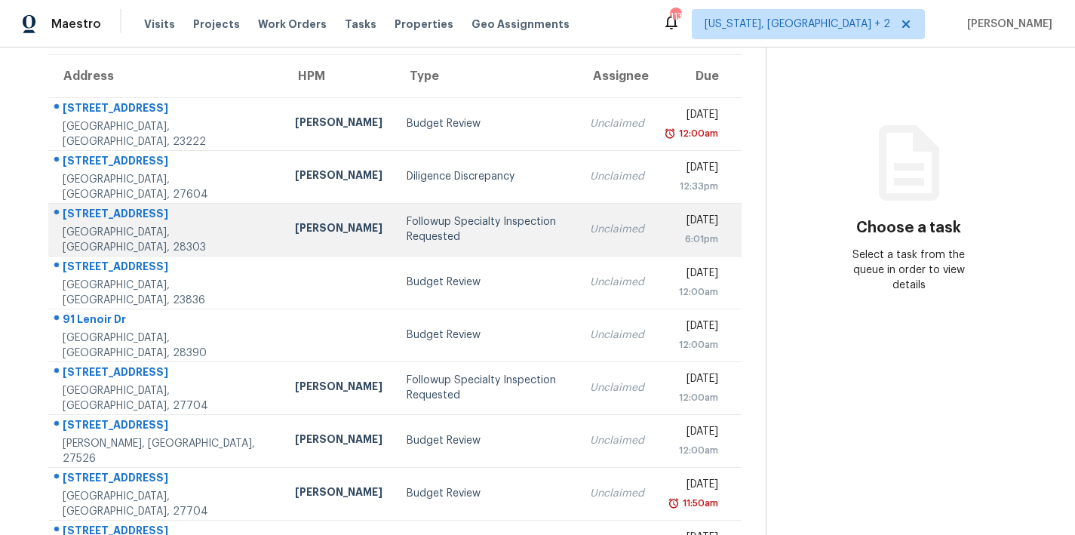
scroll to position [181, 0]
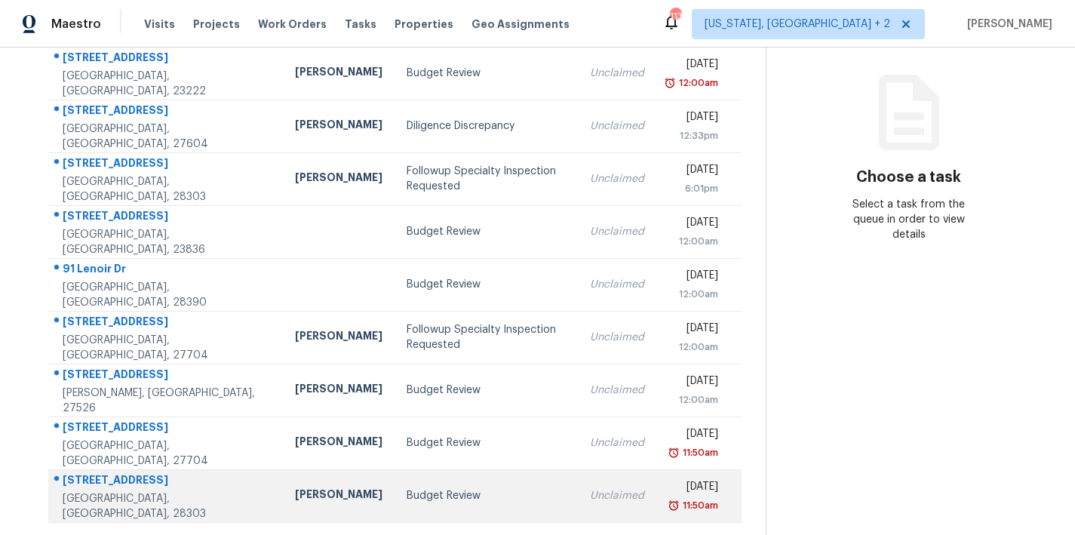
click at [394, 495] on td "Budget Review" at bounding box center [485, 495] width 183 height 53
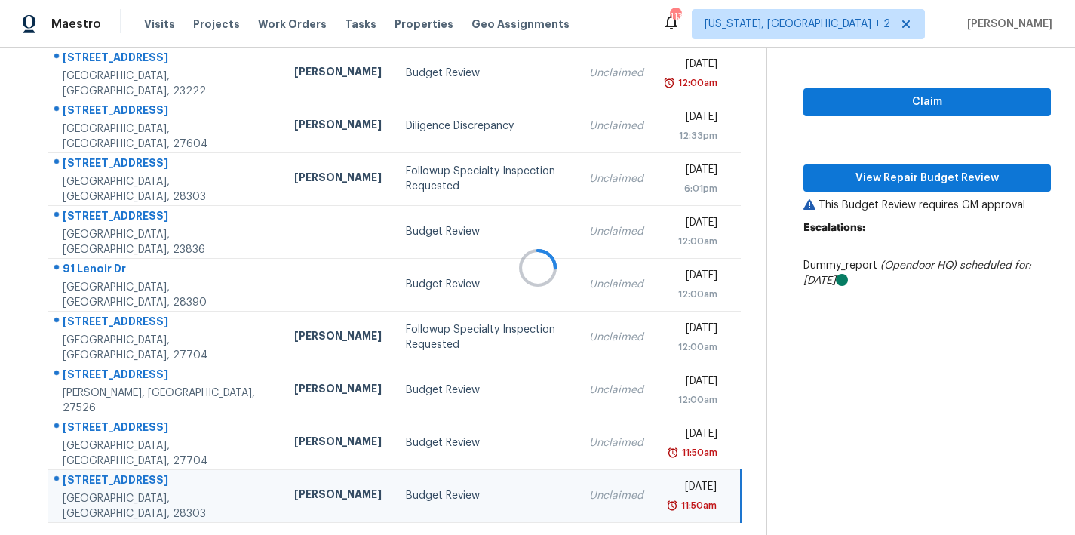
click at [883, 170] on div at bounding box center [537, 267] width 1075 height 535
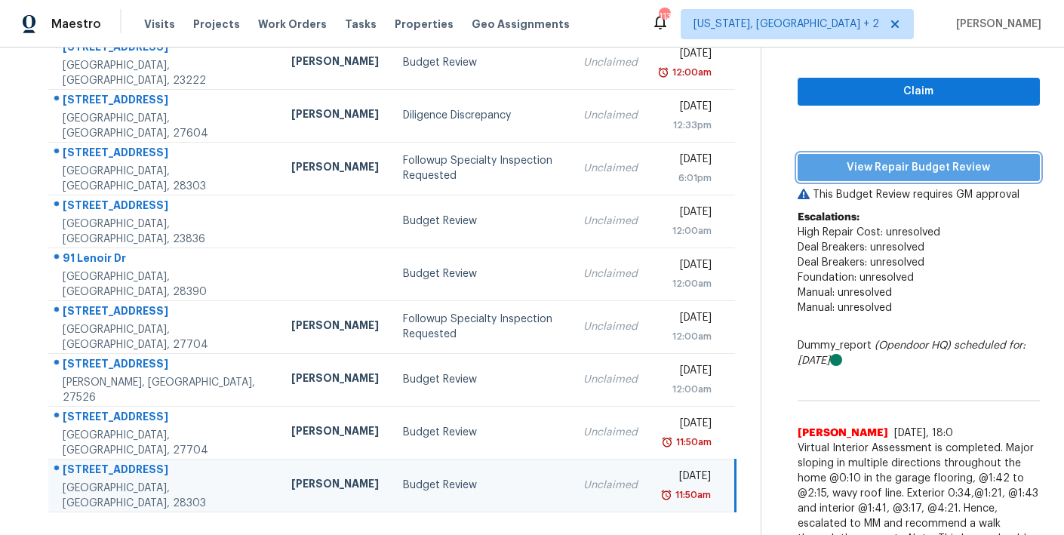
click at [938, 167] on span "View Repair Budget Review" at bounding box center [918, 167] width 218 height 19
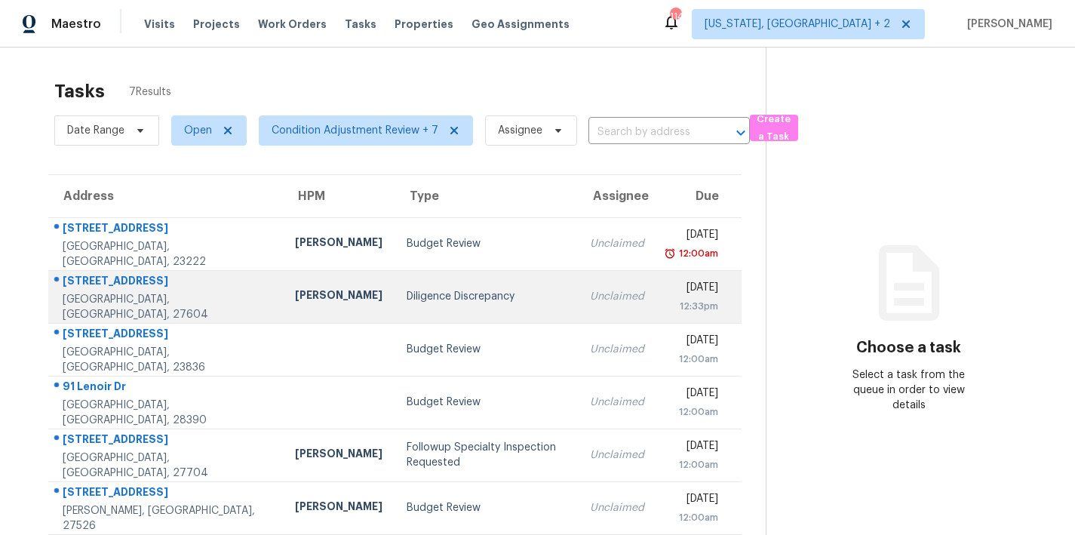
scroll to position [75, 0]
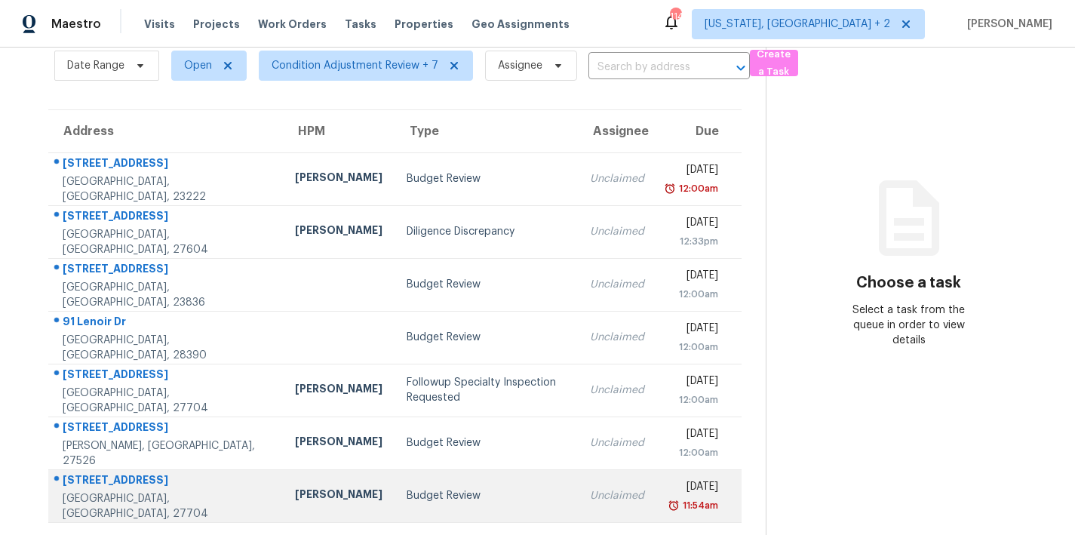
click at [407, 488] on div "Budget Review" at bounding box center [486, 495] width 159 height 15
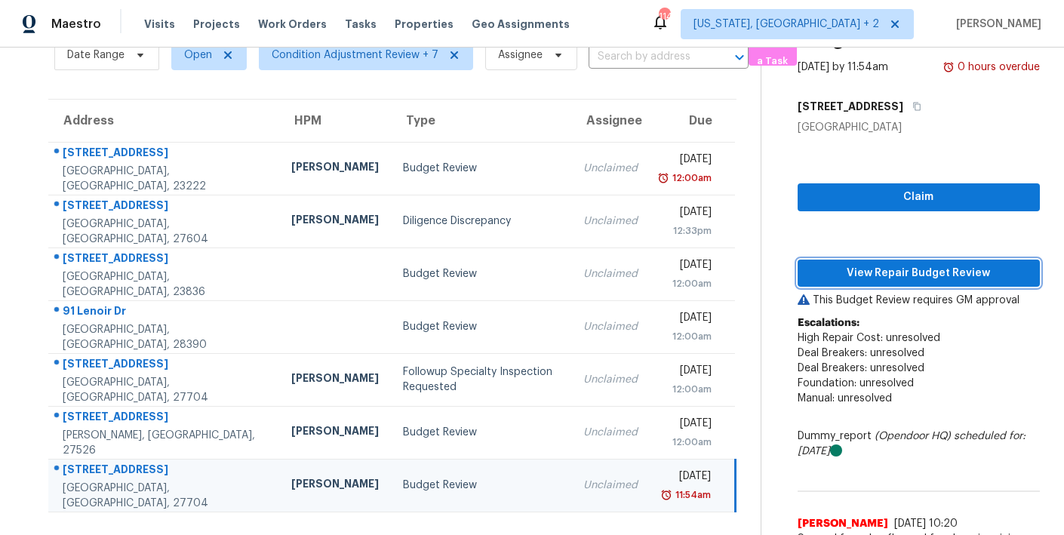
click at [917, 269] on span "View Repair Budget Review" at bounding box center [918, 273] width 218 height 19
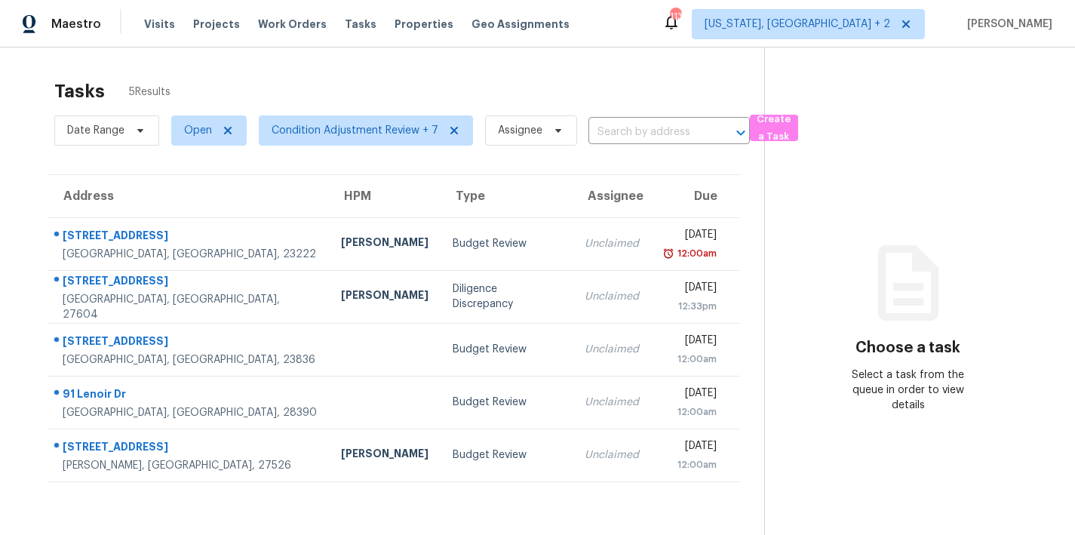
click at [30, 198] on div "Address HPM Type Assignee Due 3606 Carolina Ave Richmond, VA, 23222 Christopher…" at bounding box center [394, 328] width 740 height 308
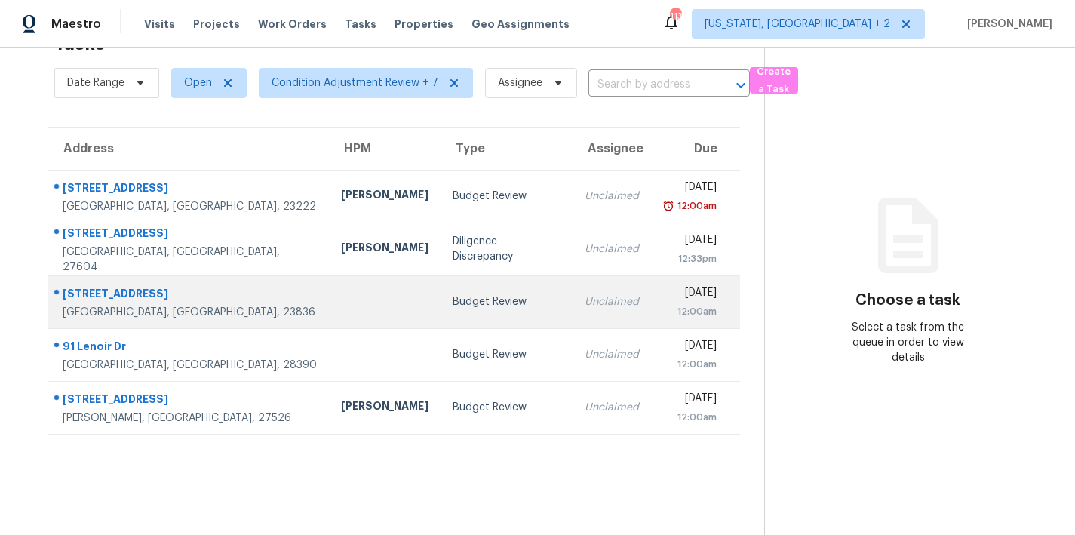
scroll to position [59, 0]
click at [341, 300] on div at bounding box center [384, 302] width 87 height 4
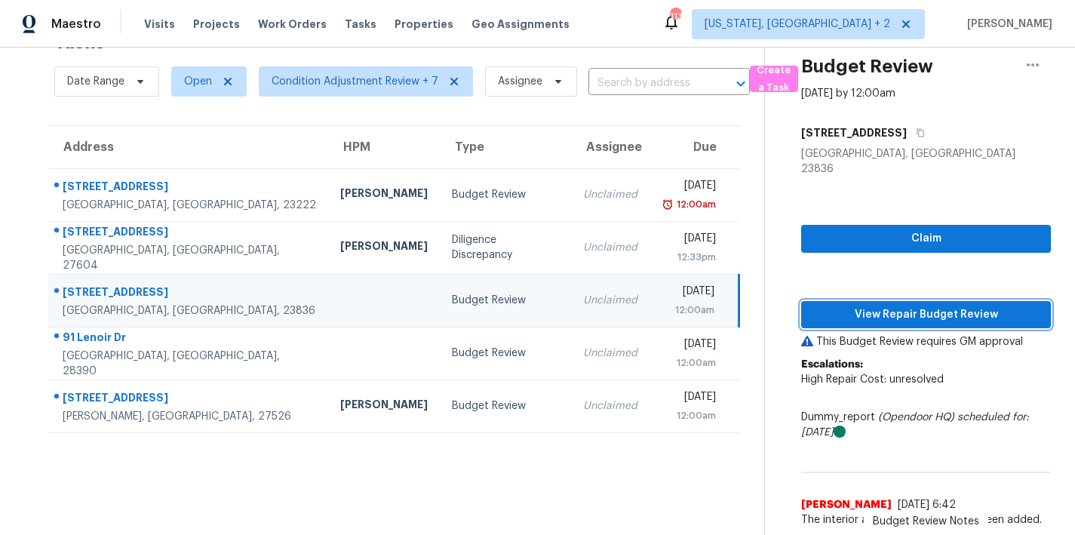
click at [981, 305] on span "View Repair Budget Review" at bounding box center [926, 314] width 226 height 19
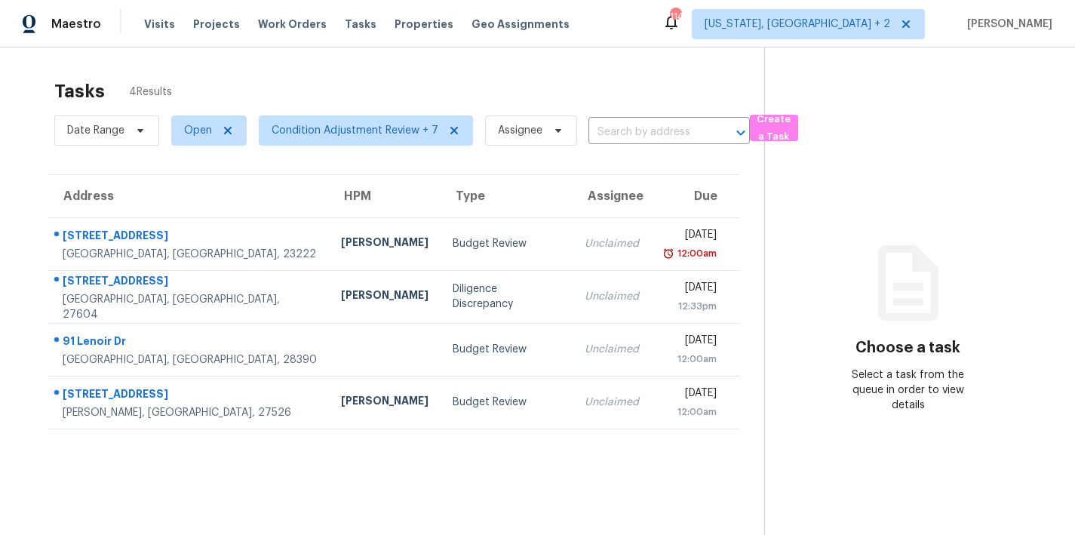
click at [364, 86] on div "Tasks 4 Results" at bounding box center [409, 91] width 710 height 39
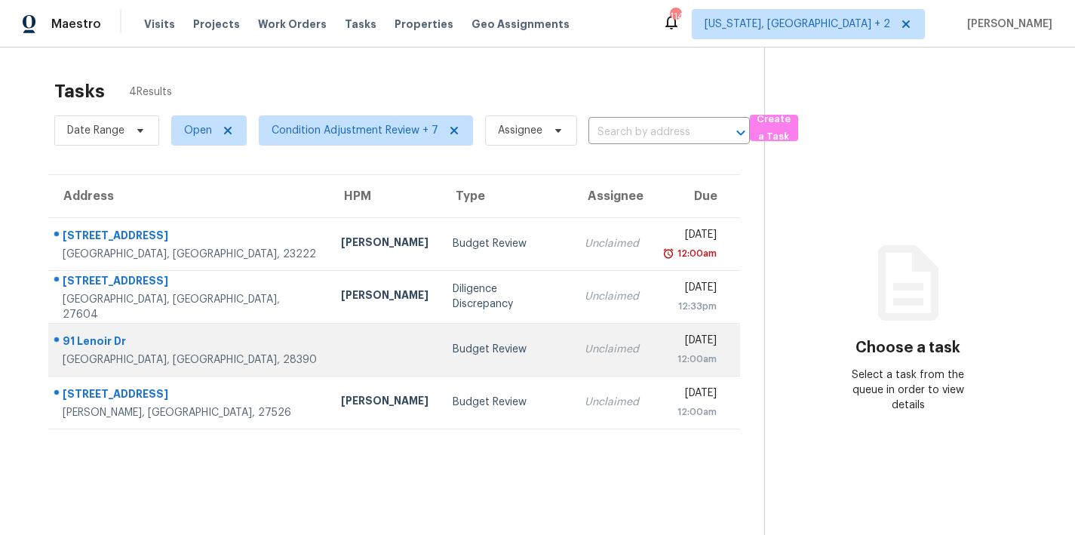
click at [454, 363] on td "Budget Review" at bounding box center [506, 349] width 131 height 53
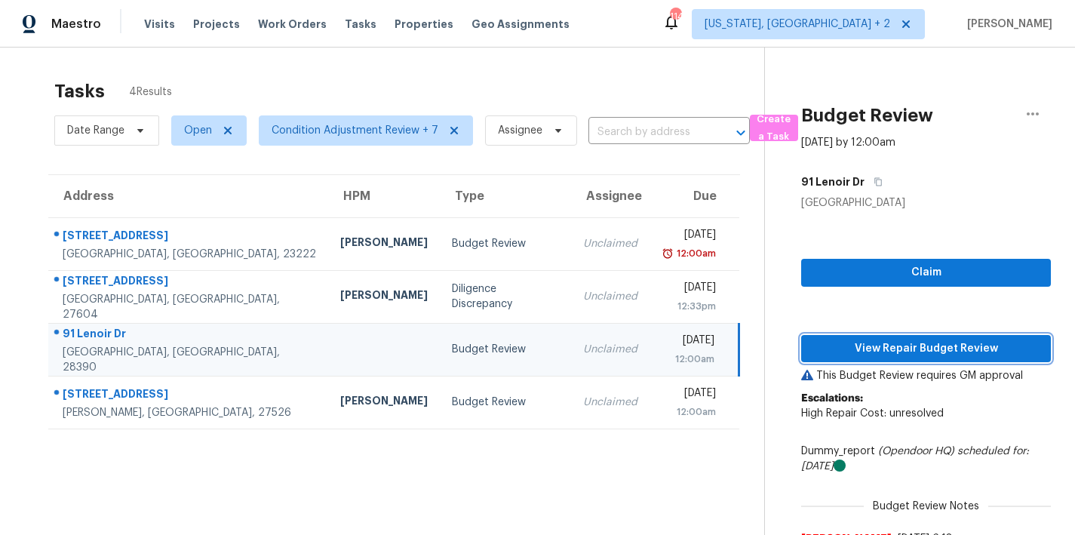
click at [888, 345] on span "View Repair Budget Review" at bounding box center [926, 348] width 226 height 19
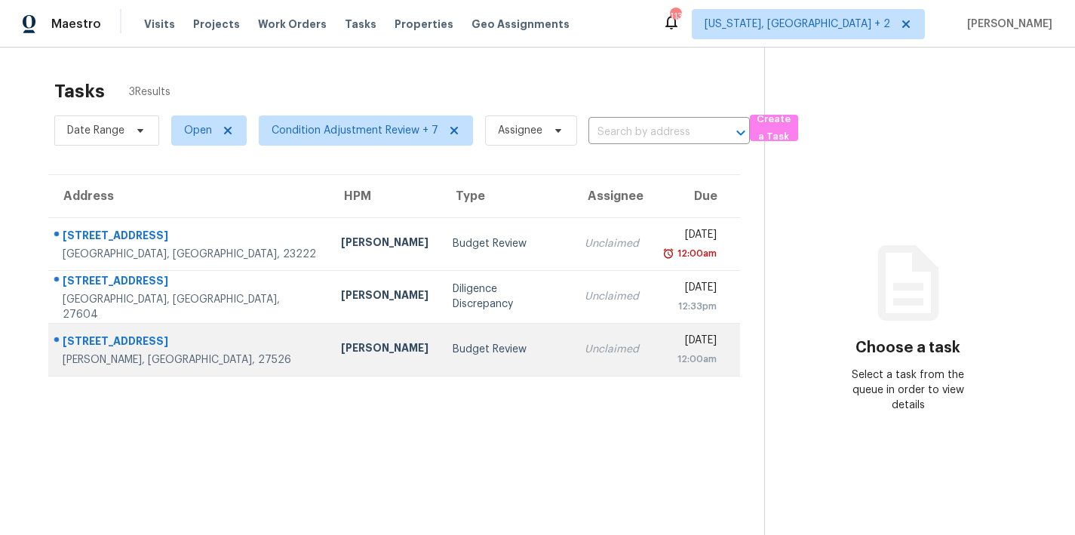
click at [350, 349] on td "[PERSON_NAME]" at bounding box center [385, 349] width 112 height 53
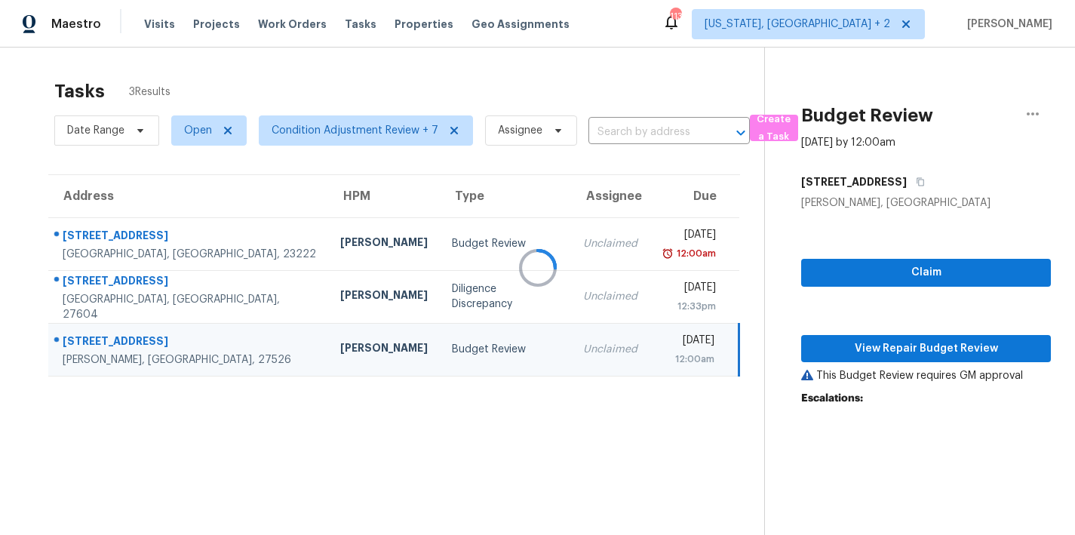
click at [909, 350] on div at bounding box center [537, 267] width 1075 height 535
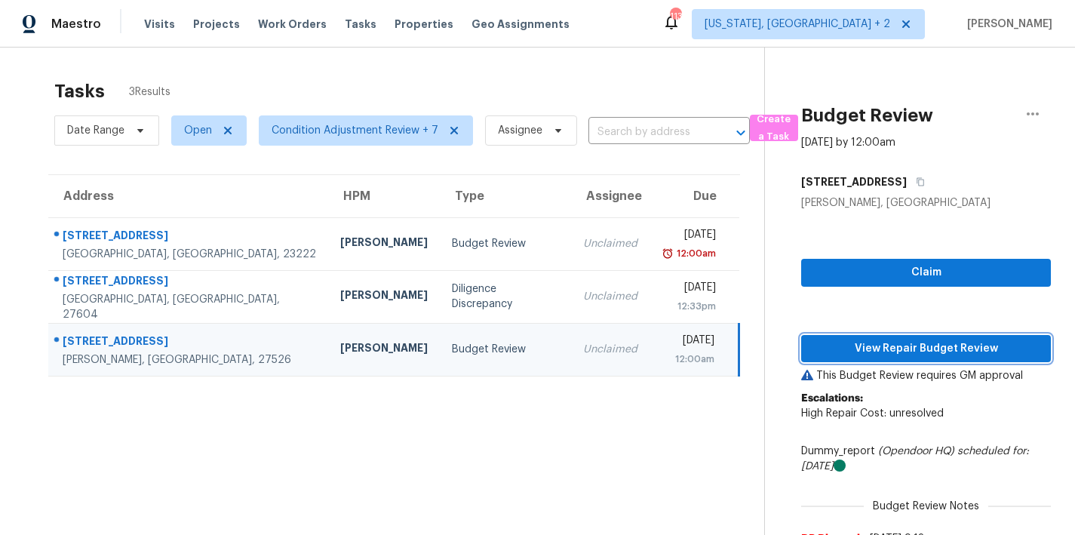
click at [901, 359] on button "View Repair Budget Review" at bounding box center [926, 349] width 250 height 28
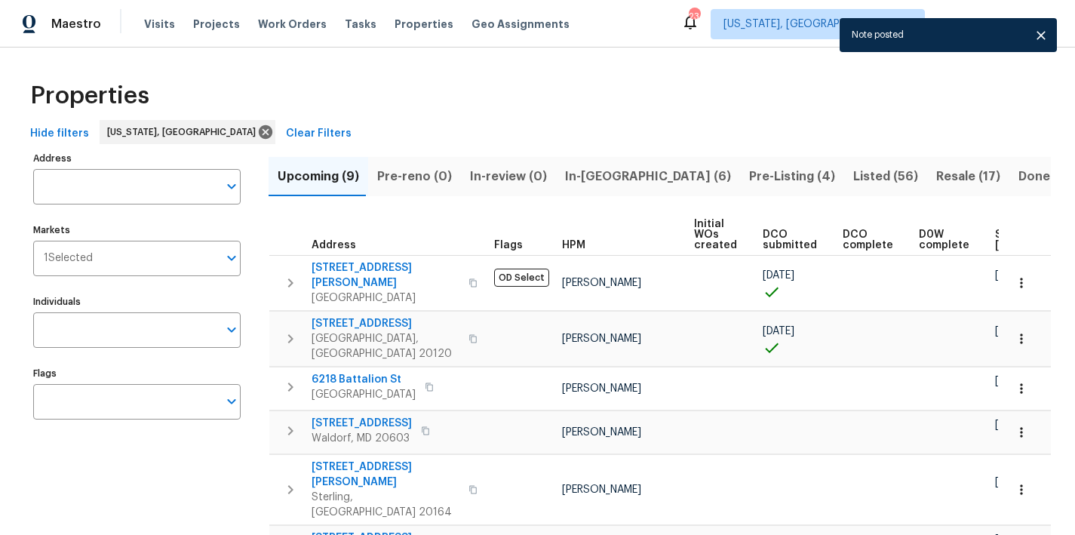
scroll to position [0, 221]
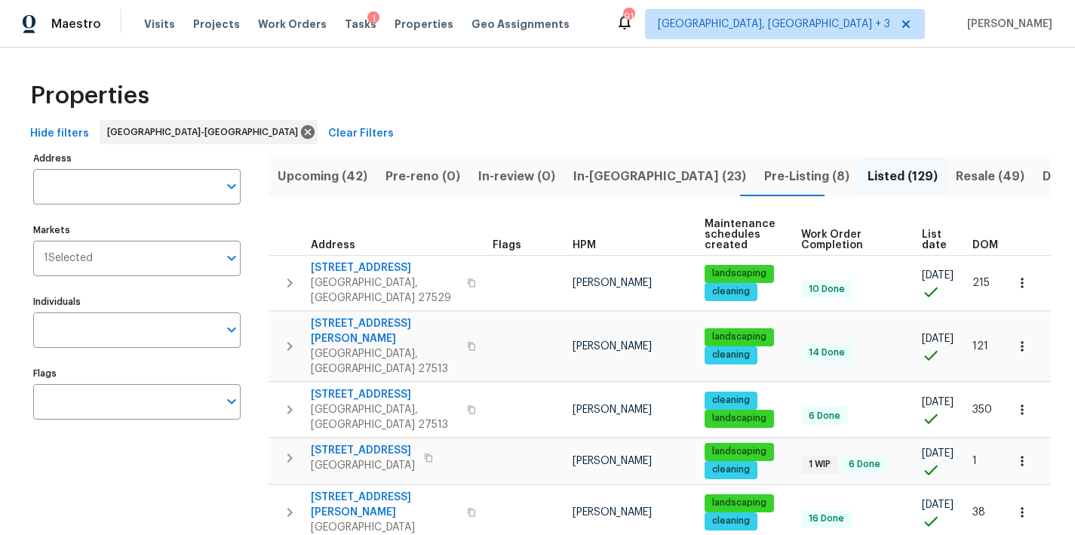
click at [507, 102] on div "Properties" at bounding box center [537, 96] width 1027 height 48
click at [121, 186] on input "Address" at bounding box center [125, 186] width 185 height 35
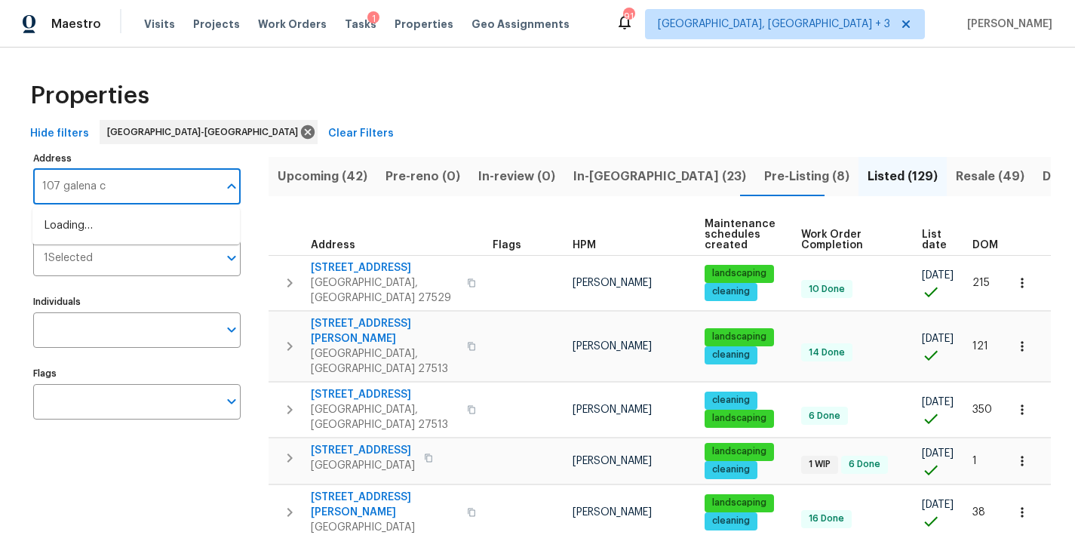
type input "[STREET_ADDRESS]"
click at [100, 221] on li "[STREET_ADDRESS]" at bounding box center [135, 225] width 207 height 25
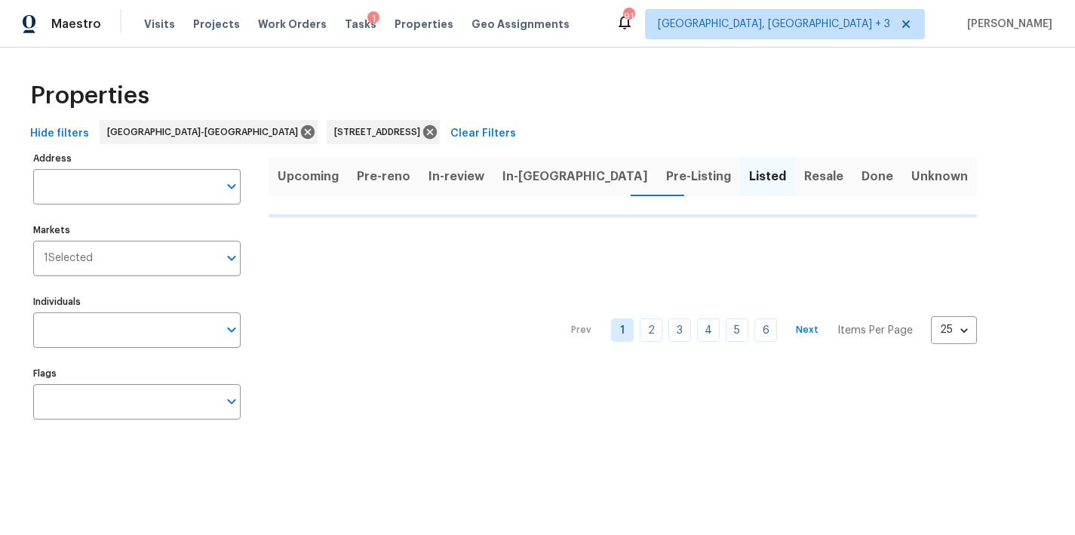
type input "[STREET_ADDRESS]"
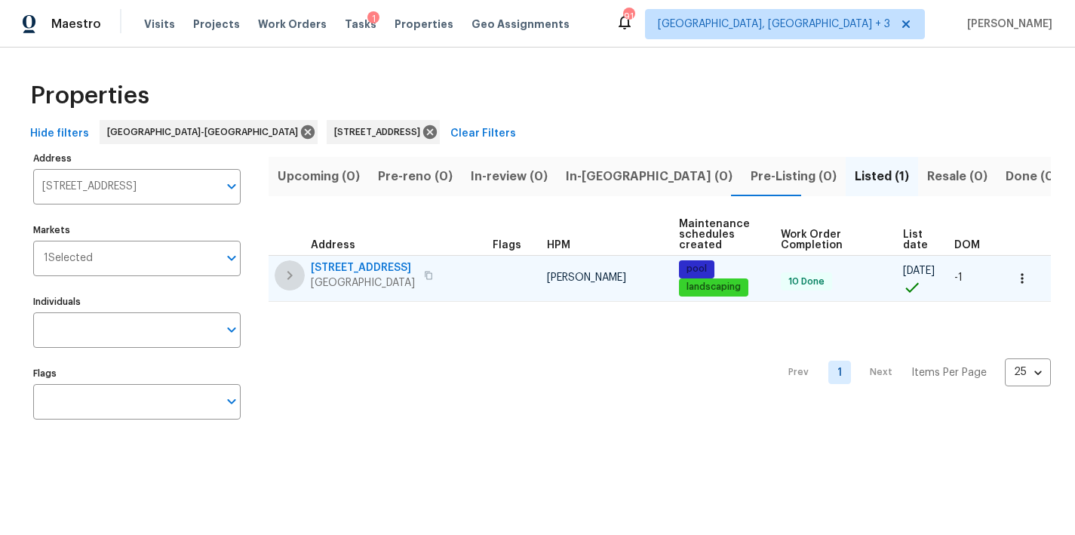
click at [281, 273] on icon "button" at bounding box center [290, 275] width 18 height 18
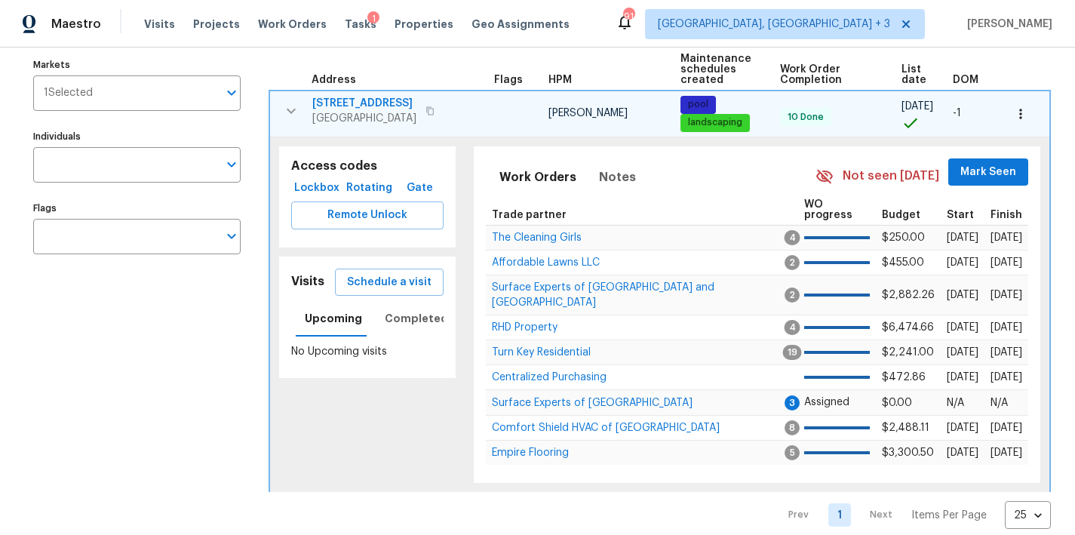
scroll to position [166, 0]
click at [292, 285] on h5 "Visits" at bounding box center [307, 281] width 33 height 16
click at [301, 278] on h5 "Visits" at bounding box center [307, 281] width 33 height 16
click at [392, 276] on span "Schedule a visit" at bounding box center [389, 281] width 84 height 19
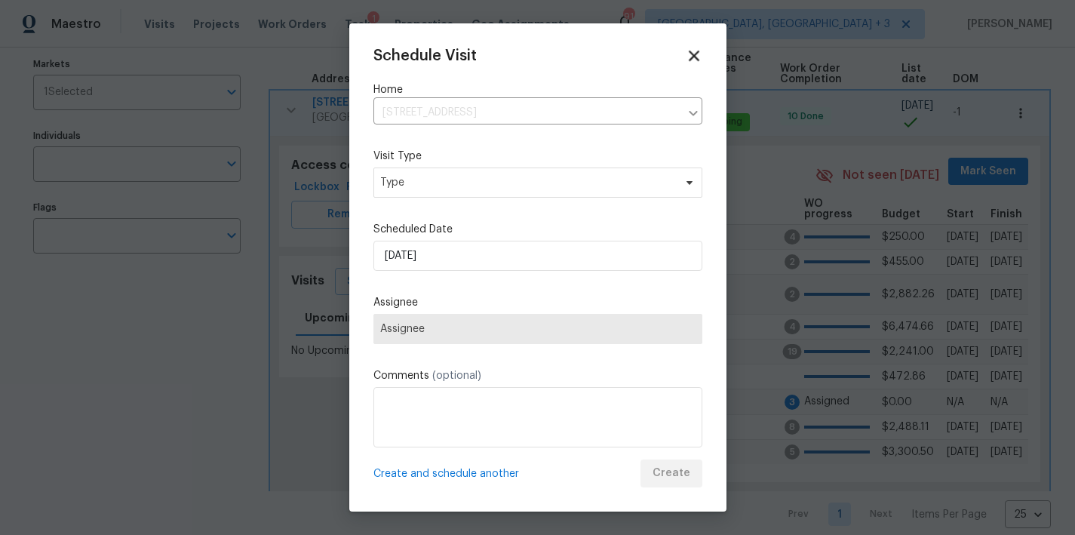
click at [685, 57] on icon at bounding box center [693, 56] width 17 height 17
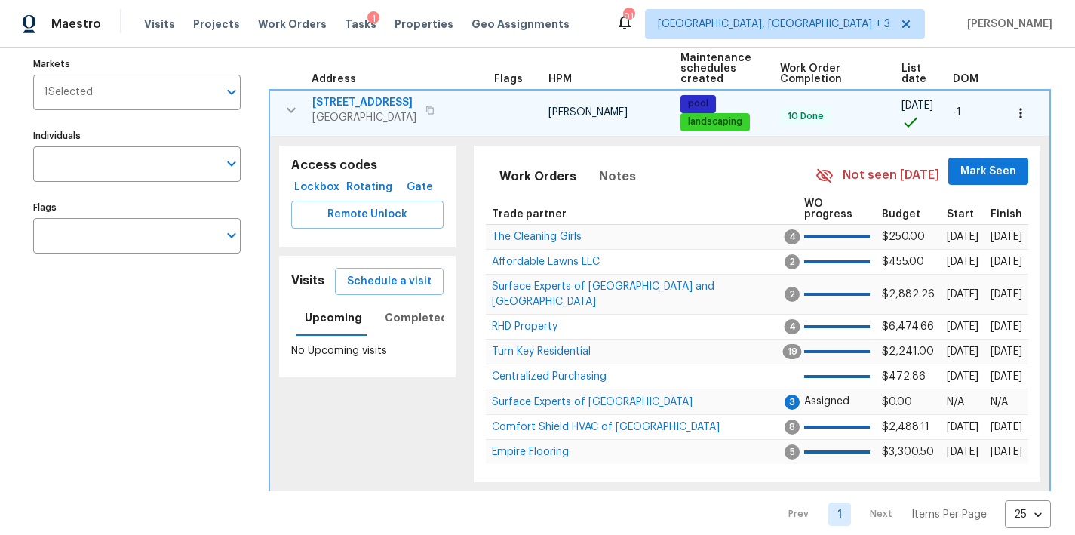
click at [313, 287] on h5 "Visits" at bounding box center [307, 281] width 33 height 16
click at [311, 278] on h5 "Visits" at bounding box center [307, 281] width 33 height 16
click at [412, 318] on span "Completed" at bounding box center [416, 318] width 63 height 19
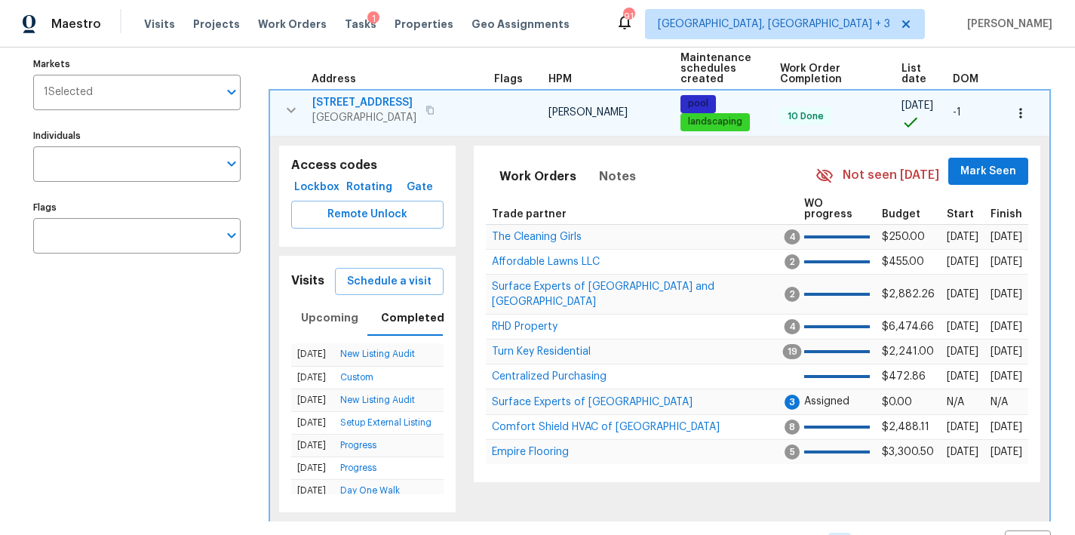
click at [287, 115] on icon "button" at bounding box center [291, 110] width 18 height 18
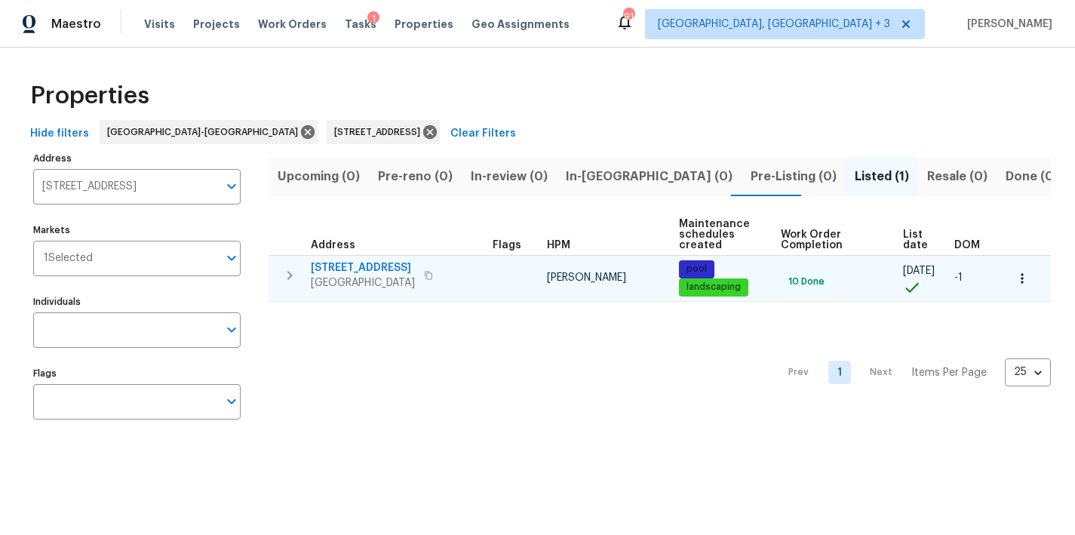
scroll to position [0, 0]
click at [423, 134] on icon at bounding box center [430, 132] width 14 height 14
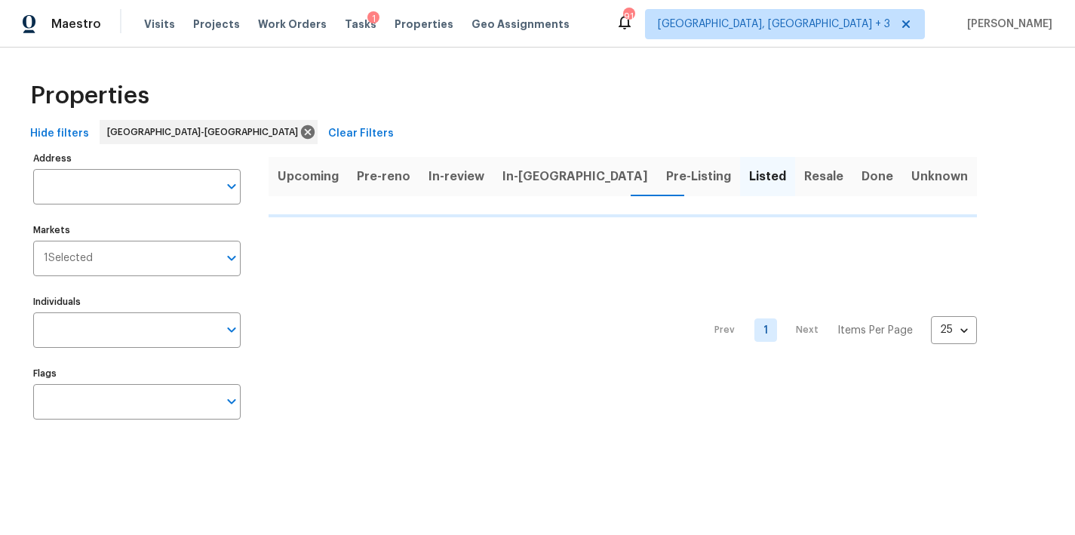
click at [612, 35] on div "Maestro Visits Projects Work Orders Tasks 1 Properties Geo Assignments 91 Green…" at bounding box center [537, 24] width 1075 height 48
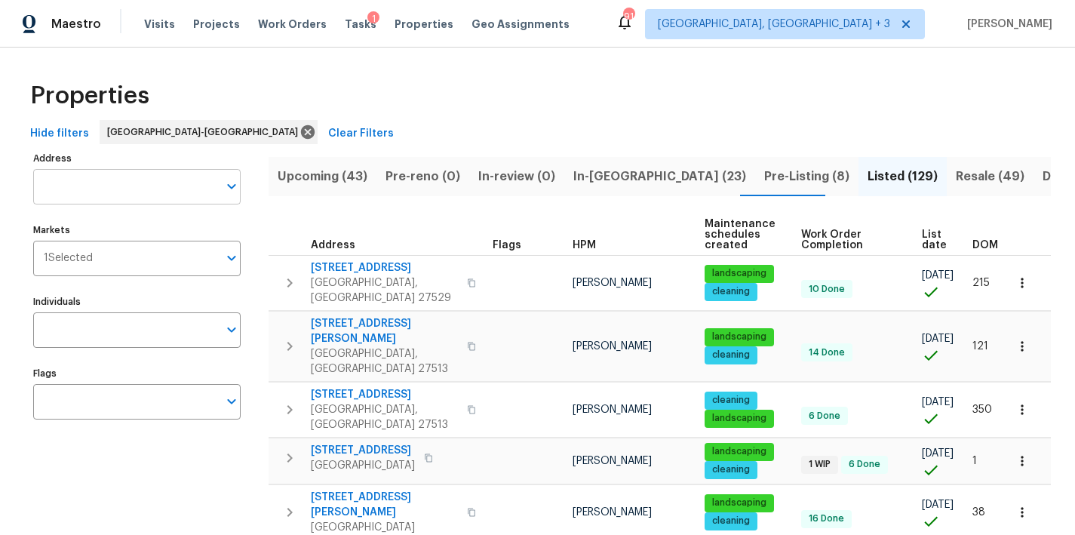
click at [79, 181] on input "Address" at bounding box center [125, 186] width 185 height 35
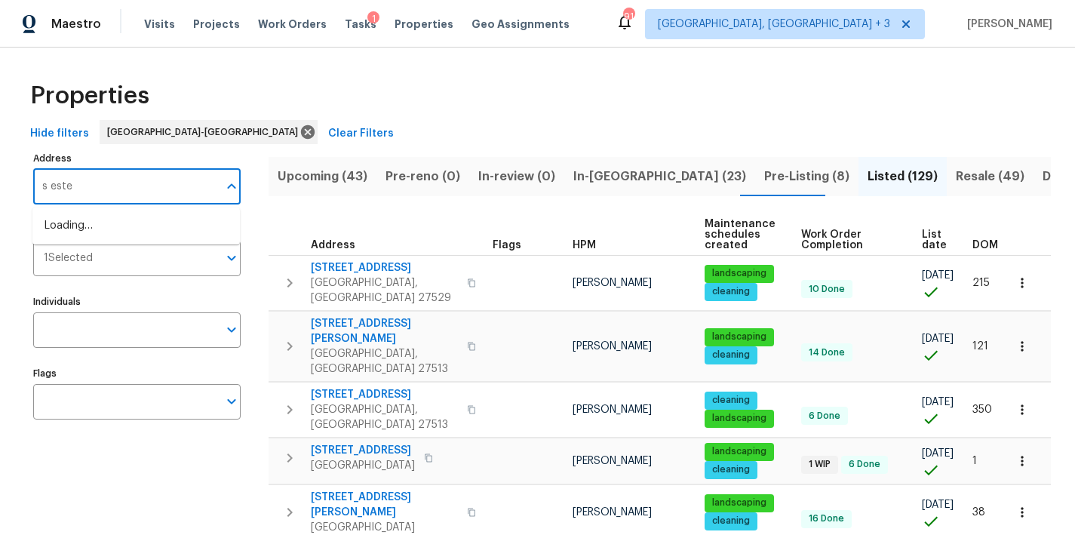
type input "s estes"
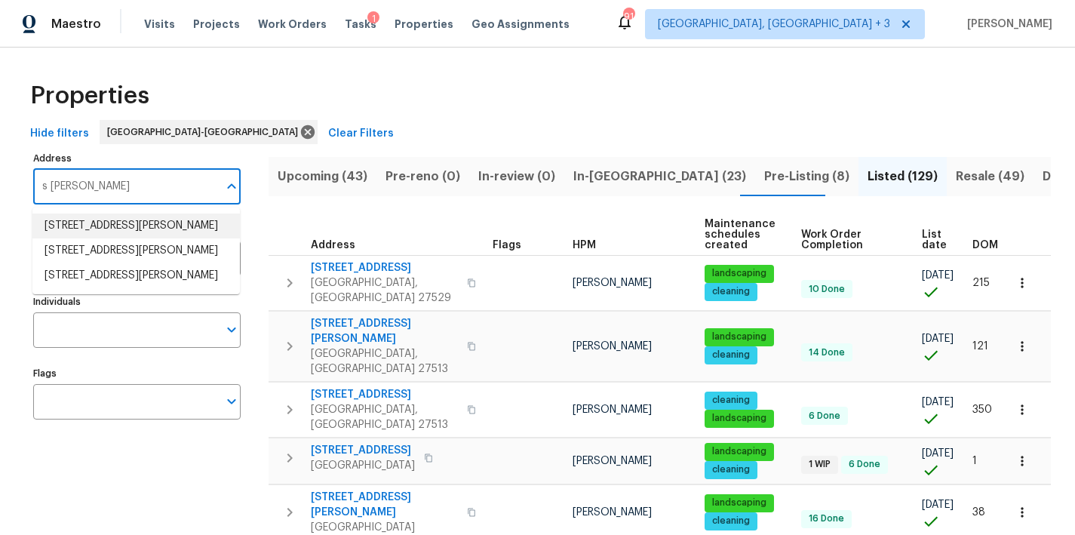
click at [146, 231] on li "130 S Estes Dr Apt B7 Chapel Hill NC 27514" at bounding box center [135, 225] width 207 height 25
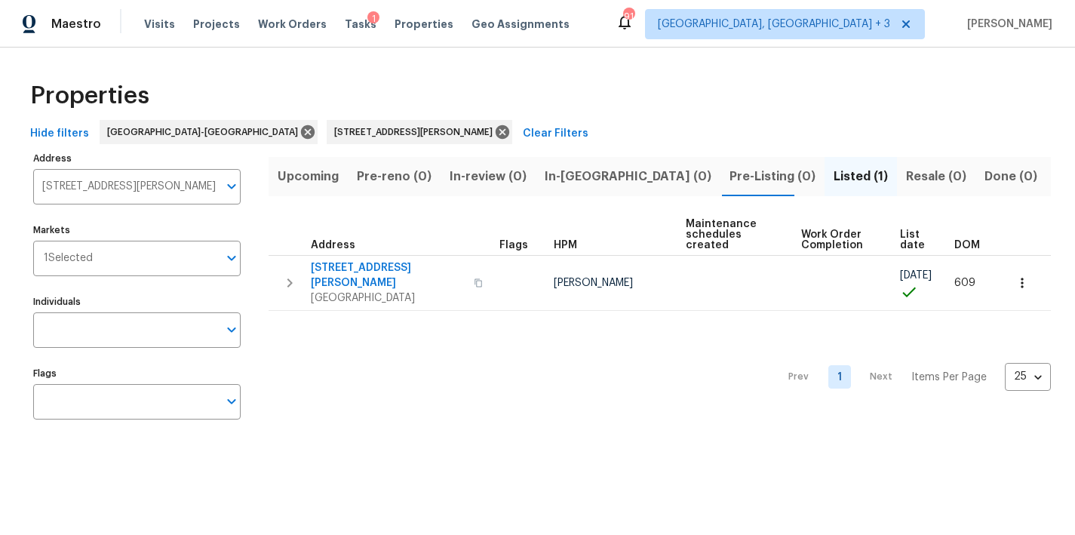
click at [725, 74] on div "Properties" at bounding box center [537, 96] width 1027 height 48
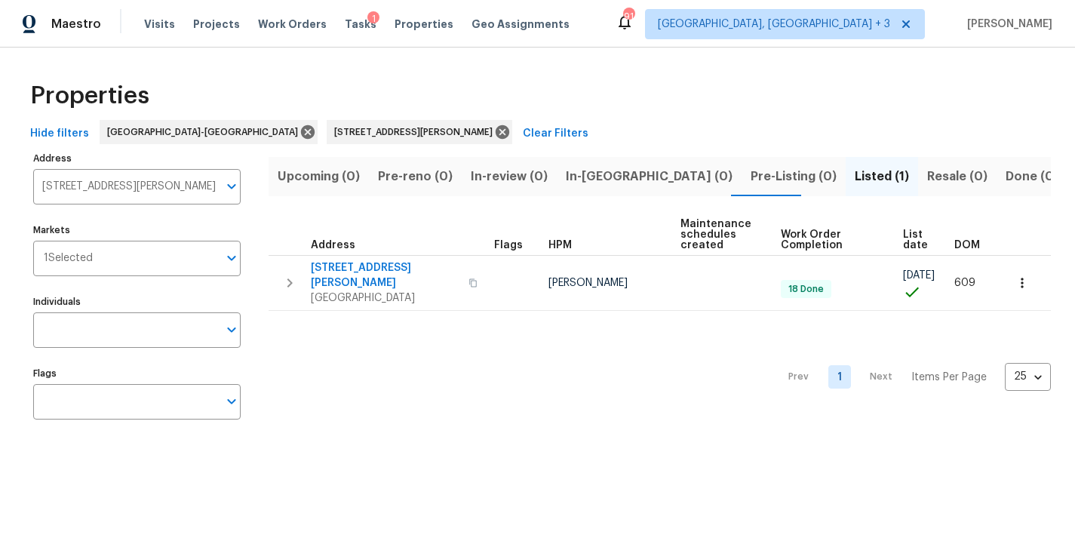
click at [594, 128] on div "Hide filters Raleigh-Durham 130 S Estes Dr Apt B7 Chapel Hill NC 27514 Clear Fi…" at bounding box center [537, 134] width 1027 height 28
click at [605, 26] on div "Maestro Visits Projects Work Orders Tasks 1 Properties Geo Assignments 91 Green…" at bounding box center [537, 24] width 1075 height 48
click at [88, 39] on div "Maestro Visits Projects Work Orders Tasks 1 Properties Geo Assignments 91 Green…" at bounding box center [537, 24] width 1075 height 48
click at [603, 100] on div "Properties" at bounding box center [537, 96] width 1027 height 48
click at [643, 26] on div "Maestro Visits Projects Work Orders Tasks 1 Properties Geo Assignments 91 Green…" at bounding box center [537, 24] width 1075 height 48
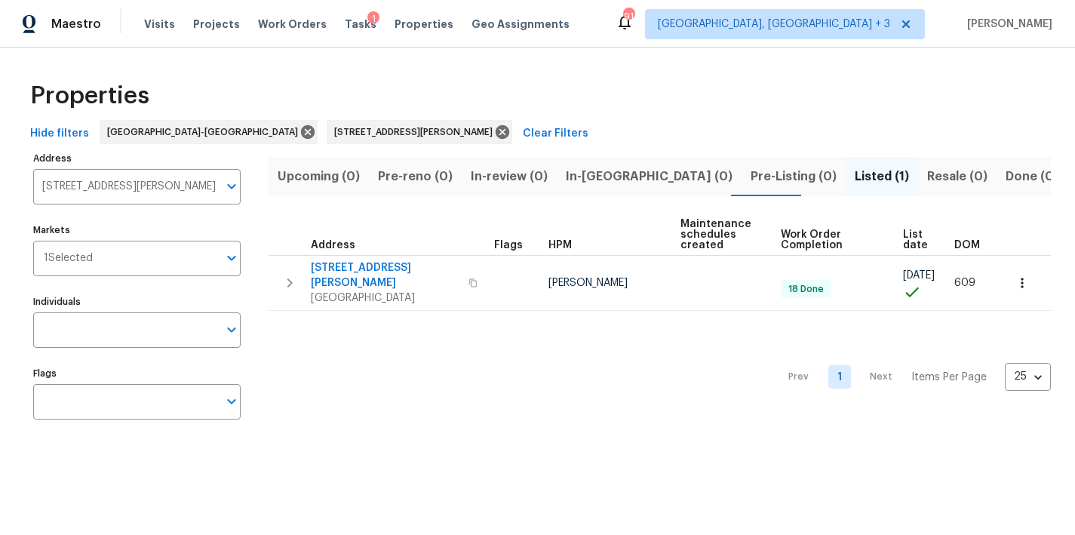
click at [235, 90] on div "Properties" at bounding box center [537, 96] width 1027 height 48
click at [686, 12] on div "Maestro Visits Projects Work Orders Tasks 1 Properties Geo Assignments 91 Green…" at bounding box center [537, 24] width 1075 height 48
click at [704, 39] on div "Maestro Visits Projects Work Orders Tasks 1 Properties Geo Assignments 91 Green…" at bounding box center [537, 24] width 1075 height 48
click at [649, 27] on div "Maestro Visits Projects Work Orders Tasks 1 Properties Geo Assignments 91 Green…" at bounding box center [537, 24] width 1075 height 48
click at [683, 48] on div "Properties Hide filters Raleigh-Durham 130 S Estes Dr Apt B7 Chapel Hill NC 275…" at bounding box center [537, 253] width 1075 height 411
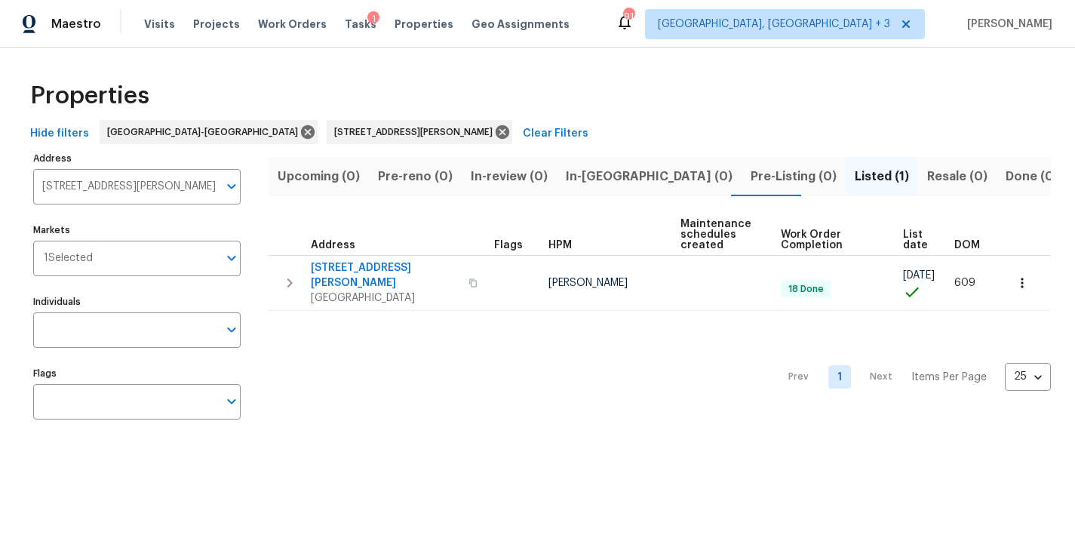
click at [688, 87] on div "Properties" at bounding box center [537, 96] width 1027 height 48
click at [682, 38] on div "Maestro Visits Projects Work Orders Tasks 1 Properties Geo Assignments 91 Green…" at bounding box center [537, 24] width 1075 height 48
click at [539, 102] on div "Properties" at bounding box center [537, 96] width 1027 height 48
click at [653, 38] on div "Maestro Visits Projects Work Orders Tasks 1 Properties Geo Assignments 91 Green…" at bounding box center [537, 24] width 1075 height 48
click at [559, 129] on div "Hide filters Raleigh-Durham 130 S Estes Dr Apt B7 Chapel Hill NC 27514 Clear Fi…" at bounding box center [537, 134] width 1027 height 28
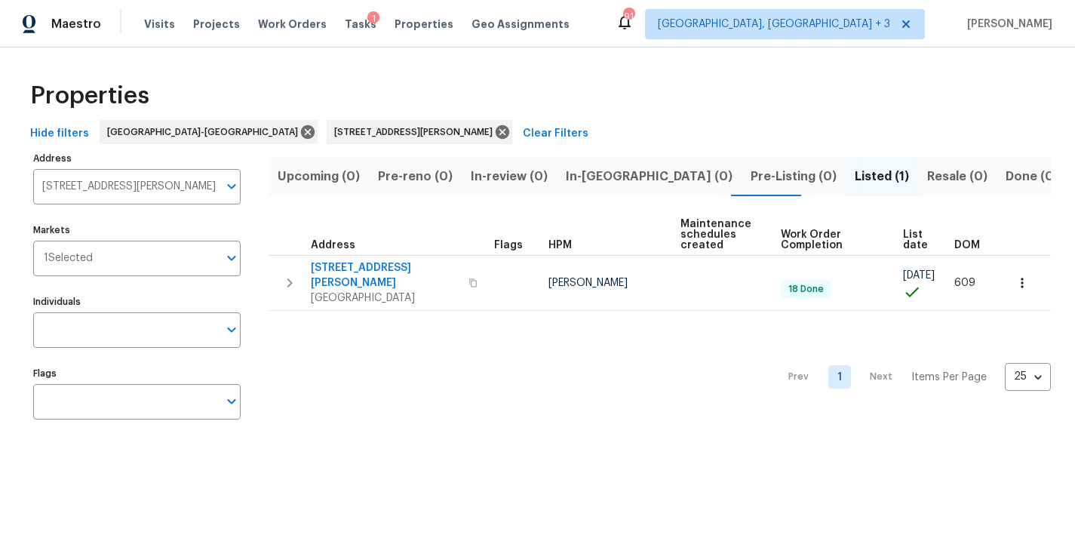
click at [607, 25] on div "Maestro Visits Projects Work Orders Tasks 1 Properties Geo Assignments 91 Green…" at bounding box center [537, 24] width 1075 height 48
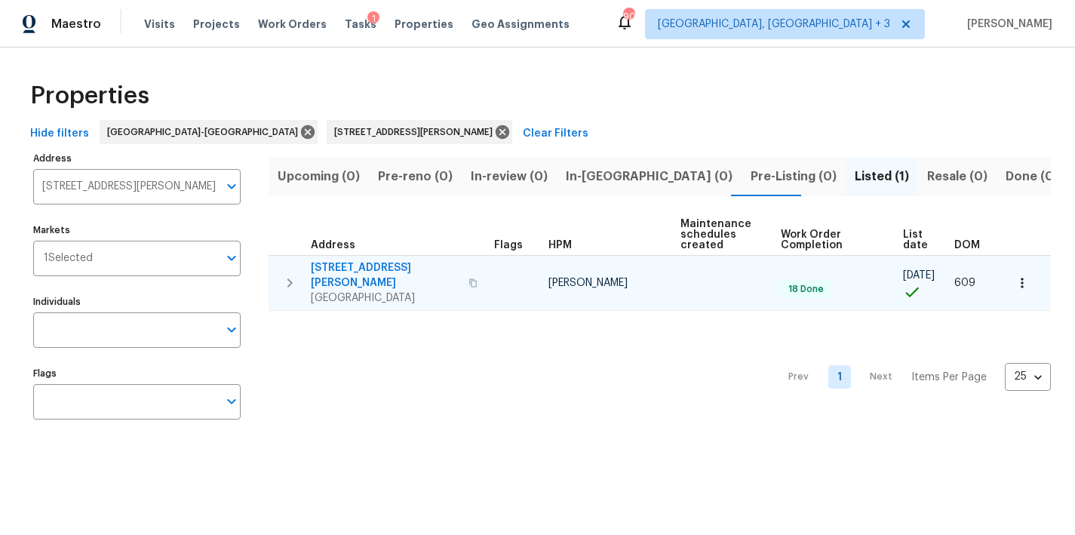
click at [1015, 278] on icon "button" at bounding box center [1022, 282] width 15 height 15
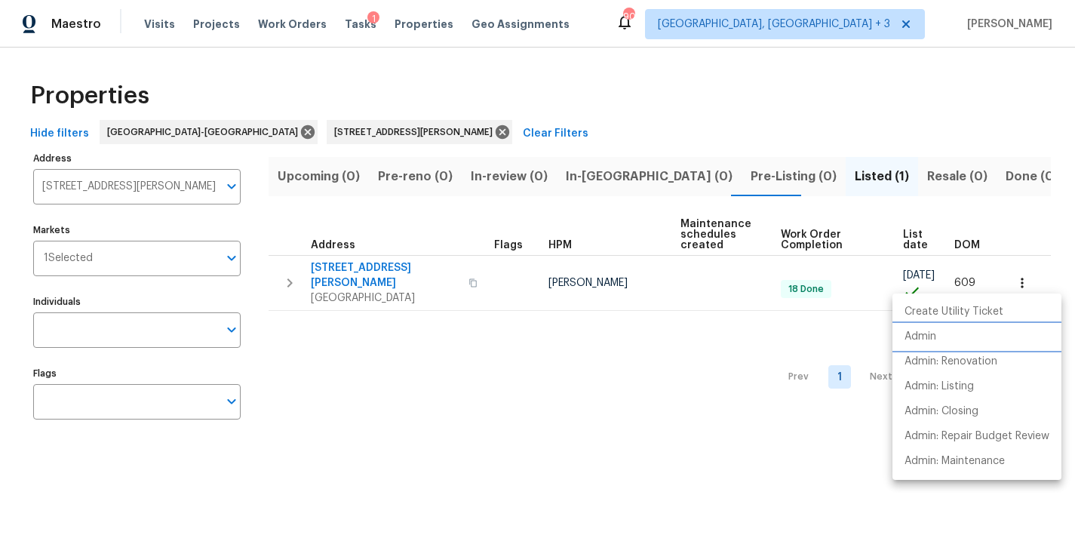
click at [937, 334] on li "Admin" at bounding box center [976, 336] width 169 height 25
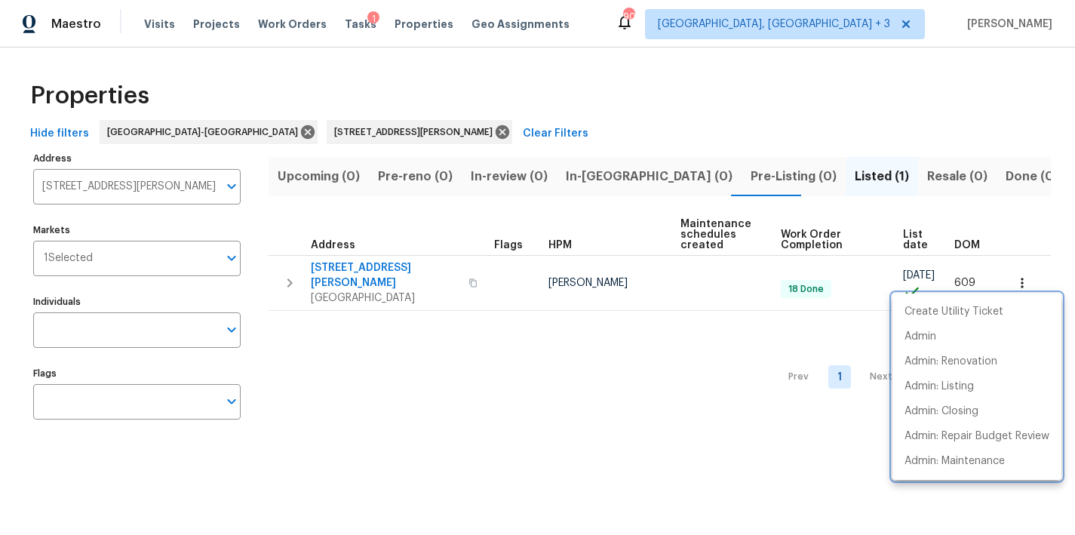
click at [398, 132] on div at bounding box center [537, 267] width 1075 height 535
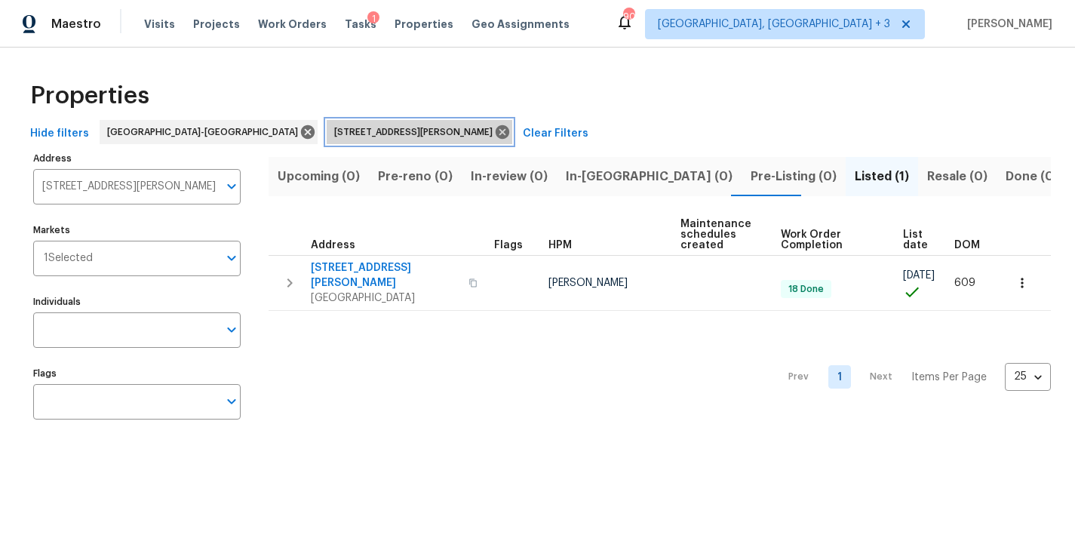
click at [494, 133] on icon at bounding box center [502, 132] width 17 height 17
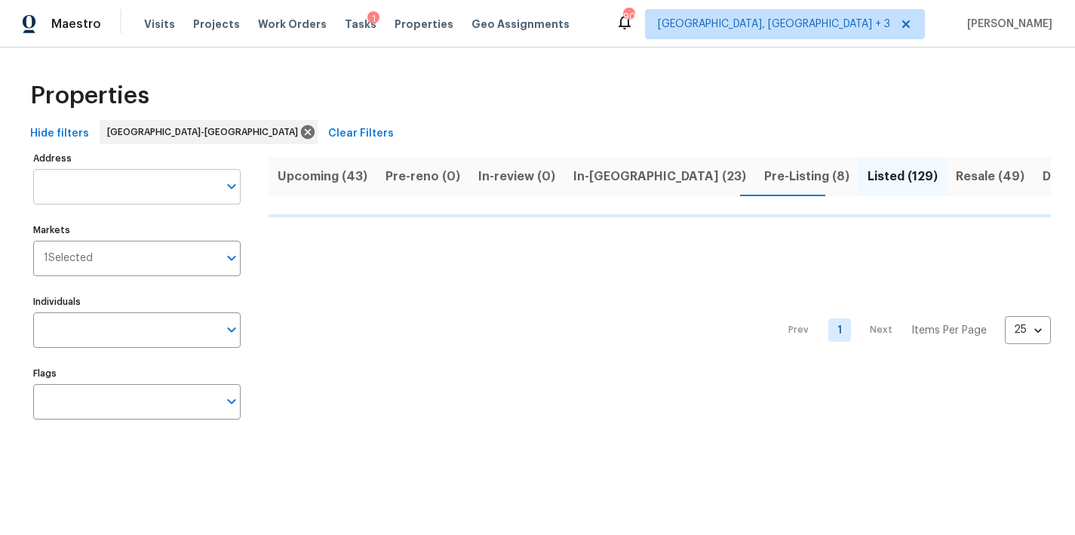
click at [106, 185] on input "Address" at bounding box center [125, 186] width 185 height 35
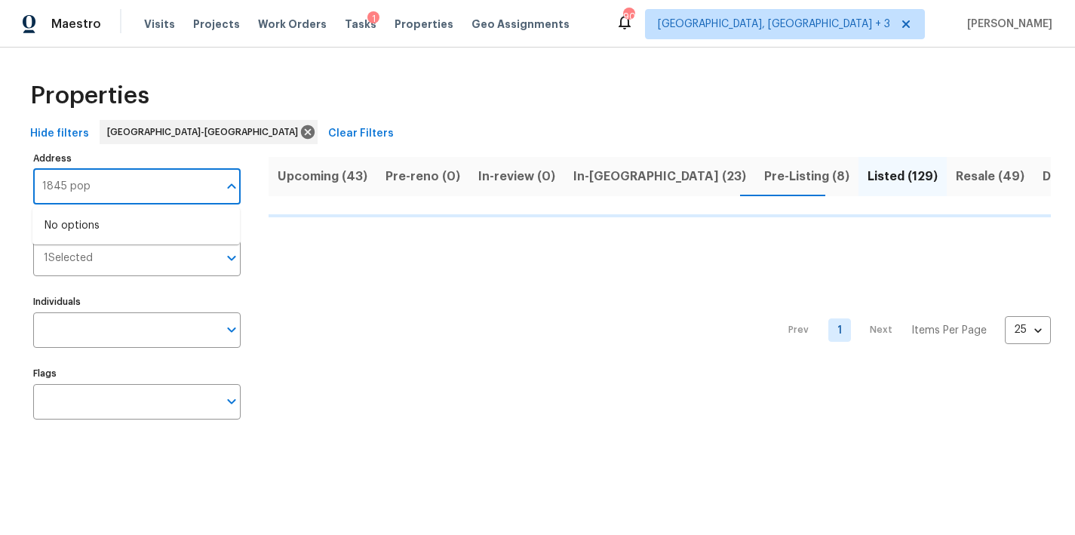
type input "1845 pope"
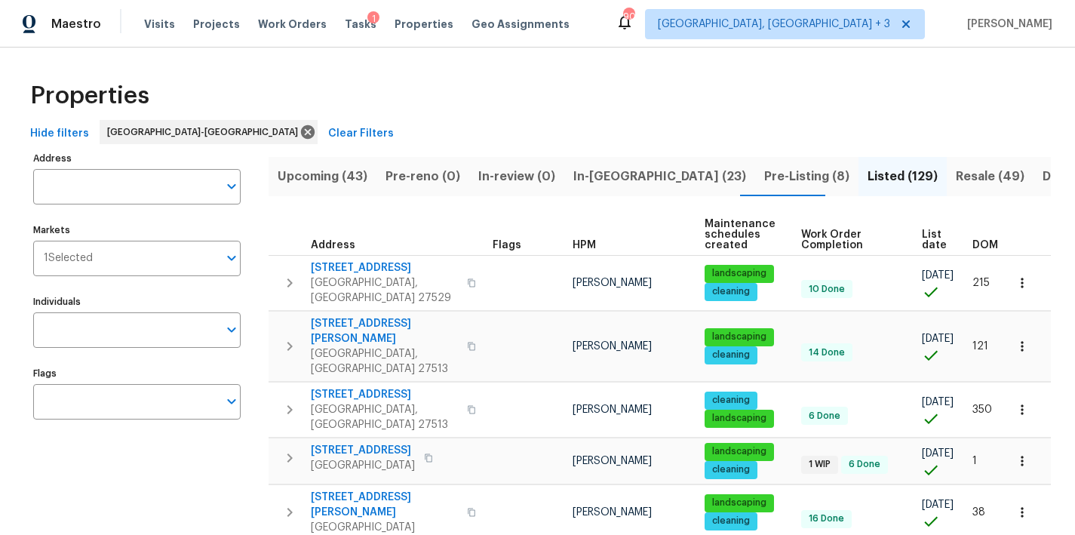
click at [619, 100] on div "Properties" at bounding box center [537, 96] width 1027 height 48
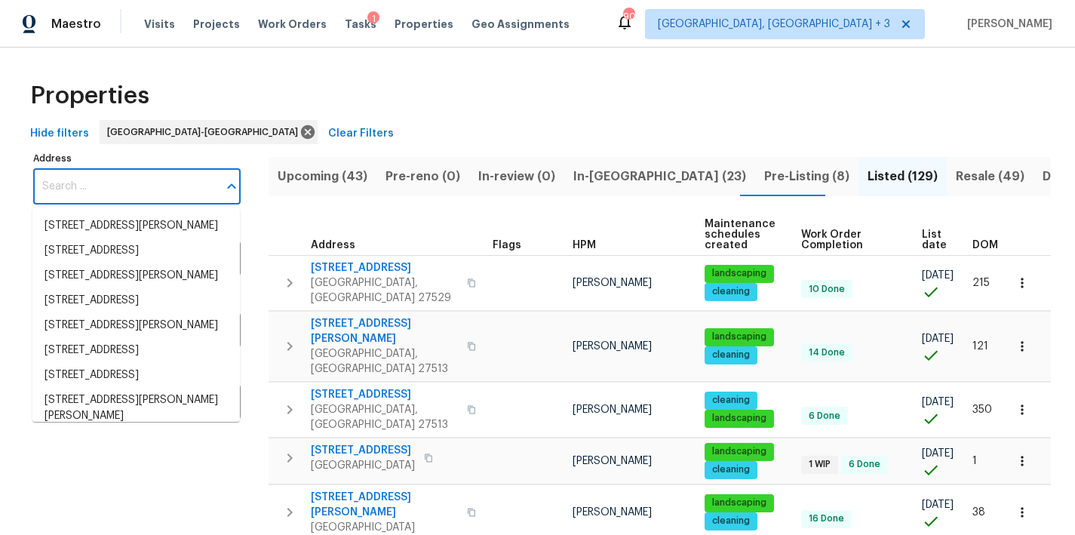
click at [57, 192] on input "Address" at bounding box center [125, 186] width 185 height 35
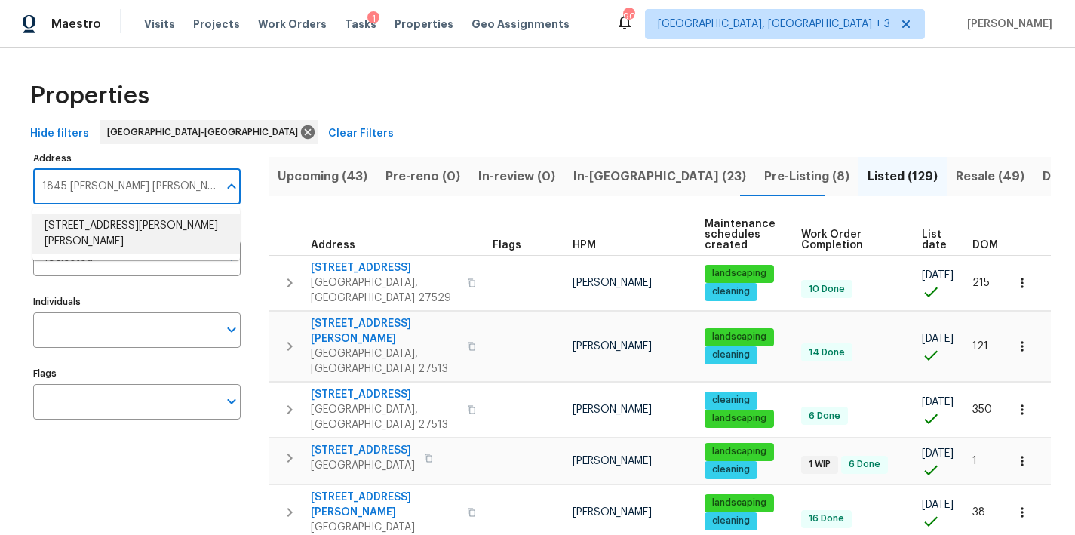
type input "1845 pope hill"
click at [378, 113] on div "Properties" at bounding box center [537, 96] width 1027 height 48
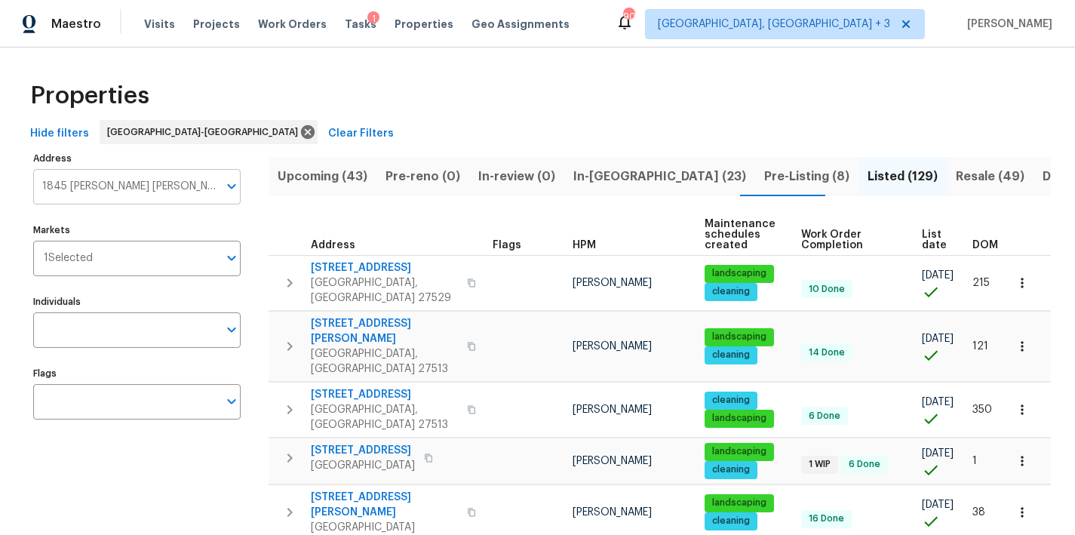
click at [153, 187] on input "1845 pope hill" at bounding box center [125, 186] width 185 height 35
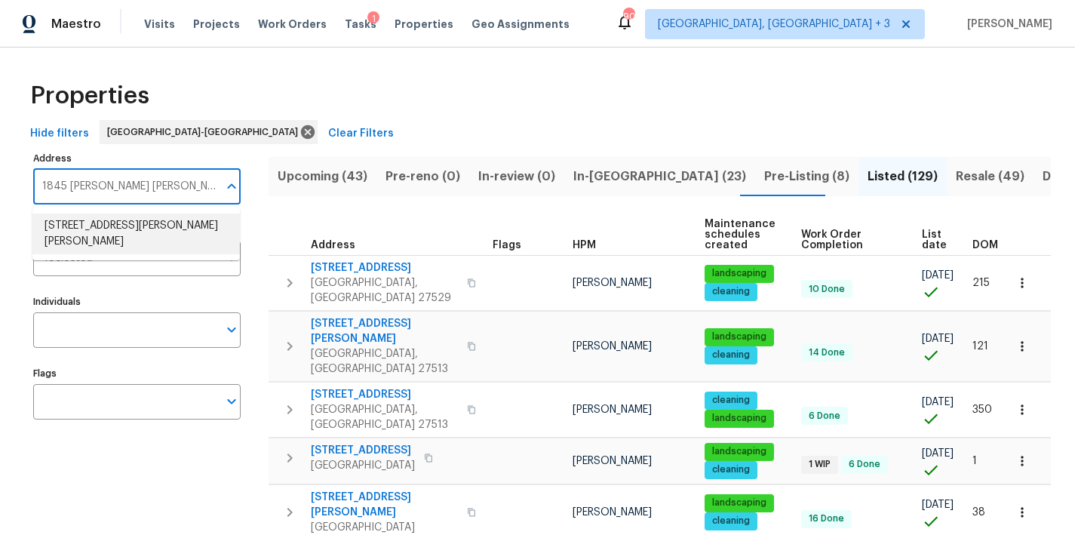
click at [153, 187] on input "1845 pope hill" at bounding box center [125, 186] width 185 height 35
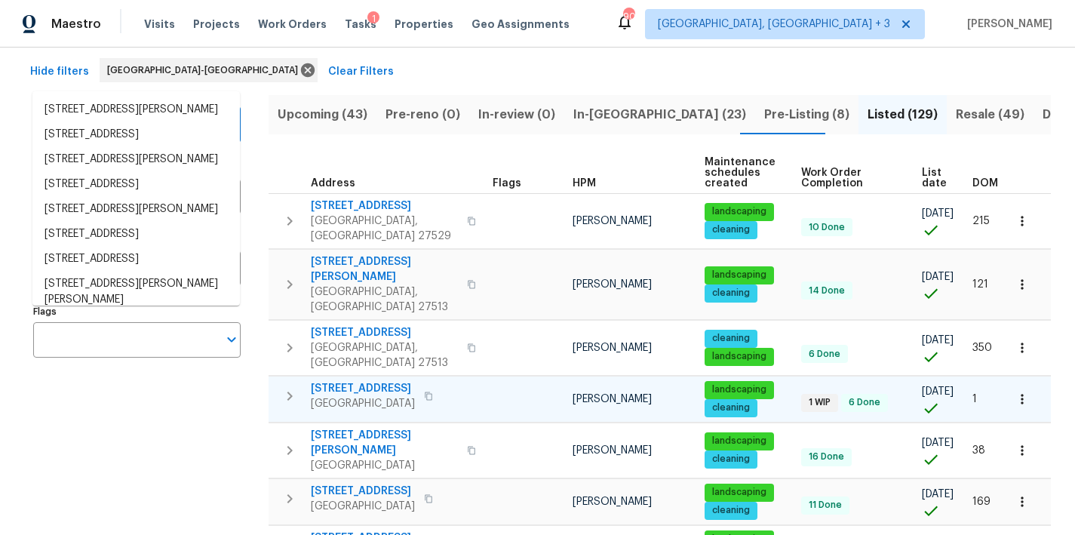
scroll to position [116, 0]
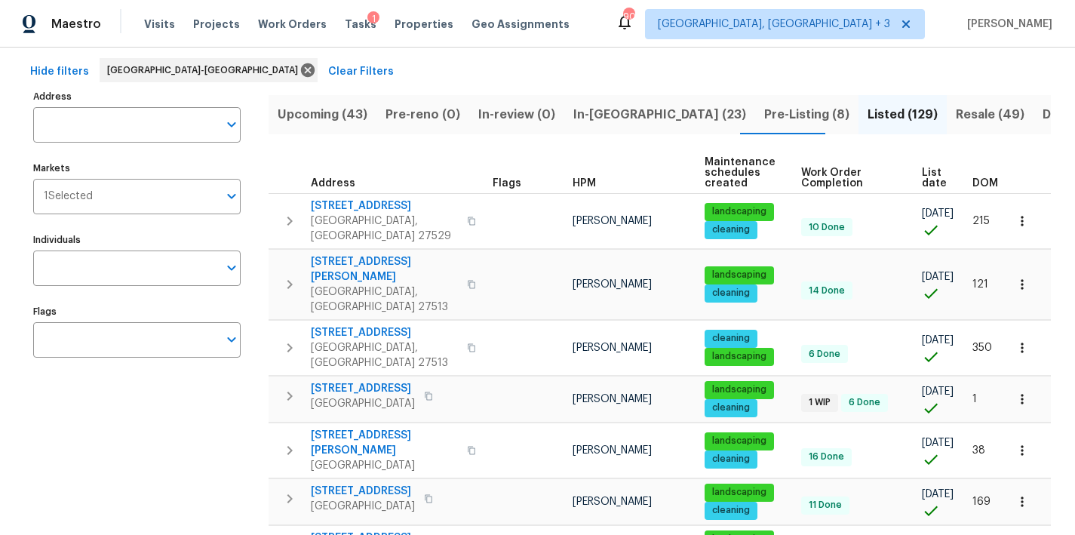
scroll to position [0, 0]
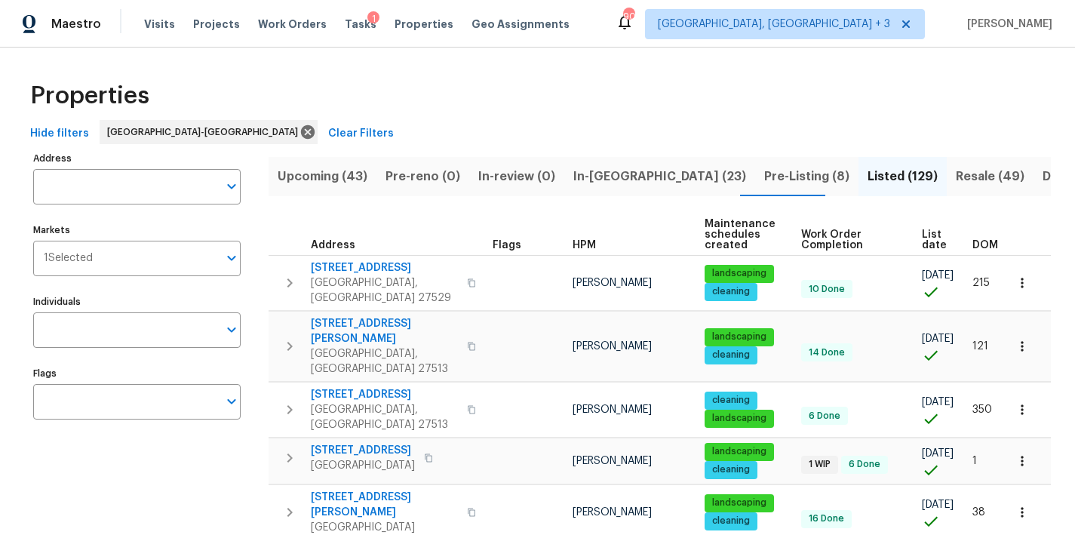
click at [490, 110] on div "Properties" at bounding box center [537, 96] width 1027 height 48
click at [620, 29] on div "Maestro Visits Projects Work Orders Tasks 1 Properties Geo Assignments 90 Green…" at bounding box center [537, 24] width 1075 height 48
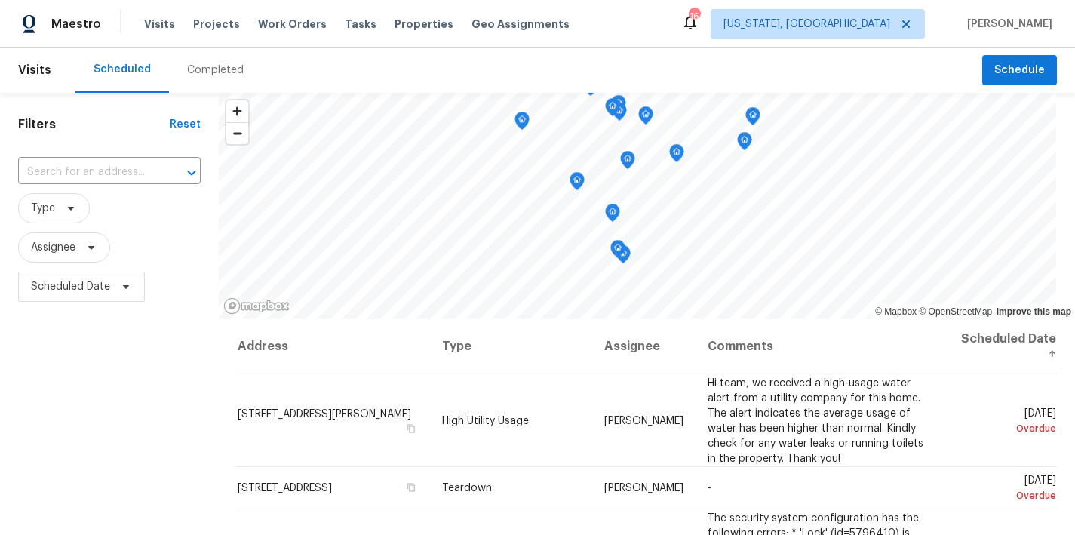
scroll to position [484, 0]
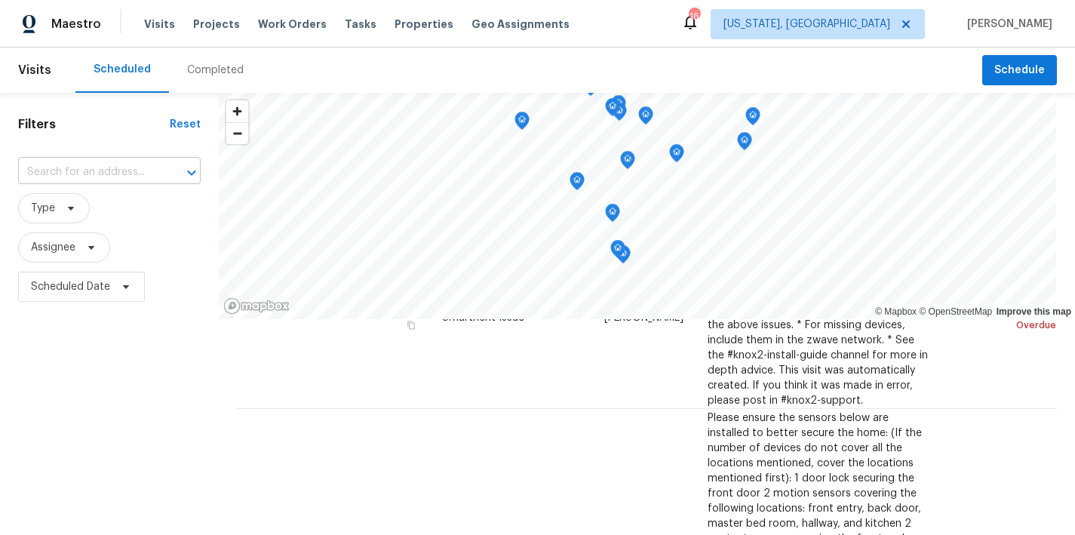
click at [98, 168] on input "text" at bounding box center [88, 172] width 140 height 23
type input "15705 white"
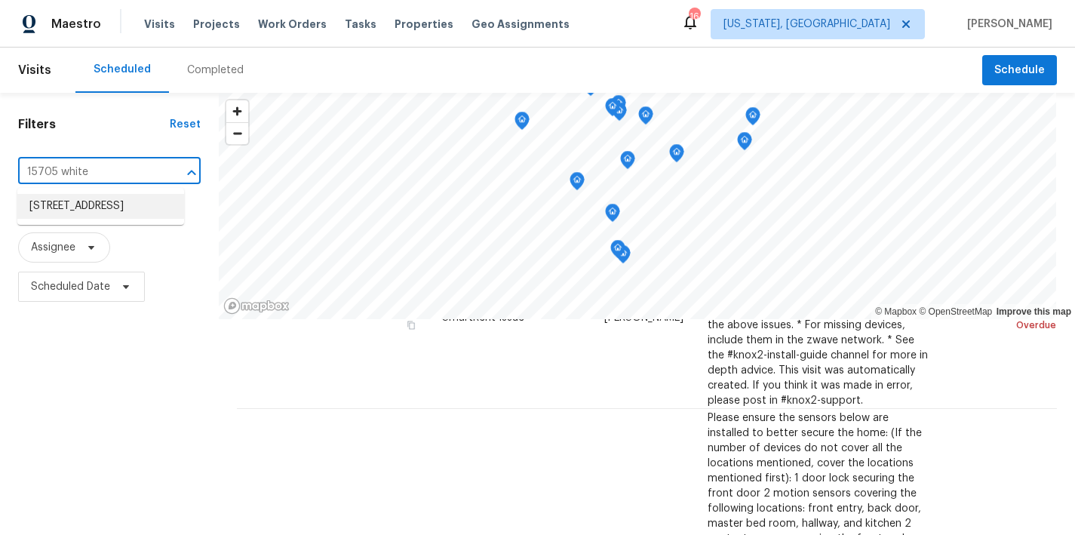
click at [66, 204] on li "[STREET_ADDRESS]" at bounding box center [100, 206] width 167 height 25
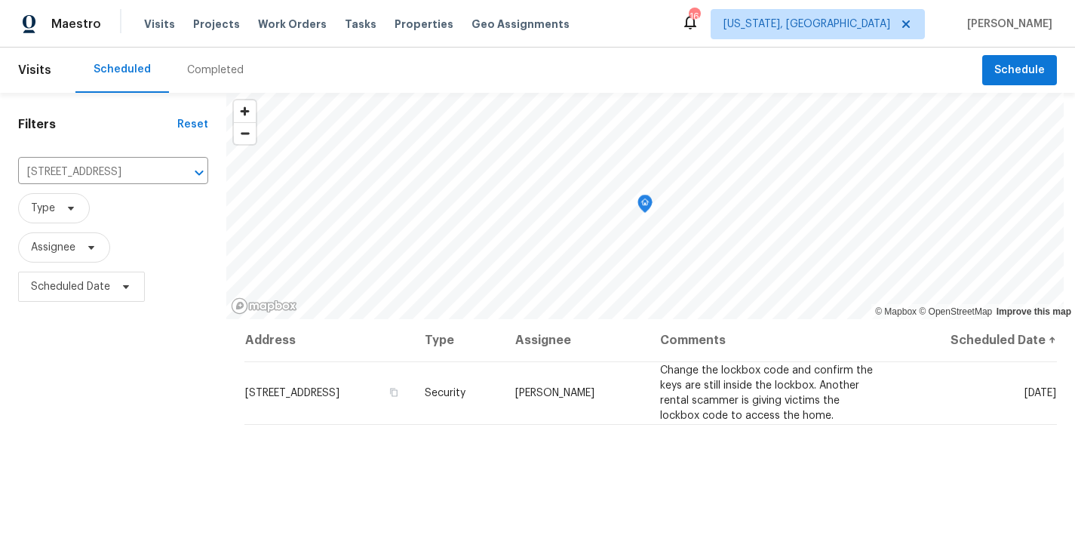
click at [106, 427] on div "Filters Reset [STREET_ADDRESS] ​ Type Assignee Scheduled Date" at bounding box center [113, 420] width 226 height 654
click at [153, 373] on div "Filters Reset [STREET_ADDRESS] ​ Type Assignee Scheduled Date" at bounding box center [113, 420] width 226 height 654
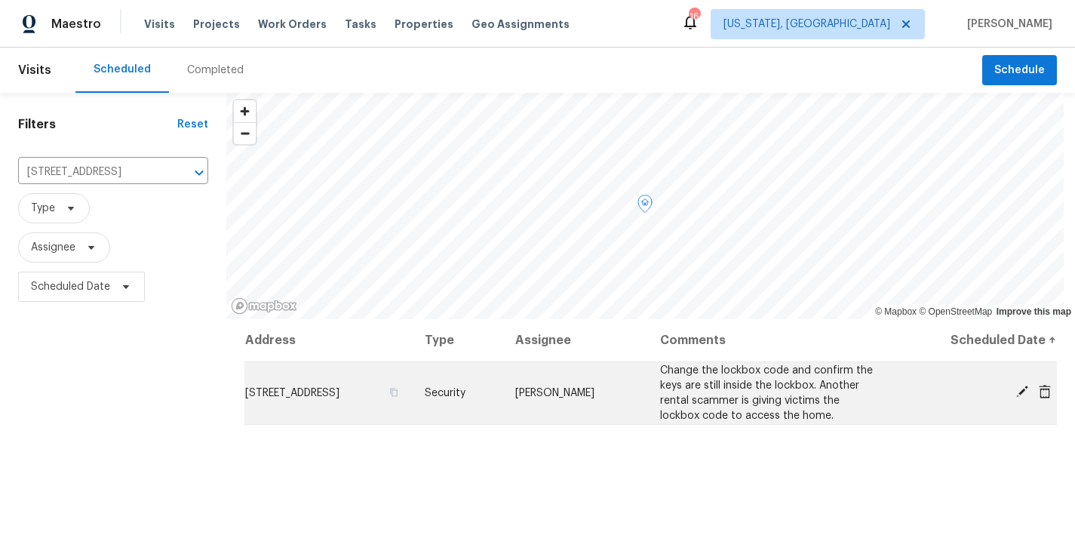
click at [1015, 391] on icon at bounding box center [1022, 392] width 14 height 14
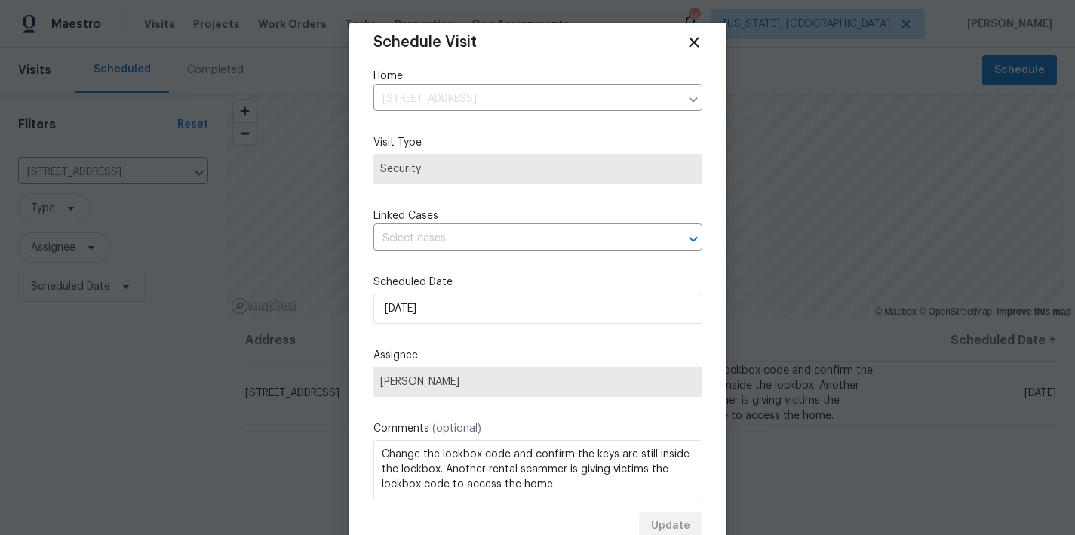
scroll to position [26, 0]
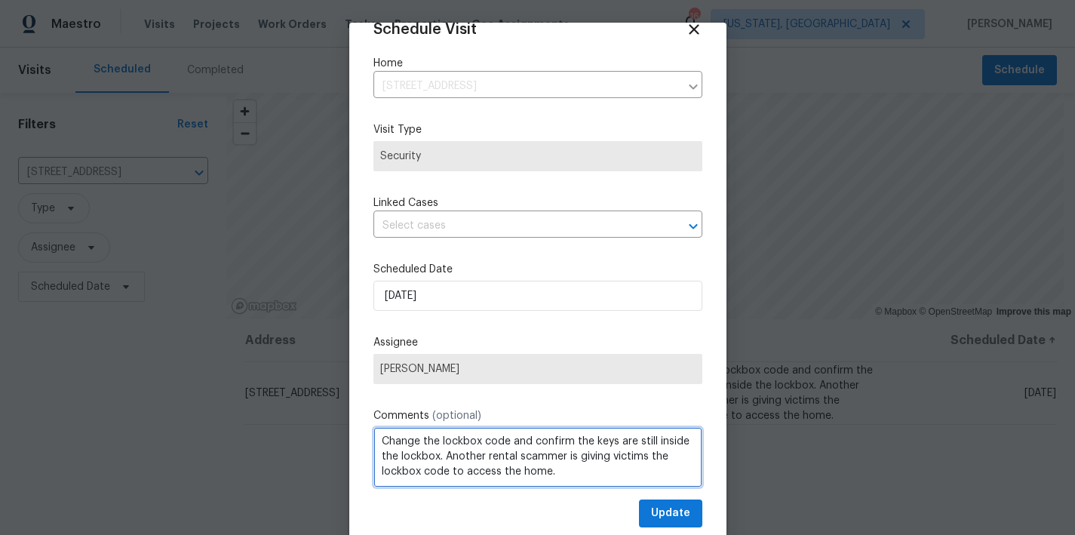
click at [619, 470] on div "Schedule Visit Home [STREET_ADDRESS] ​ Visit Type Security Linked Cases ​ Sched…" at bounding box center [537, 274] width 329 height 506
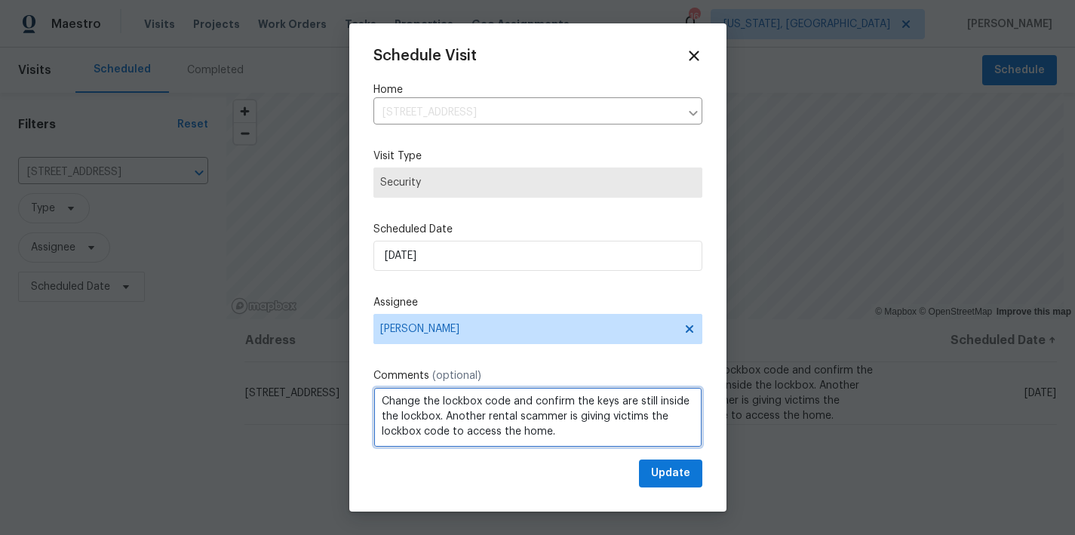
scroll to position [22, 0]
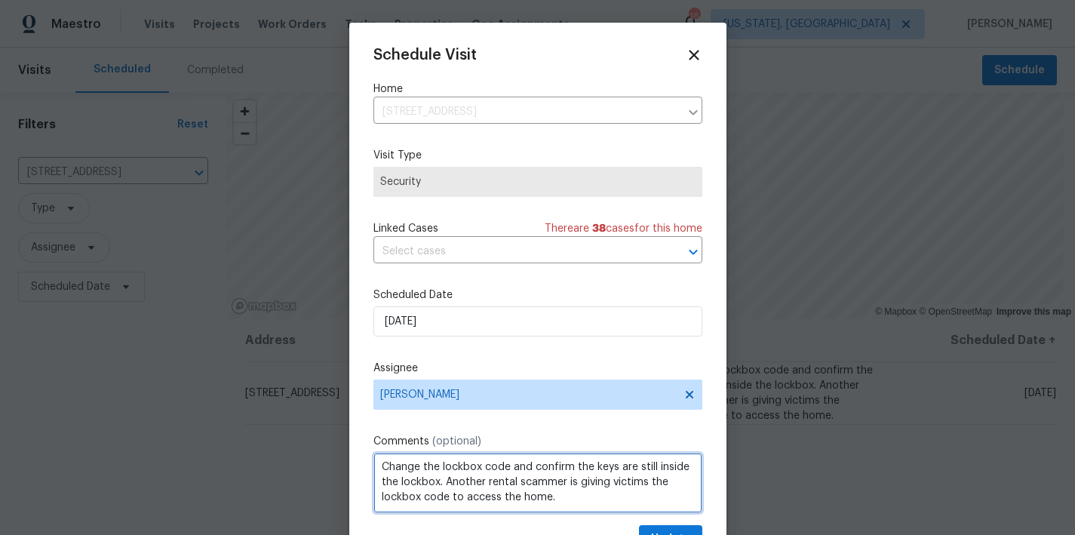
click at [446, 506] on textarea "Change the lockbox code and confirm the keys are still inside the lockbox. Anot…" at bounding box center [537, 483] width 329 height 60
click at [391, 502] on textarea "Change the lockbox code and confirm the keys are still inside the lockbox. Anot…" at bounding box center [537, 483] width 329 height 60
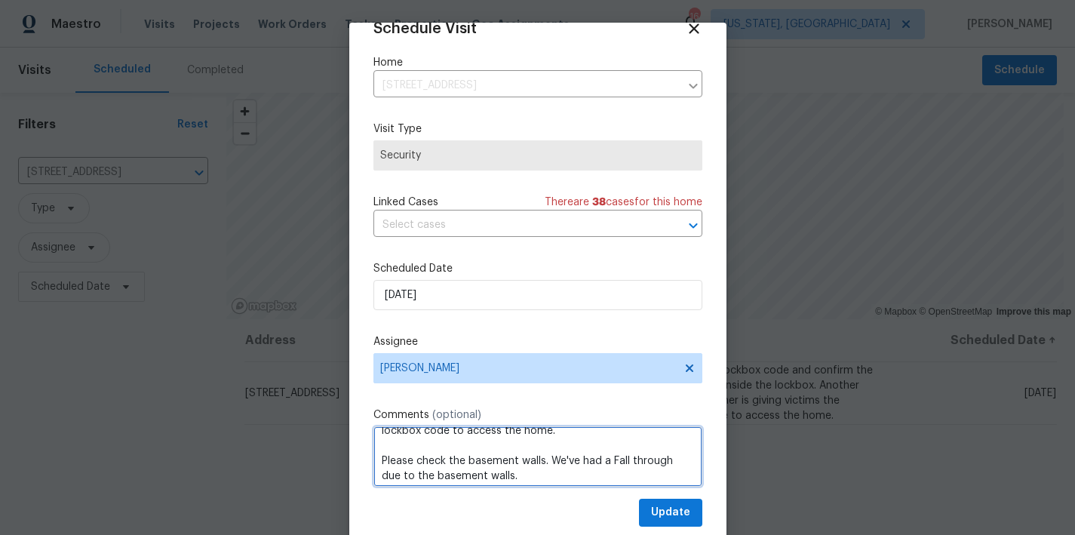
scroll to position [47, 0]
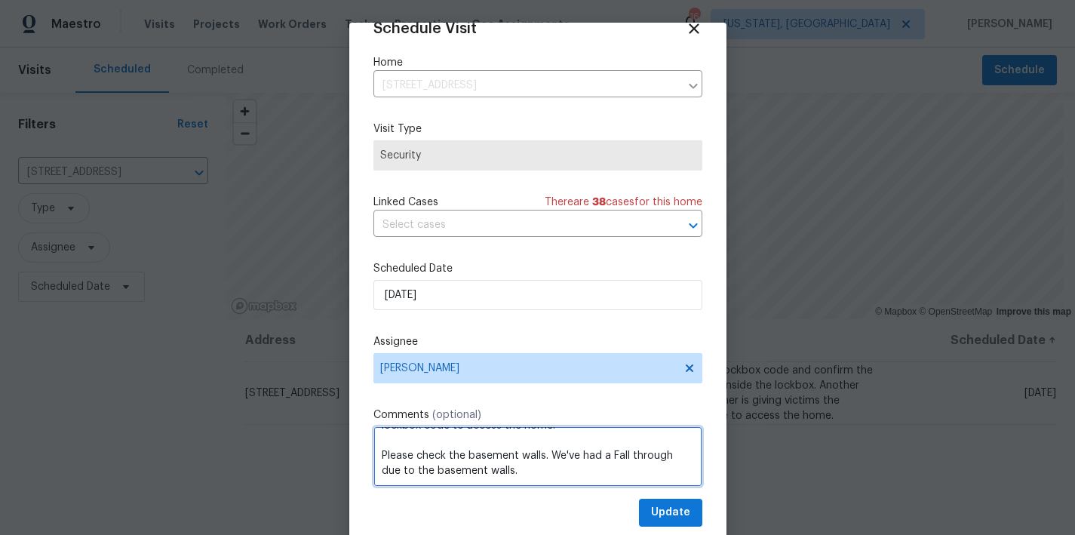
type textarea "Change the lockbox code and confirm the keys are still inside the lockbox. Anot…"
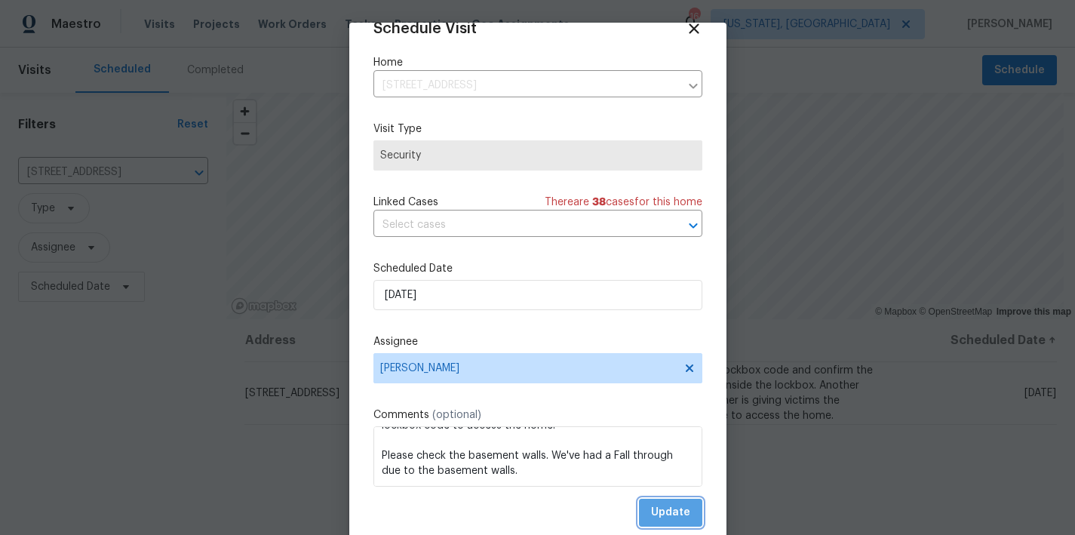
click at [652, 525] on button "Update" at bounding box center [670, 513] width 63 height 28
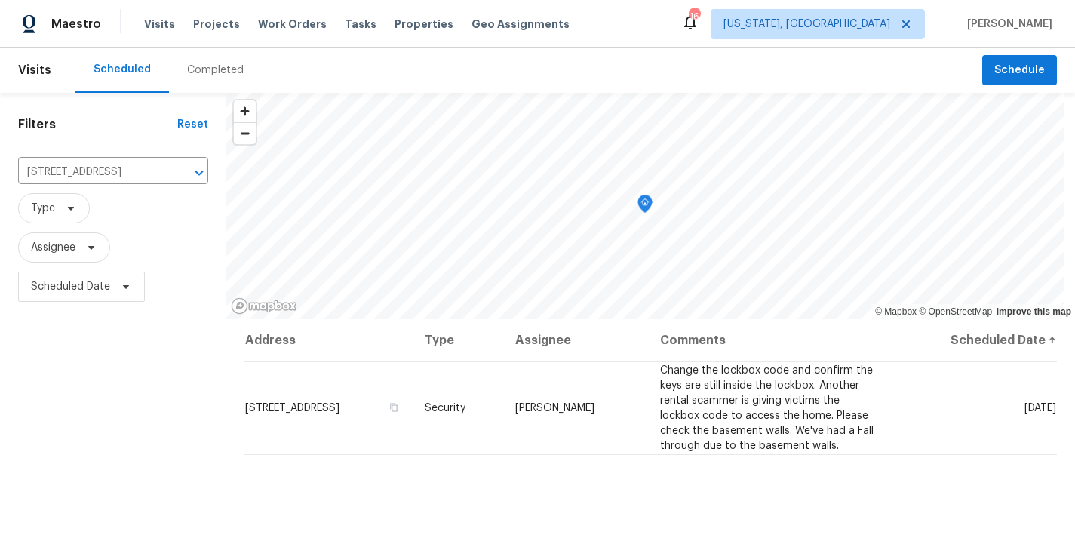
click at [122, 464] on div "Filters Reset 15705 White Rock Rd, Gaithersburg, MD 20878 ​ Type Assignee Sched…" at bounding box center [113, 420] width 226 height 654
click at [172, 170] on icon "Clear" at bounding box center [179, 172] width 15 height 15
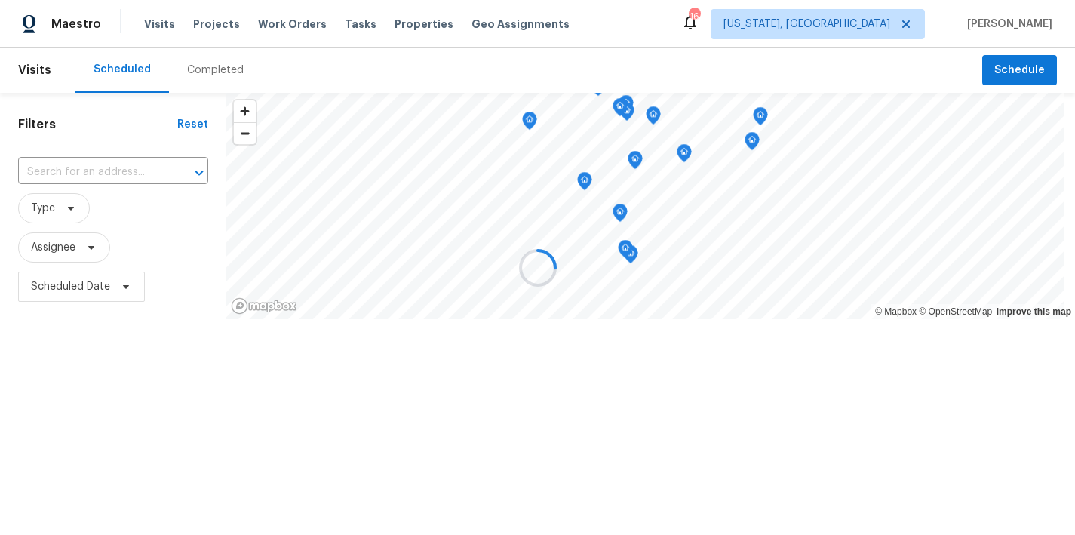
click at [625, 36] on div at bounding box center [537, 267] width 1075 height 535
click at [146, 379] on div at bounding box center [537, 267] width 1075 height 535
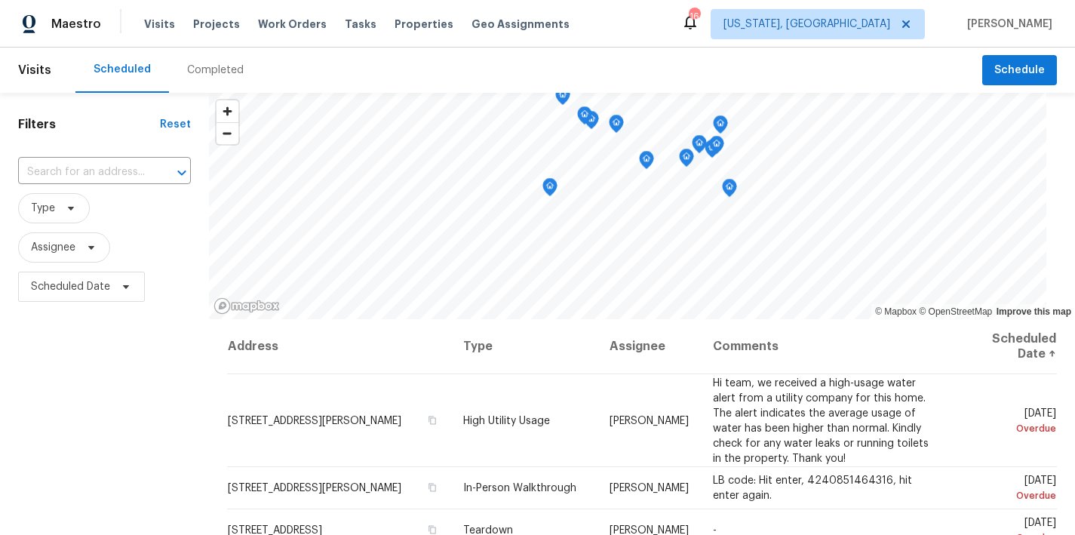
click at [697, 41] on div "Maestro Visits Projects Work Orders Tasks Properties Geo Assignments 16 Washing…" at bounding box center [537, 24] width 1075 height 48
click at [642, 5] on div "Maestro Visits Projects Work Orders Tasks Properties Geo Assignments 16 Washing…" at bounding box center [537, 24] width 1075 height 48
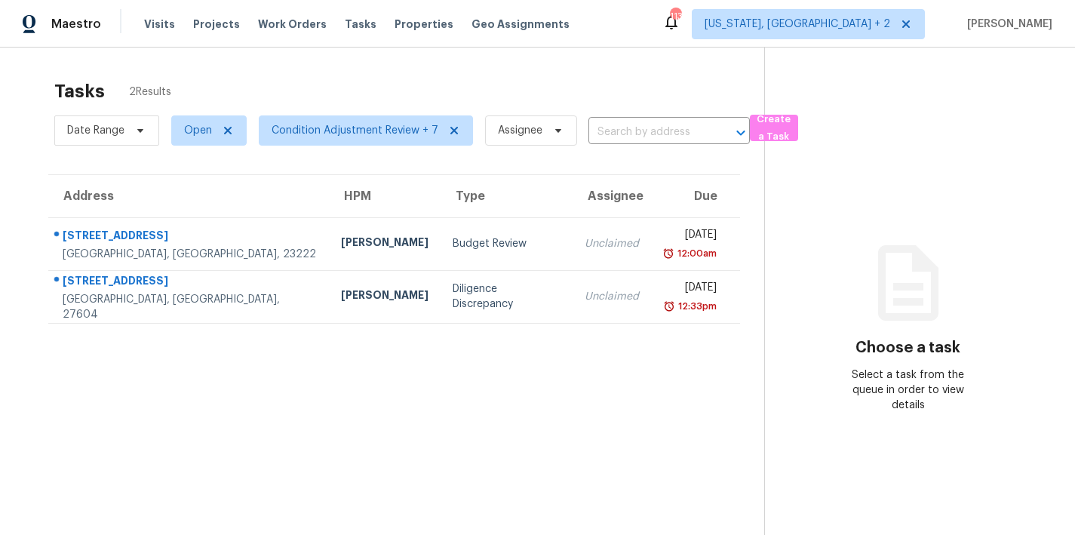
click at [649, 29] on div "Maestro Visits Projects Work Orders Tasks Properties Geo Assignments [STREET_AD…" at bounding box center [537, 24] width 1075 height 48
